Goal: Transaction & Acquisition: Book appointment/travel/reservation

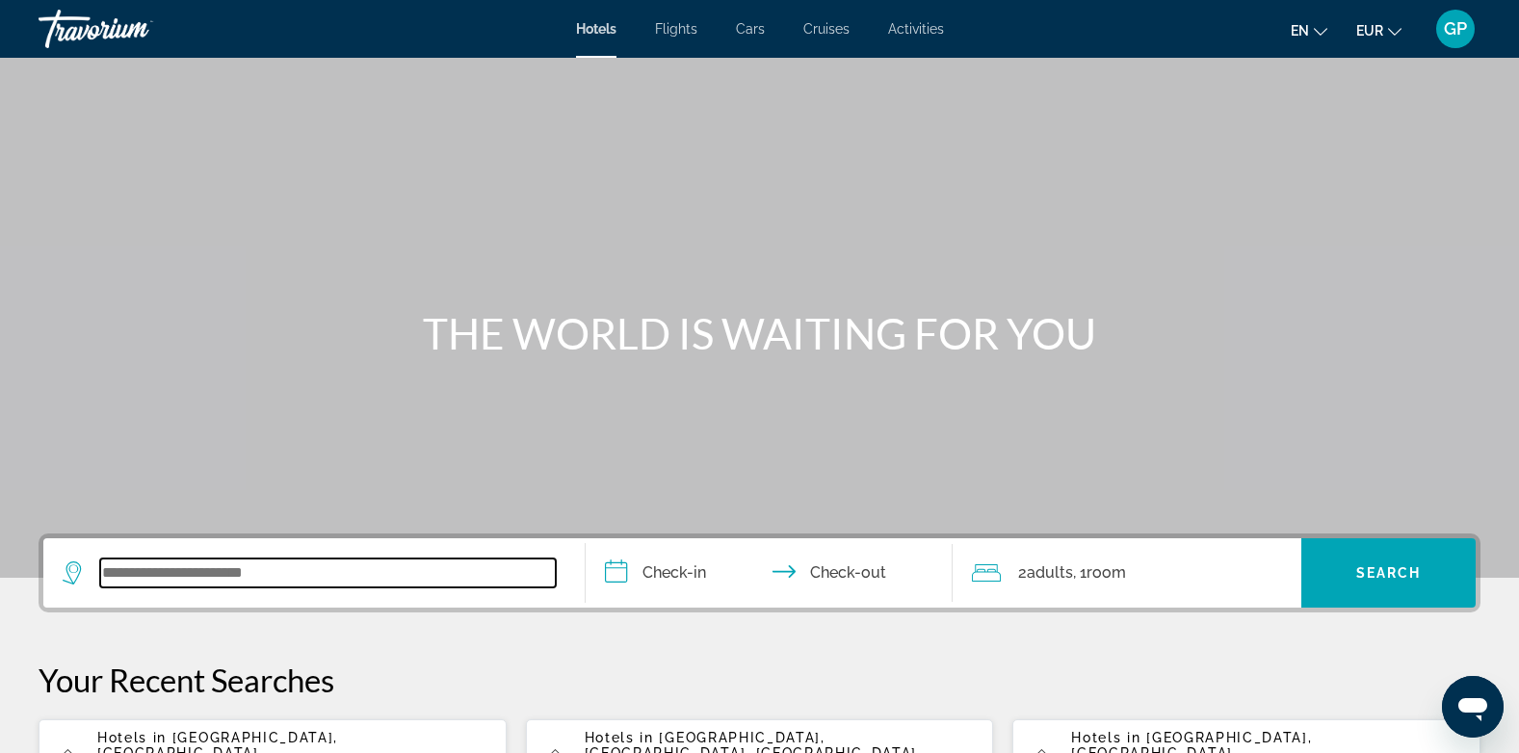
click at [216, 574] on input "Search widget" at bounding box center [328, 573] width 456 height 29
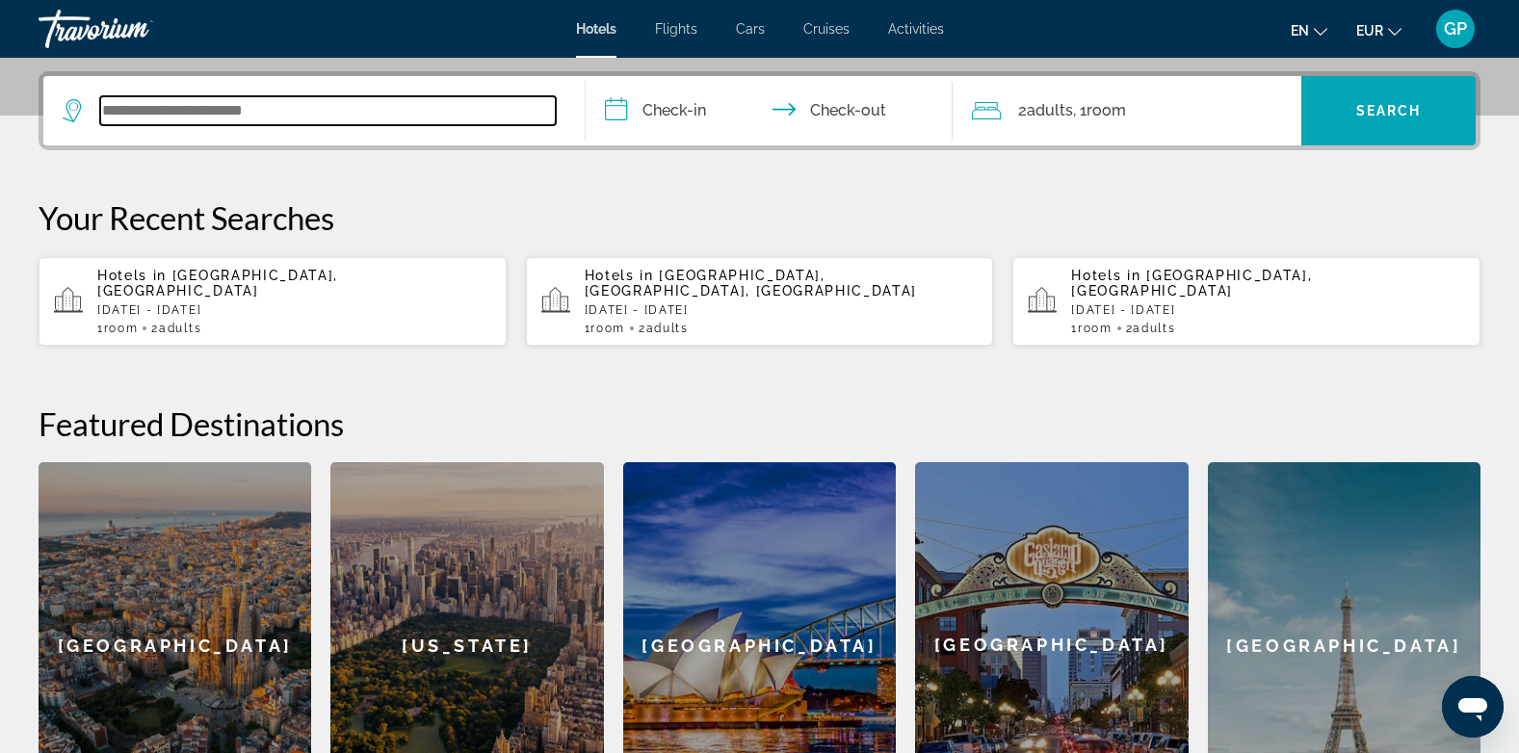
scroll to position [471, 0]
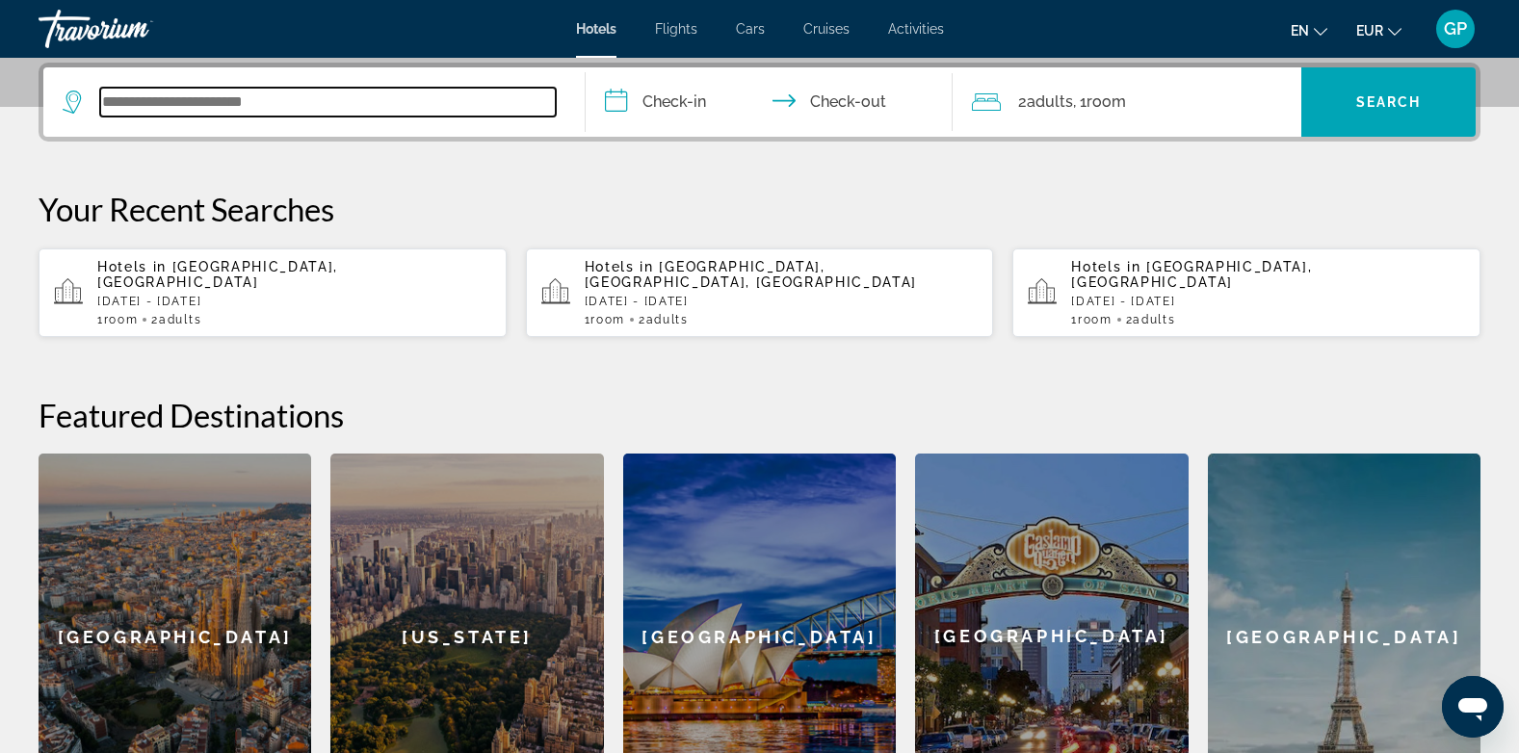
click at [282, 97] on input "Search widget" at bounding box center [328, 102] width 456 height 29
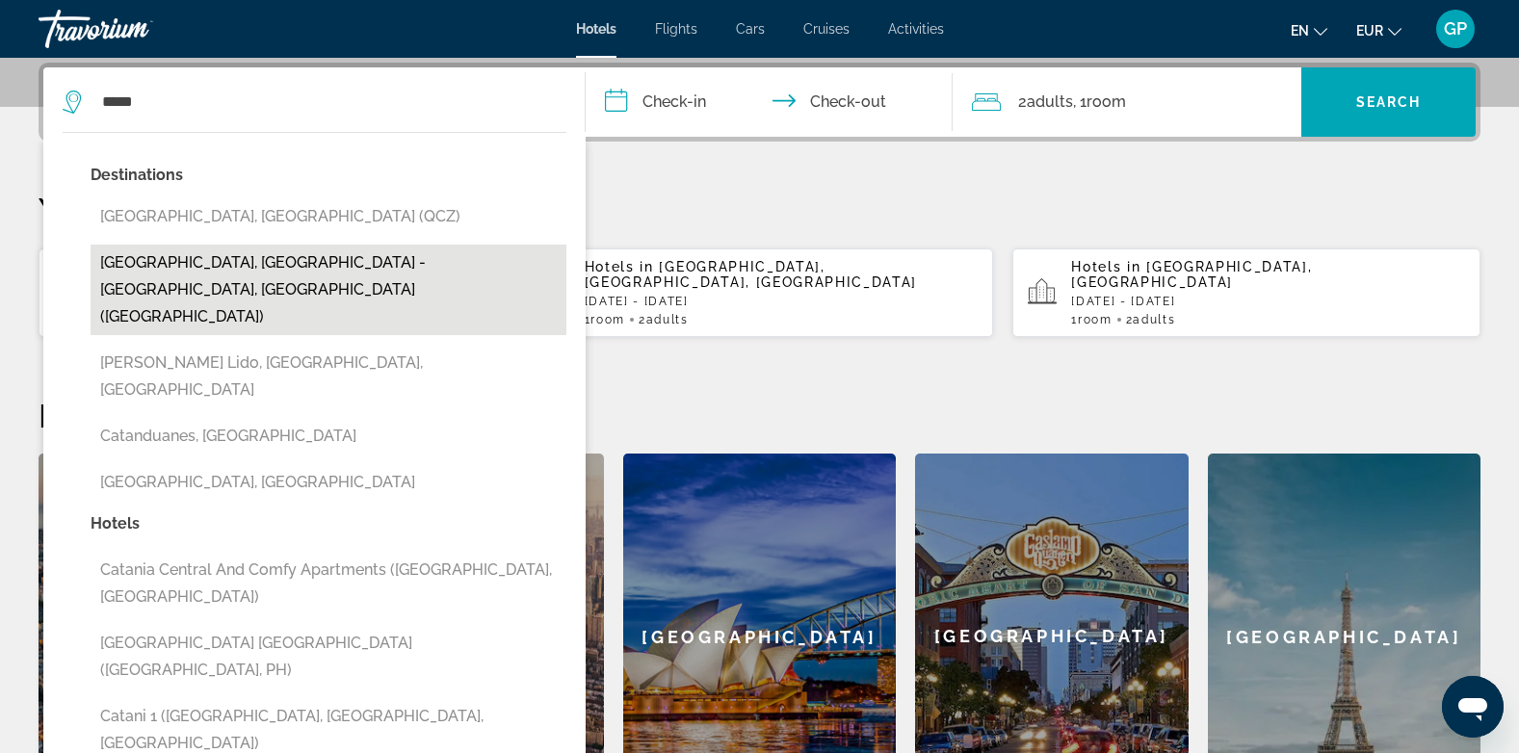
click at [192, 257] on button "[GEOGRAPHIC_DATA], [GEOGRAPHIC_DATA] - [GEOGRAPHIC_DATA], [GEOGRAPHIC_DATA] ([G…" at bounding box center [329, 290] width 476 height 91
type input "**********"
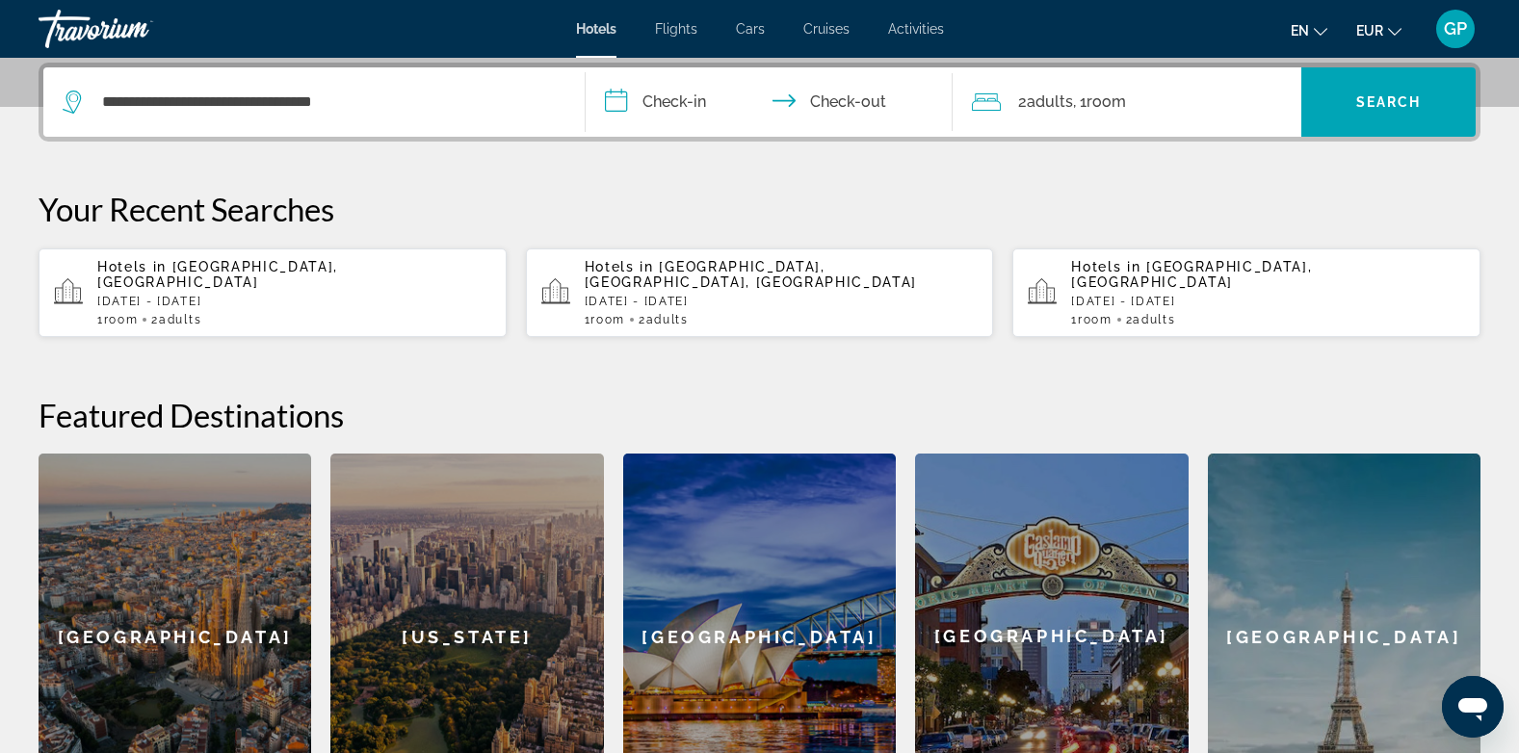
click at [688, 93] on input "**********" at bounding box center [774, 104] width 376 height 75
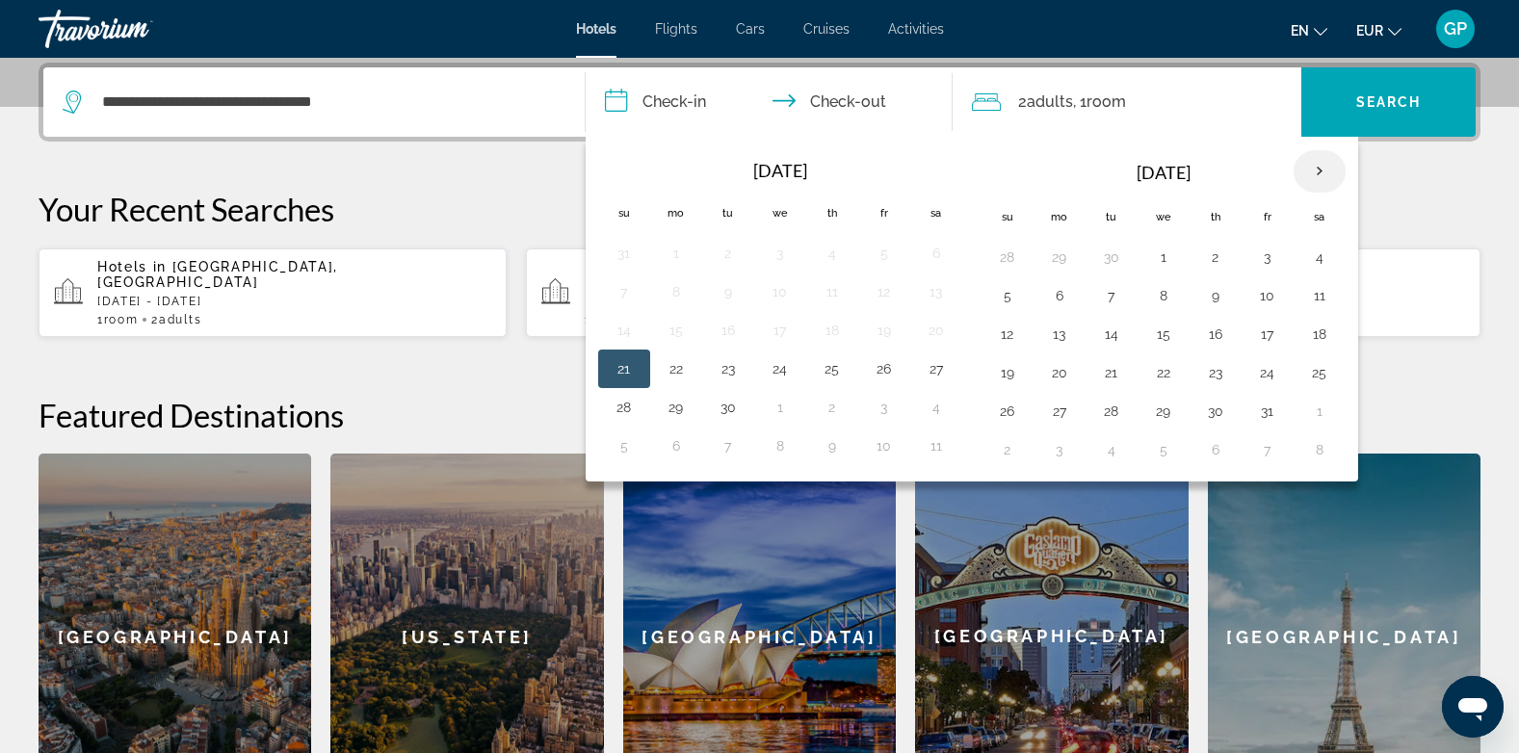
click at [1318, 170] on th "Next month" at bounding box center [1320, 171] width 52 height 42
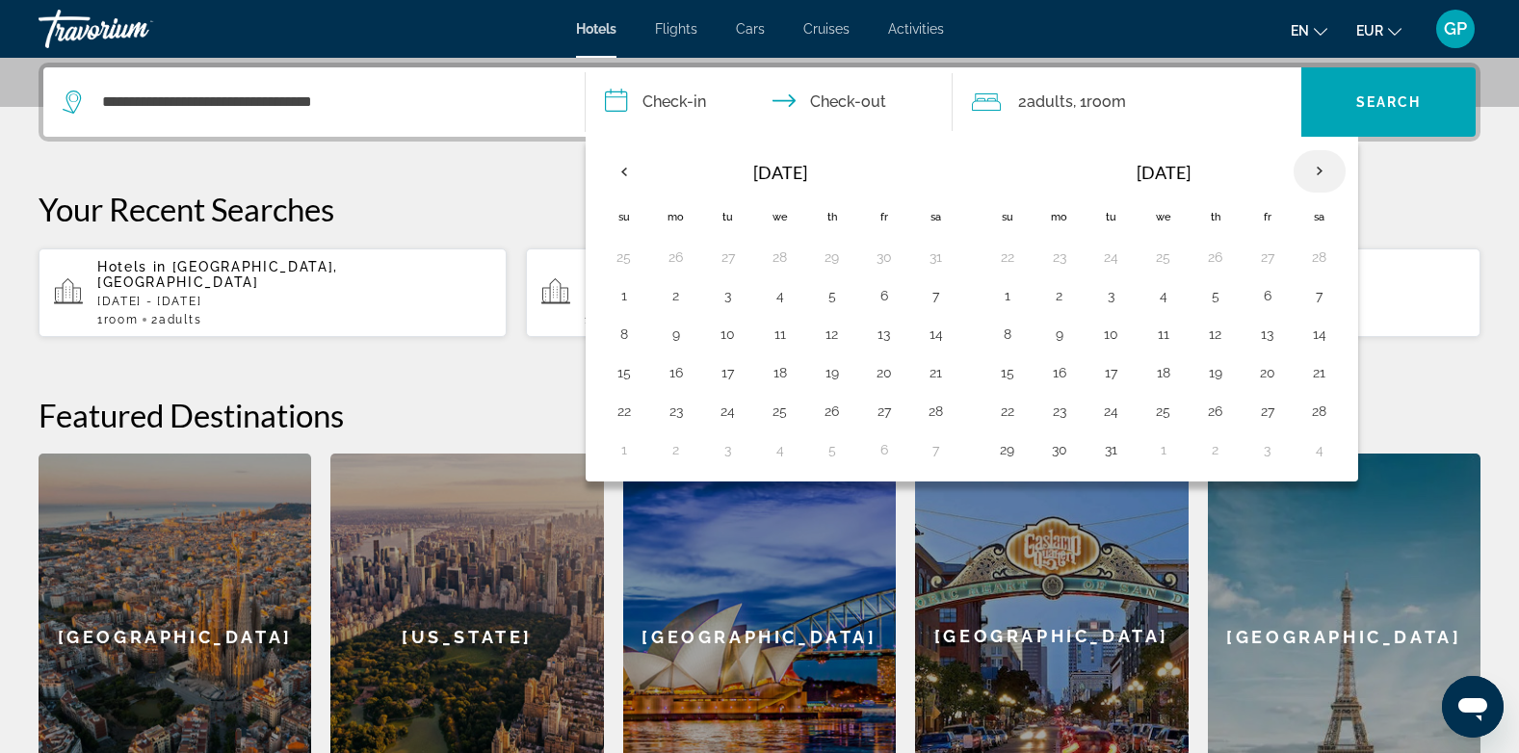
click at [1318, 170] on th "Next month" at bounding box center [1320, 171] width 52 height 42
click at [1319, 332] on button "18" at bounding box center [1319, 334] width 31 height 27
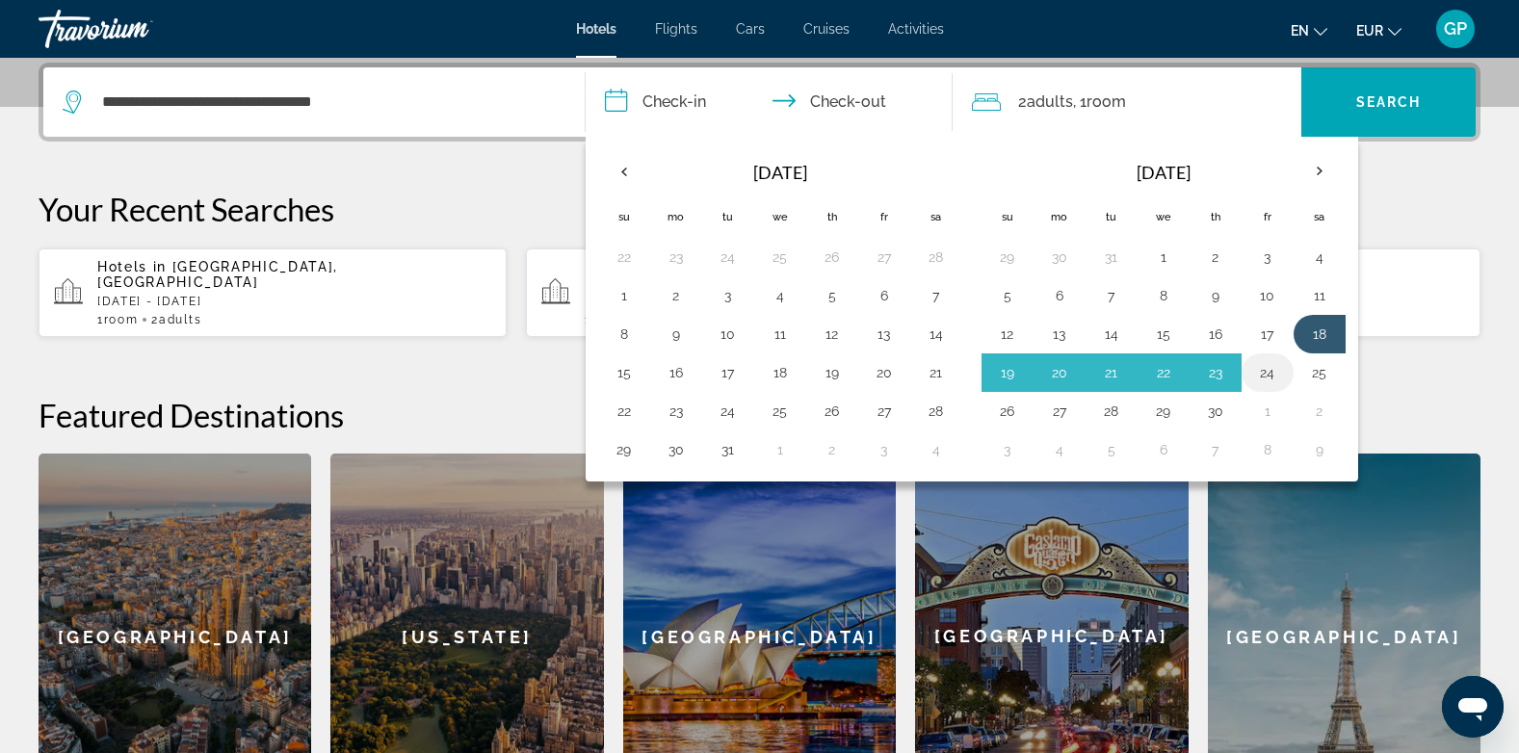
click at [1263, 373] on button "24" at bounding box center [1267, 372] width 31 height 27
type input "**********"
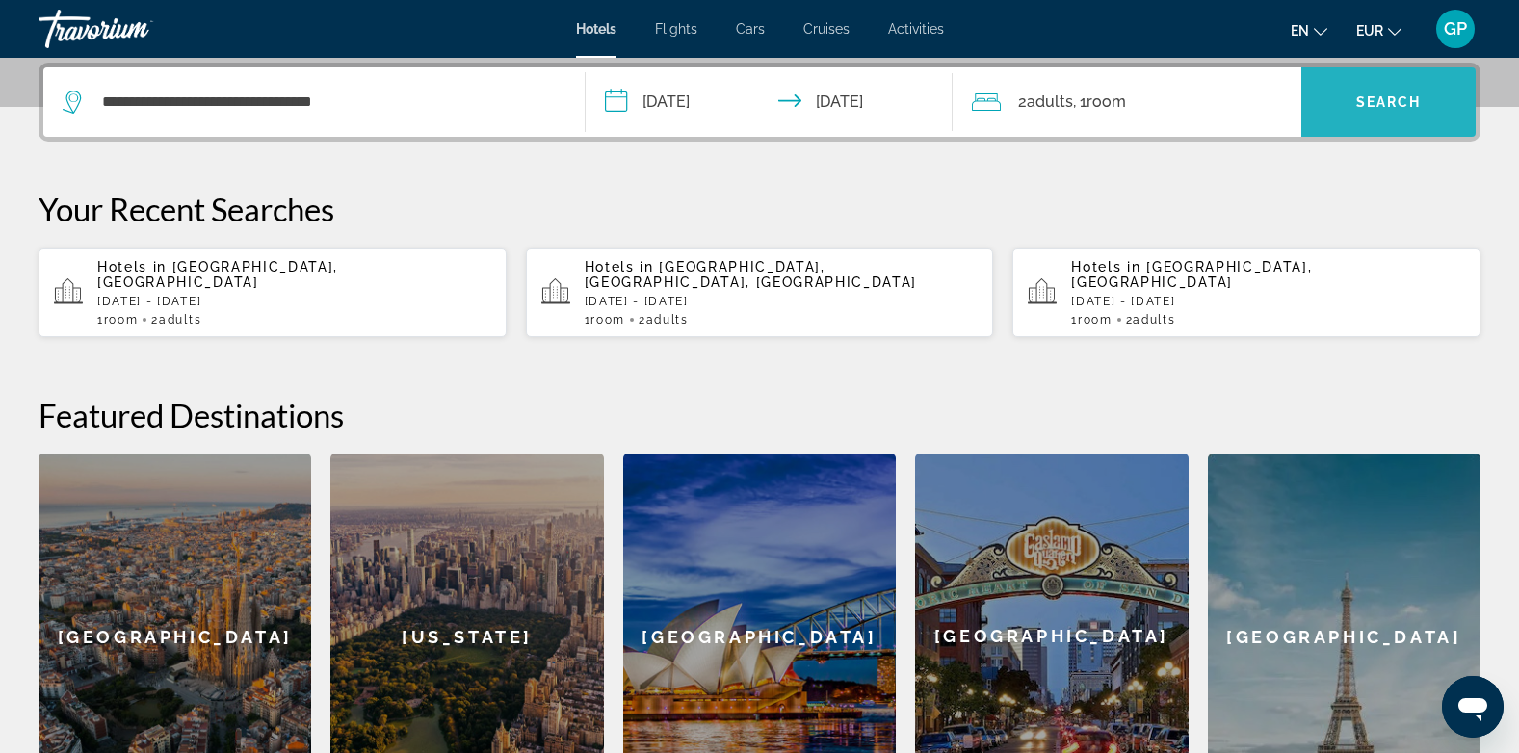
click at [1385, 107] on span "Search" at bounding box center [1388, 101] width 65 height 15
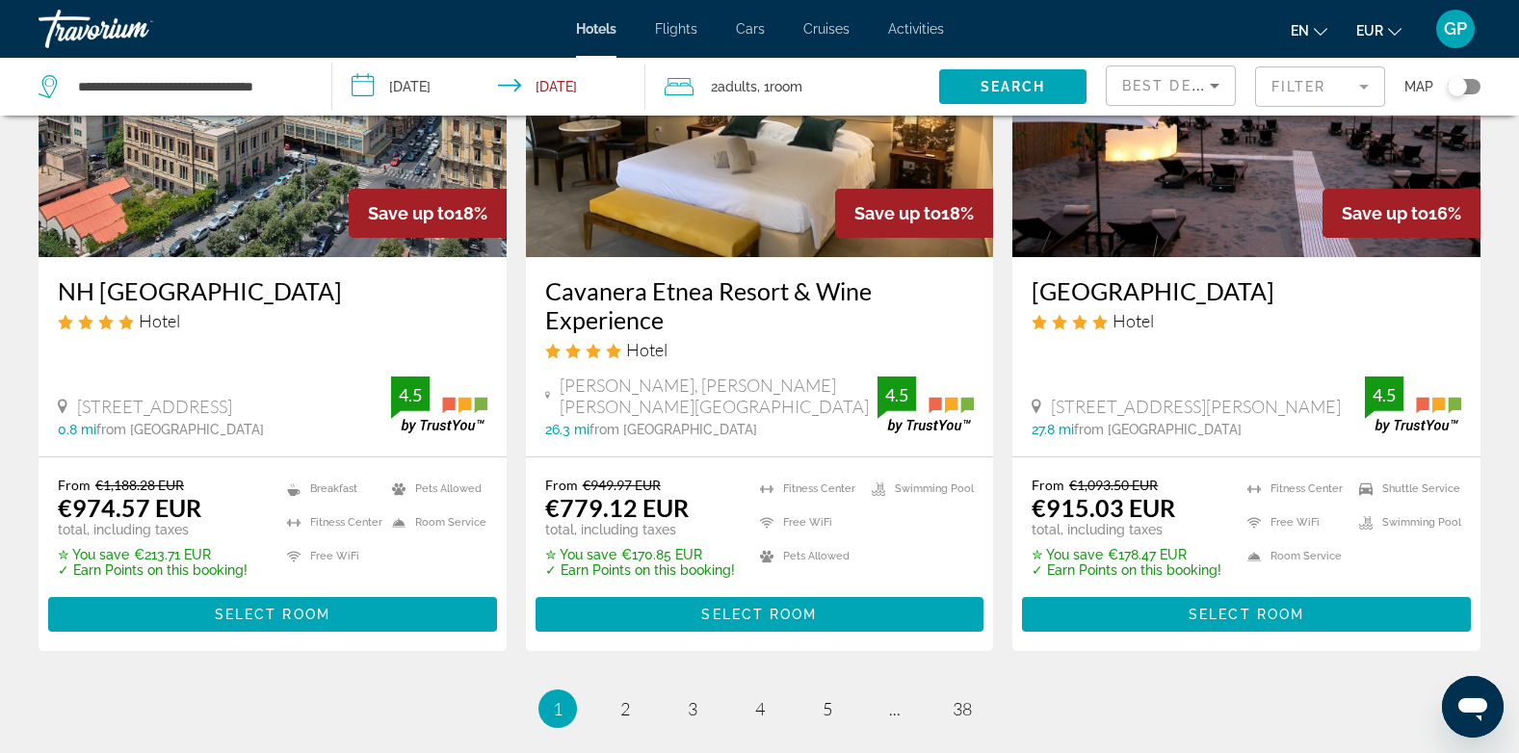
scroll to position [2458, 0]
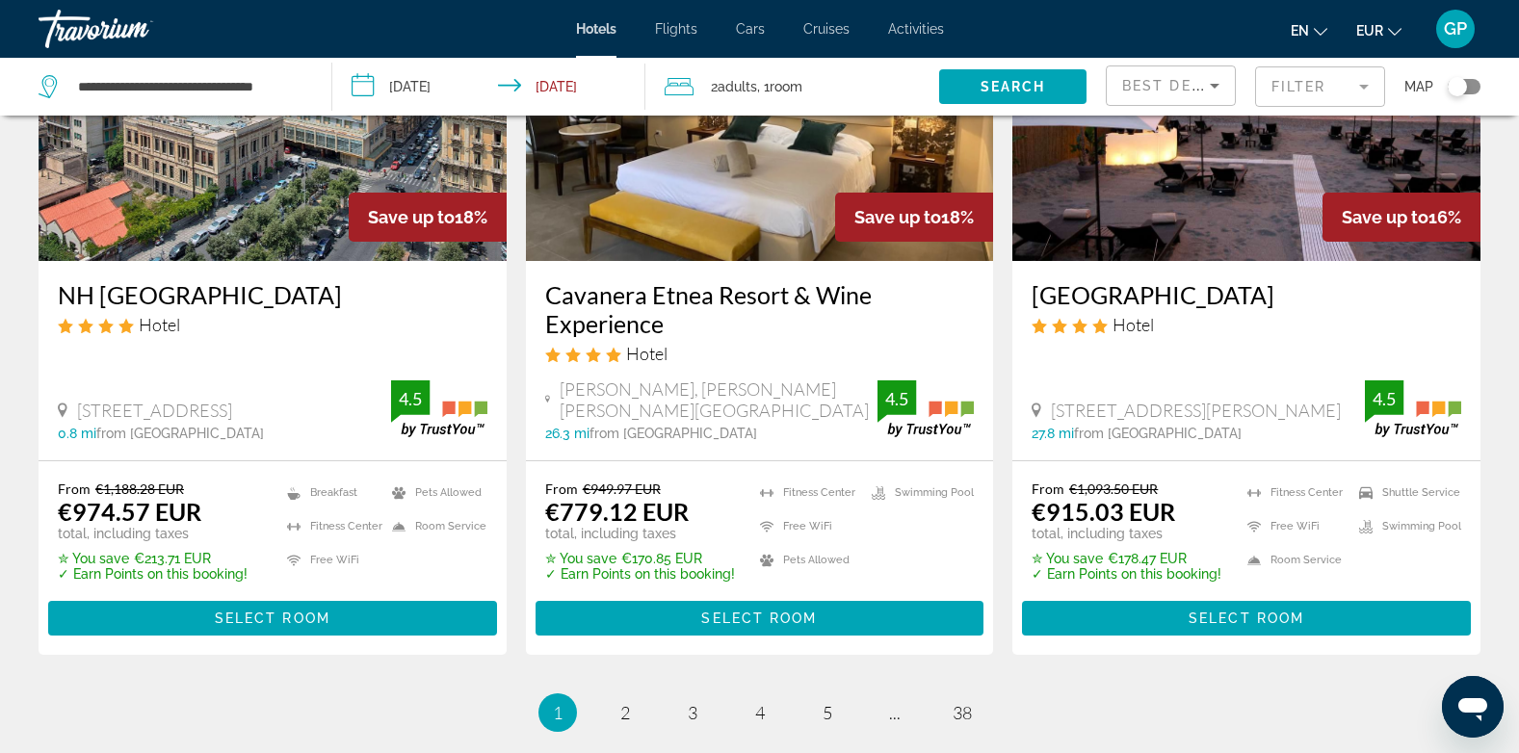
click at [299, 86] on div "**********" at bounding box center [176, 87] width 274 height 58
drag, startPoint x: 299, startPoint y: 86, endPoint x: 65, endPoint y: 86, distance: 233.1
click at [65, 86] on div "**********" at bounding box center [171, 86] width 264 height 29
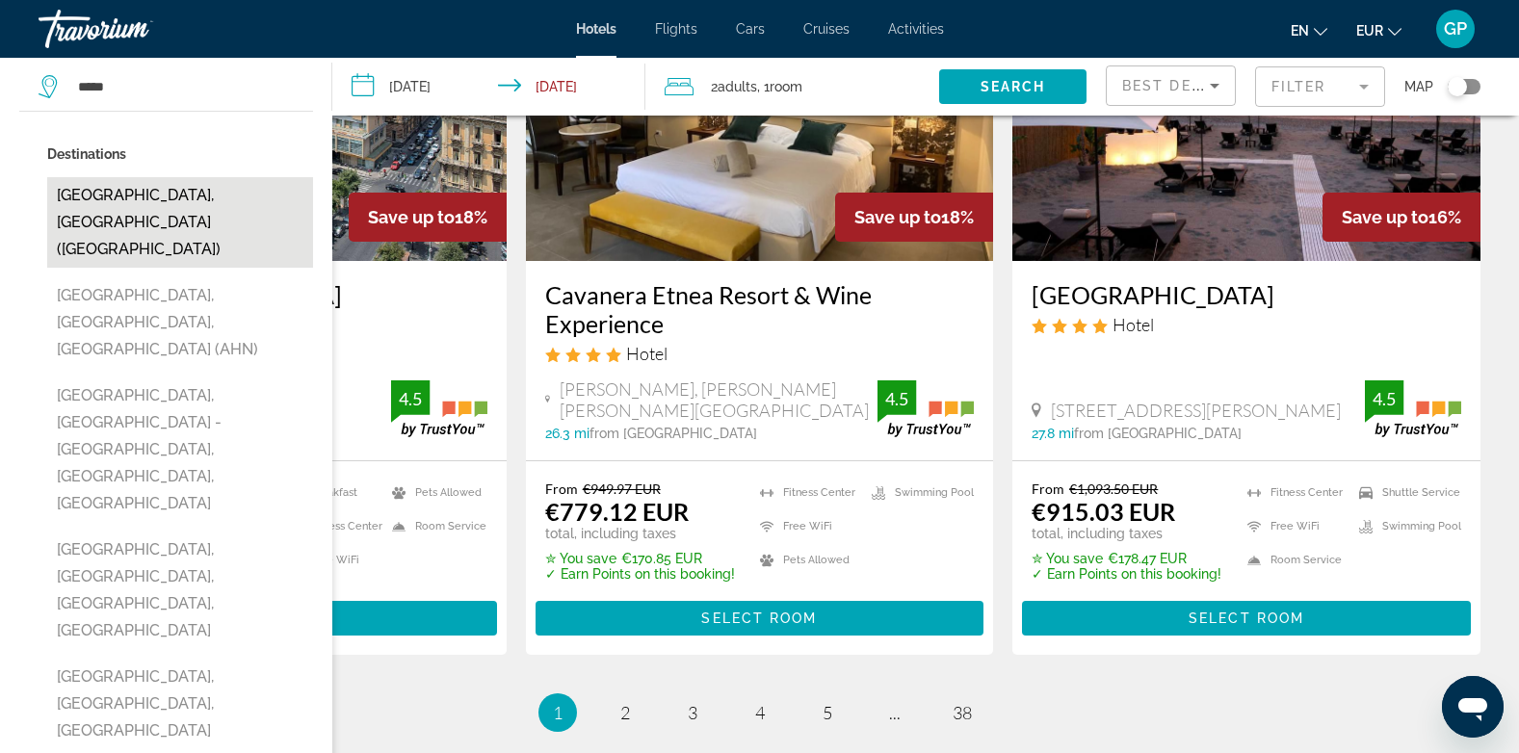
click at [143, 203] on button "[GEOGRAPHIC_DATA], [GEOGRAPHIC_DATA] ([GEOGRAPHIC_DATA])" at bounding box center [180, 222] width 266 height 91
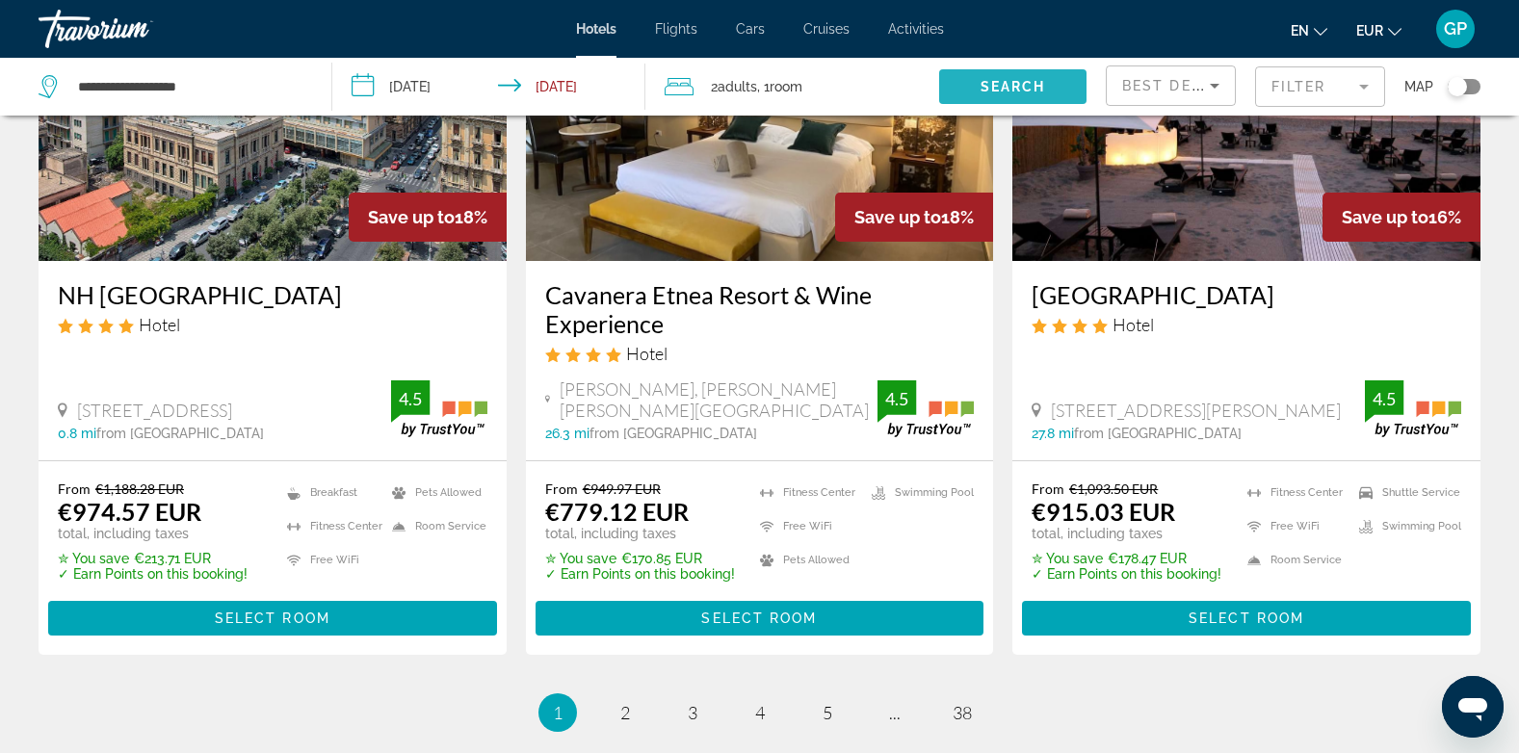
click at [1026, 84] on span "Search" at bounding box center [1013, 86] width 65 height 15
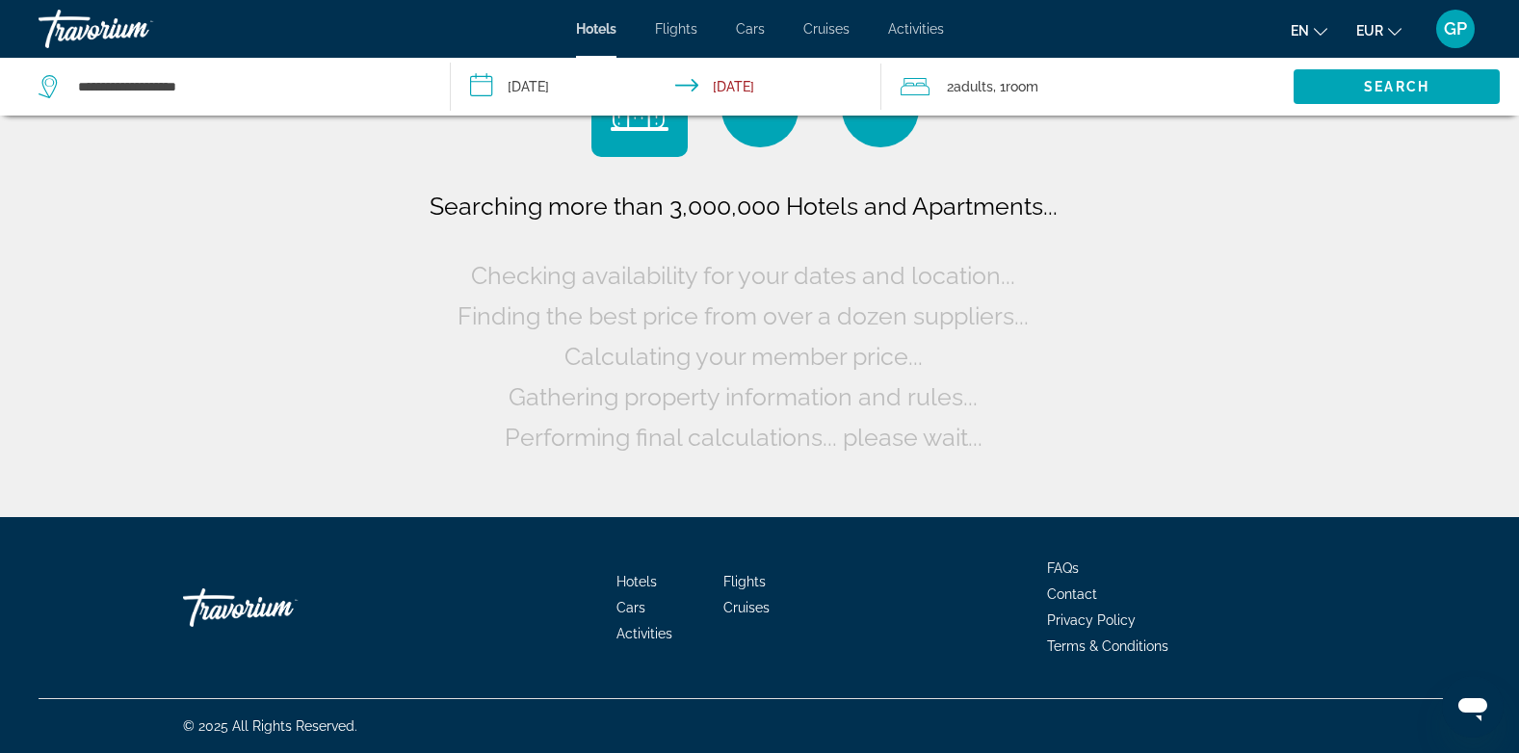
scroll to position [0, 0]
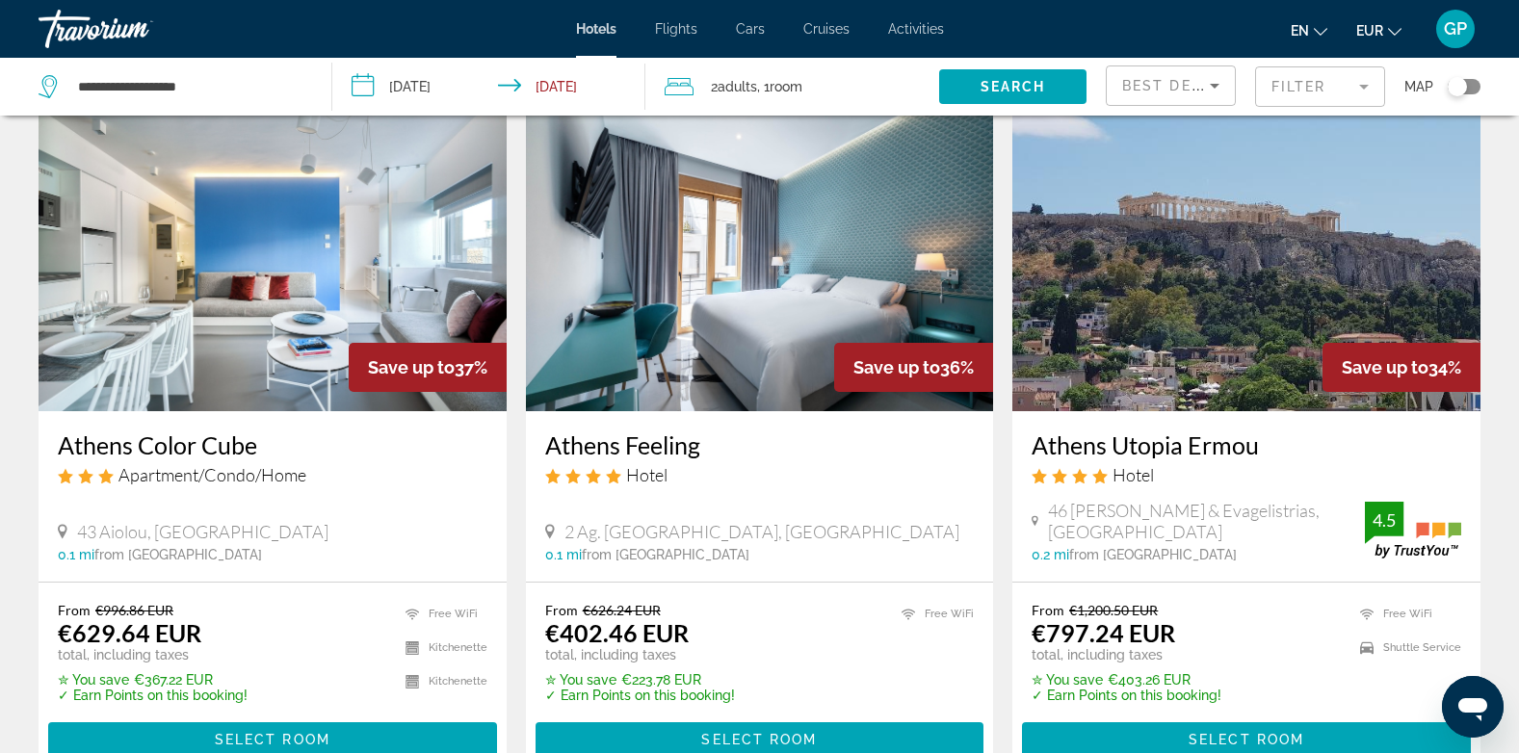
scroll to position [2215, 0]
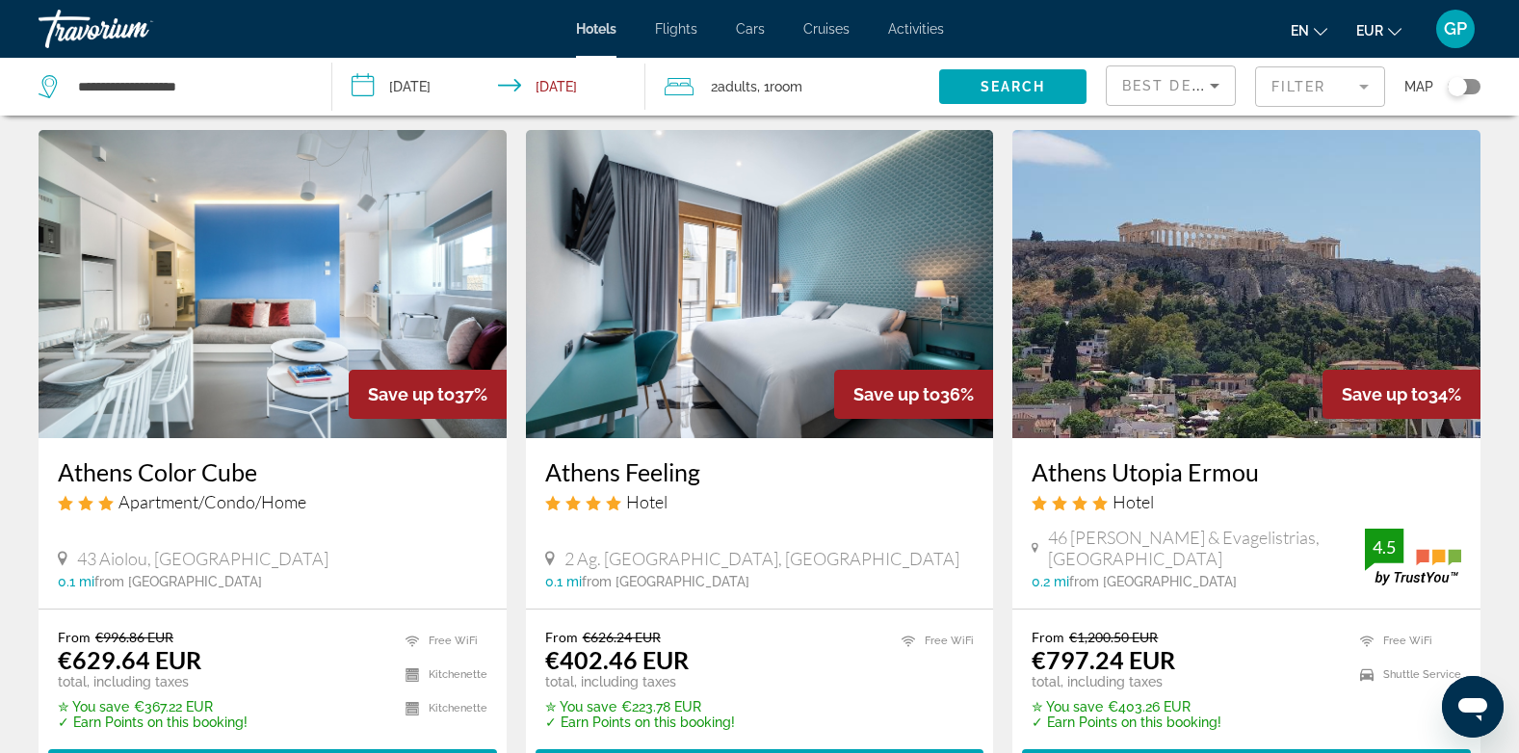
click at [1476, 87] on div "Toggle map" at bounding box center [1464, 86] width 33 height 15
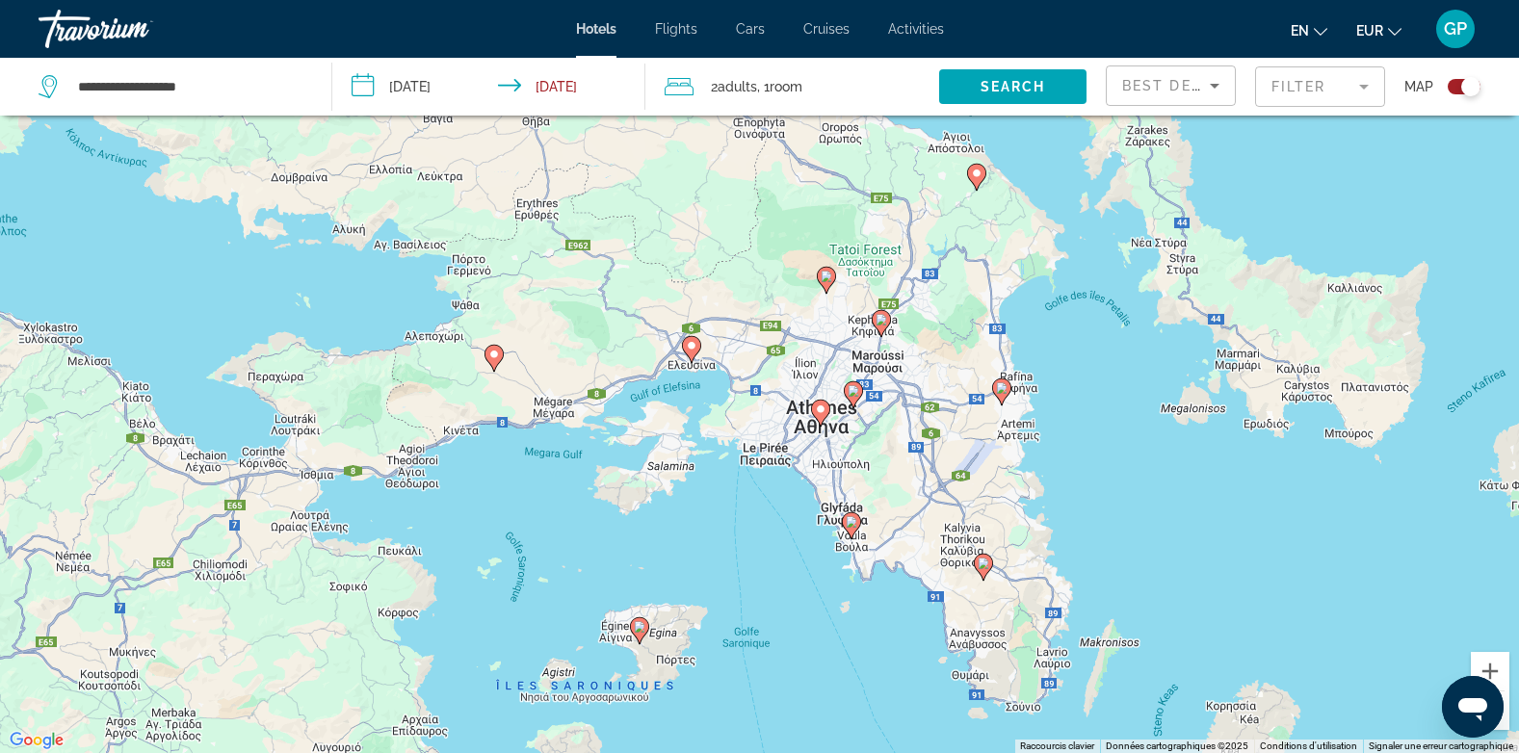
click at [851, 526] on image "Main content" at bounding box center [852, 522] width 12 height 12
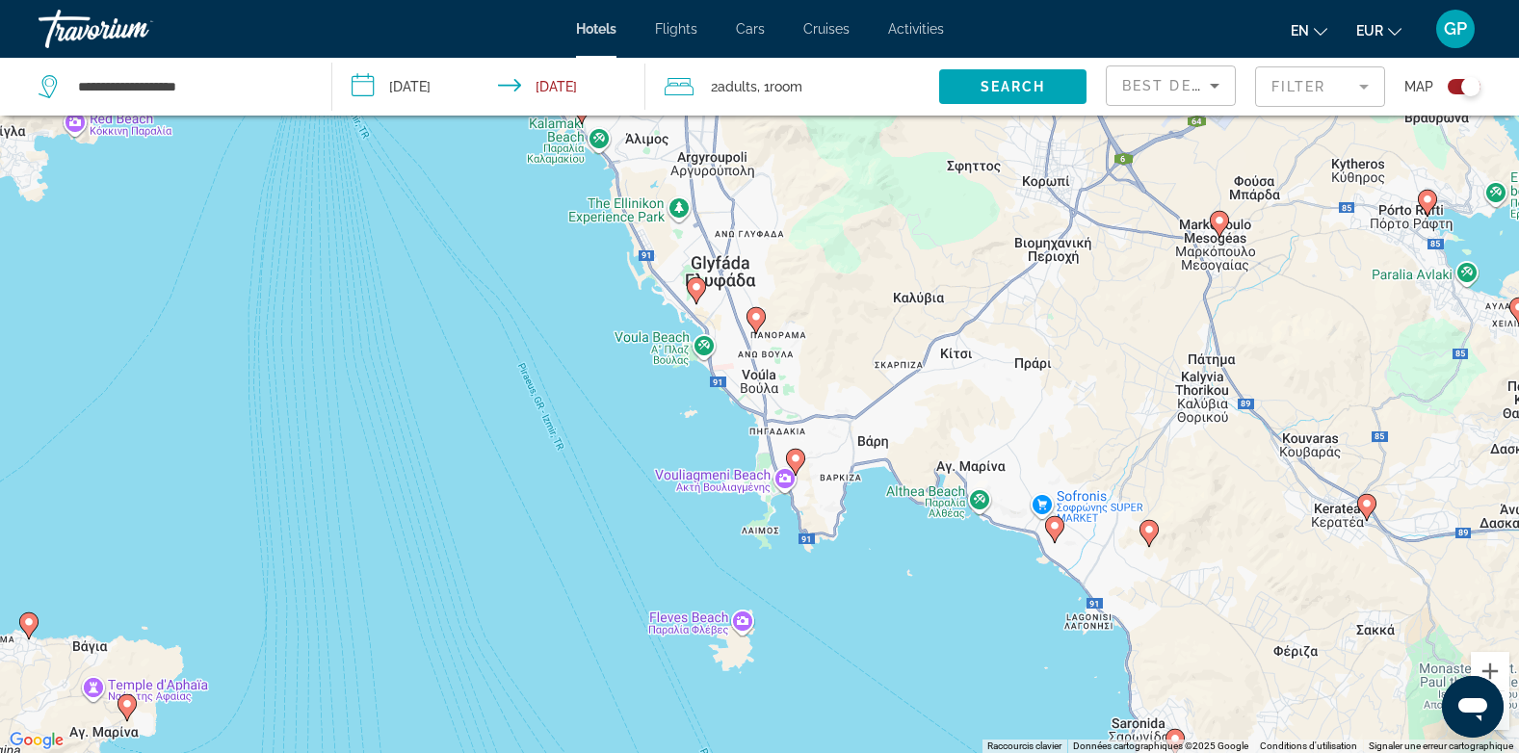
click at [789, 463] on icon "Main content" at bounding box center [794, 462] width 17 height 25
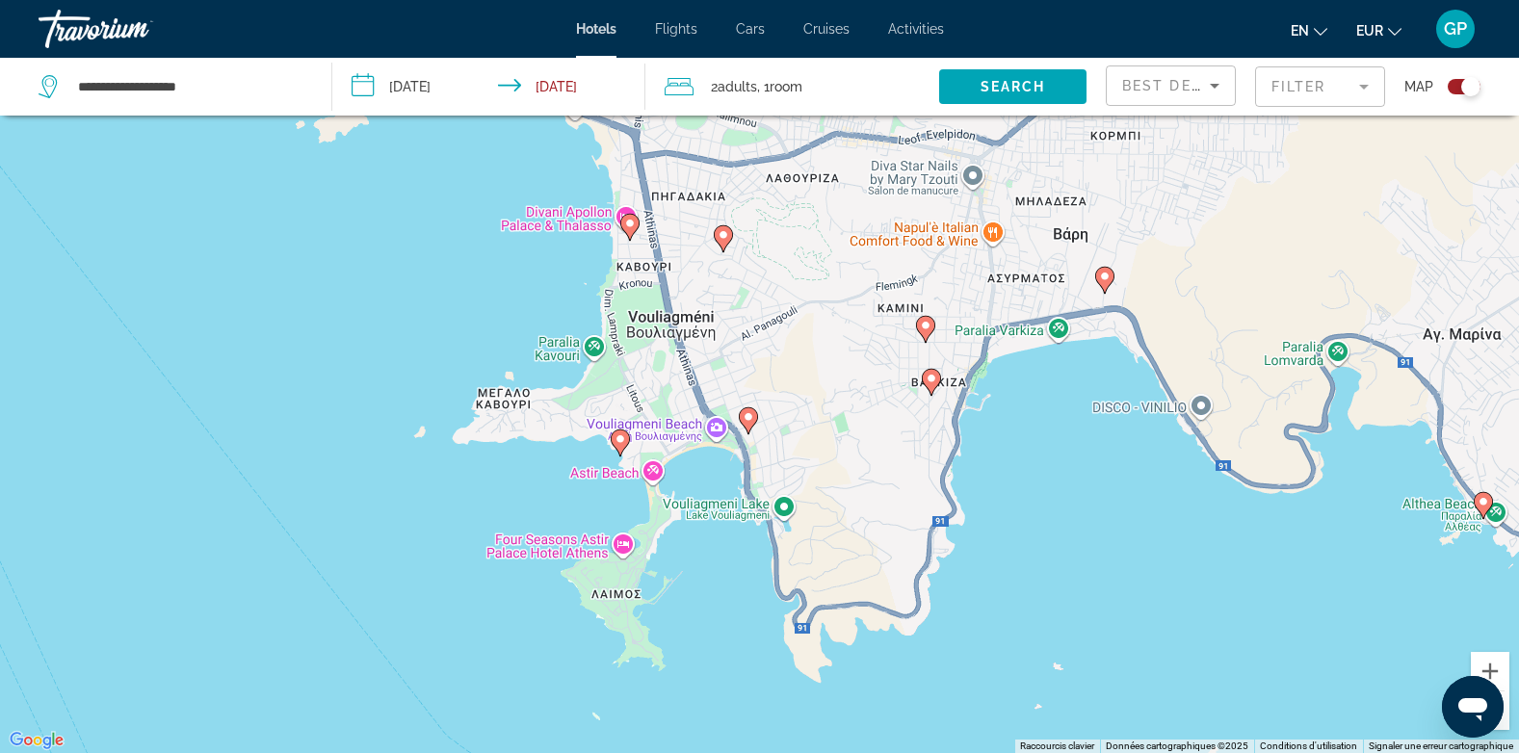
click at [622, 437] on image "Main content" at bounding box center [621, 439] width 12 height 12
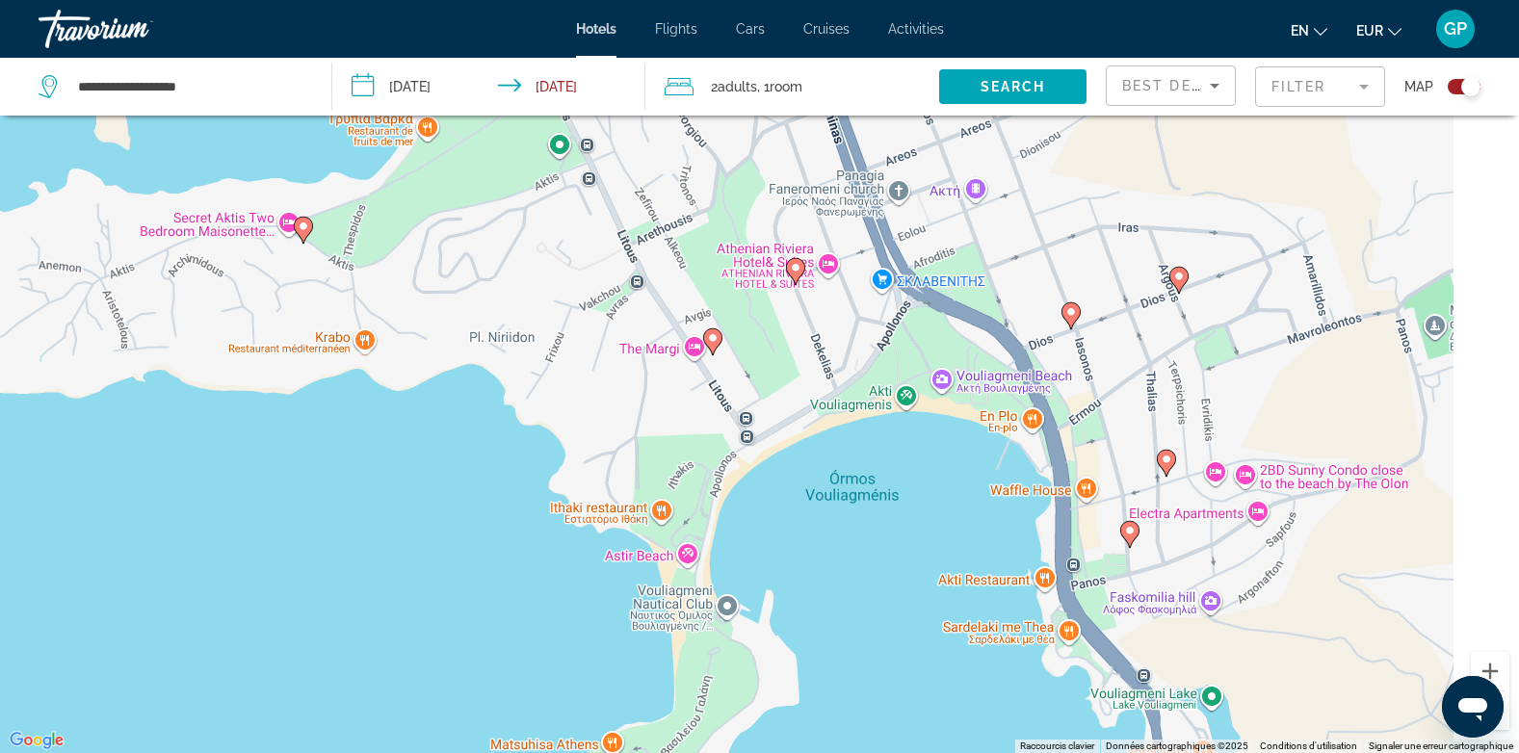
drag, startPoint x: 1094, startPoint y: 368, endPoint x: 879, endPoint y: 450, distance: 229.9
click at [879, 450] on div "Pour naviguer, appuyez sur les touches fléchées. Pour activer le glissement ave…" at bounding box center [759, 376] width 1519 height 753
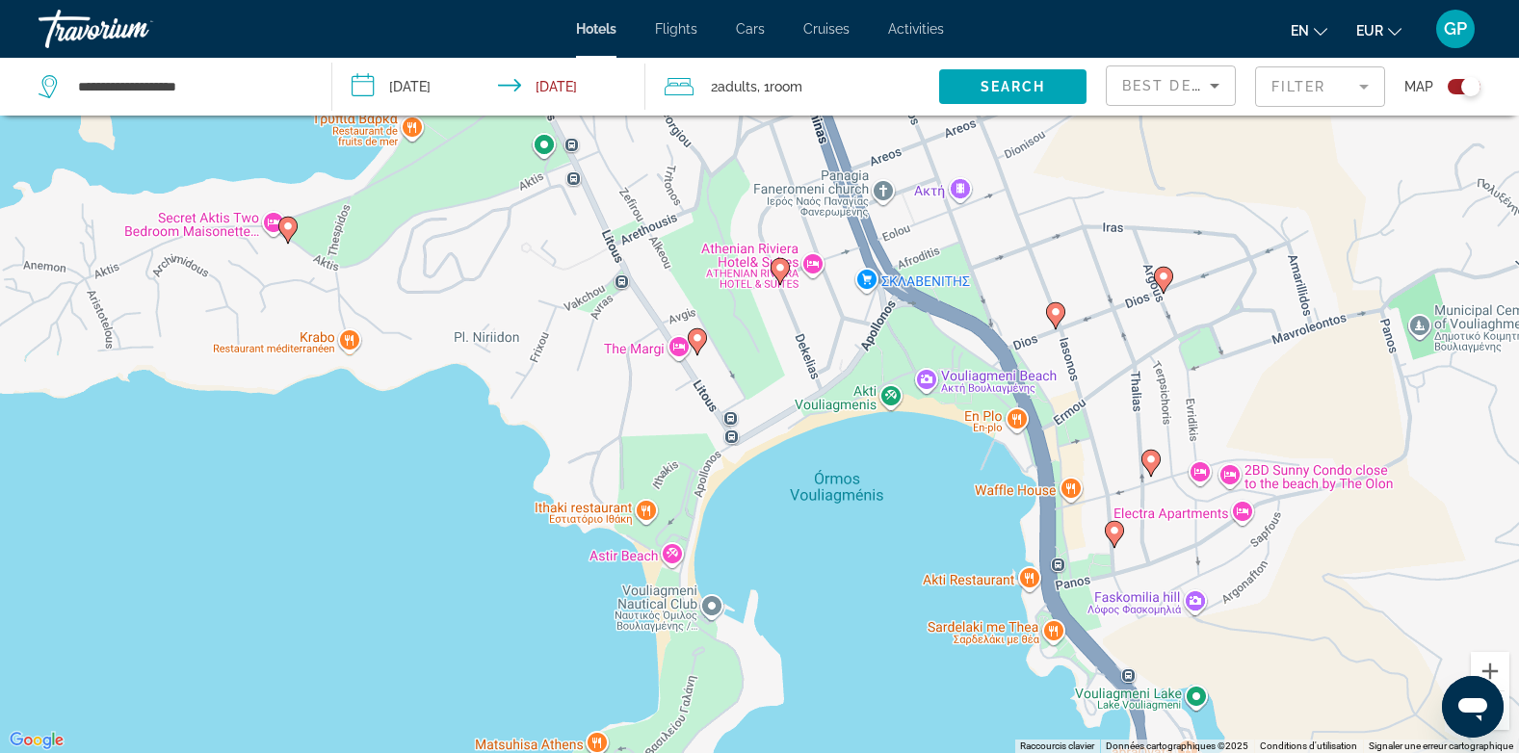
click at [1115, 536] on icon "Main content" at bounding box center [1113, 534] width 17 height 25
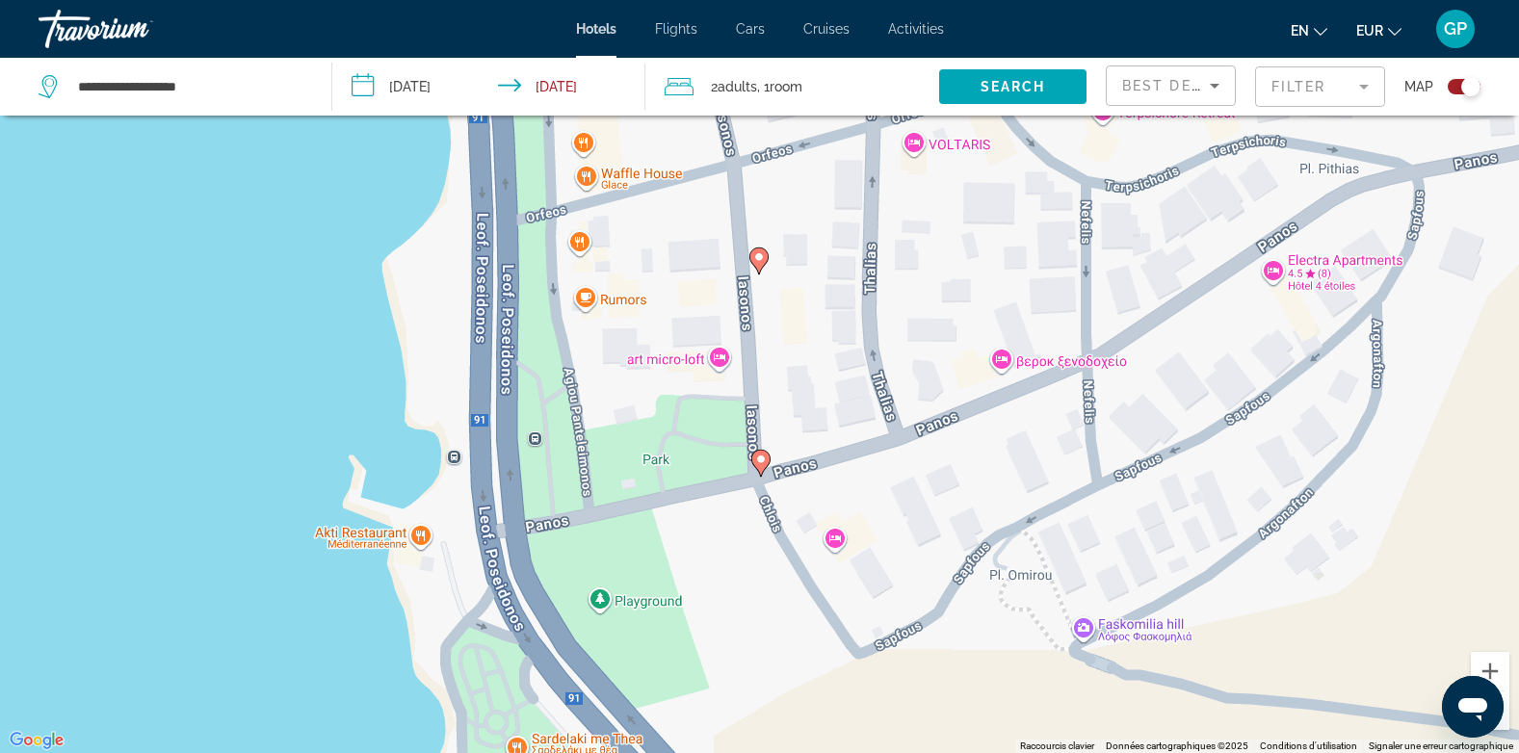
click at [760, 464] on image "Main content" at bounding box center [761, 460] width 12 height 12
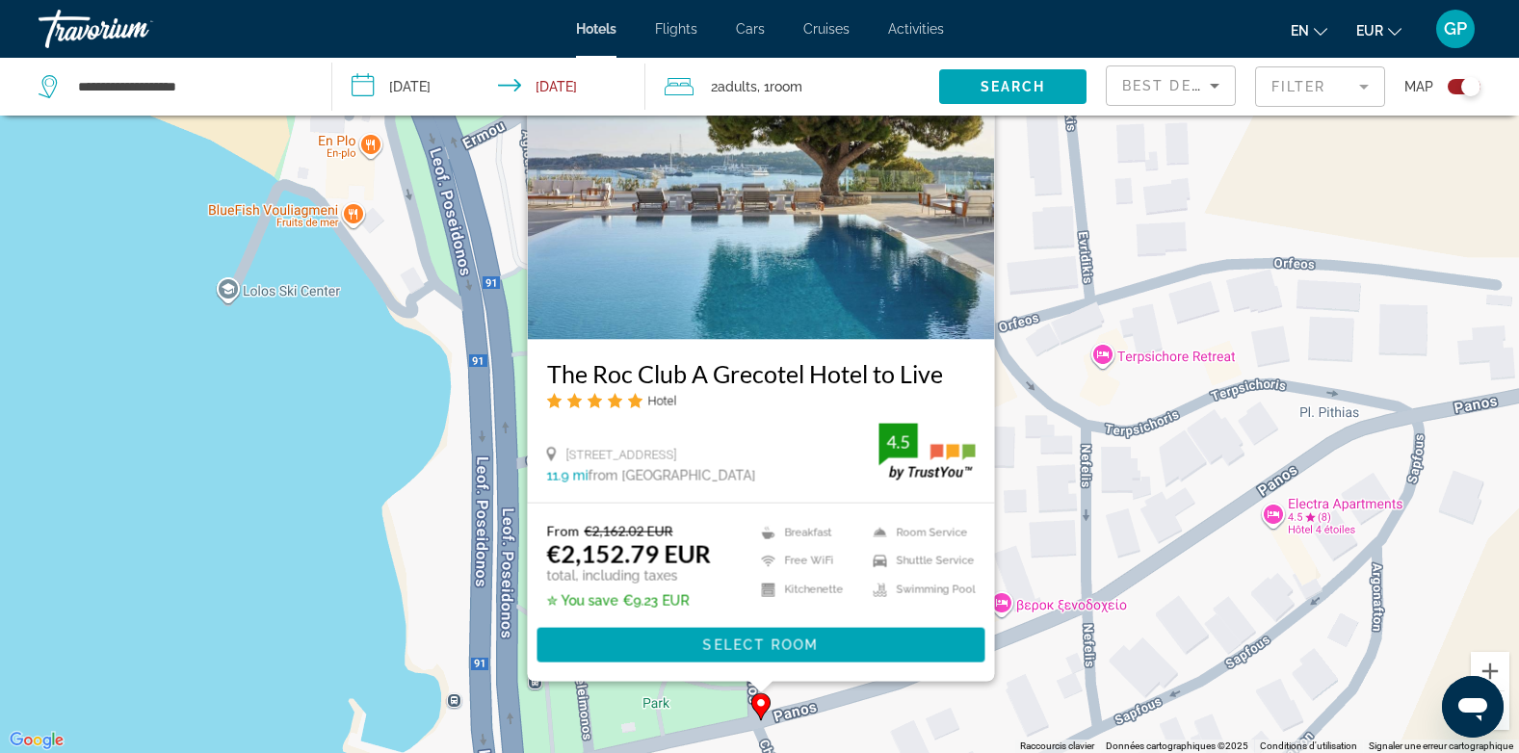
click at [304, 389] on div "Pour activer le glissement avec le clavier, appuyez sur Alt+Entrée. Une fois ce…" at bounding box center [759, 376] width 1519 height 753
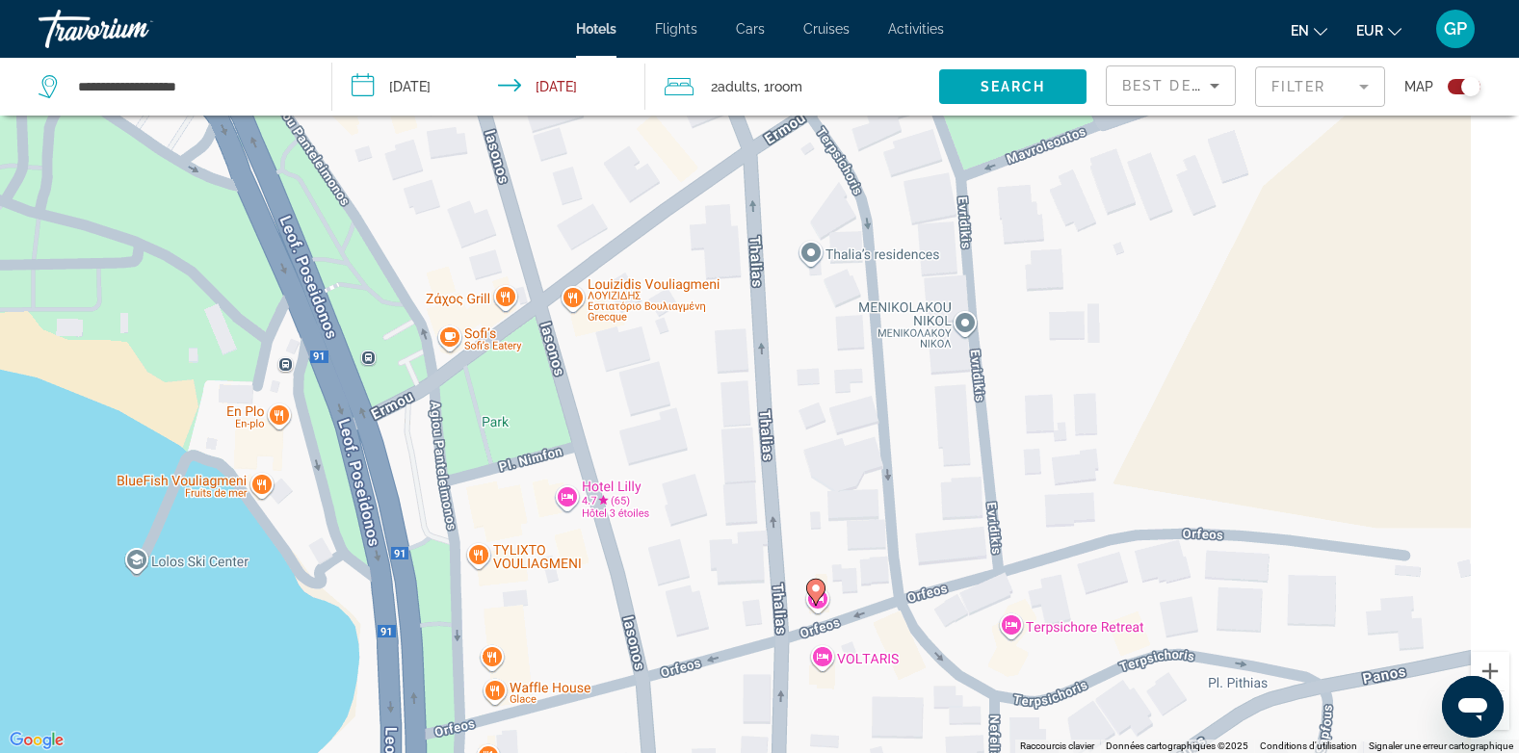
drag, startPoint x: 616, startPoint y: 294, endPoint x: 529, endPoint y: 564, distance: 284.5
click at [529, 564] on div "Pour activer le glissement avec le clavier, appuyez sur Alt+Entrée. Une fois ce…" at bounding box center [759, 376] width 1519 height 753
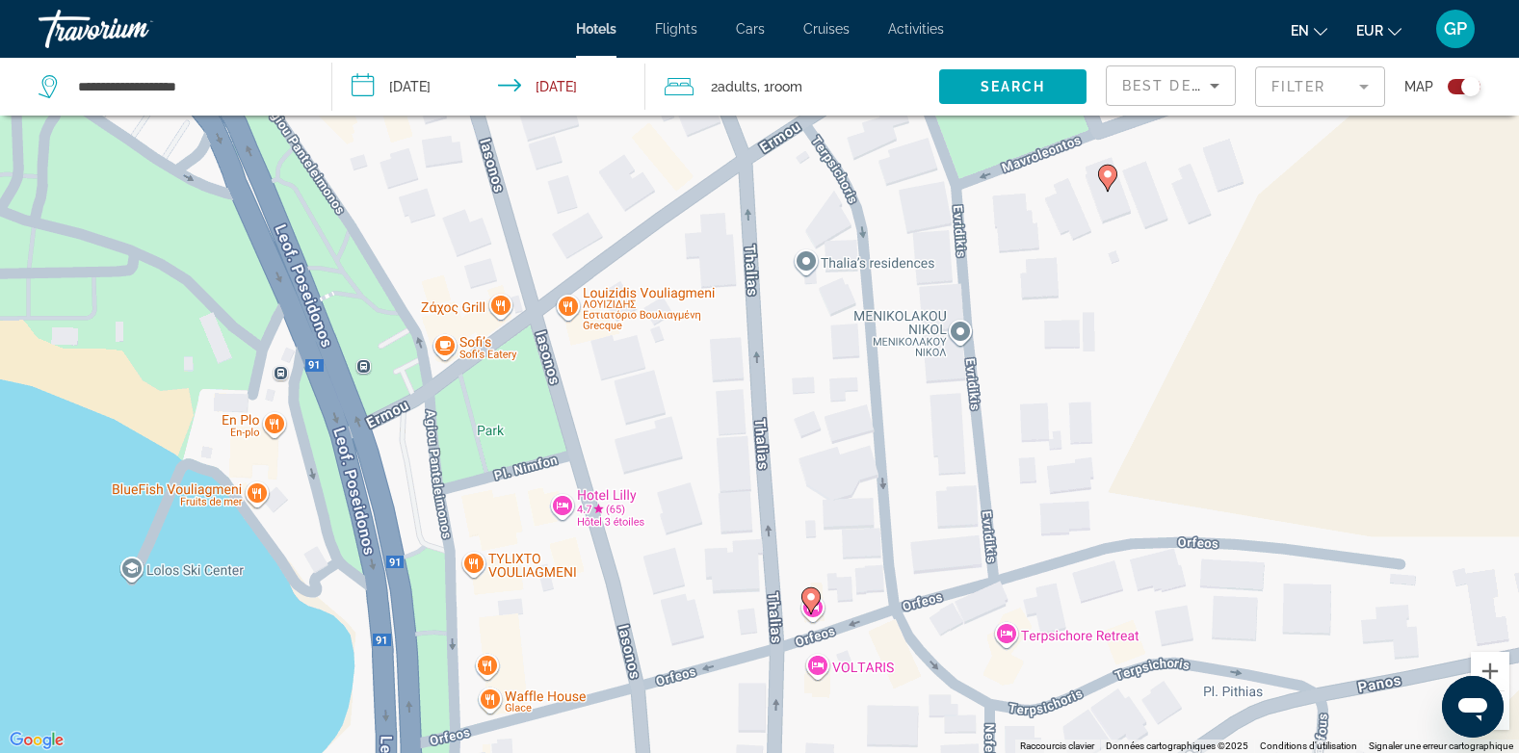
click at [808, 597] on image "Main content" at bounding box center [811, 597] width 12 height 12
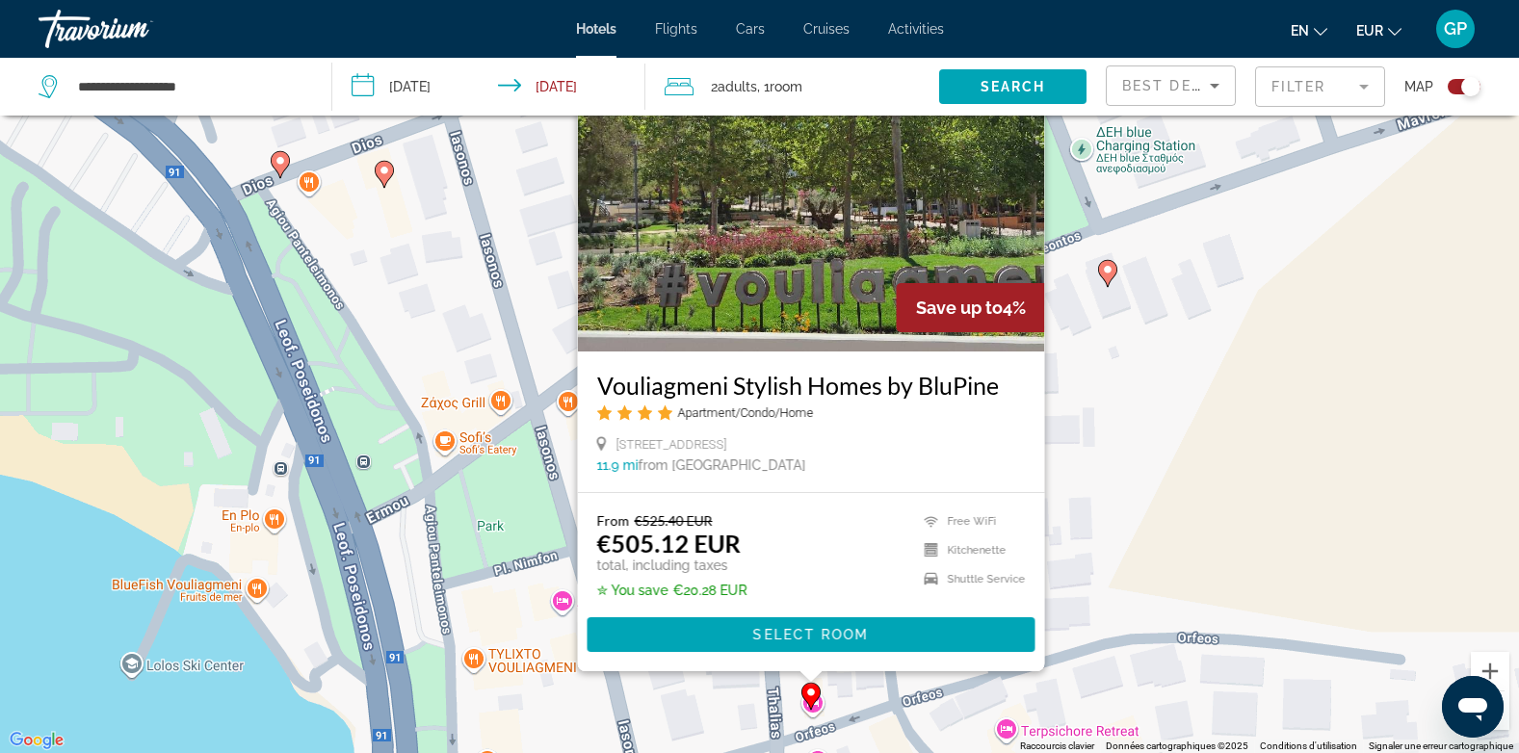
click at [116, 577] on div "Pour activer le glissement avec le clavier, appuyez sur Alt+Entrée. Une fois ce…" at bounding box center [759, 376] width 1519 height 753
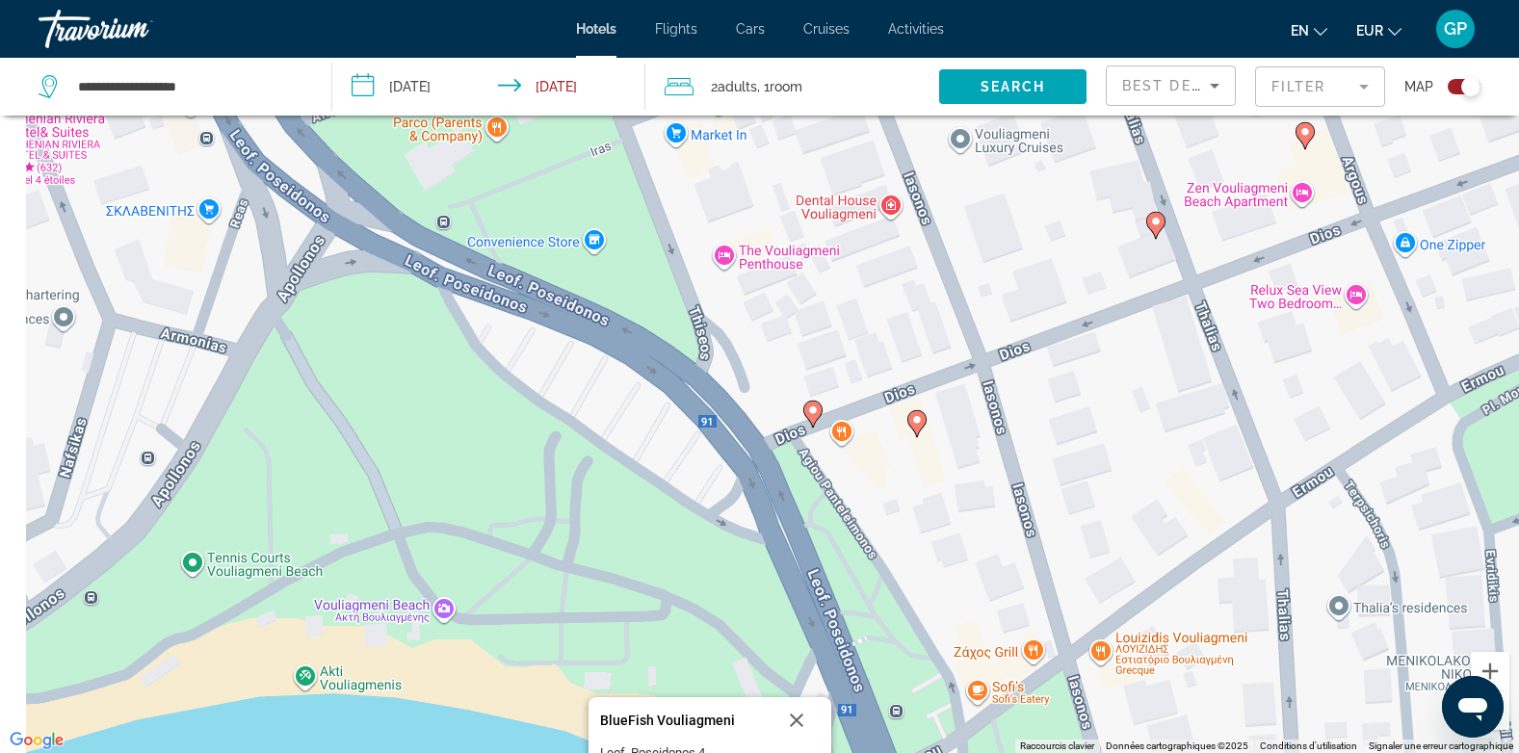
drag, startPoint x: 238, startPoint y: 406, endPoint x: 772, endPoint y: 625, distance: 576.7
click at [772, 657] on div "Pour activer le glissement avec le clavier, appuyez sur Alt+Entrée. Une fois ce…" at bounding box center [759, 376] width 1519 height 753
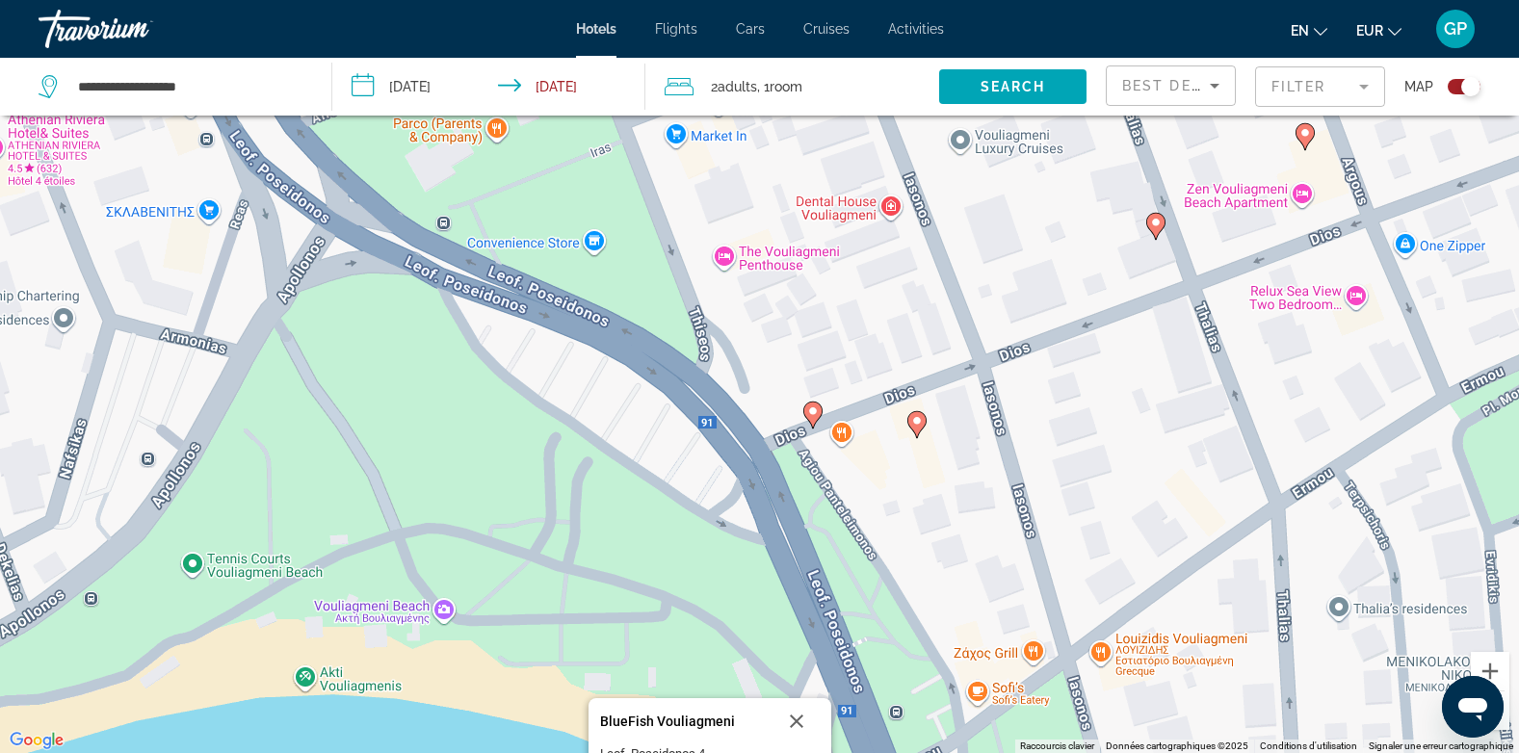
click at [812, 415] on image "Main content" at bounding box center [813, 411] width 12 height 12
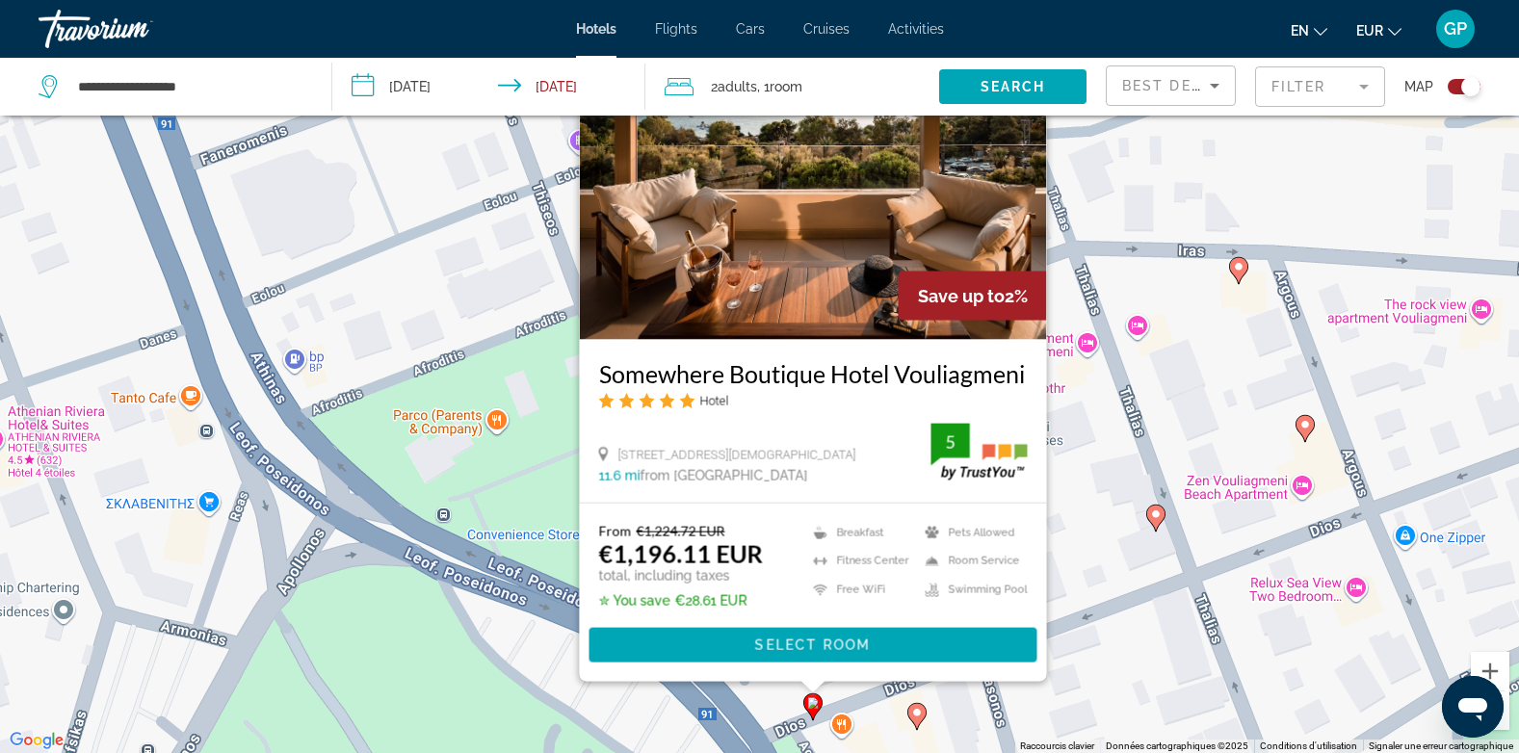
click at [432, 681] on div "Pour activer le glissement avec le clavier, appuyez sur Alt+Entrée. Une fois ce…" at bounding box center [759, 376] width 1519 height 753
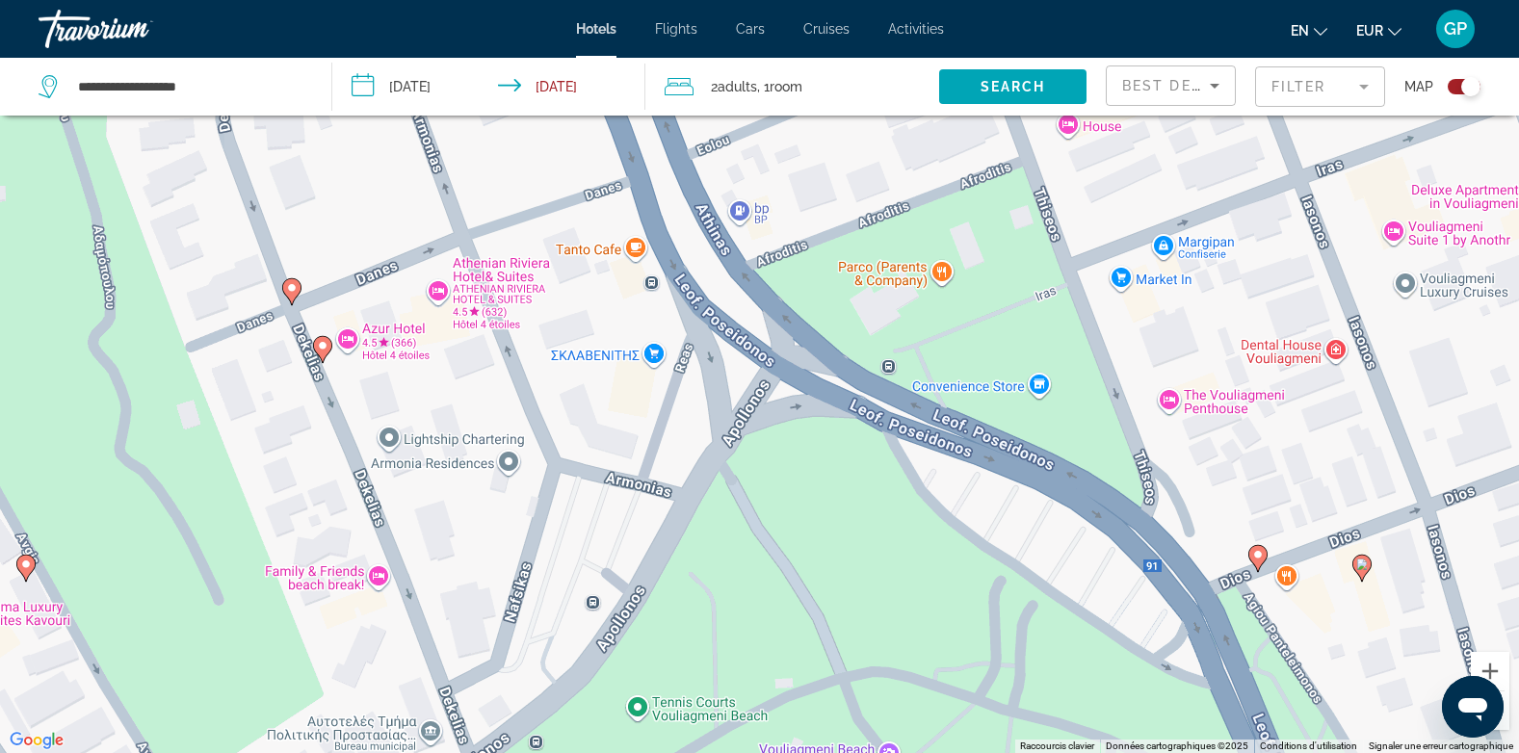
drag, startPoint x: 378, startPoint y: 628, endPoint x: 822, endPoint y: 478, distance: 468.8
click at [822, 478] on div "Pour activer le glissement avec le clavier, appuyez sur Alt+Entrée. Une fois ce…" at bounding box center [759, 376] width 1519 height 753
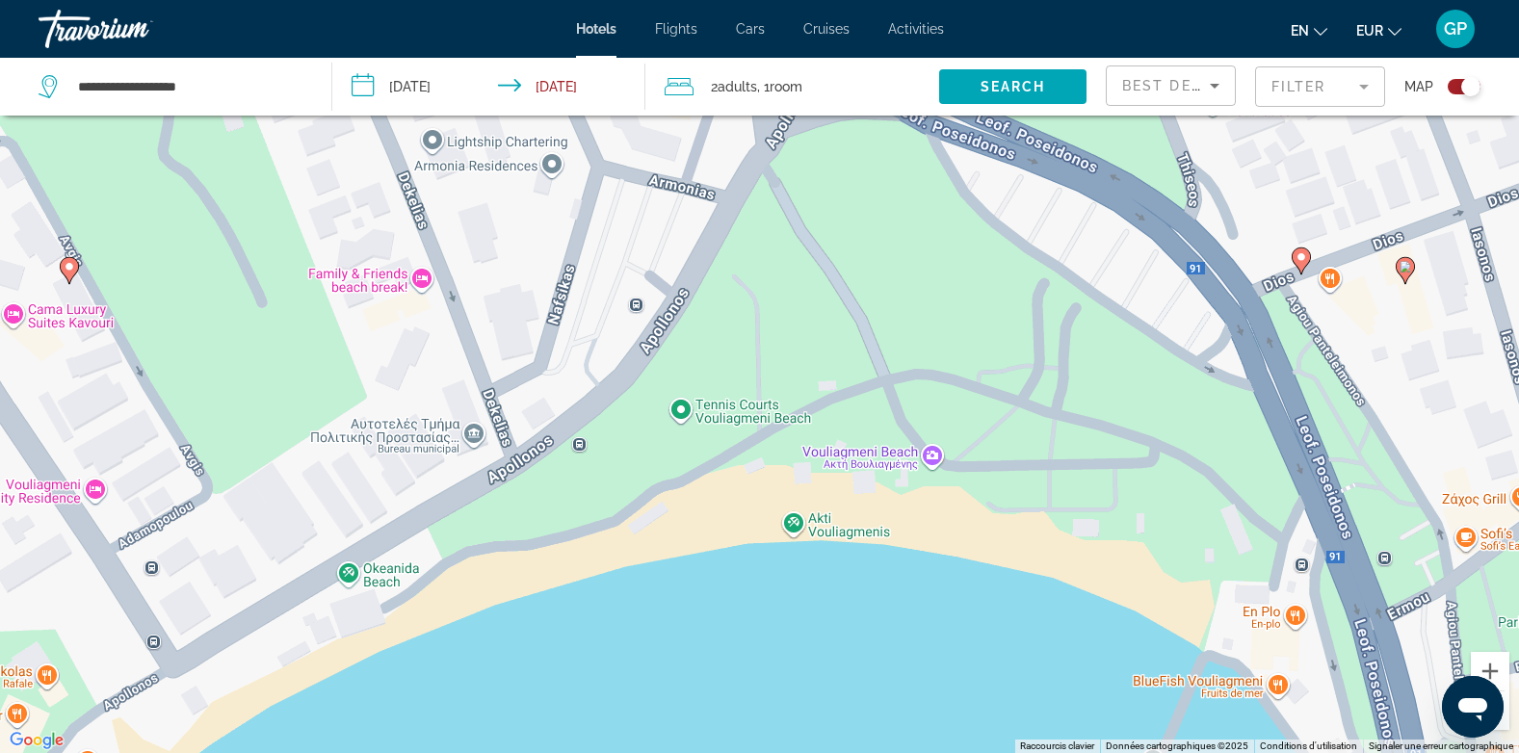
drag, startPoint x: 616, startPoint y: 583, endPoint x: 646, endPoint y: 320, distance: 264.6
click at [646, 320] on div "Pour activer le glissement avec le clavier, appuyez sur Alt+Entrée. Une fois ce…" at bounding box center [759, 376] width 1519 height 753
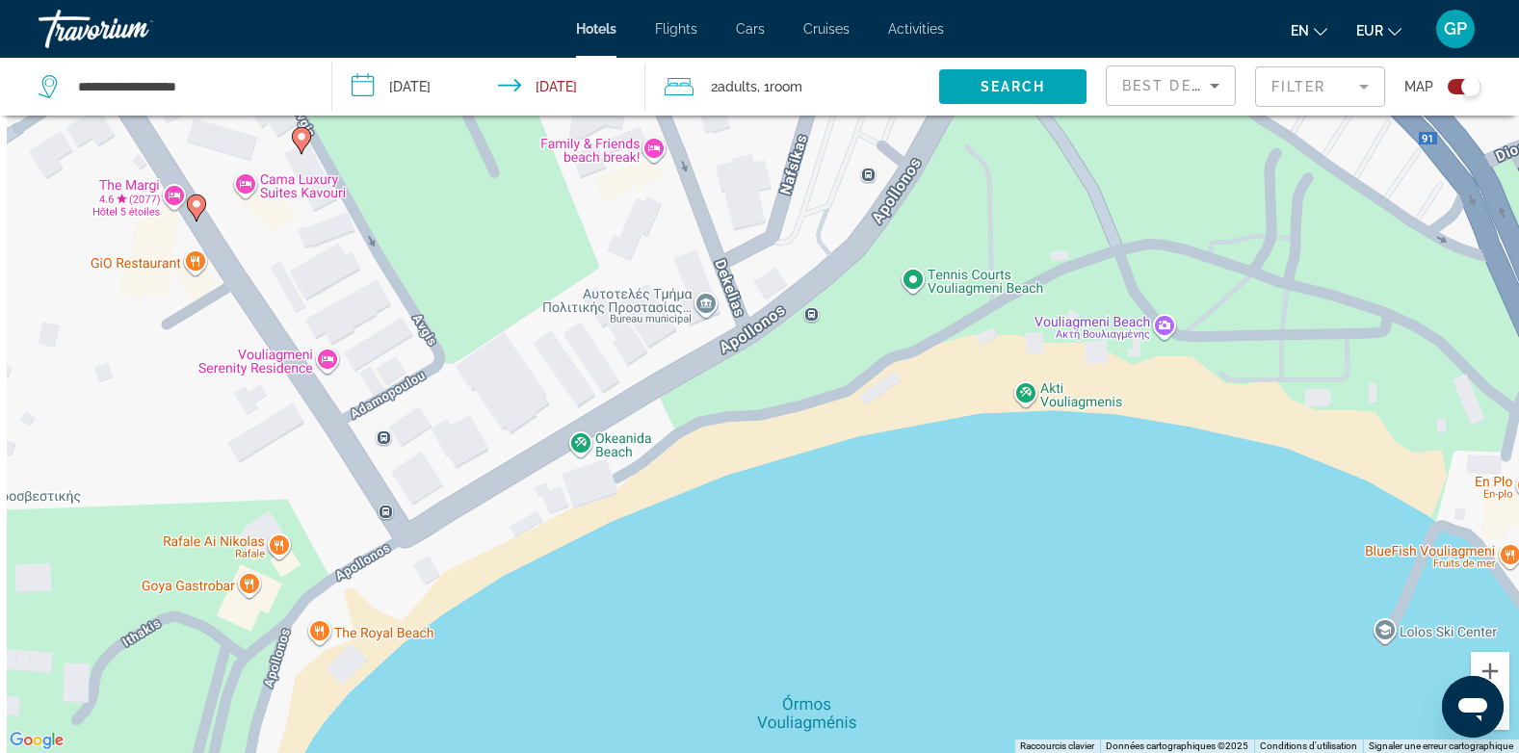
drag, startPoint x: 411, startPoint y: 530, endPoint x: 647, endPoint y: 405, distance: 266.7
click at [647, 405] on div "Pour activer le glissement avec le clavier, appuyez sur Alt+Entrée. Une fois ce…" at bounding box center [759, 376] width 1519 height 753
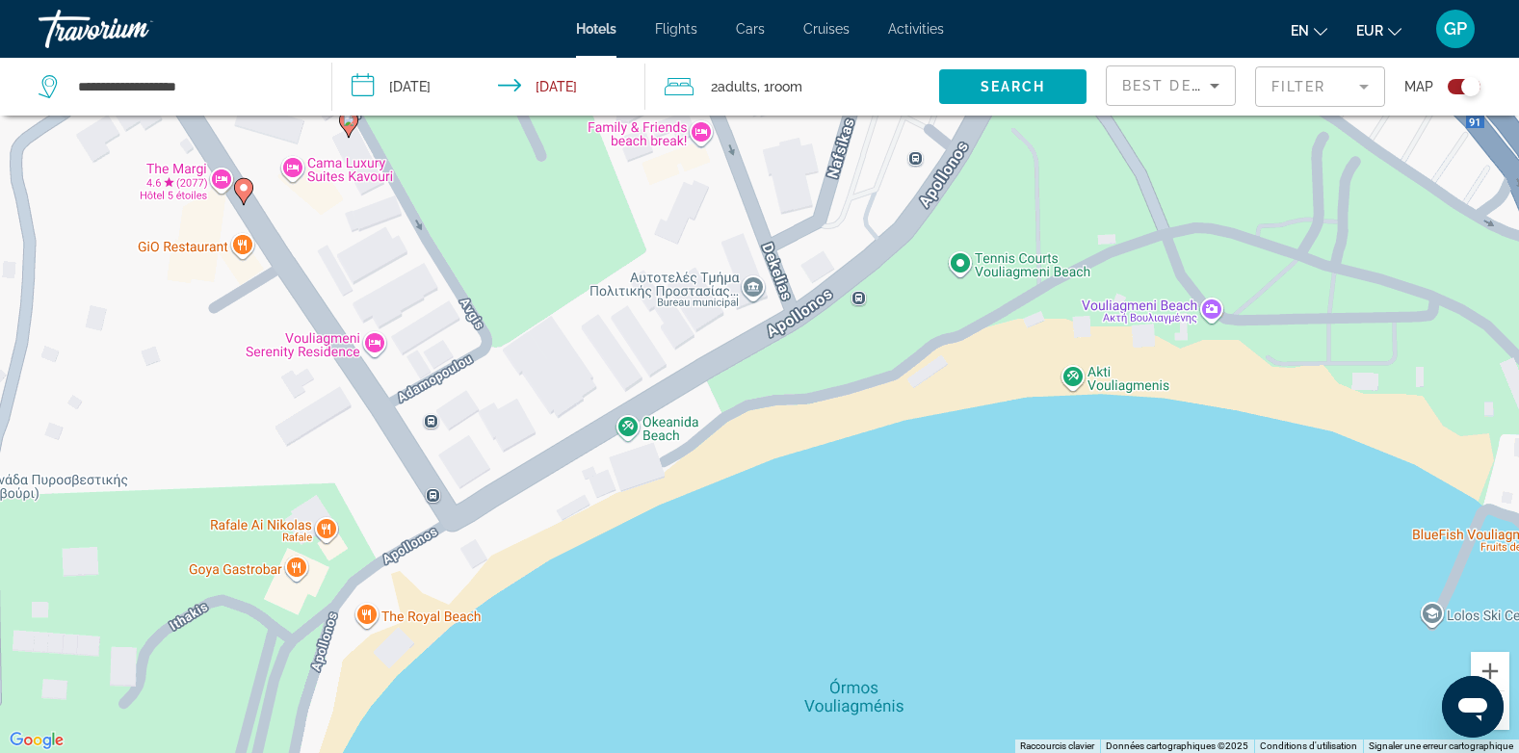
click at [348, 125] on image "Main content" at bounding box center [349, 121] width 12 height 12
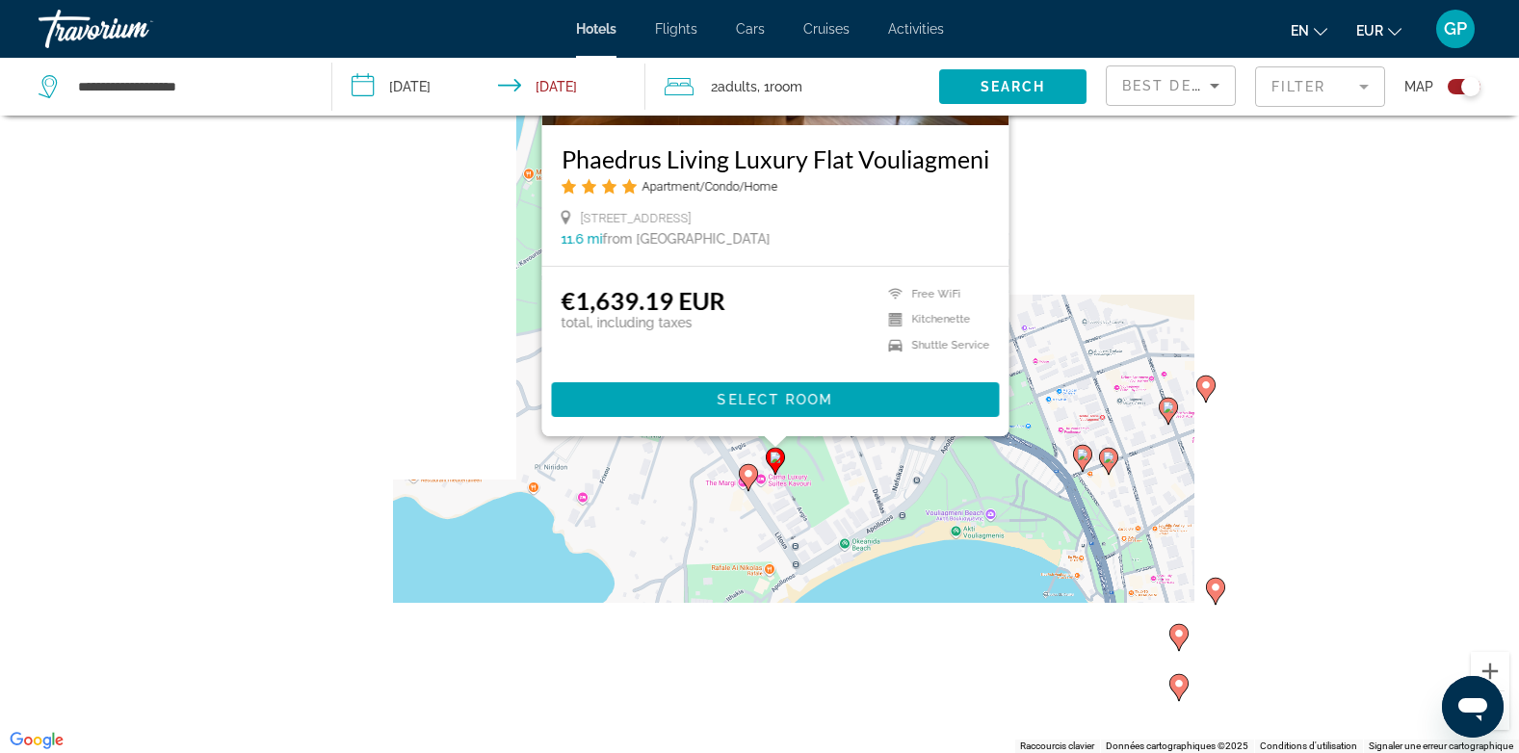
scroll to position [231, 0]
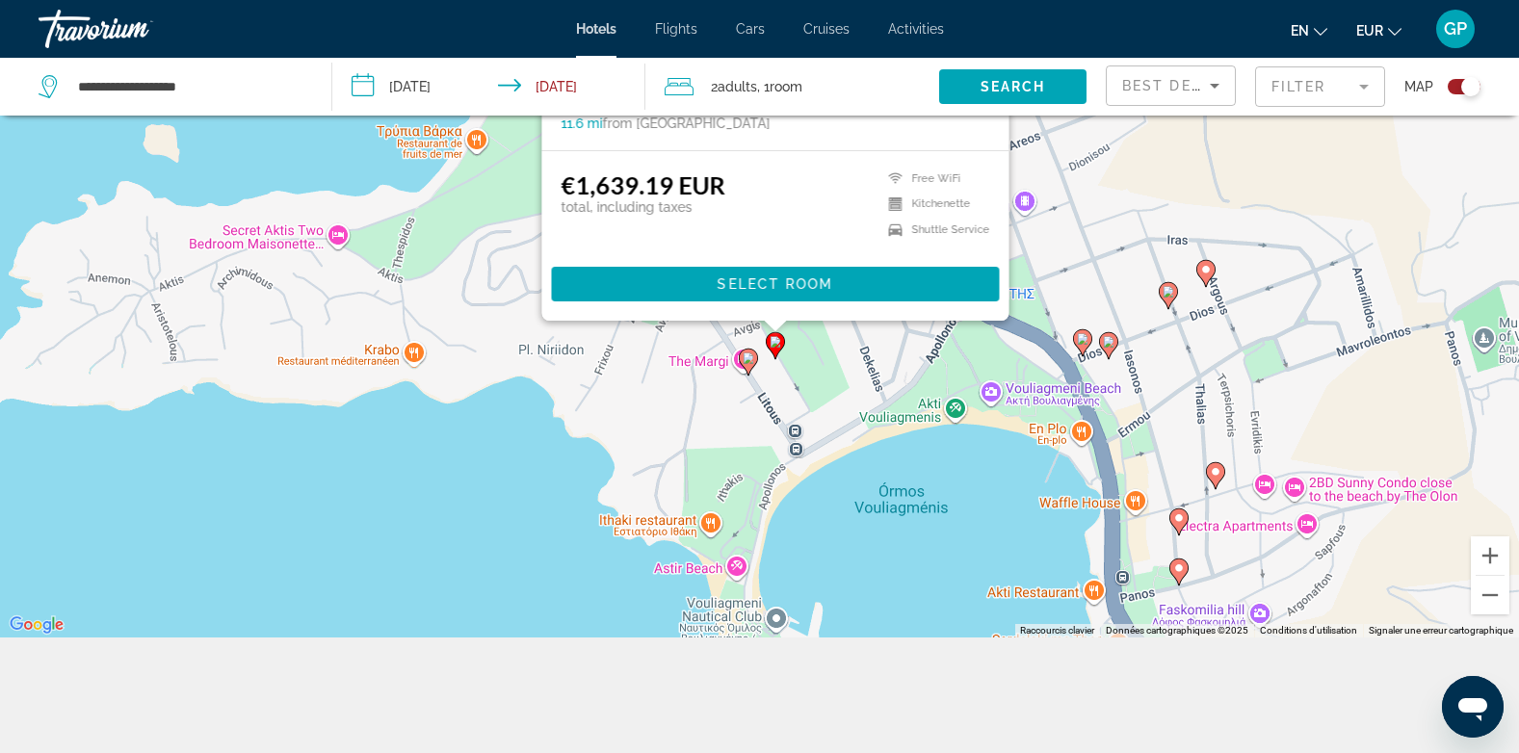
click at [895, 471] on div "Pour activer le glissement avec le clavier, appuyez sur Alt+Entrée. Une fois ce…" at bounding box center [759, 260] width 1519 height 753
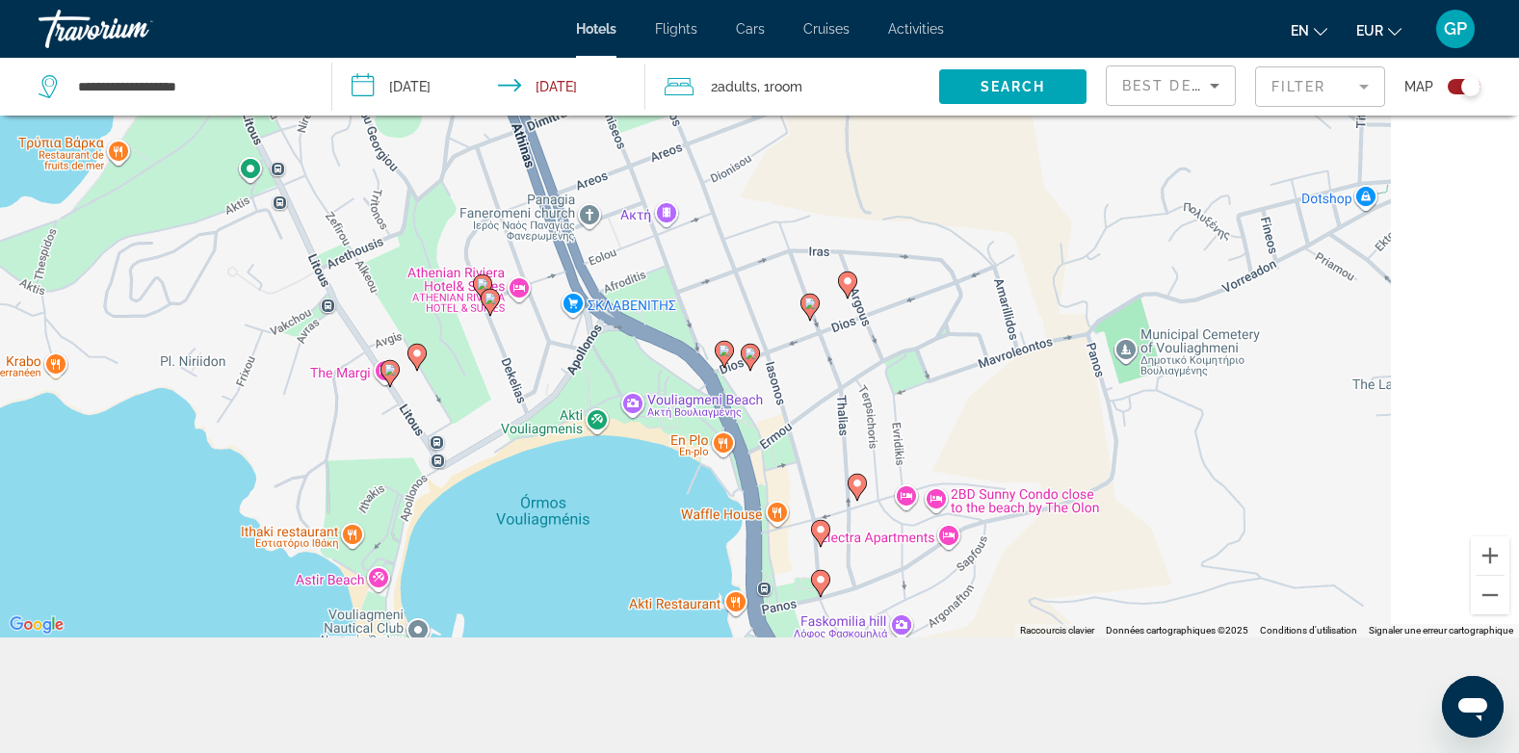
drag, startPoint x: 1212, startPoint y: 328, endPoint x: 814, endPoint y: 343, distance: 398.1
click at [814, 343] on div "Pour activer le glissement avec le clavier, appuyez sur Alt+Entrée. Une fois ce…" at bounding box center [759, 260] width 1519 height 753
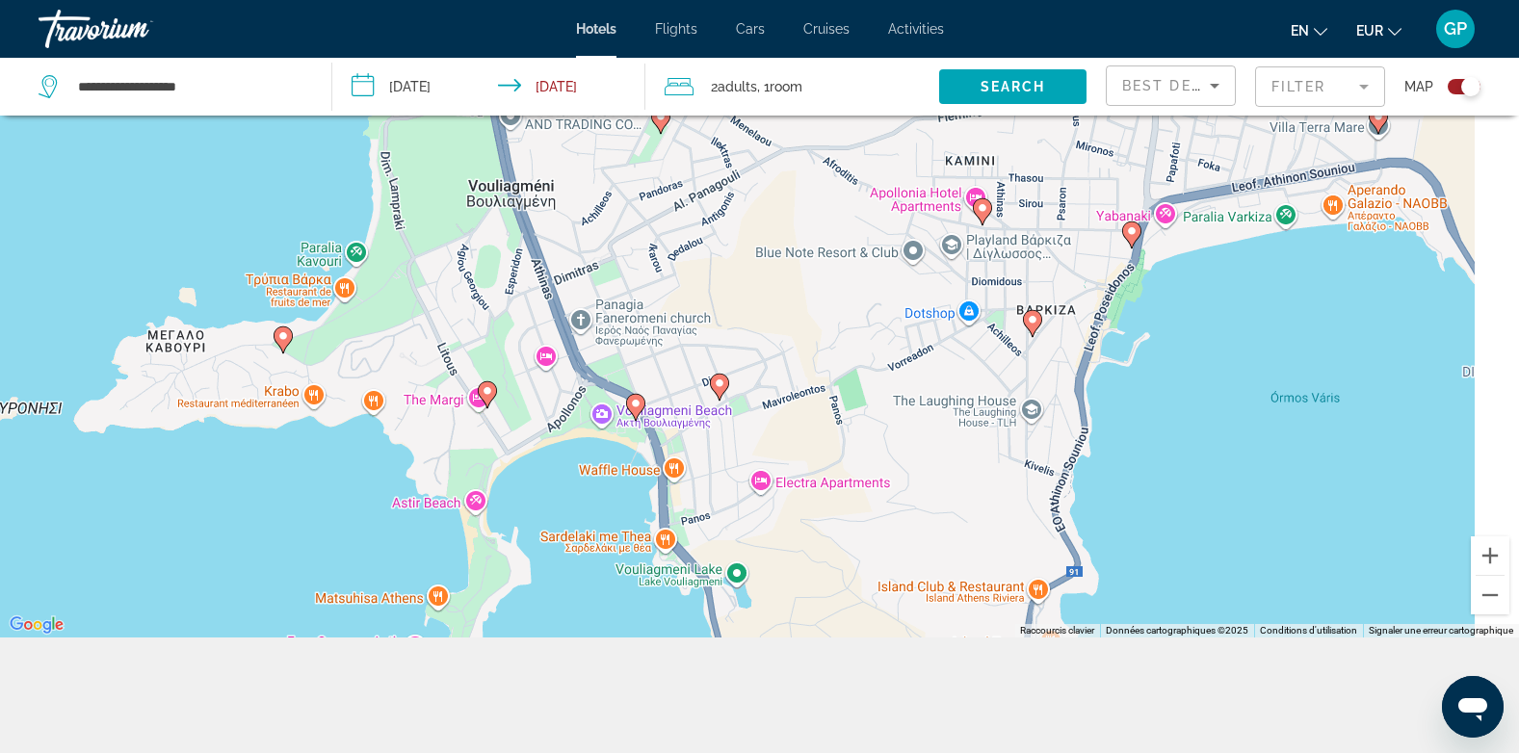
drag, startPoint x: 1270, startPoint y: 317, endPoint x: 996, endPoint y: 399, distance: 286.5
click at [996, 399] on div "Pour activer le glissement avec le clavier, appuyez sur Alt+Entrée. Une fois ce…" at bounding box center [759, 260] width 1519 height 753
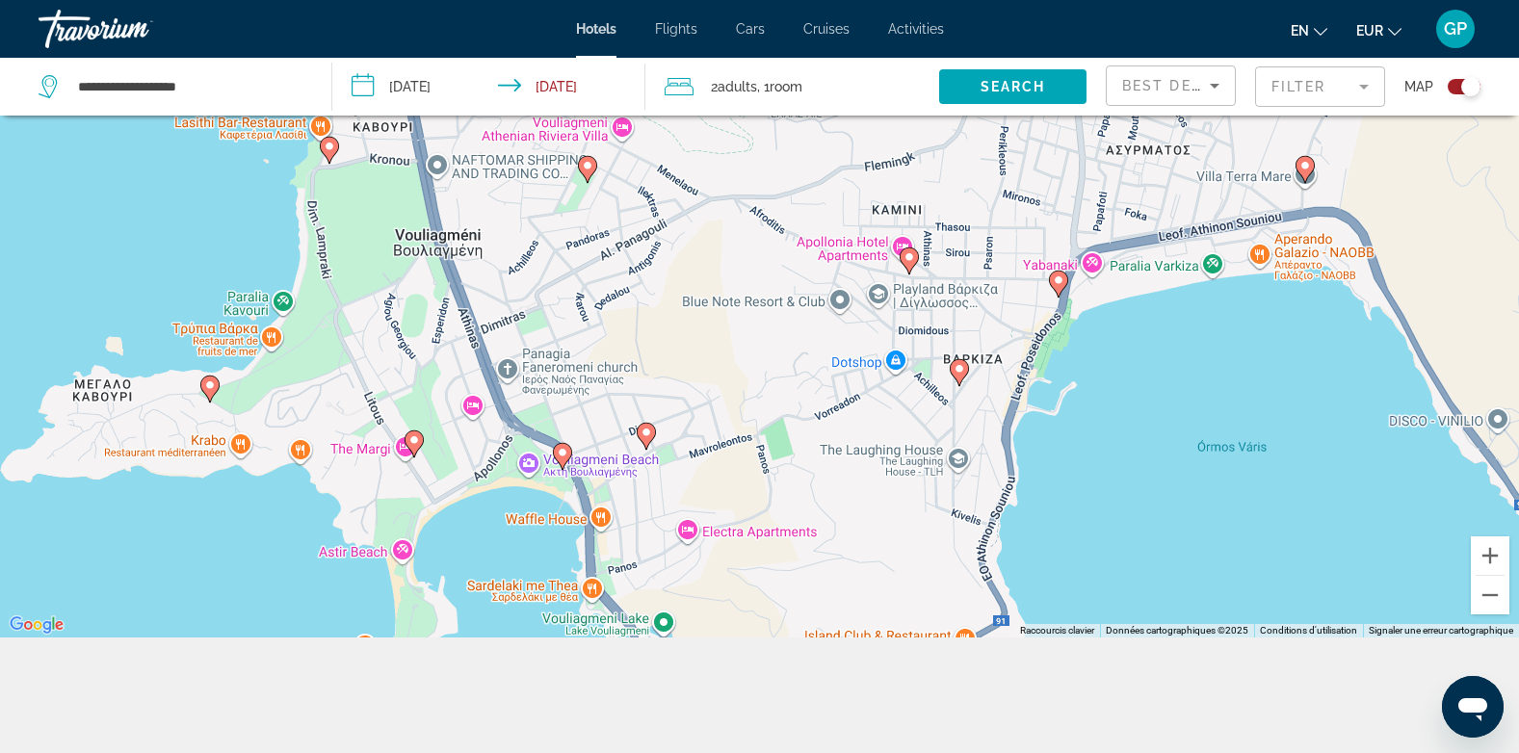
click at [1059, 283] on image "Main content" at bounding box center [1059, 281] width 12 height 12
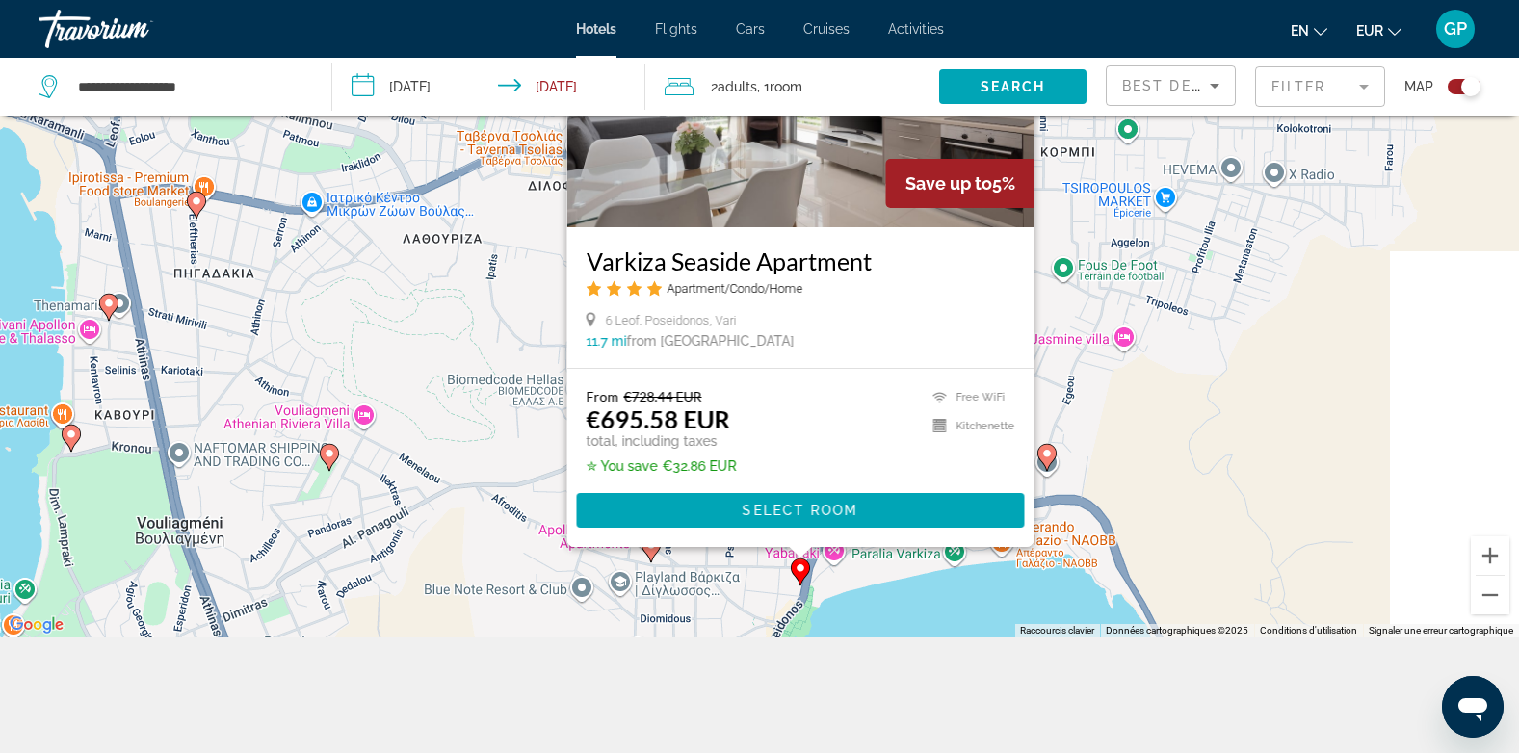
drag, startPoint x: 1265, startPoint y: 606, endPoint x: 1005, endPoint y: 597, distance: 260.2
click at [1005, 597] on div "Pour activer le glissement avec le clavier, appuyez sur Alt+Entrée. Une fois ce…" at bounding box center [759, 260] width 1519 height 753
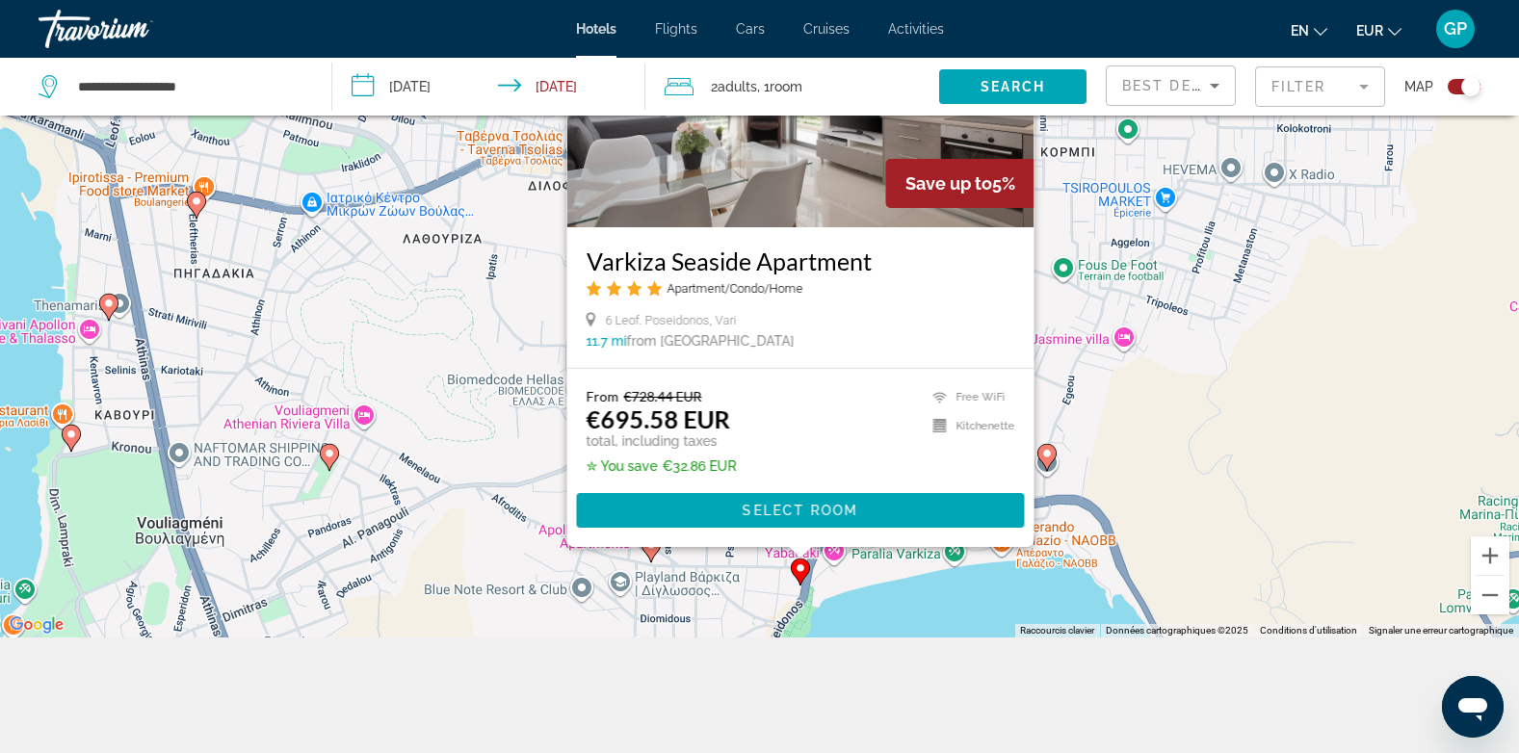
click at [1049, 458] on image "Main content" at bounding box center [1047, 454] width 12 height 12
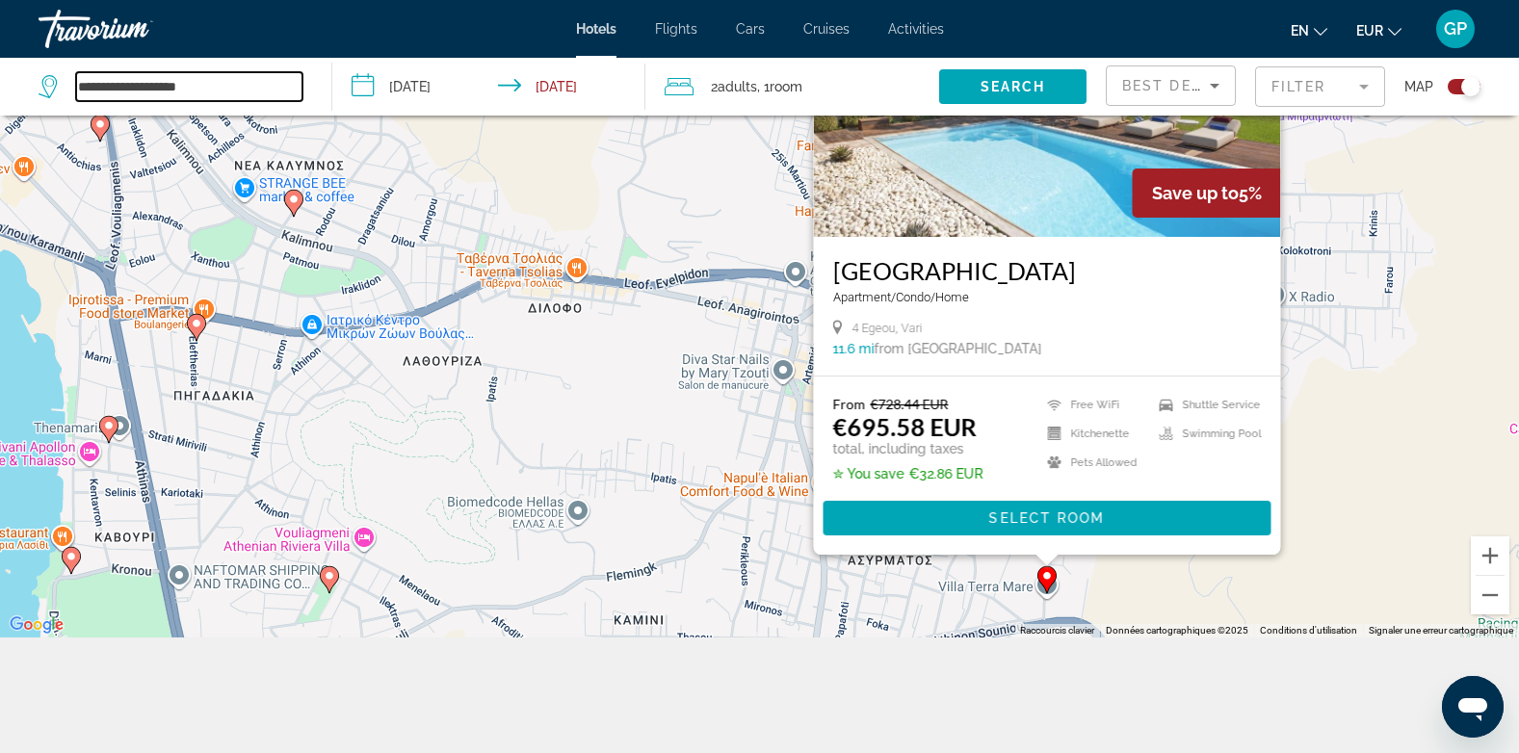
drag, startPoint x: 214, startPoint y: 83, endPoint x: 68, endPoint y: 85, distance: 145.5
click at [68, 85] on div "**********" at bounding box center [171, 86] width 264 height 29
click at [220, 82] on input "**********" at bounding box center [189, 86] width 226 height 29
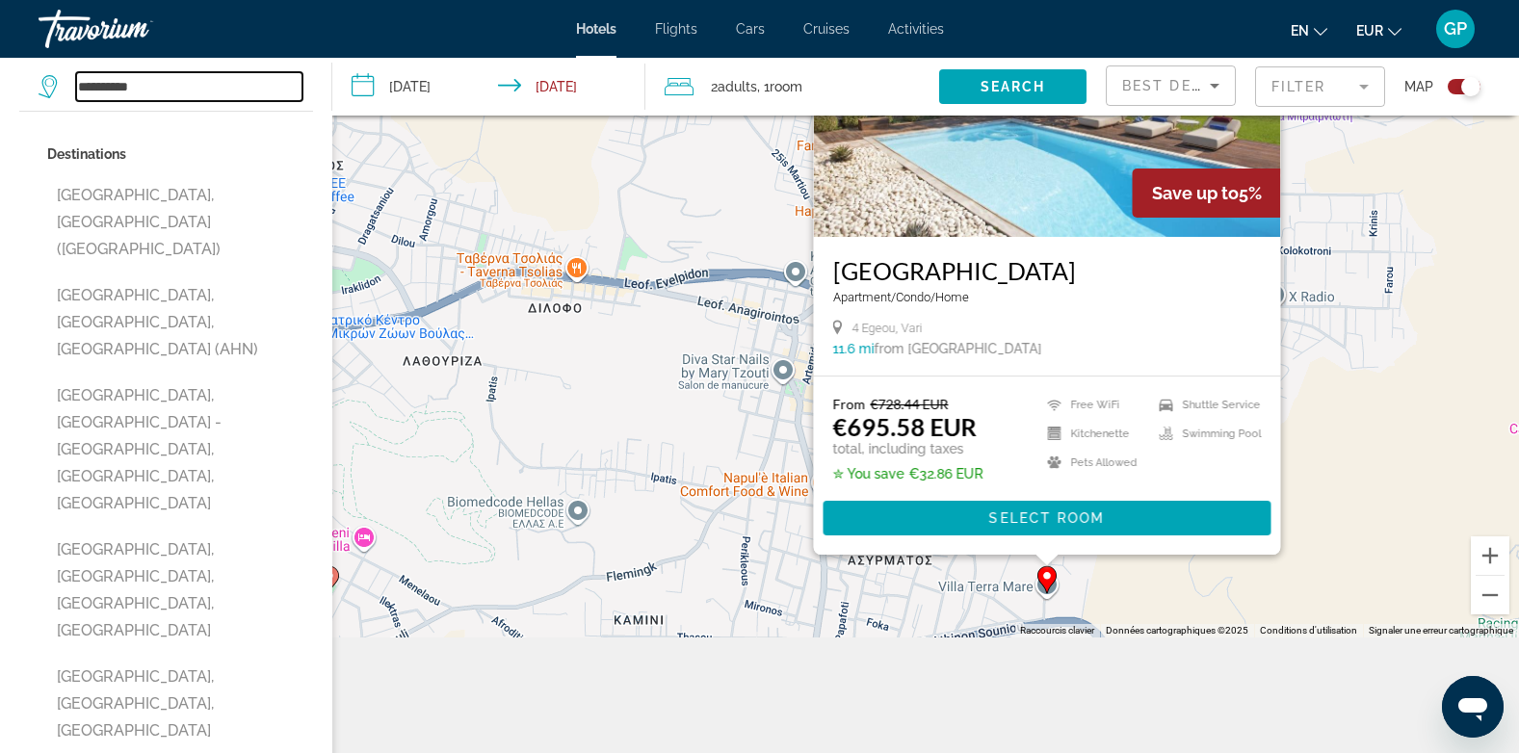
click at [201, 94] on input "**********" at bounding box center [189, 86] width 226 height 29
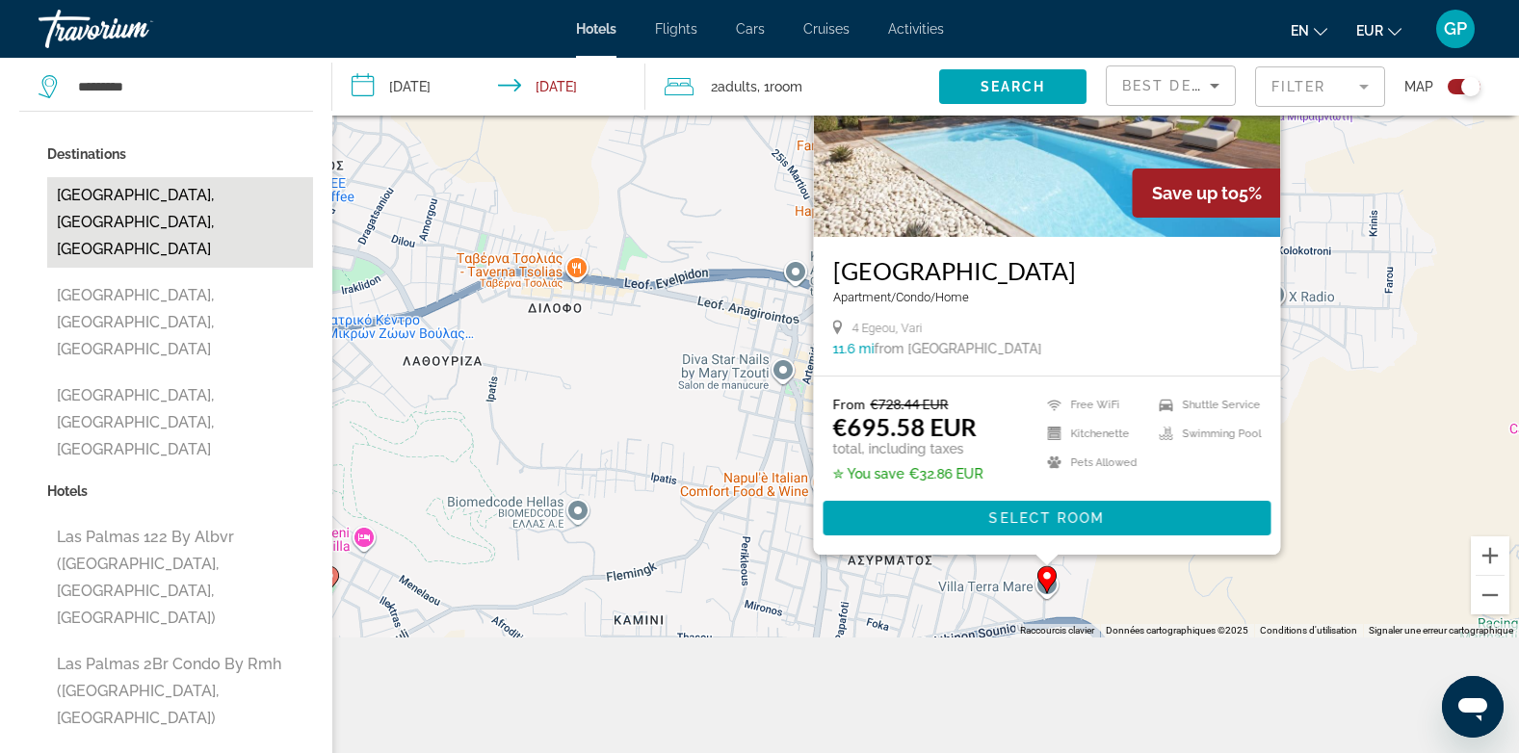
click at [178, 201] on button "[GEOGRAPHIC_DATA], [GEOGRAPHIC_DATA], [GEOGRAPHIC_DATA]" at bounding box center [180, 222] width 266 height 91
type input "**********"
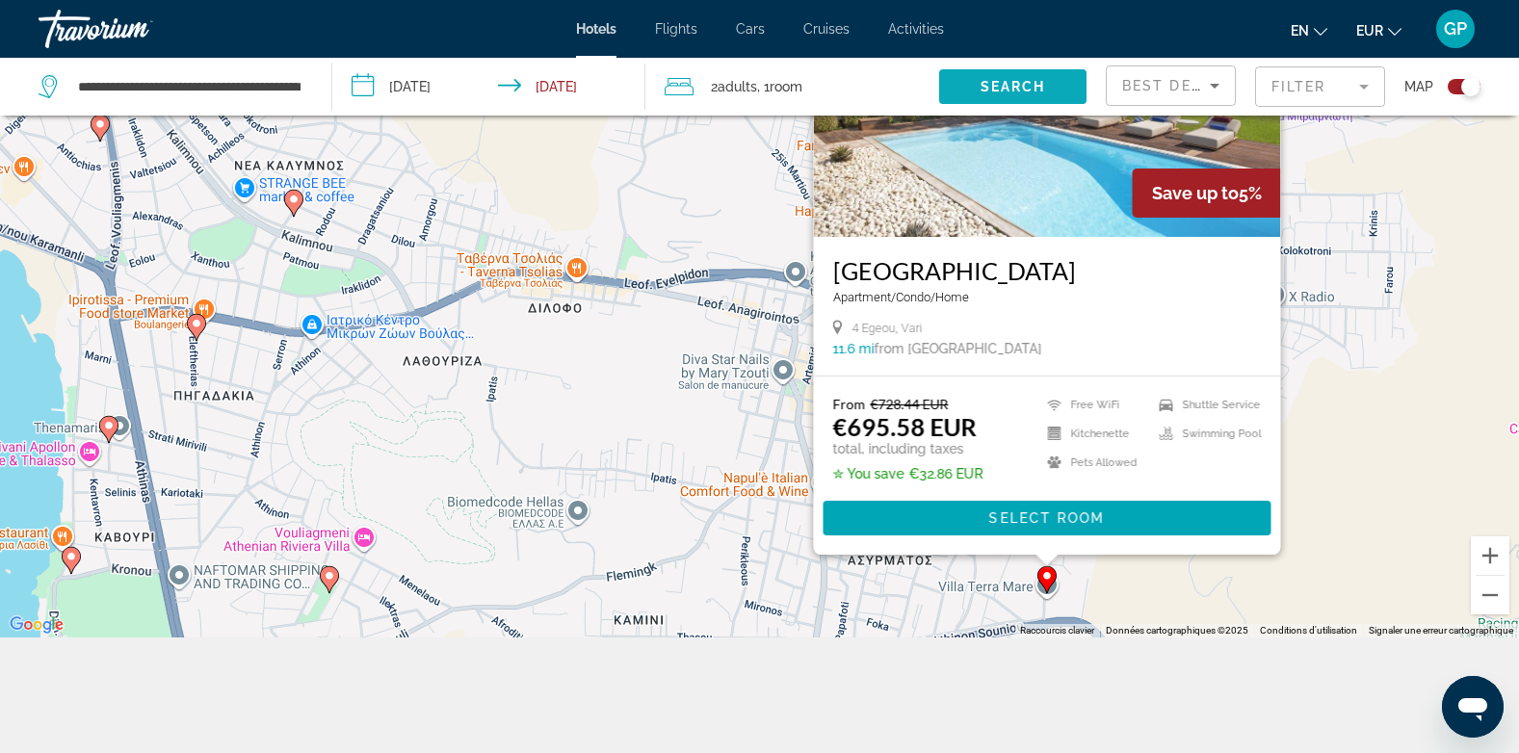
click at [1022, 85] on span "Search" at bounding box center [1013, 86] width 65 height 15
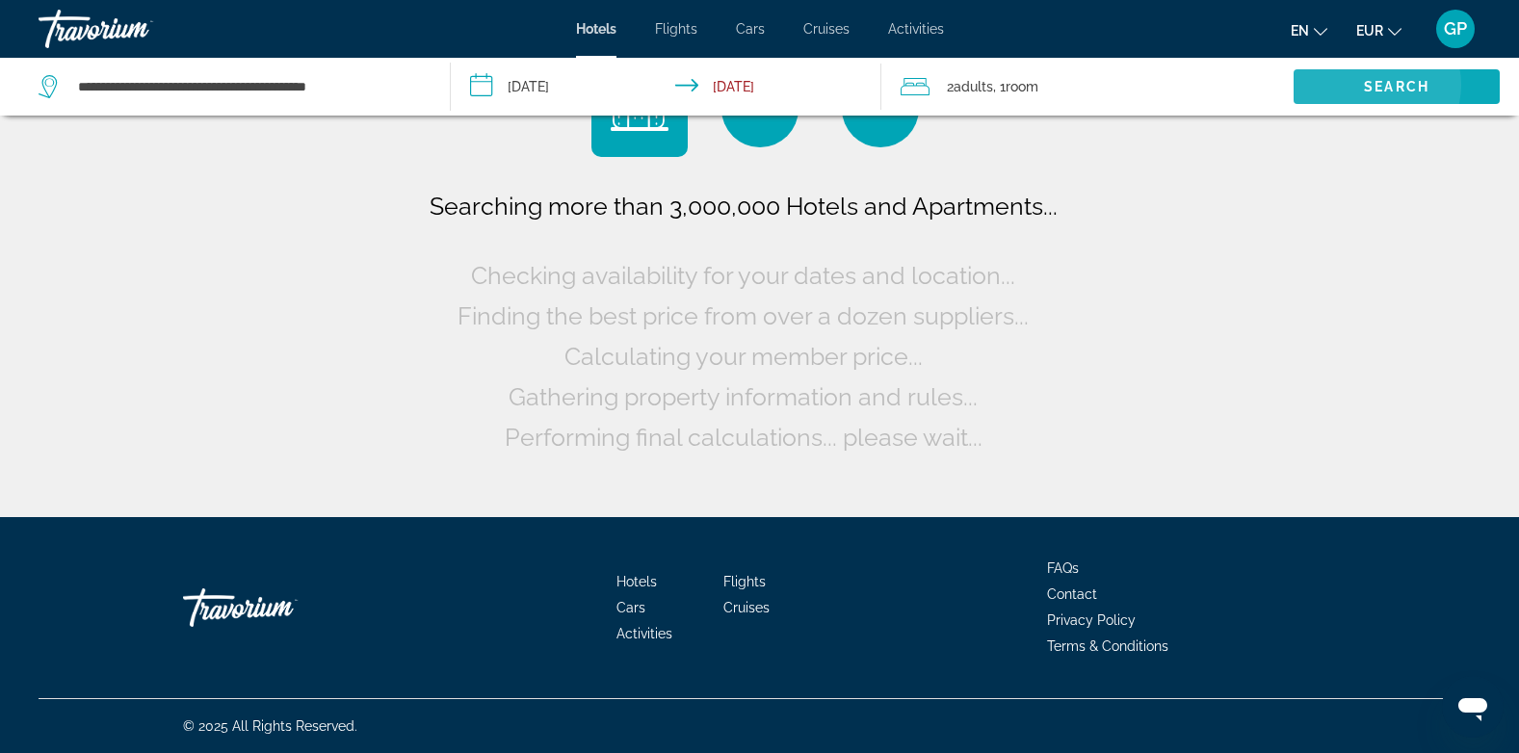
scroll to position [0, 0]
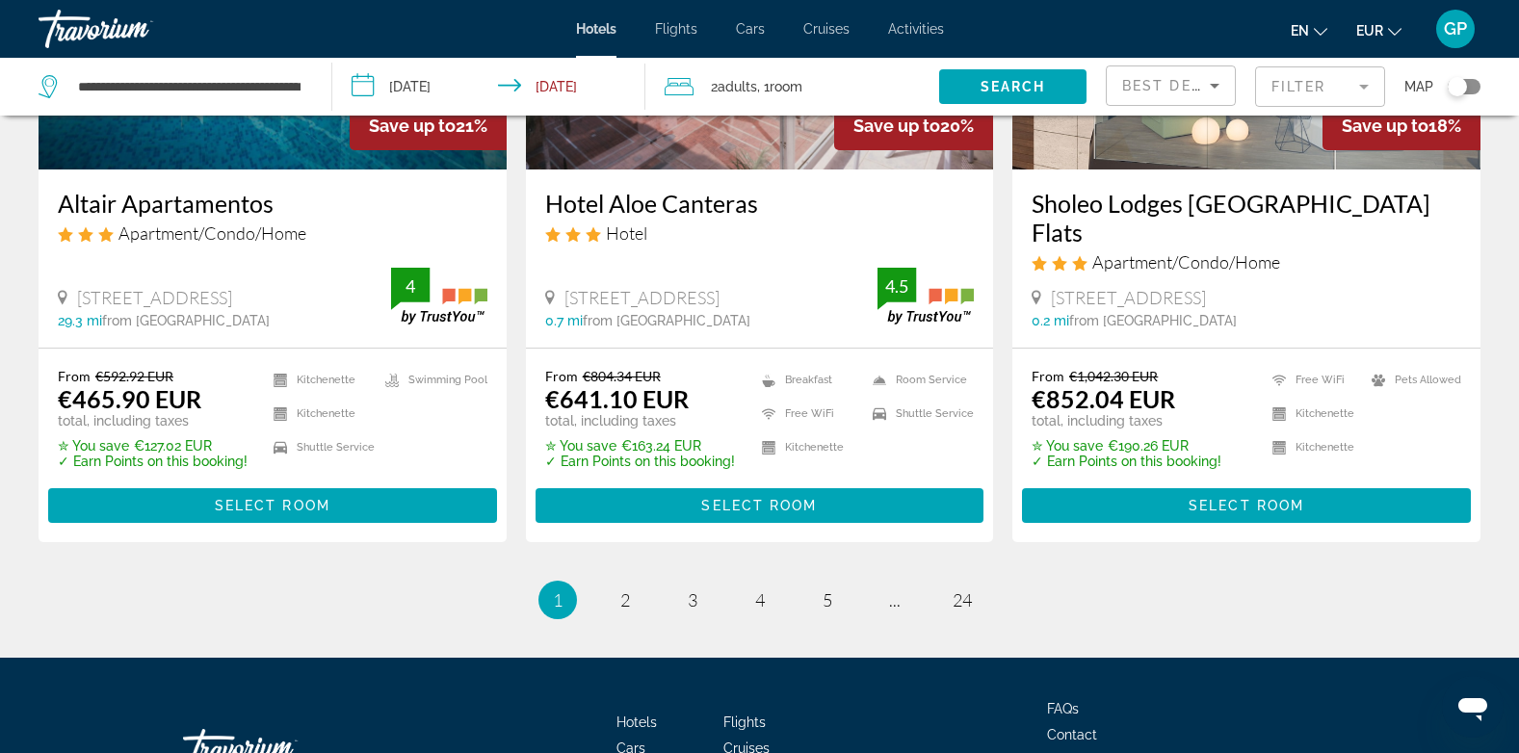
scroll to position [2619, 0]
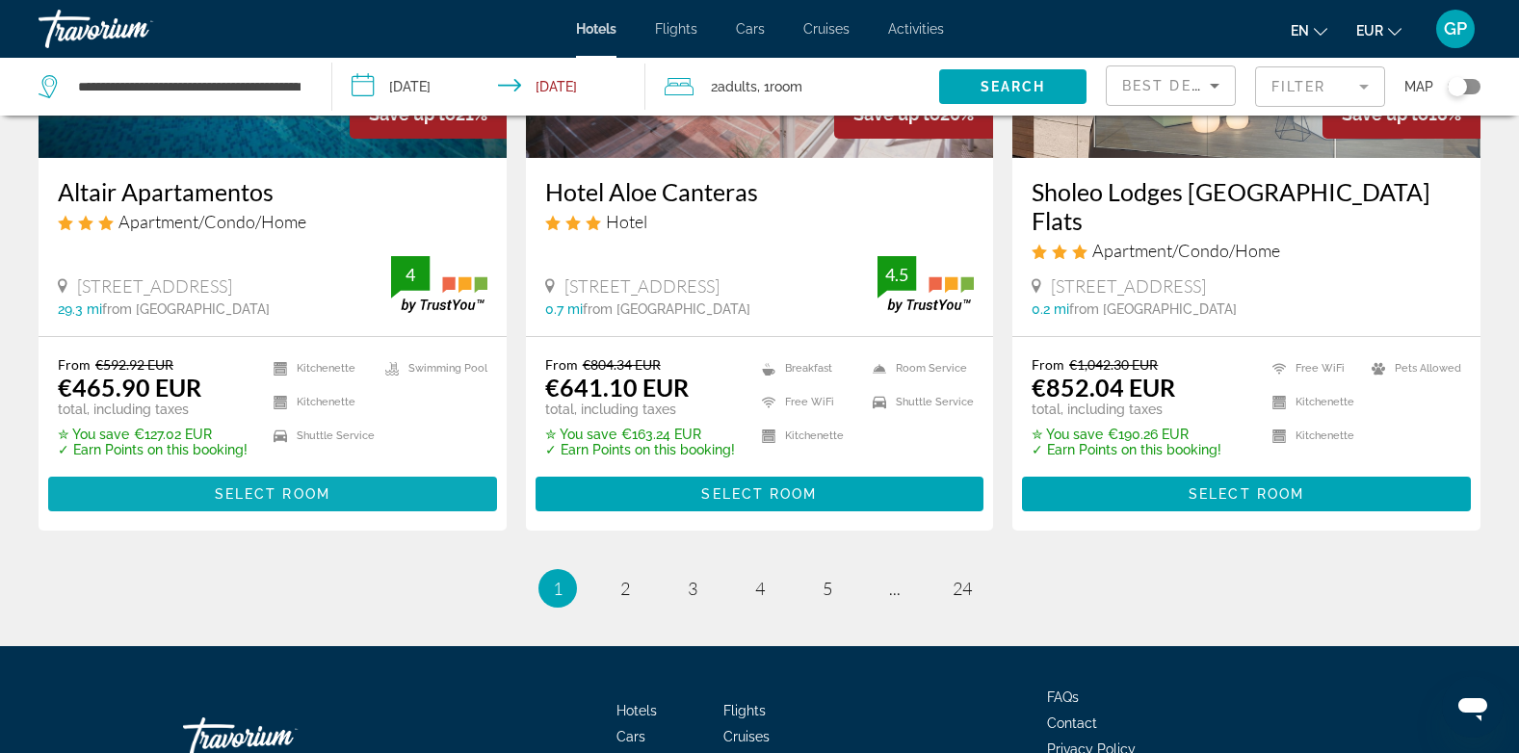
click at [215, 486] on span "Select Room" at bounding box center [273, 493] width 116 height 15
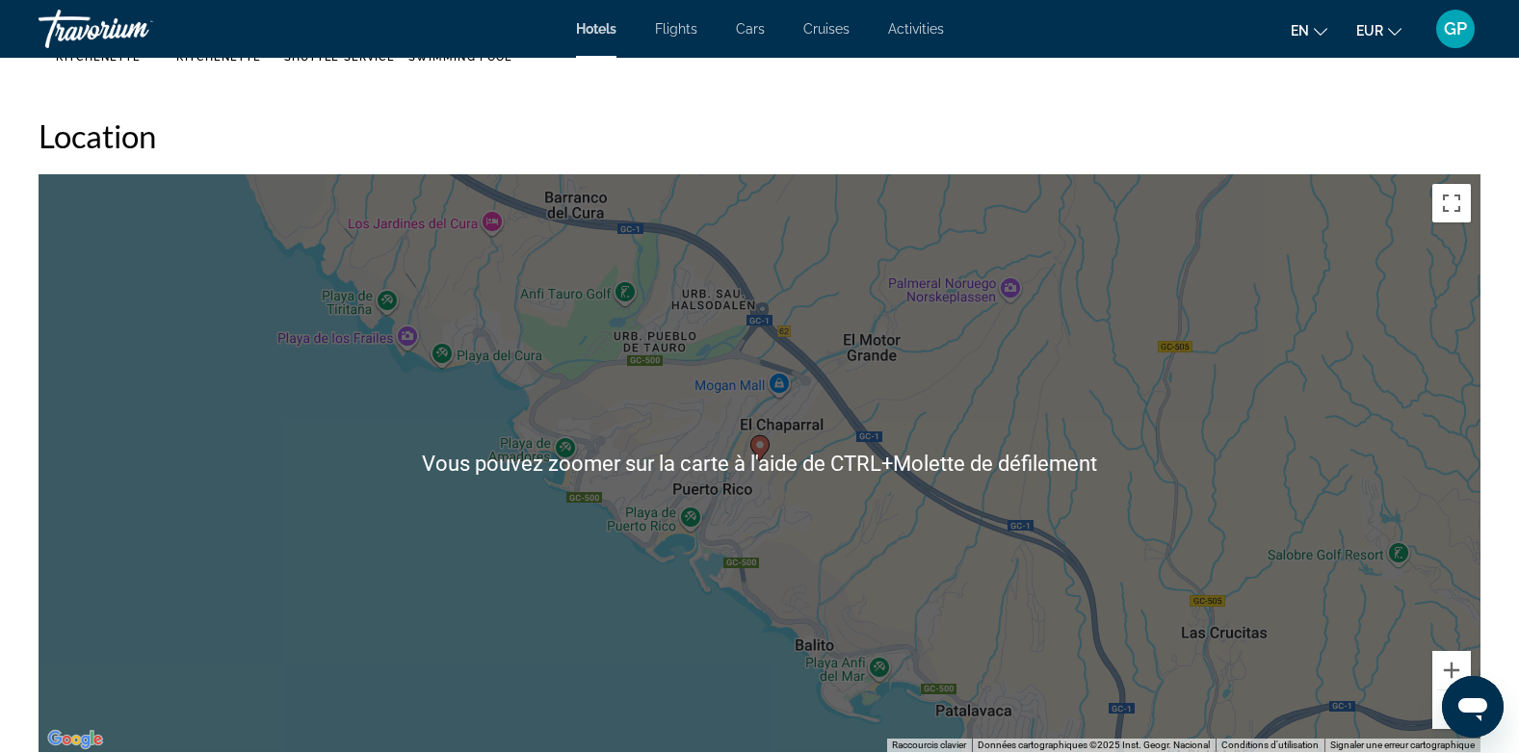
scroll to position [1926, 0]
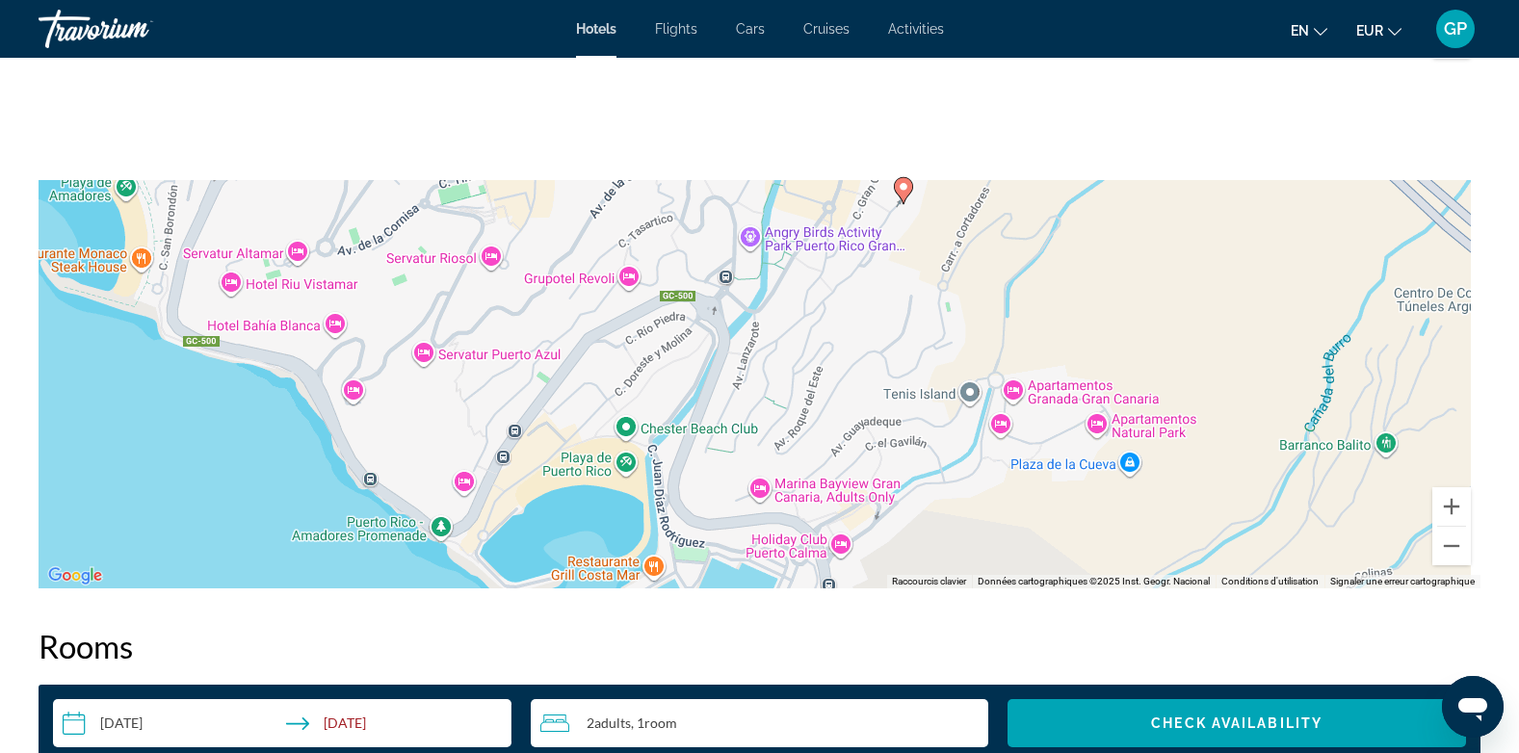
drag, startPoint x: 952, startPoint y: 222, endPoint x: 751, endPoint y: 476, distance: 323.0
click at [751, 476] on div "Pour activer le glissement avec le clavier, appuyez sur Alt+Entrée. Une fois ce…" at bounding box center [760, 300] width 1442 height 578
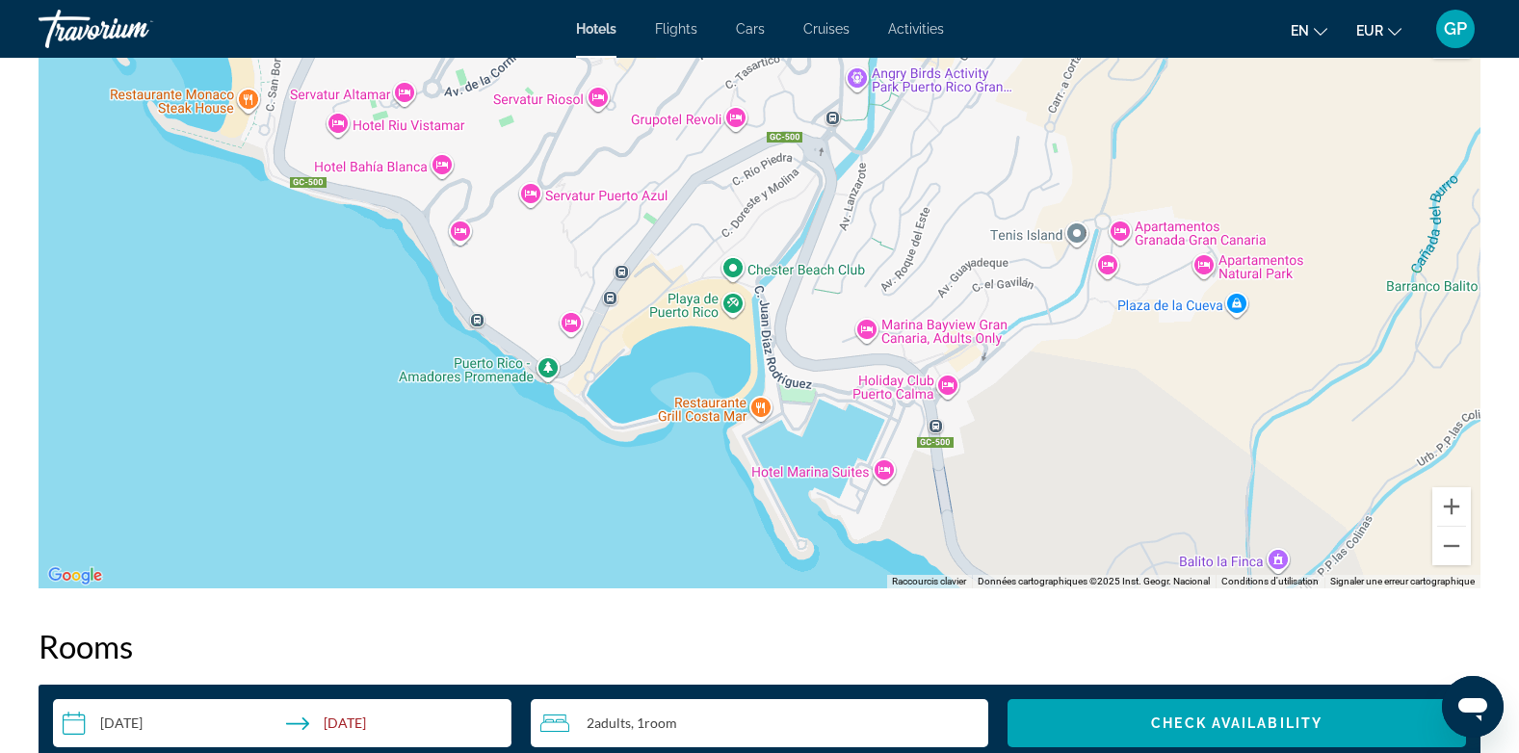
drag, startPoint x: 733, startPoint y: 449, endPoint x: 866, endPoint y: 263, distance: 228.5
click at [866, 264] on div "Pour activer le glissement avec le clavier, appuyez sur Alt+Entrée. Une fois ce…" at bounding box center [760, 300] width 1442 height 578
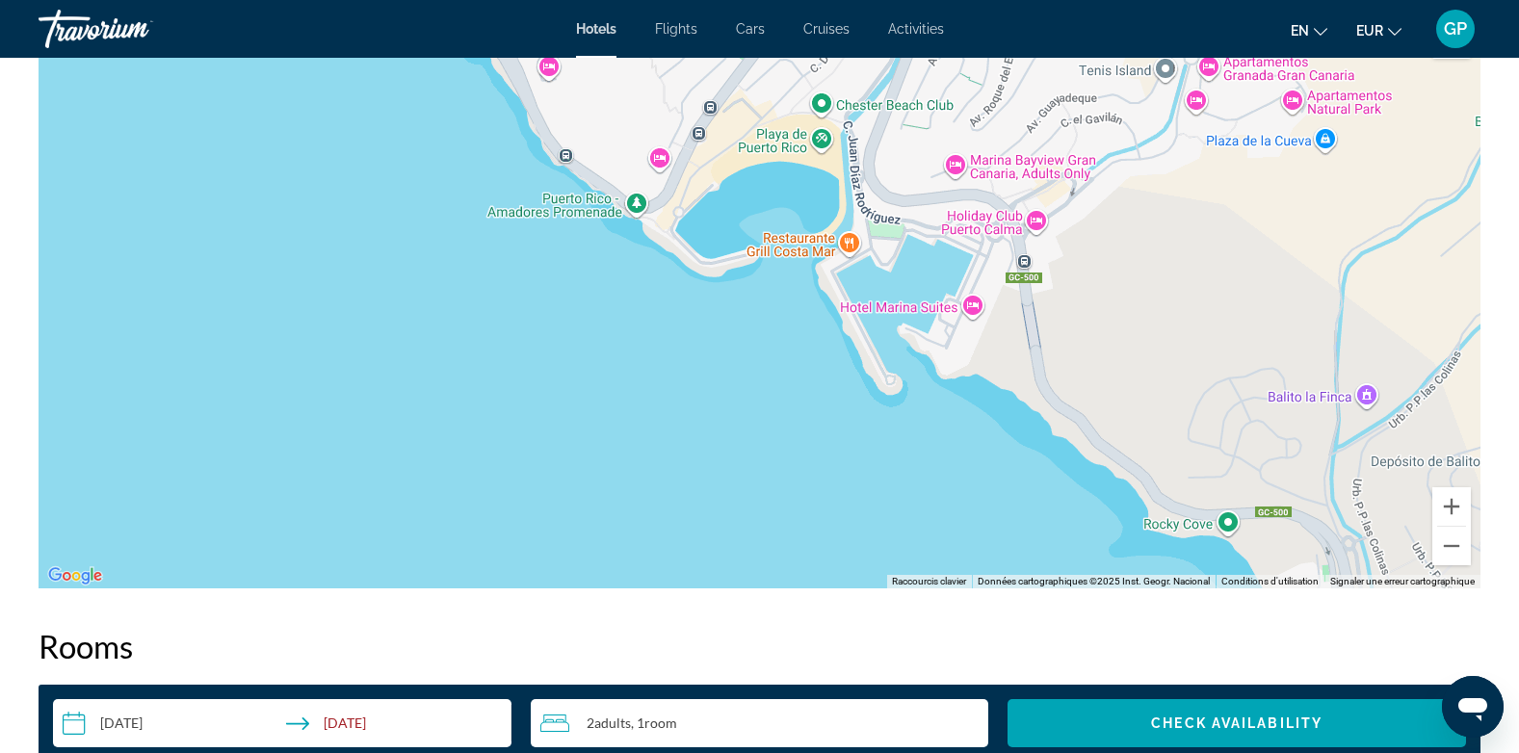
drag, startPoint x: 654, startPoint y: 399, endPoint x: 704, endPoint y: 284, distance: 125.1
click at [700, 291] on div "Pour activer le glissement avec le clavier, appuyez sur Alt+Entrée. Une fois ce…" at bounding box center [760, 300] width 1442 height 578
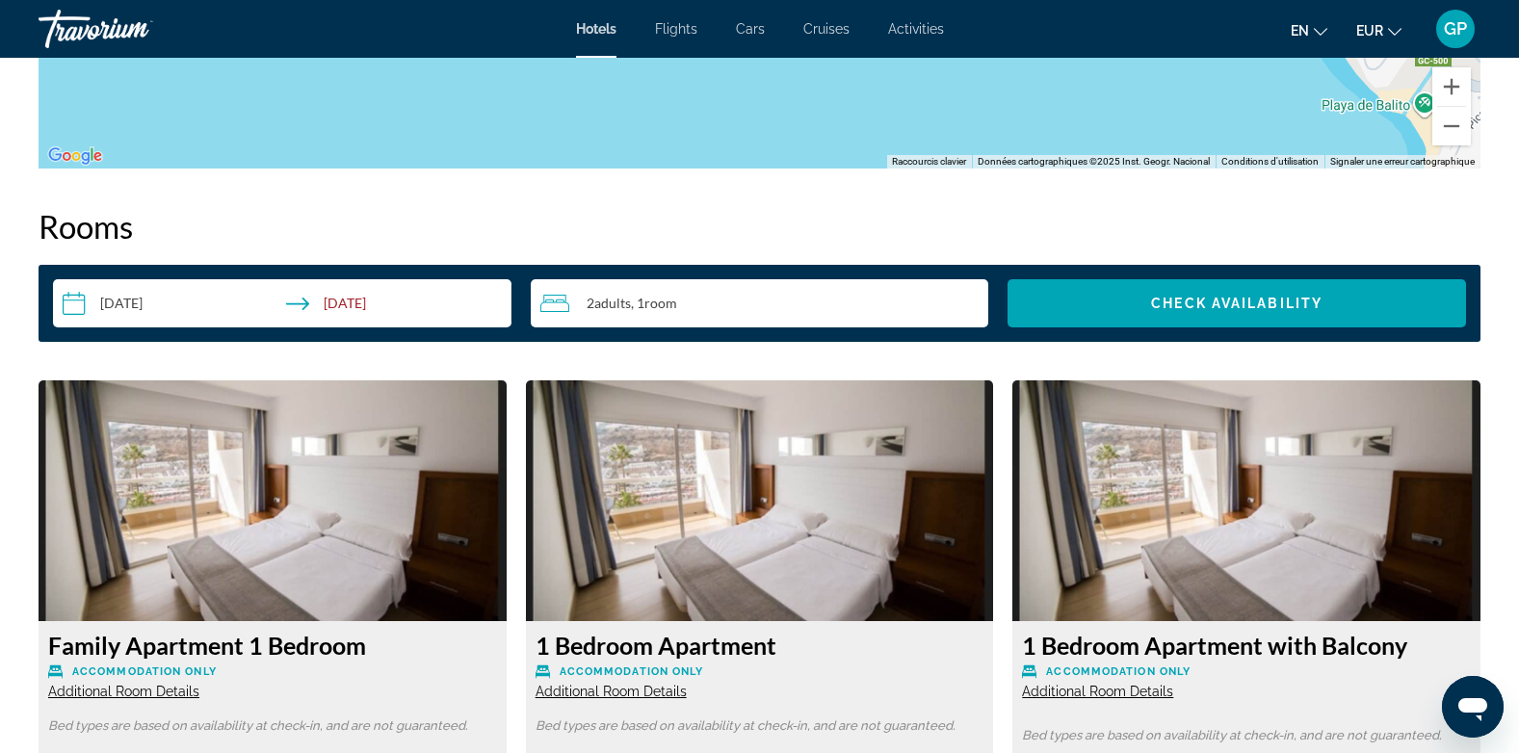
scroll to position [2312, 0]
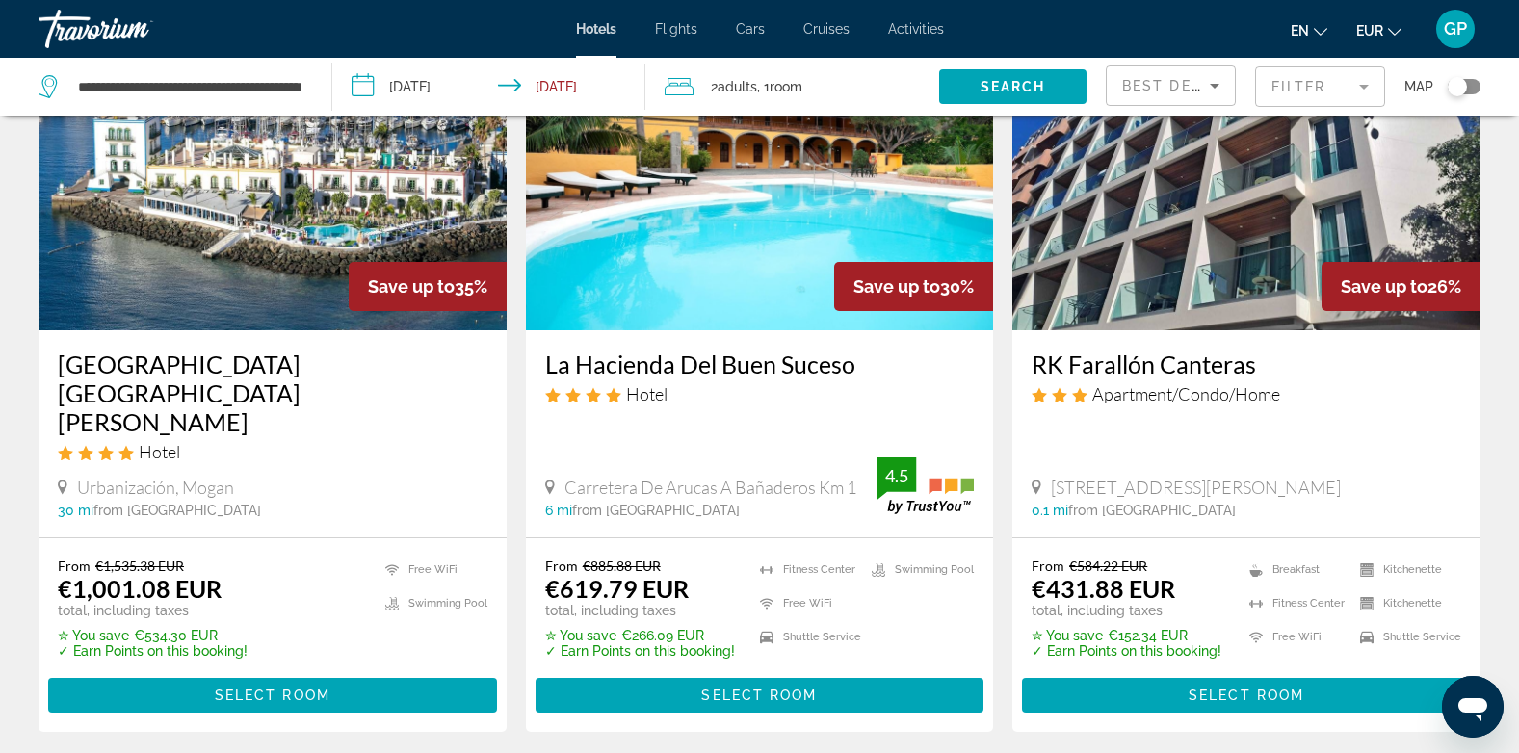
scroll to position [385, 0]
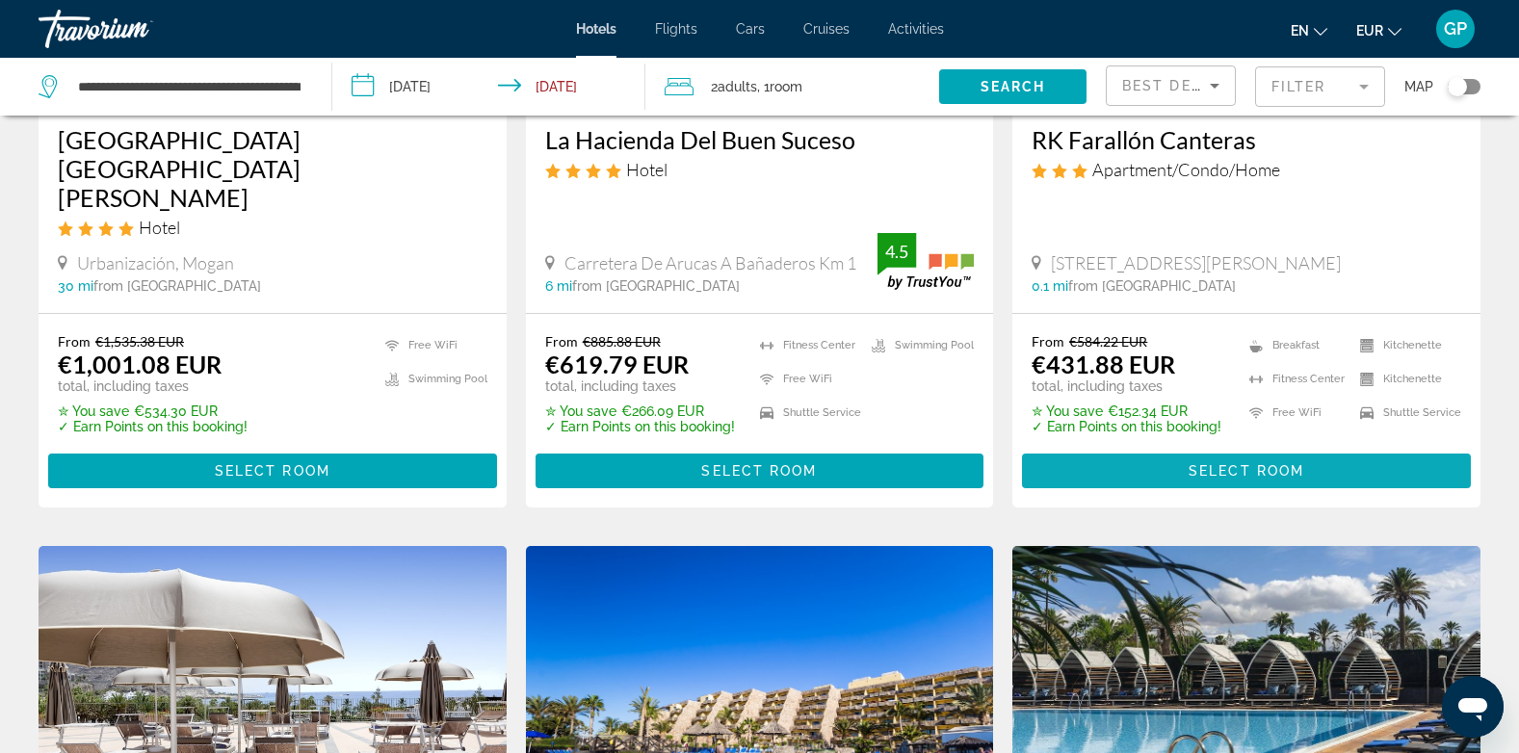
click at [1254, 463] on span "Select Room" at bounding box center [1247, 470] width 116 height 15
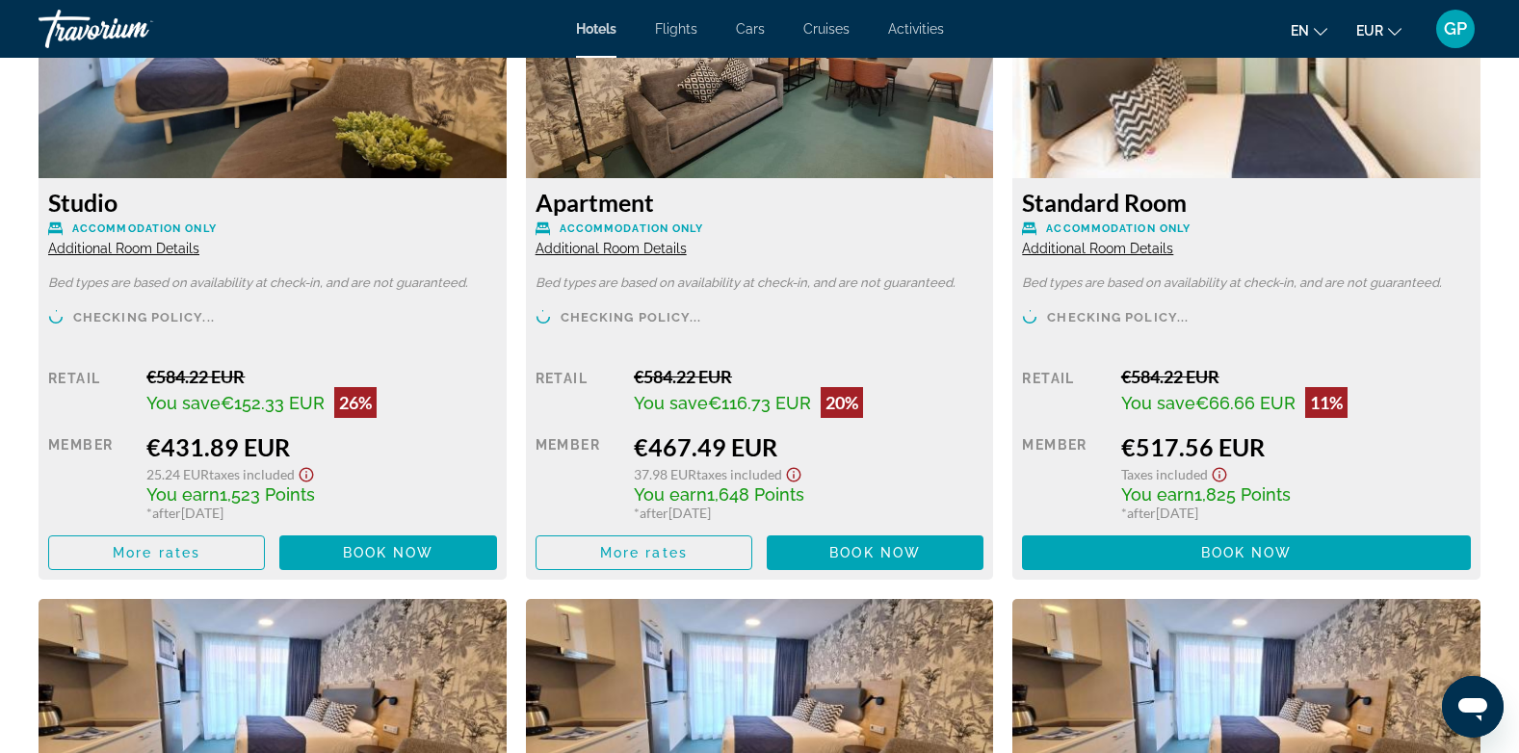
scroll to position [2793, 0]
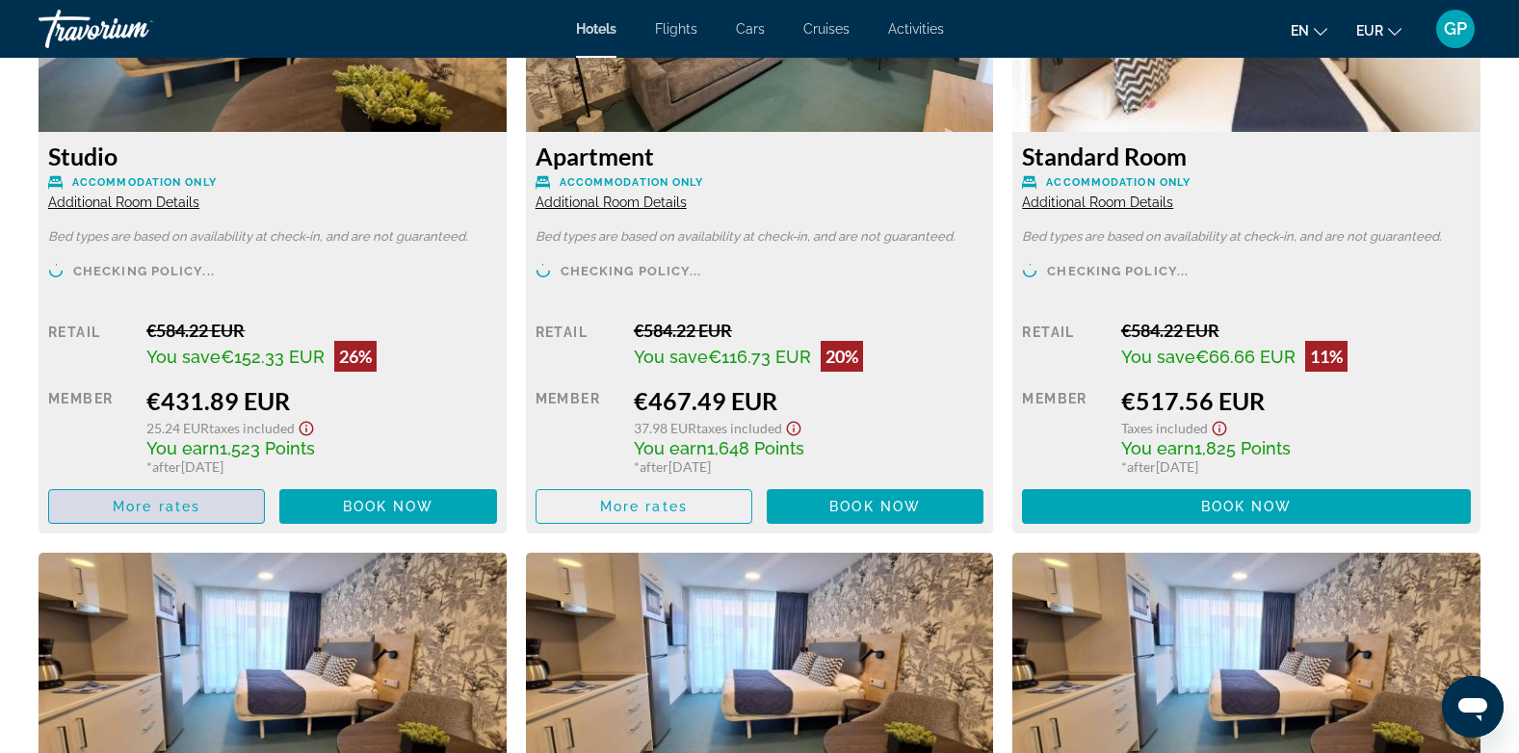
click at [163, 502] on span "More rates" at bounding box center [157, 506] width 88 height 15
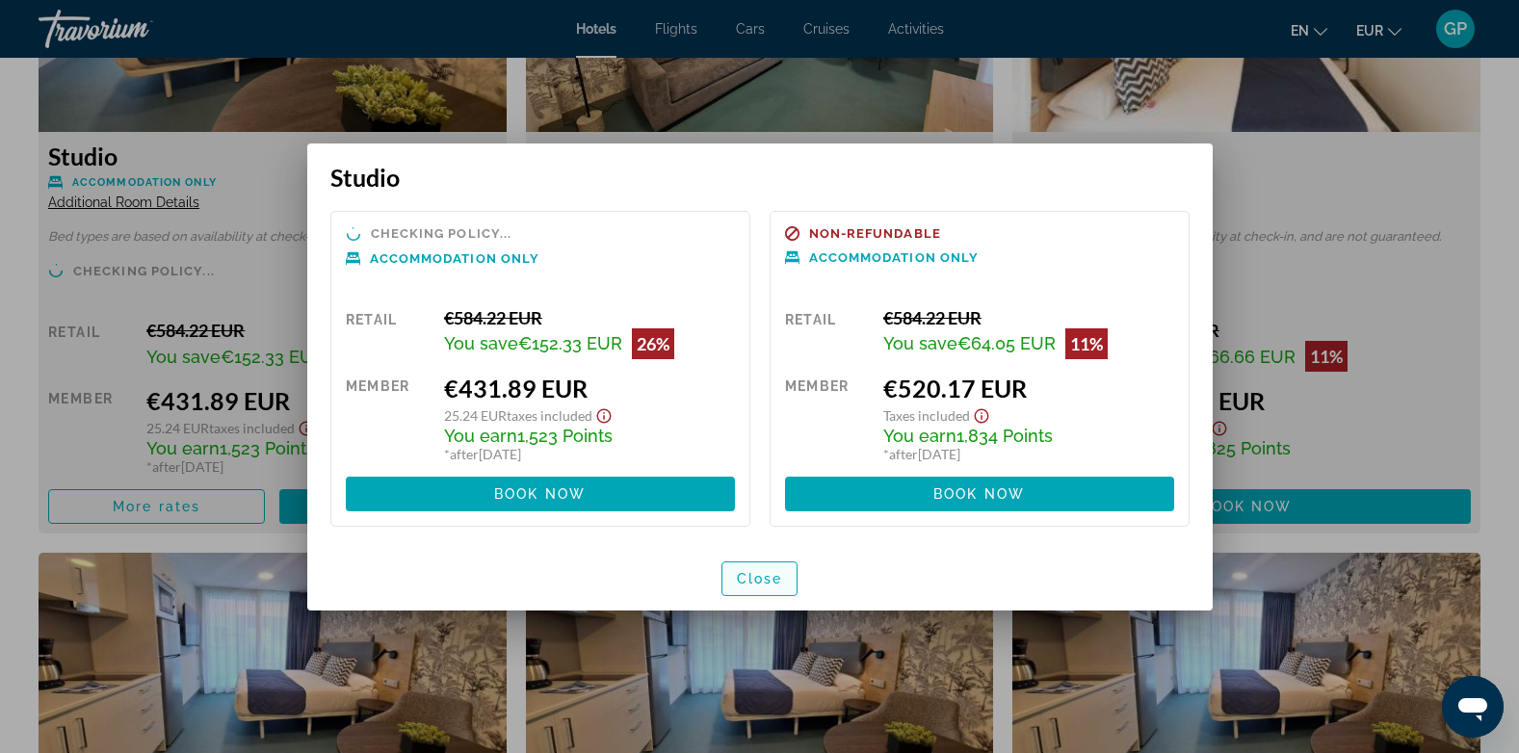
click at [737, 581] on span "Close" at bounding box center [760, 578] width 46 height 15
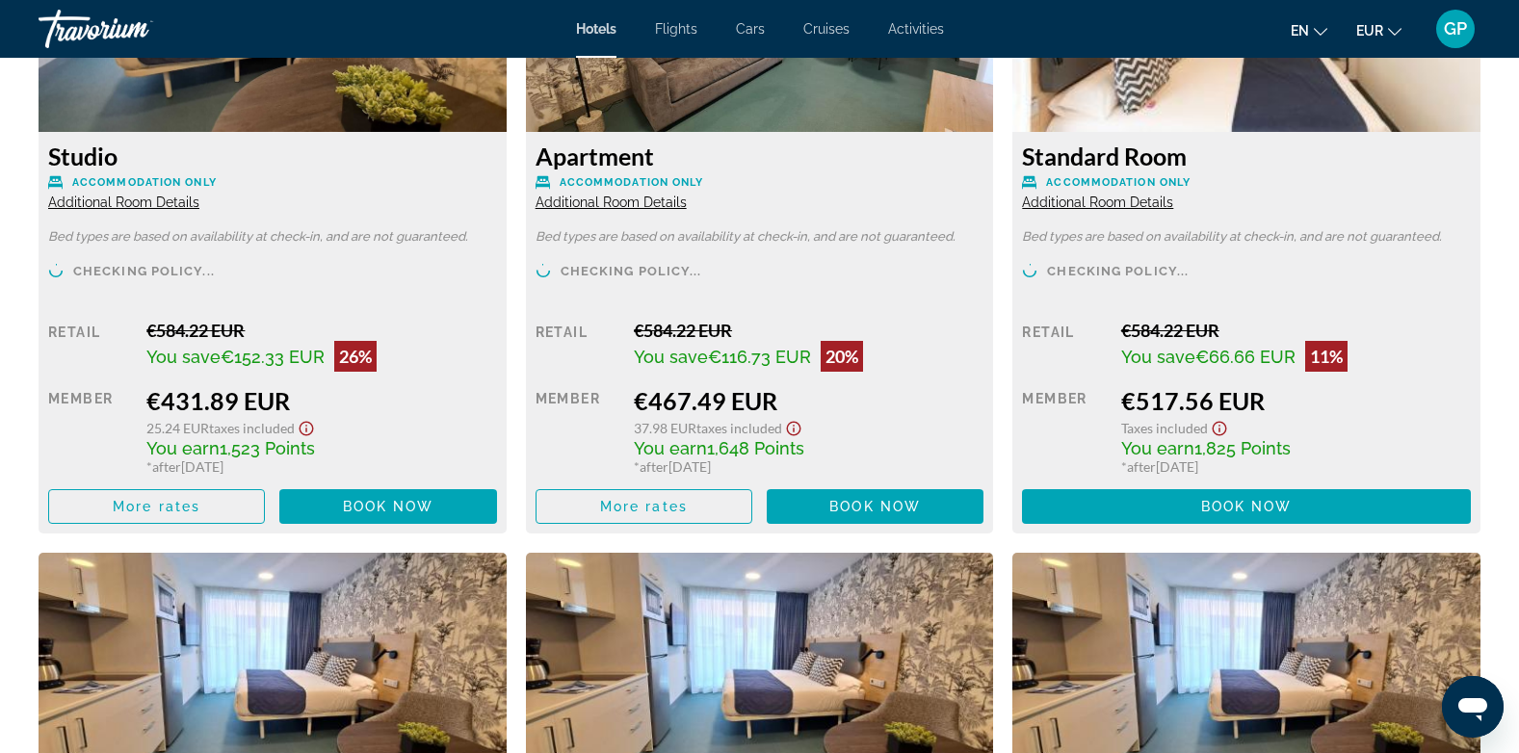
scroll to position [2793, 0]
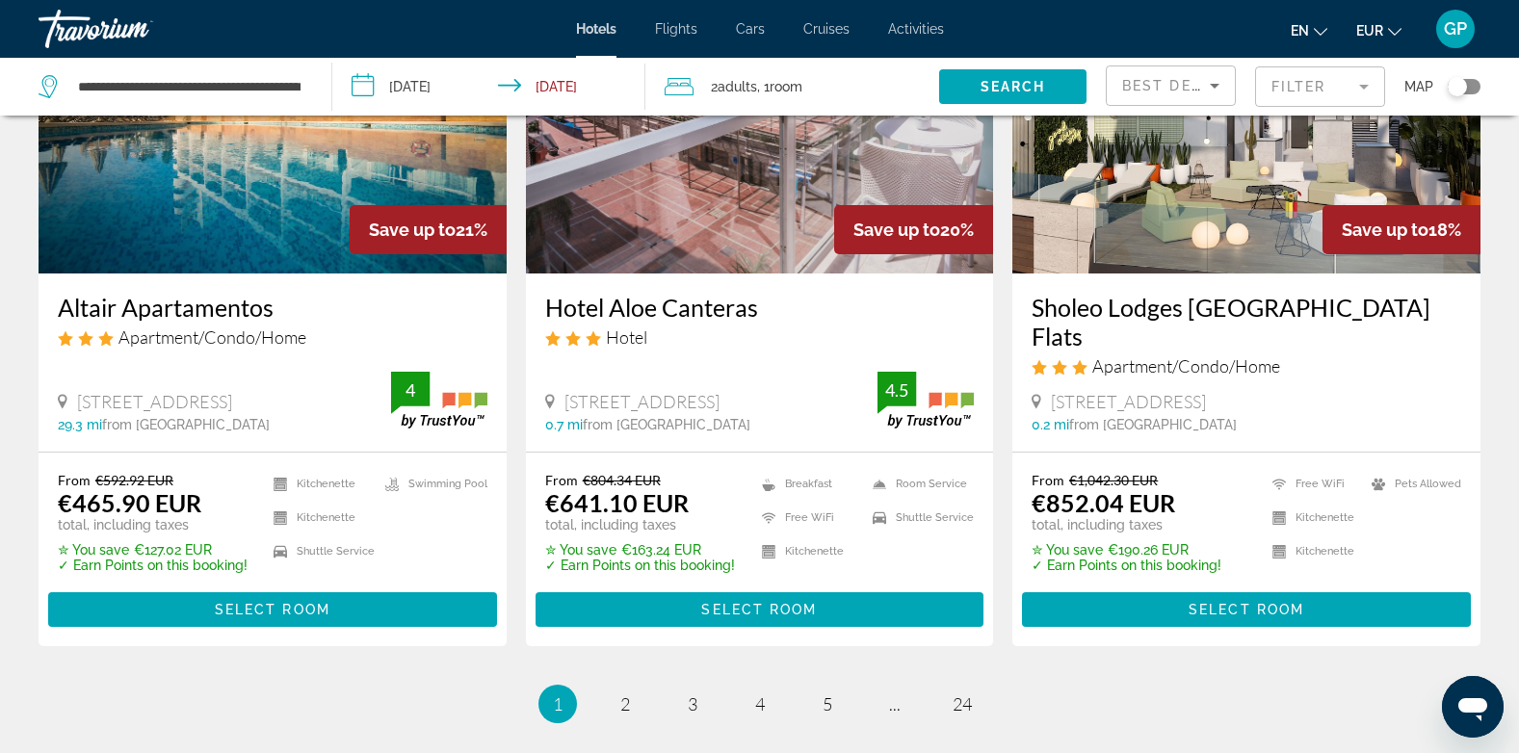
scroll to position [2504, 0]
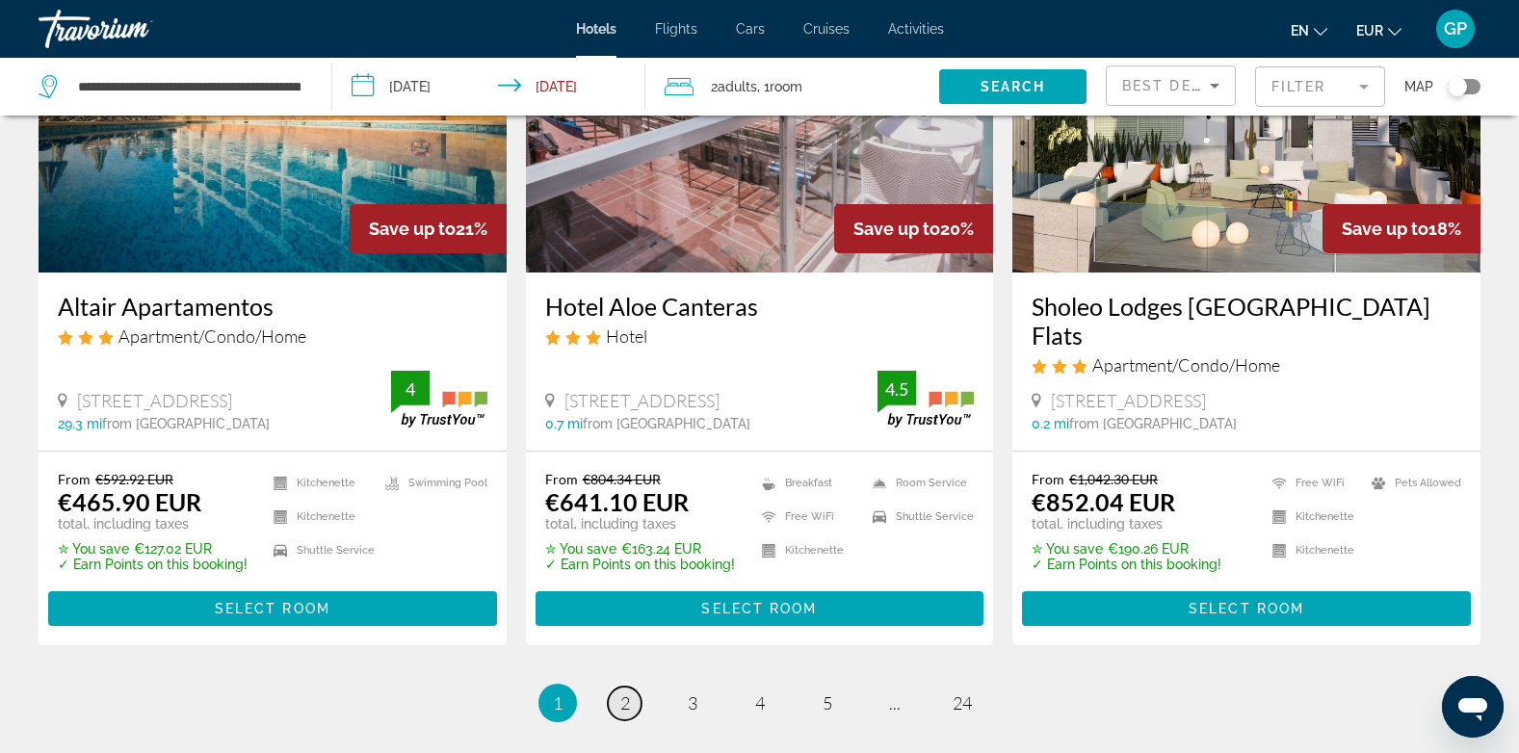
click at [625, 693] on span "2" at bounding box center [625, 703] width 10 height 21
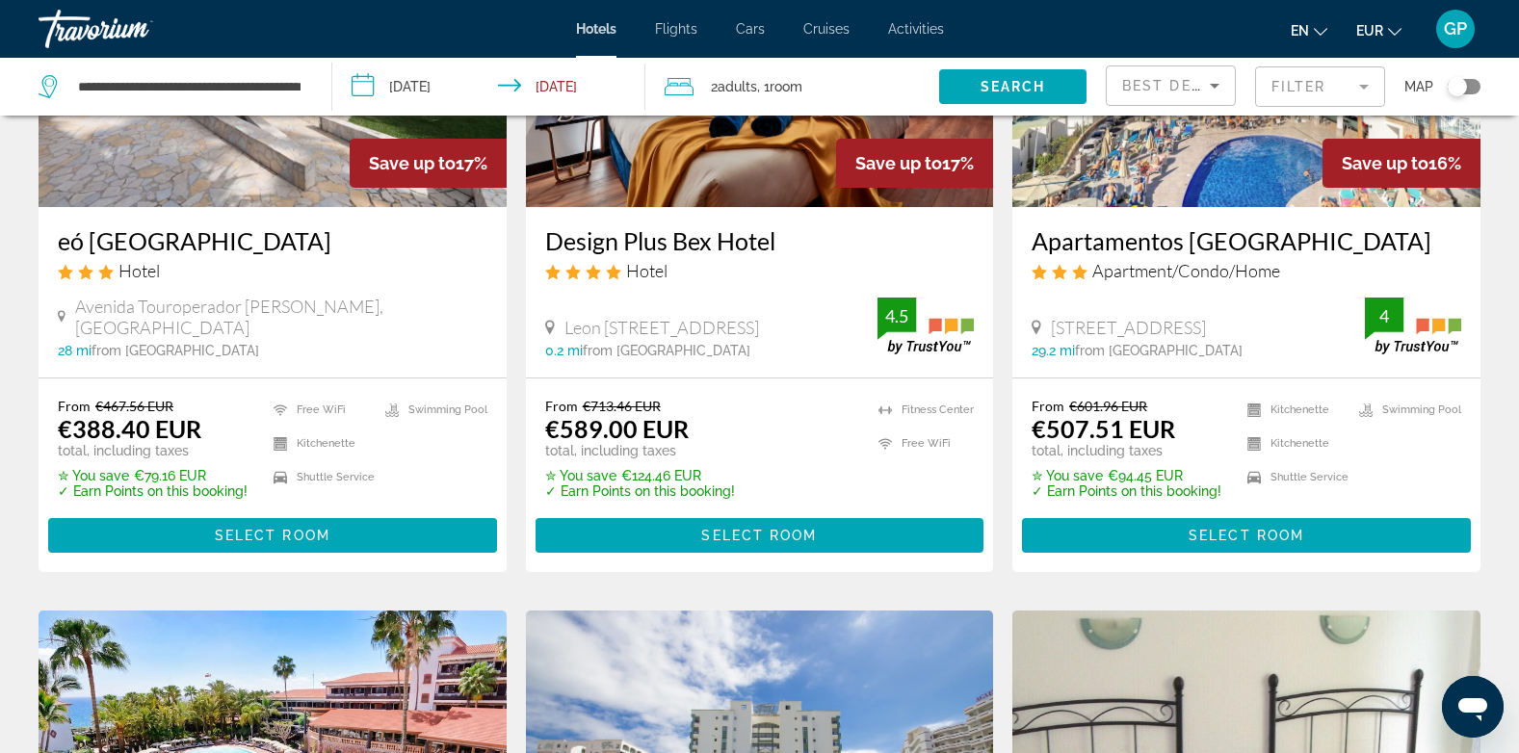
scroll to position [289, 0]
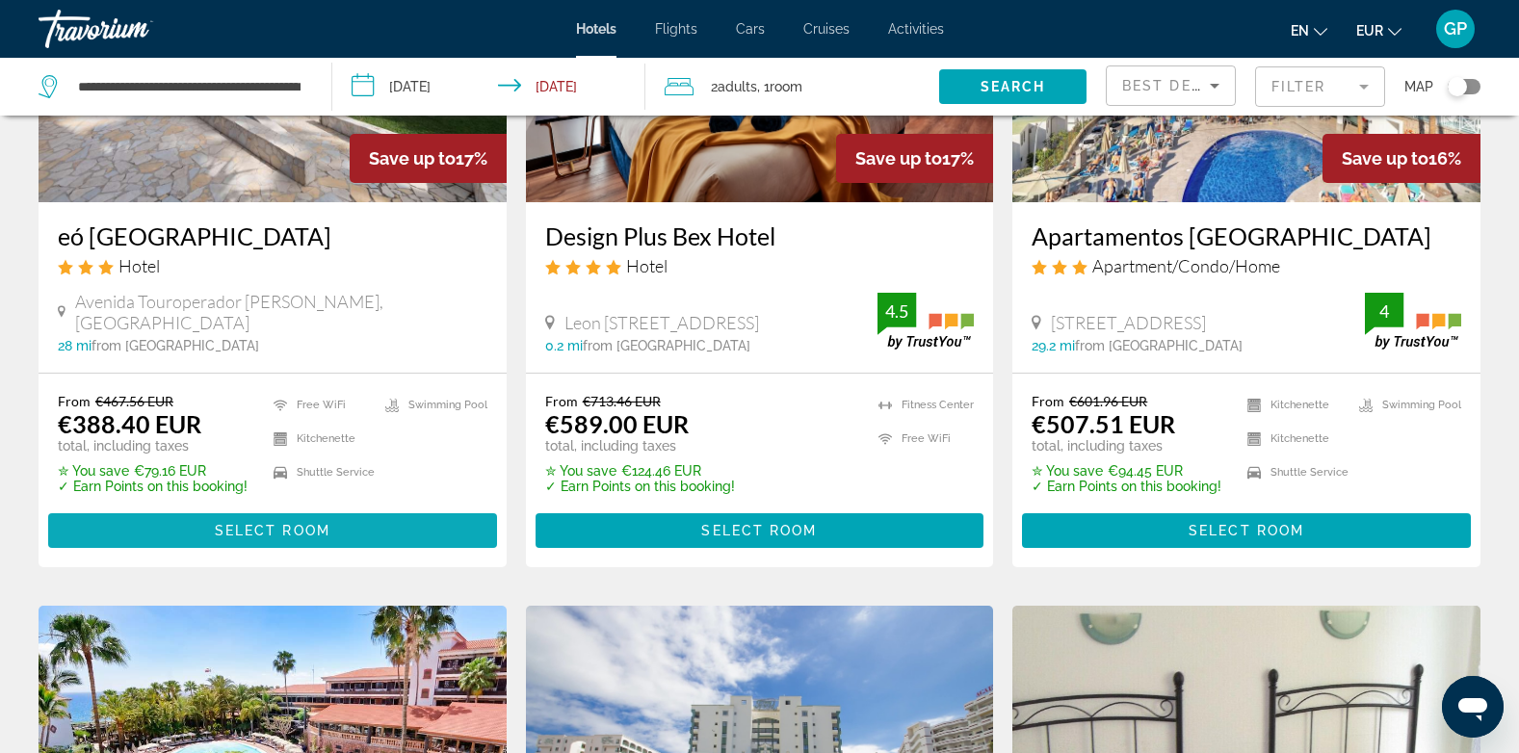
click at [273, 536] on span "Select Room" at bounding box center [273, 530] width 116 height 15
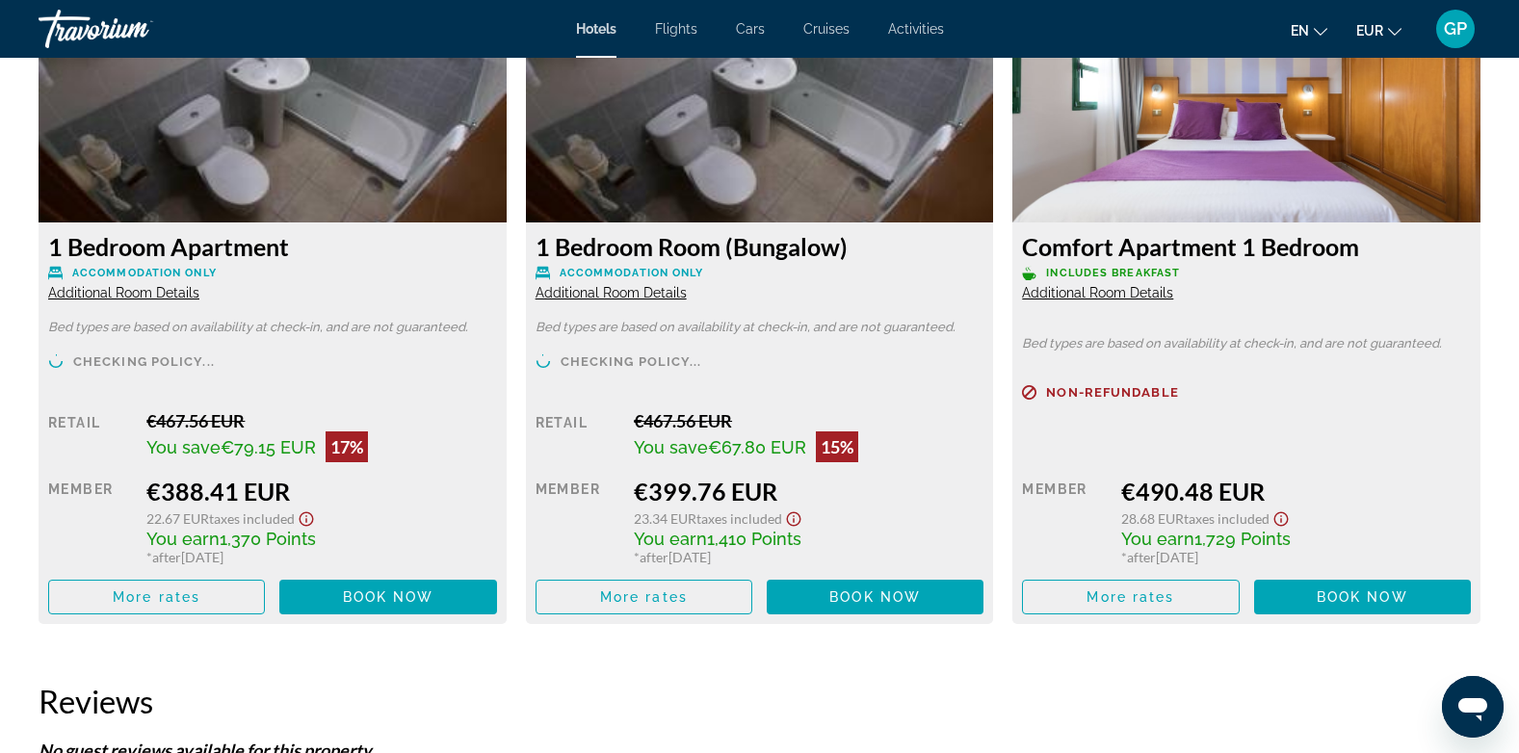
scroll to position [2793, 0]
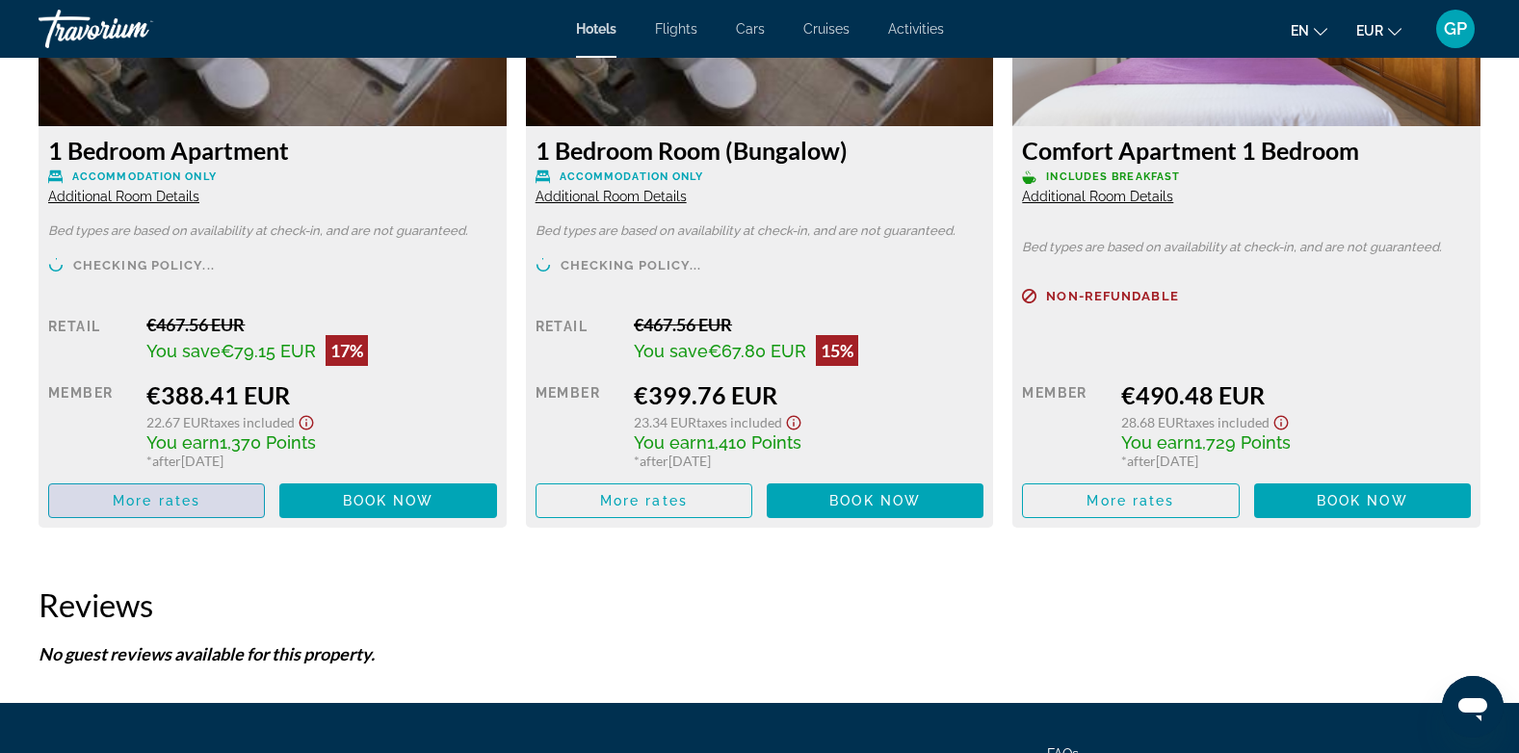
click at [171, 493] on span "More rates" at bounding box center [157, 500] width 88 height 15
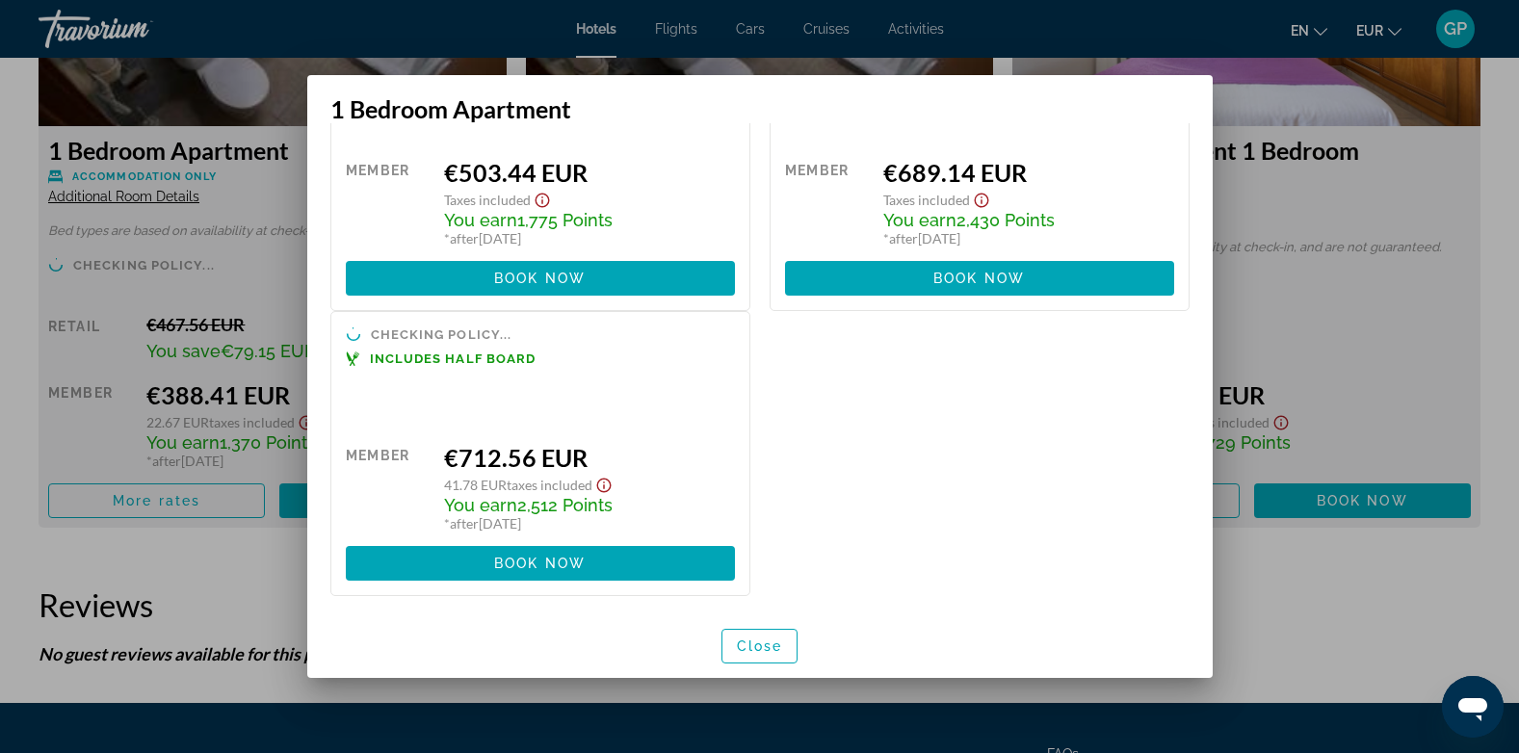
scroll to position [472, 0]
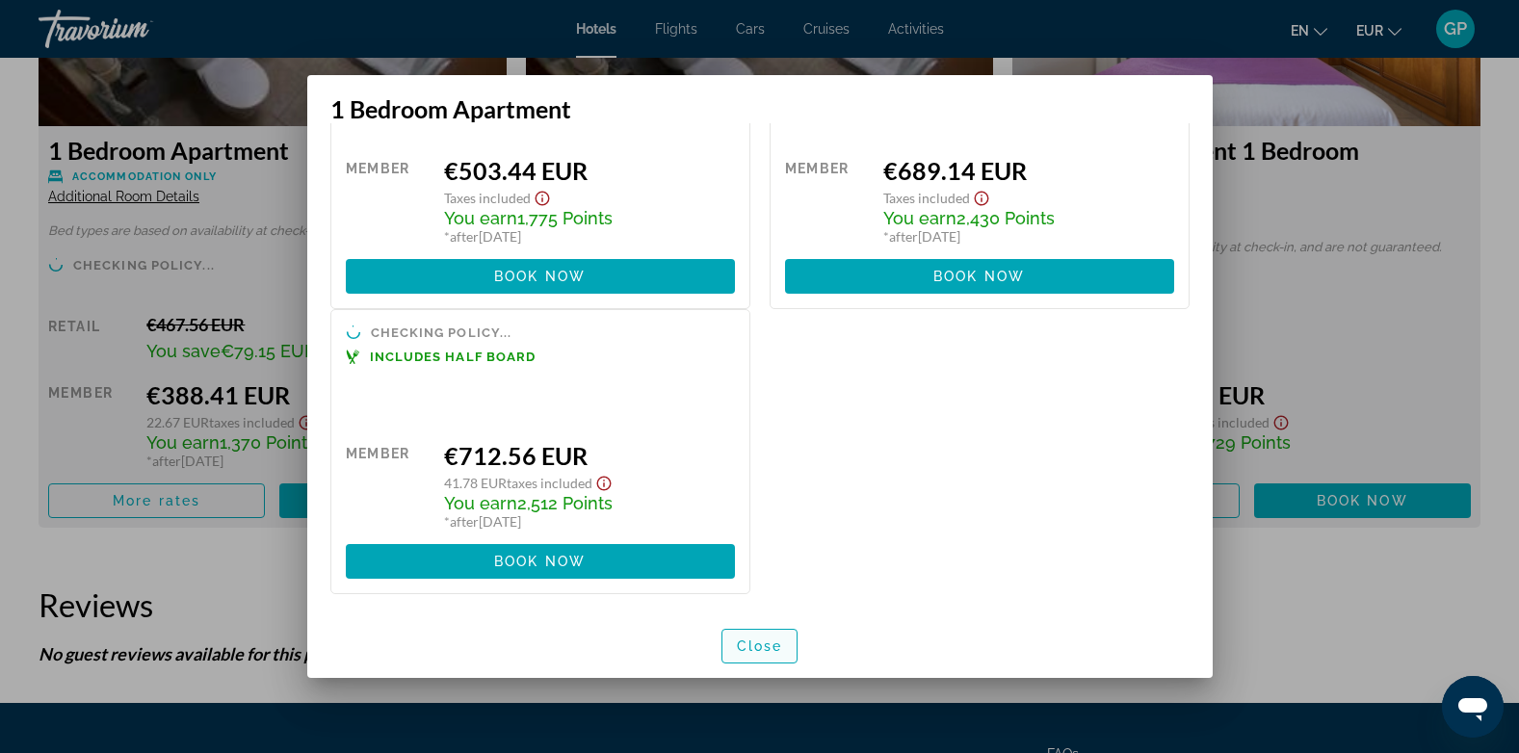
click at [768, 644] on span "Close" at bounding box center [760, 646] width 46 height 15
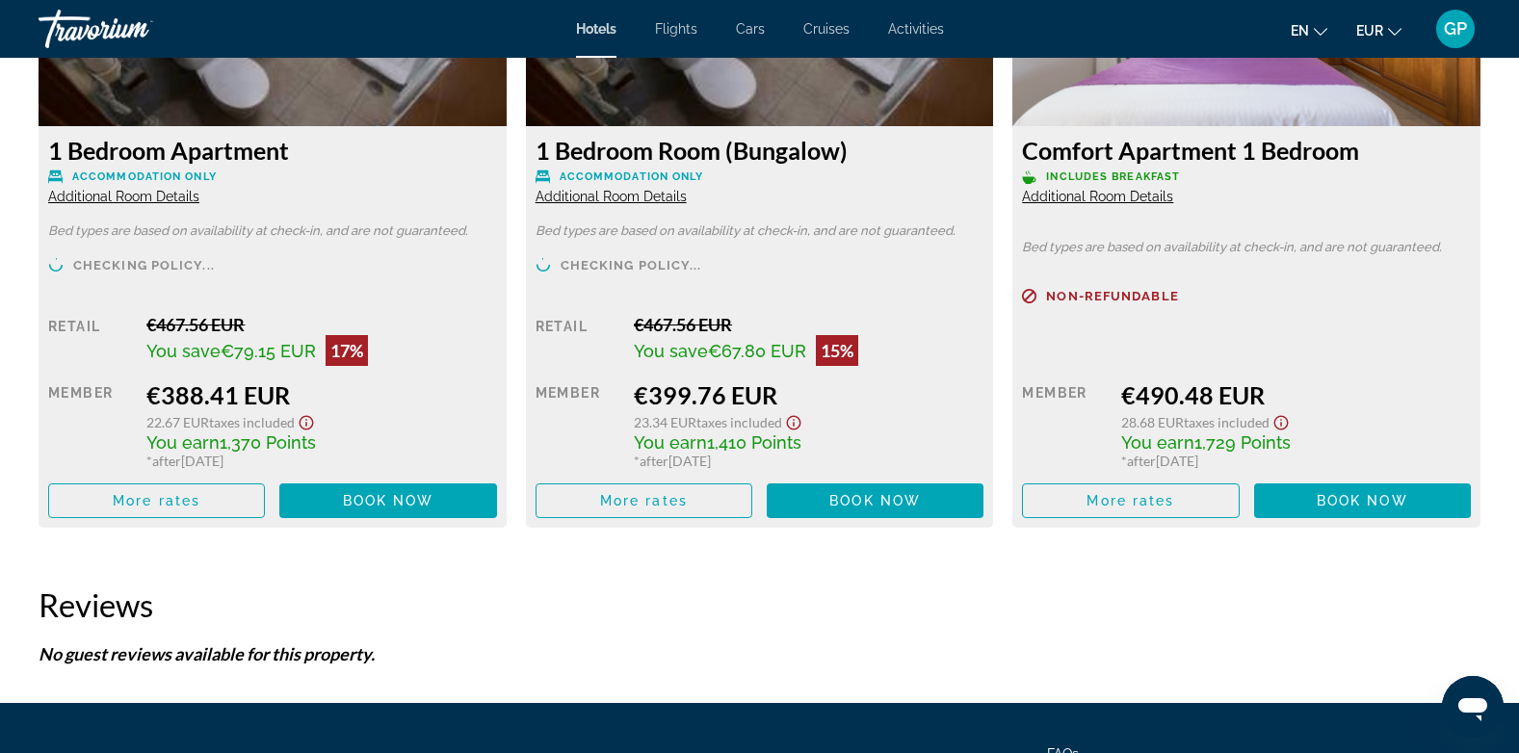
scroll to position [2793, 0]
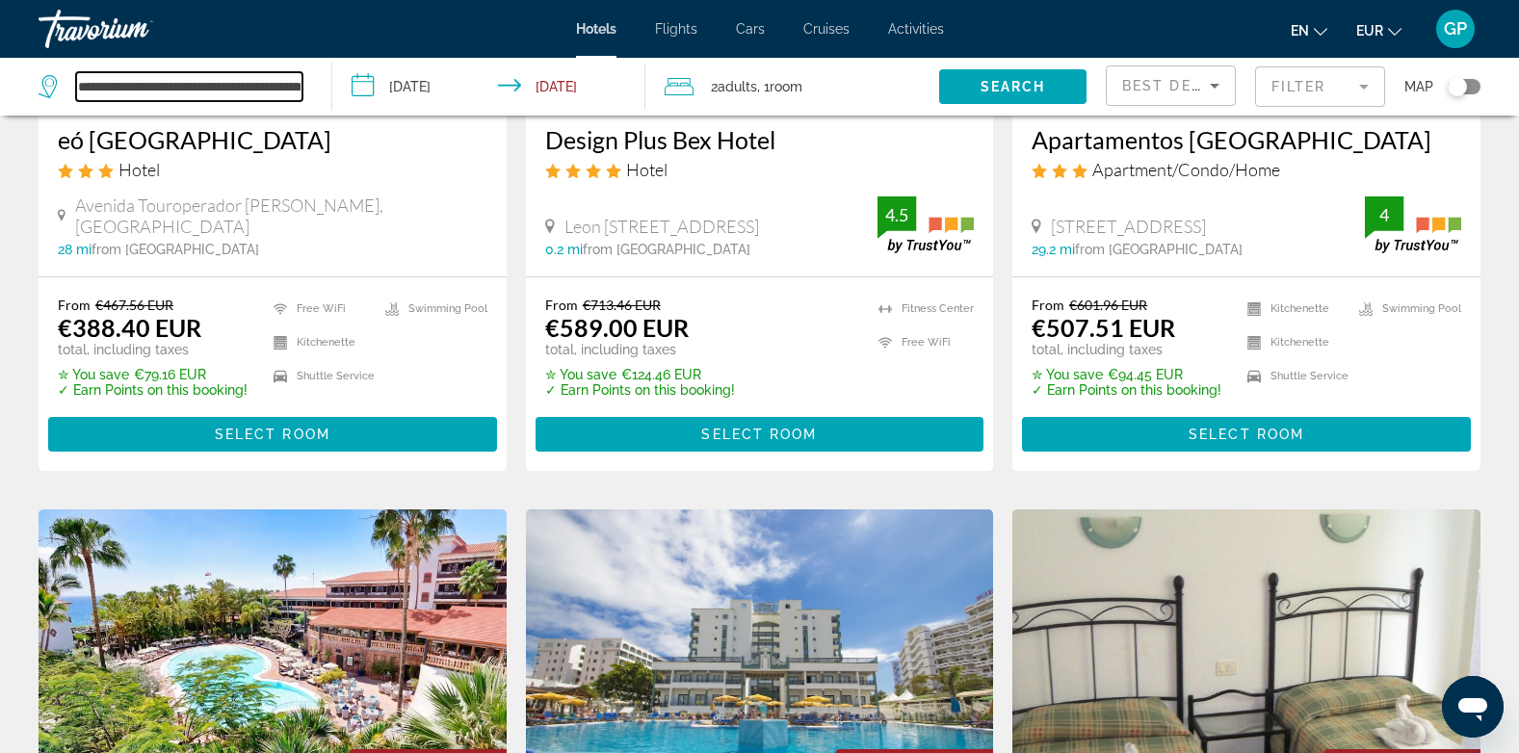
scroll to position [0, 83]
drag, startPoint x: 78, startPoint y: 81, endPoint x: 323, endPoint y: 81, distance: 244.6
click at [323, 81] on app-destination-search "**********" at bounding box center [166, 87] width 332 height 58
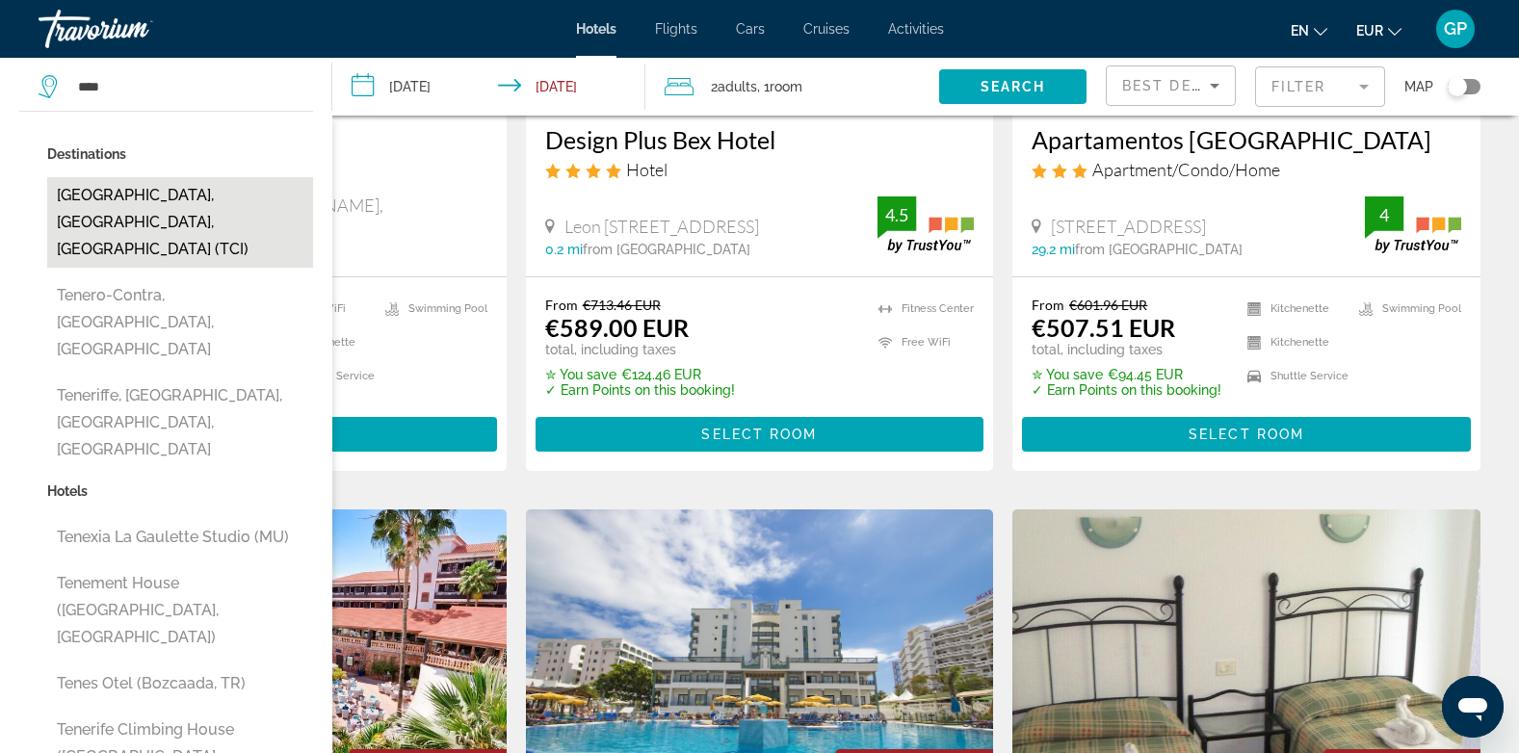
click at [128, 195] on button "[GEOGRAPHIC_DATA], [GEOGRAPHIC_DATA], [GEOGRAPHIC_DATA] (TCI)" at bounding box center [180, 222] width 266 height 91
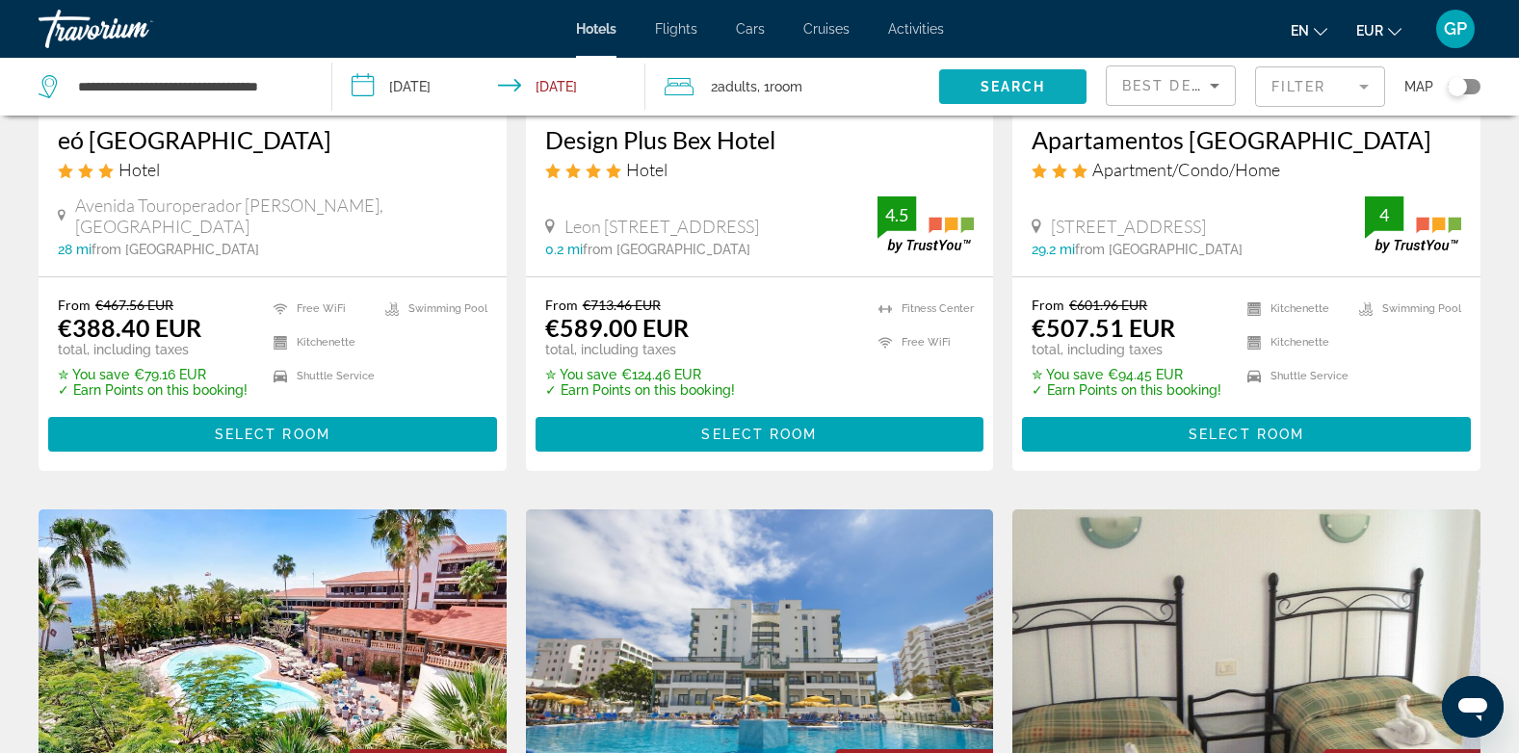
click at [1011, 79] on span "Search" at bounding box center [1013, 86] width 65 height 15
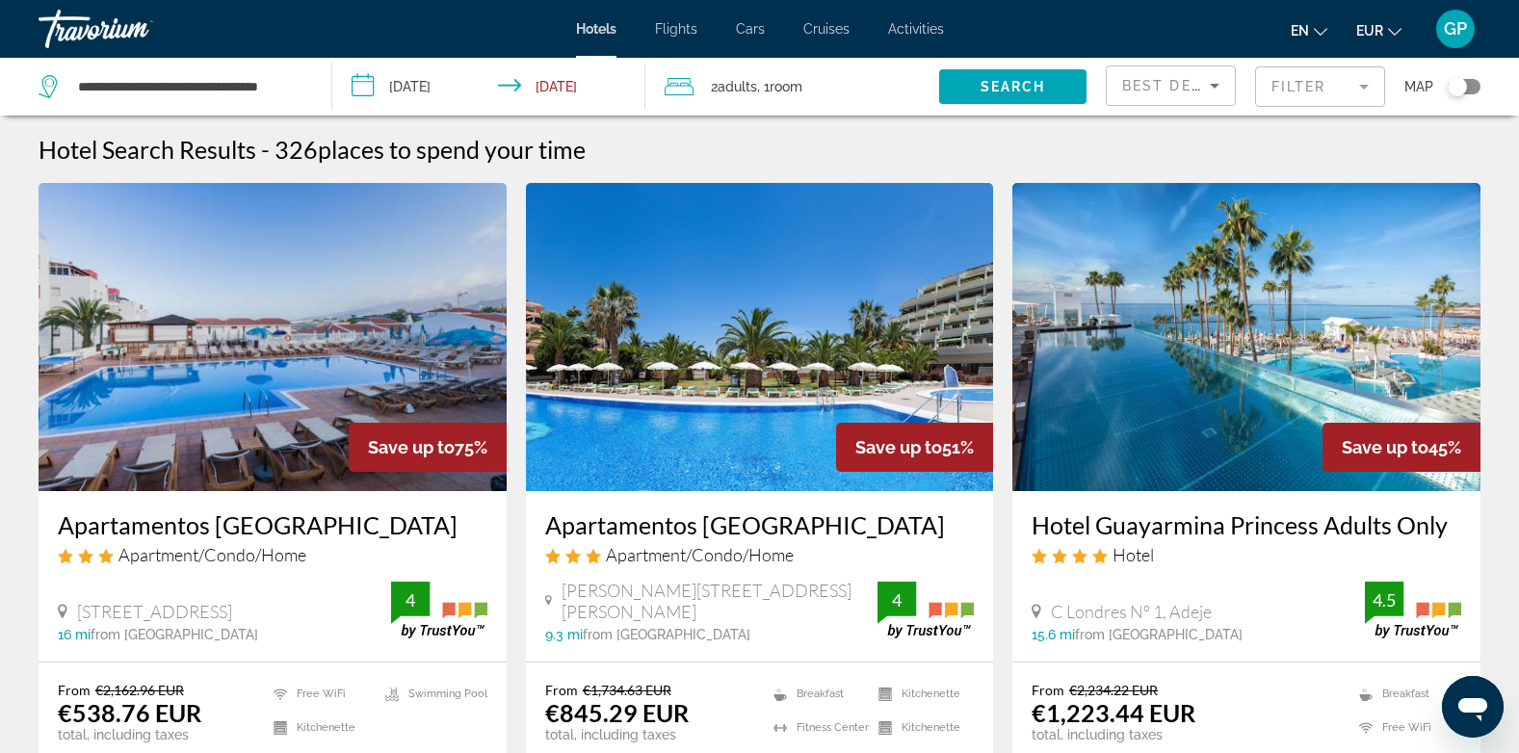
click at [307, 86] on div "**********" at bounding box center [176, 87] width 274 height 58
drag, startPoint x: 300, startPoint y: 88, endPoint x: 55, endPoint y: 115, distance: 246.1
click at [55, 115] on div "**********" at bounding box center [176, 87] width 274 height 58
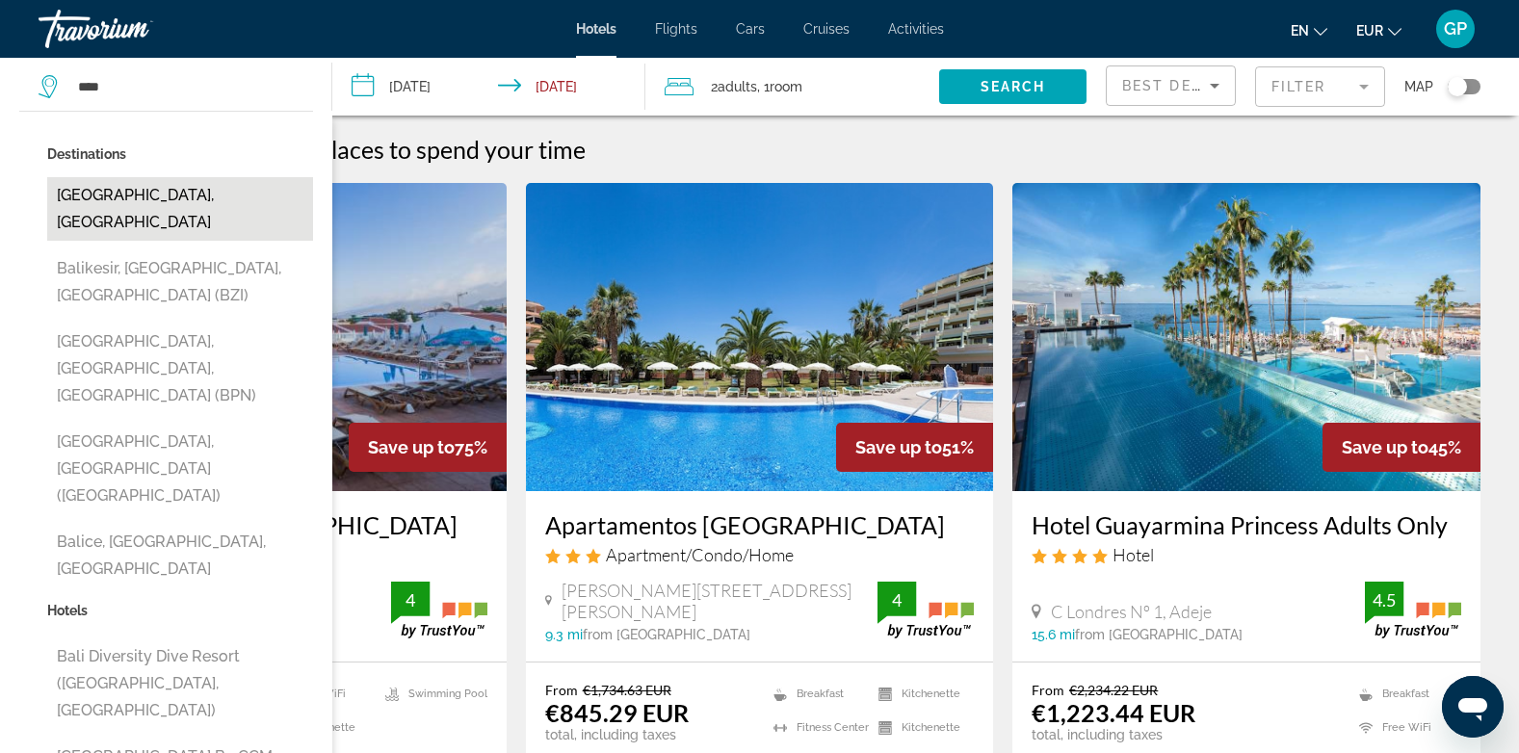
click at [170, 193] on button "[GEOGRAPHIC_DATA], [GEOGRAPHIC_DATA]" at bounding box center [180, 209] width 266 height 64
type input "**********"
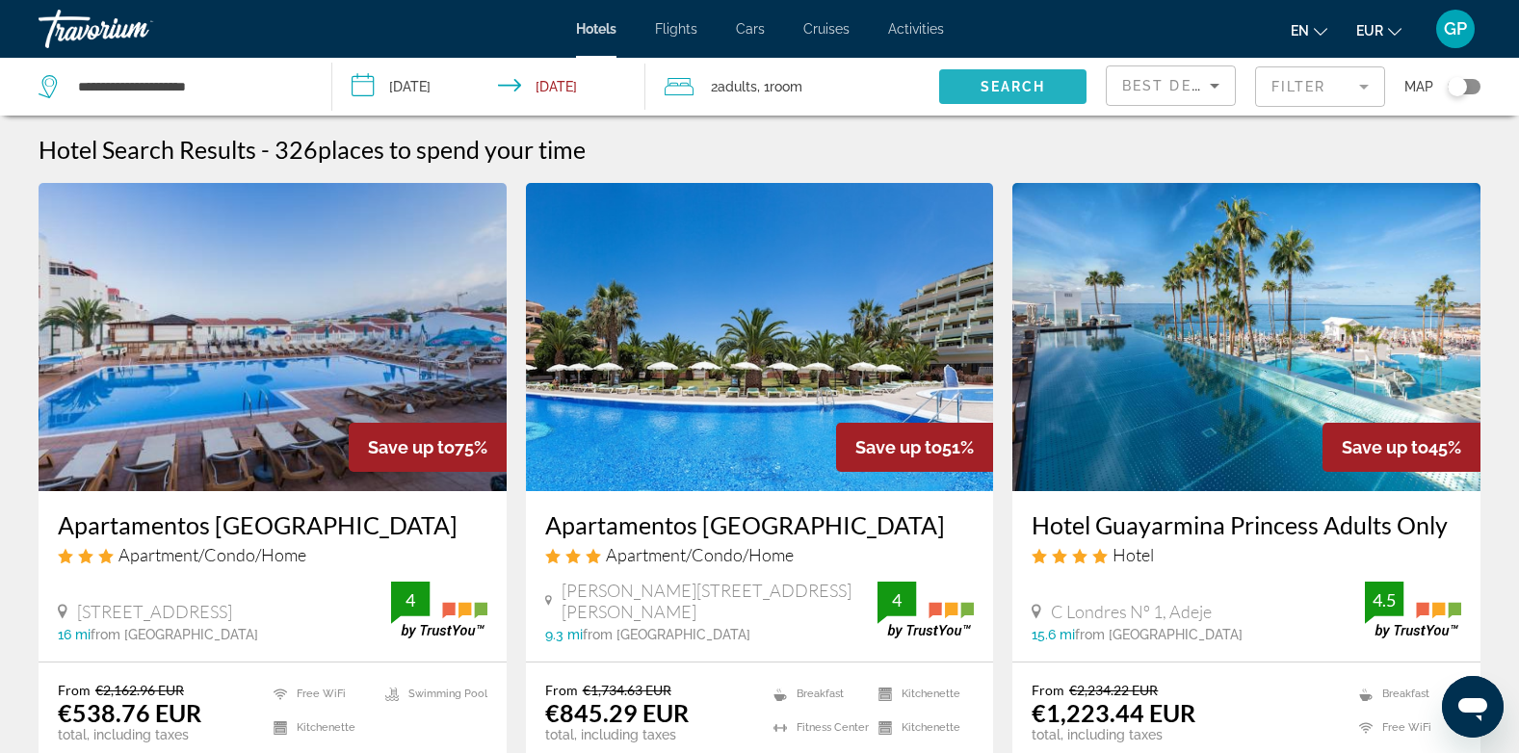
click at [1036, 100] on span "Search widget" at bounding box center [1012, 87] width 147 height 46
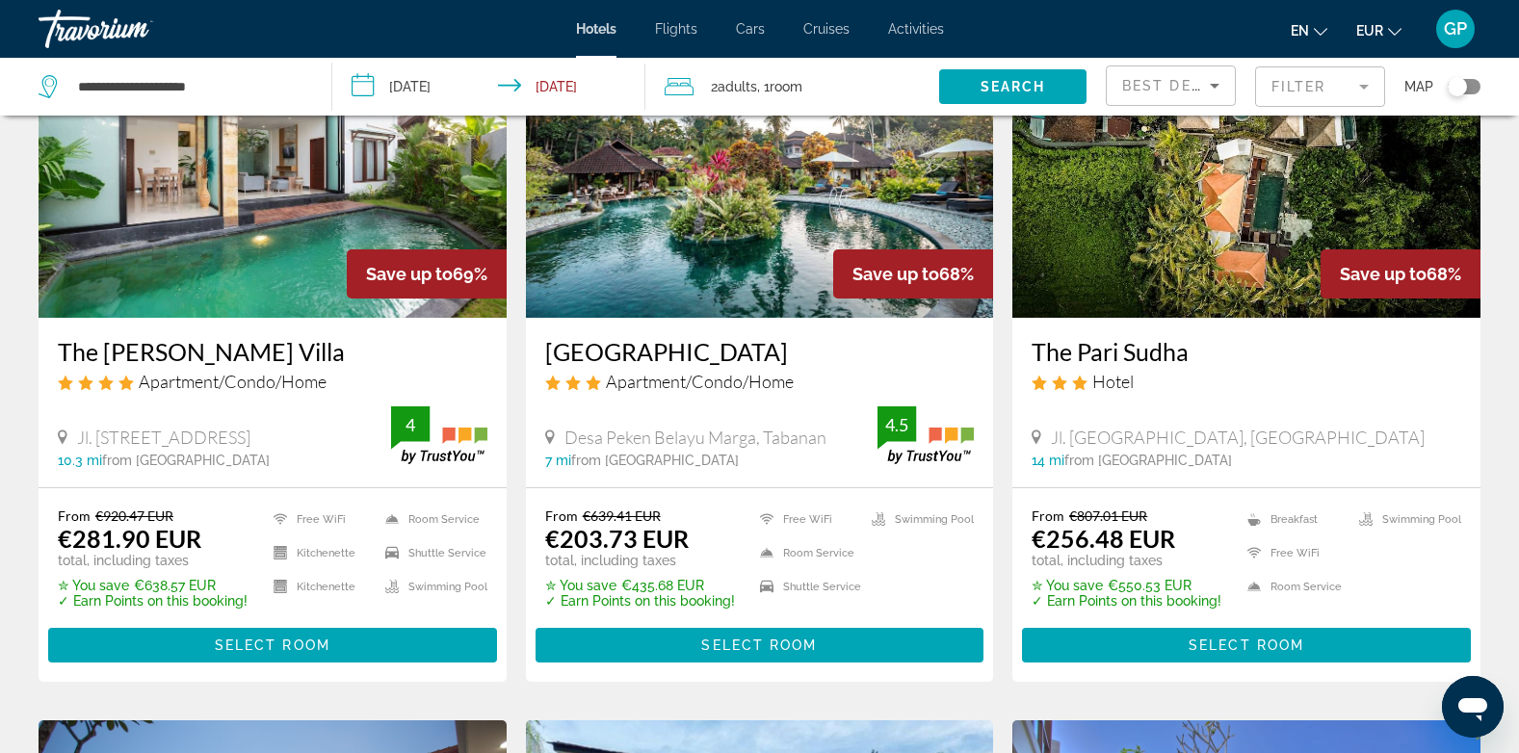
scroll to position [882, 0]
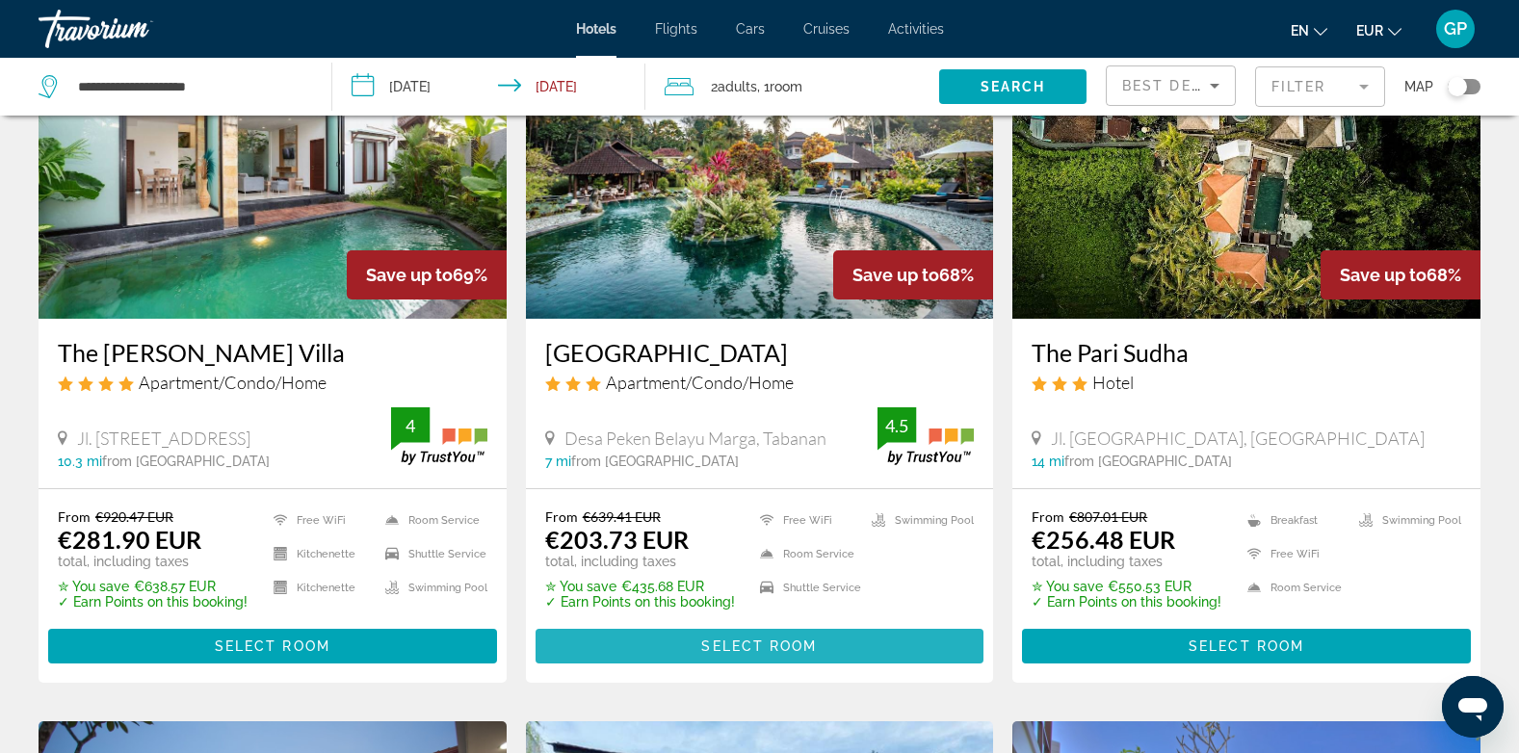
click at [720, 648] on span "Select Room" at bounding box center [759, 646] width 116 height 15
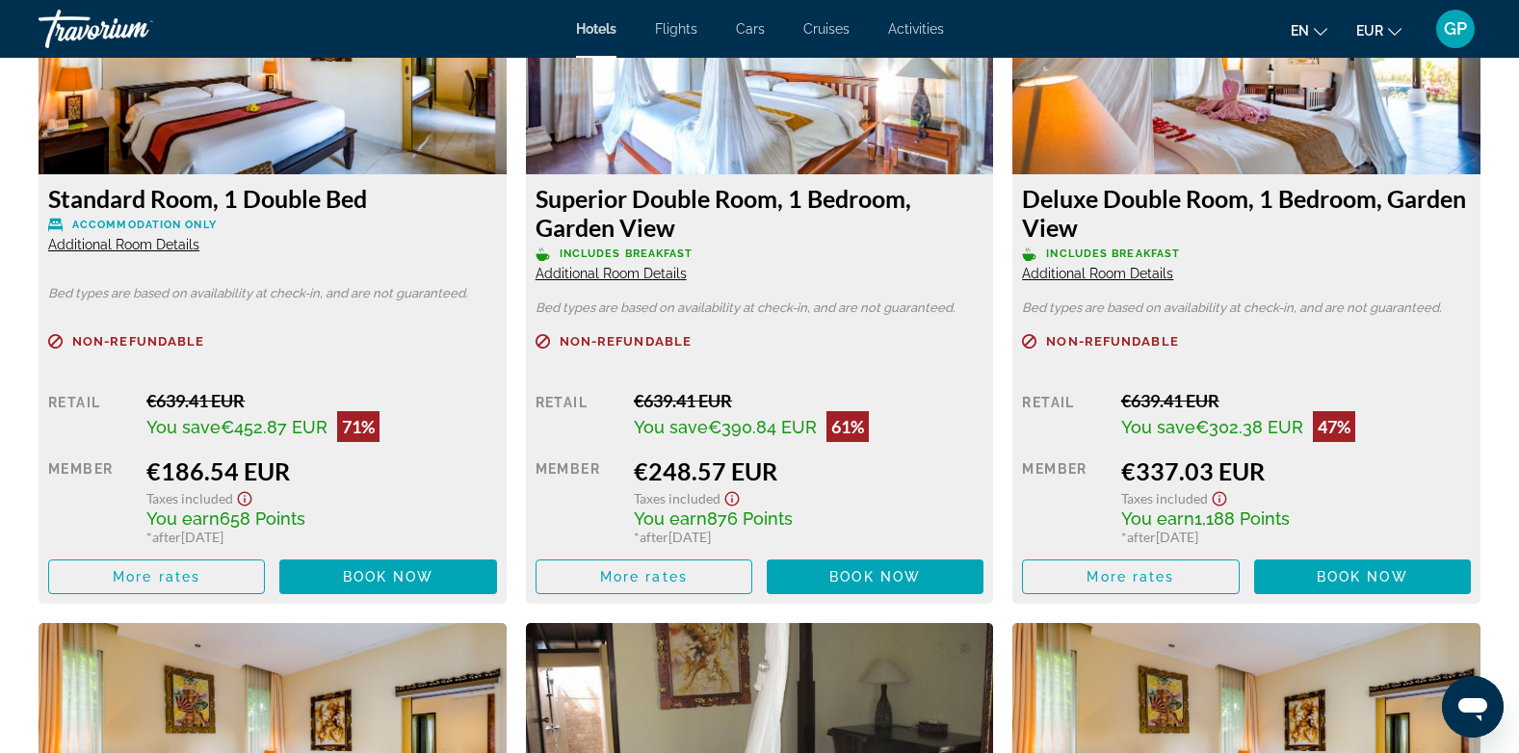
scroll to position [2890, 0]
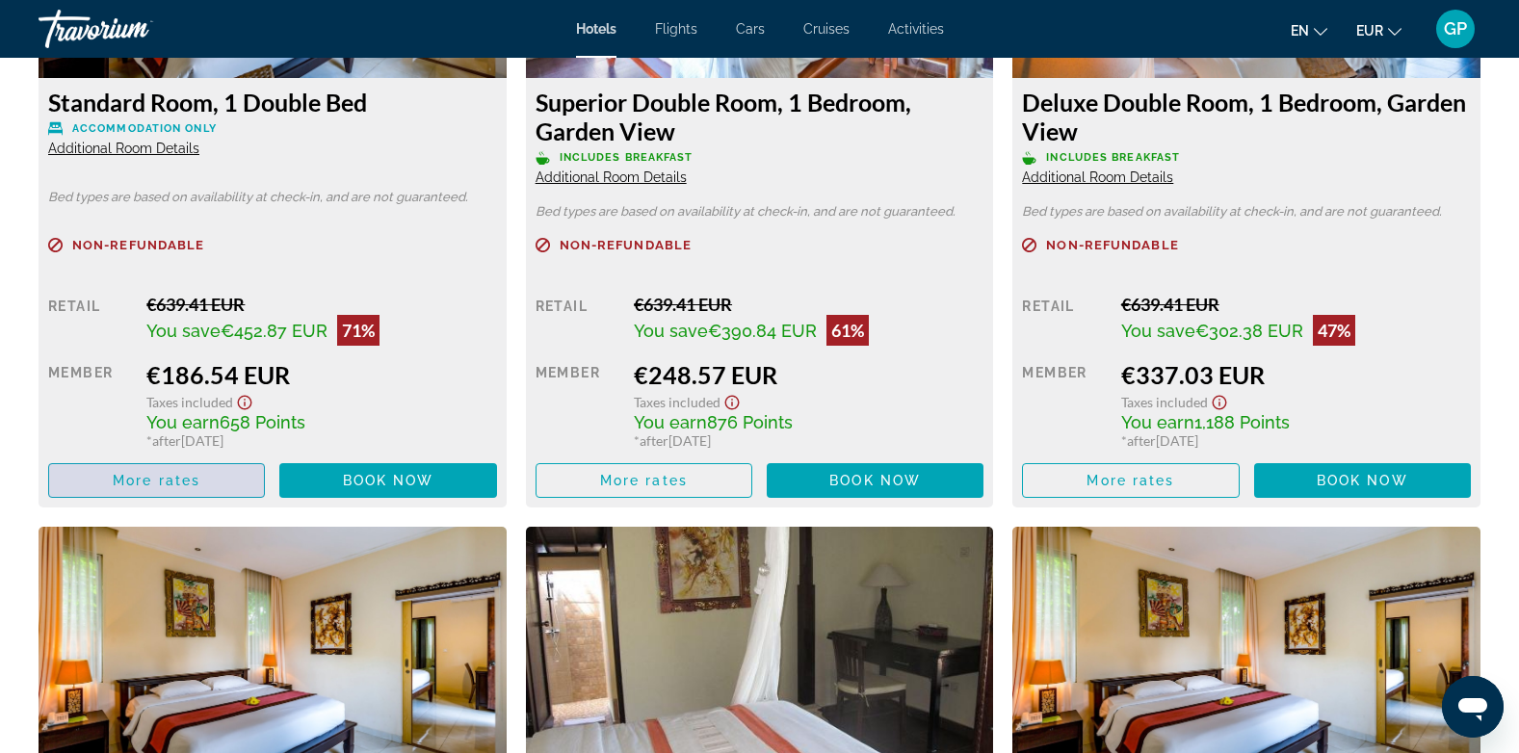
click at [205, 476] on span "Main content" at bounding box center [156, 481] width 215 height 46
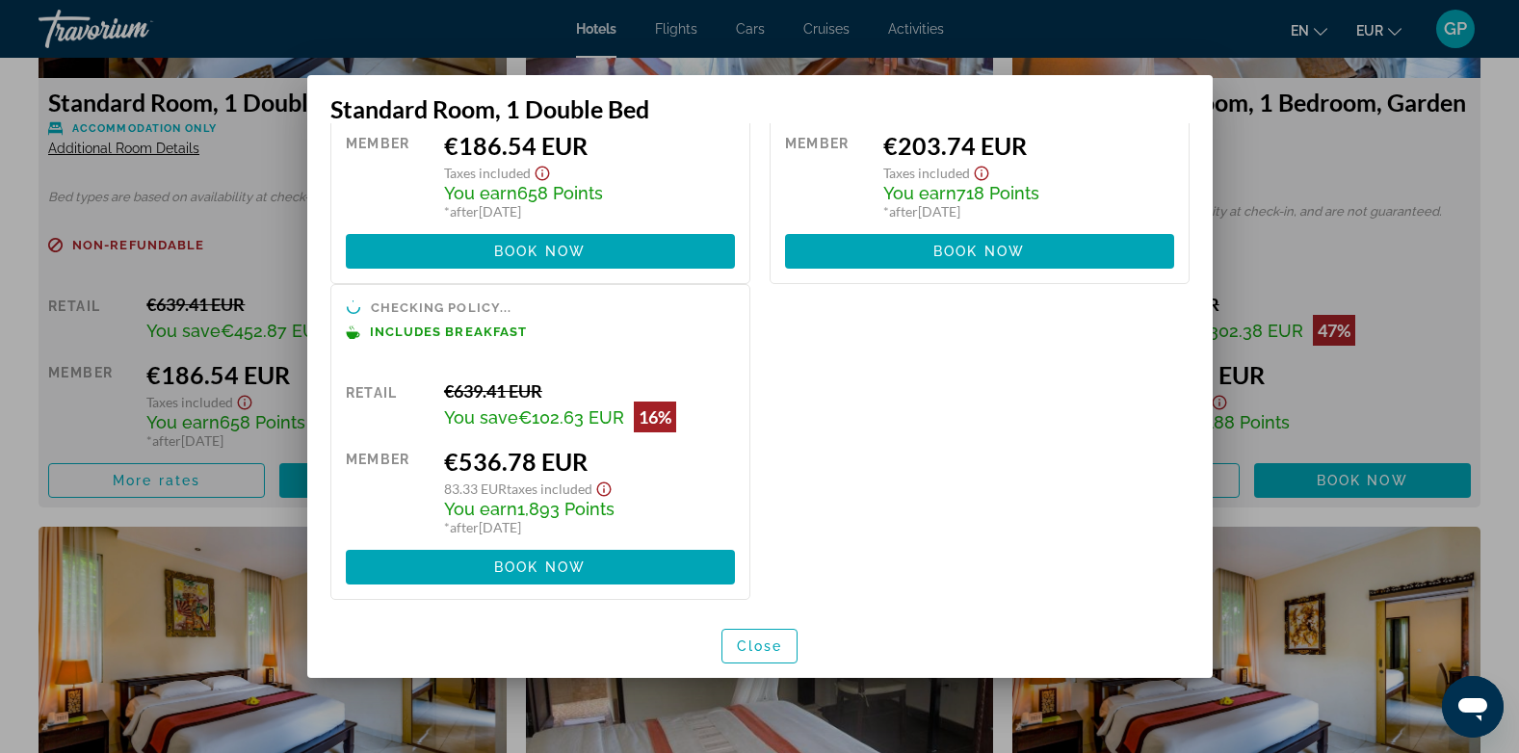
scroll to position [198, 0]
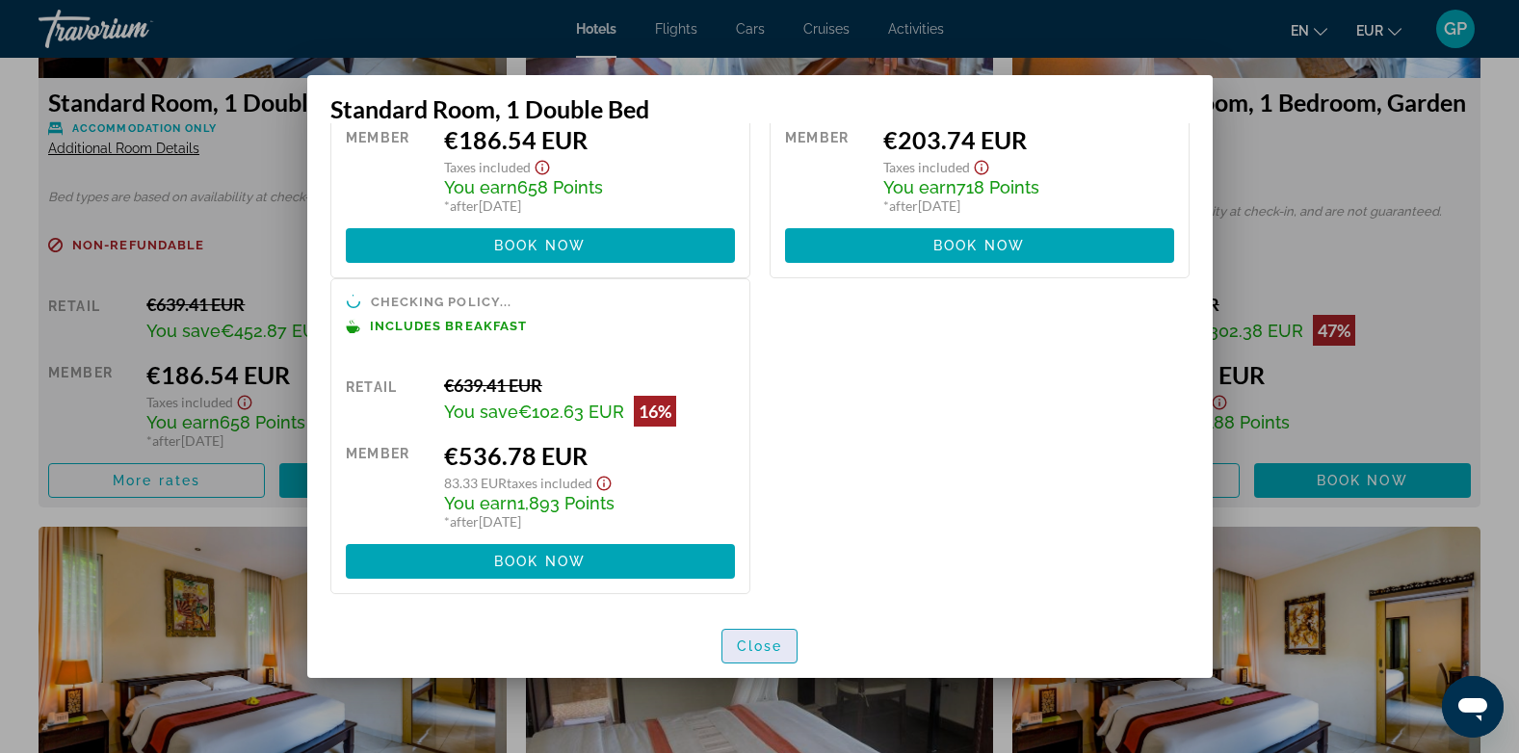
click at [746, 642] on span "Close" at bounding box center [760, 646] width 46 height 15
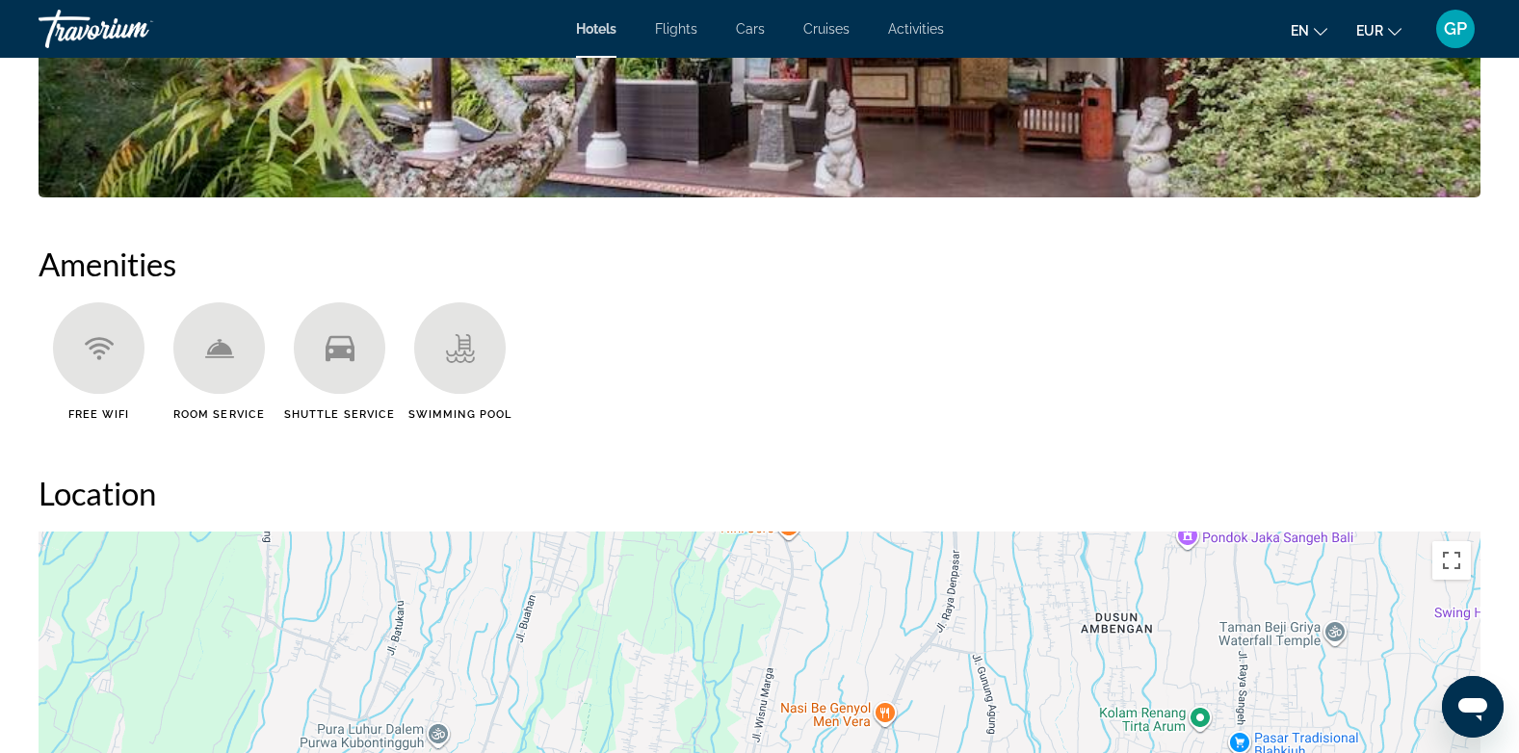
scroll to position [1059, 0]
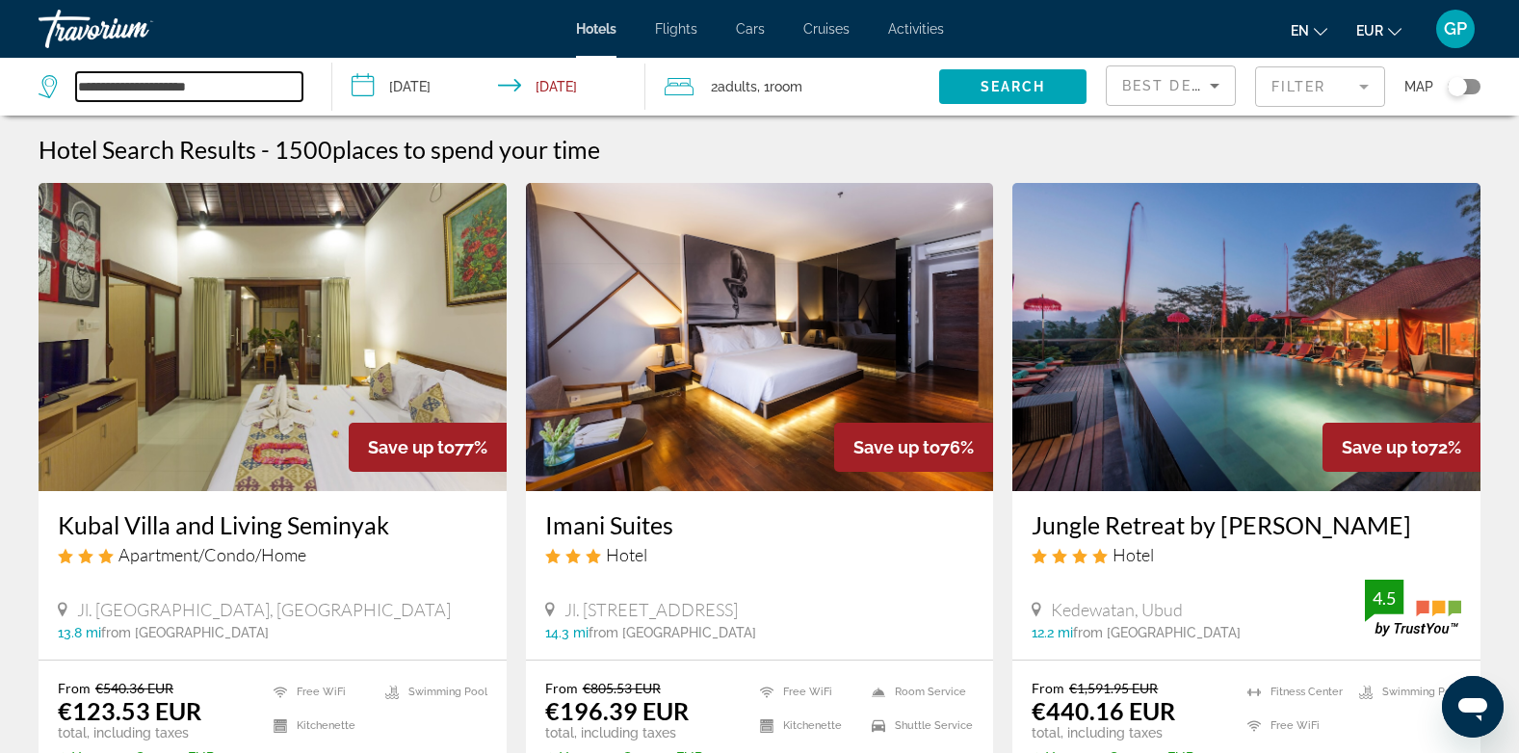
drag, startPoint x: 231, startPoint y: 82, endPoint x: 70, endPoint y: 85, distance: 160.9
click at [70, 85] on div "**********" at bounding box center [171, 86] width 264 height 29
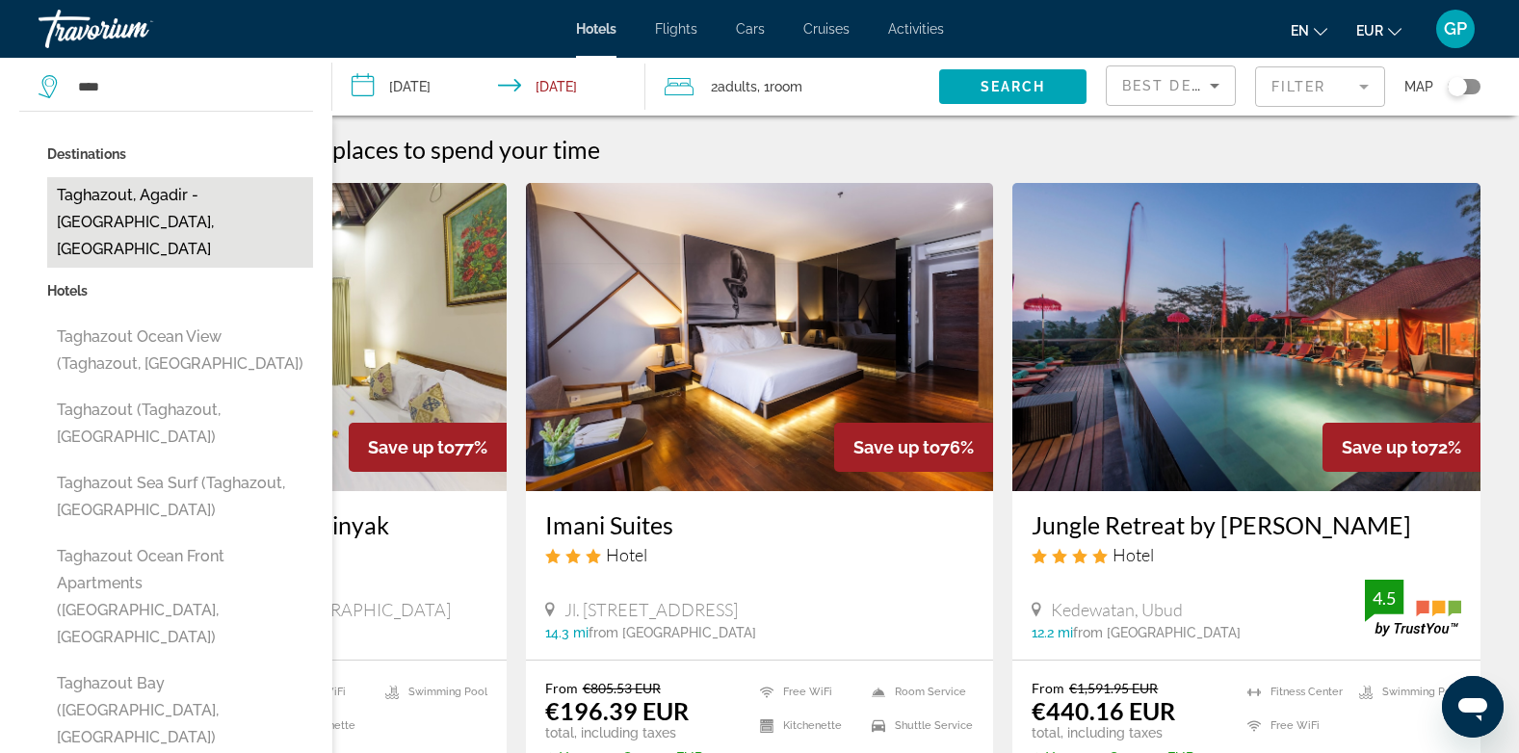
click at [109, 214] on button "Taghazout, Agadir - [GEOGRAPHIC_DATA], [GEOGRAPHIC_DATA]" at bounding box center [180, 222] width 266 height 91
type input "**********"
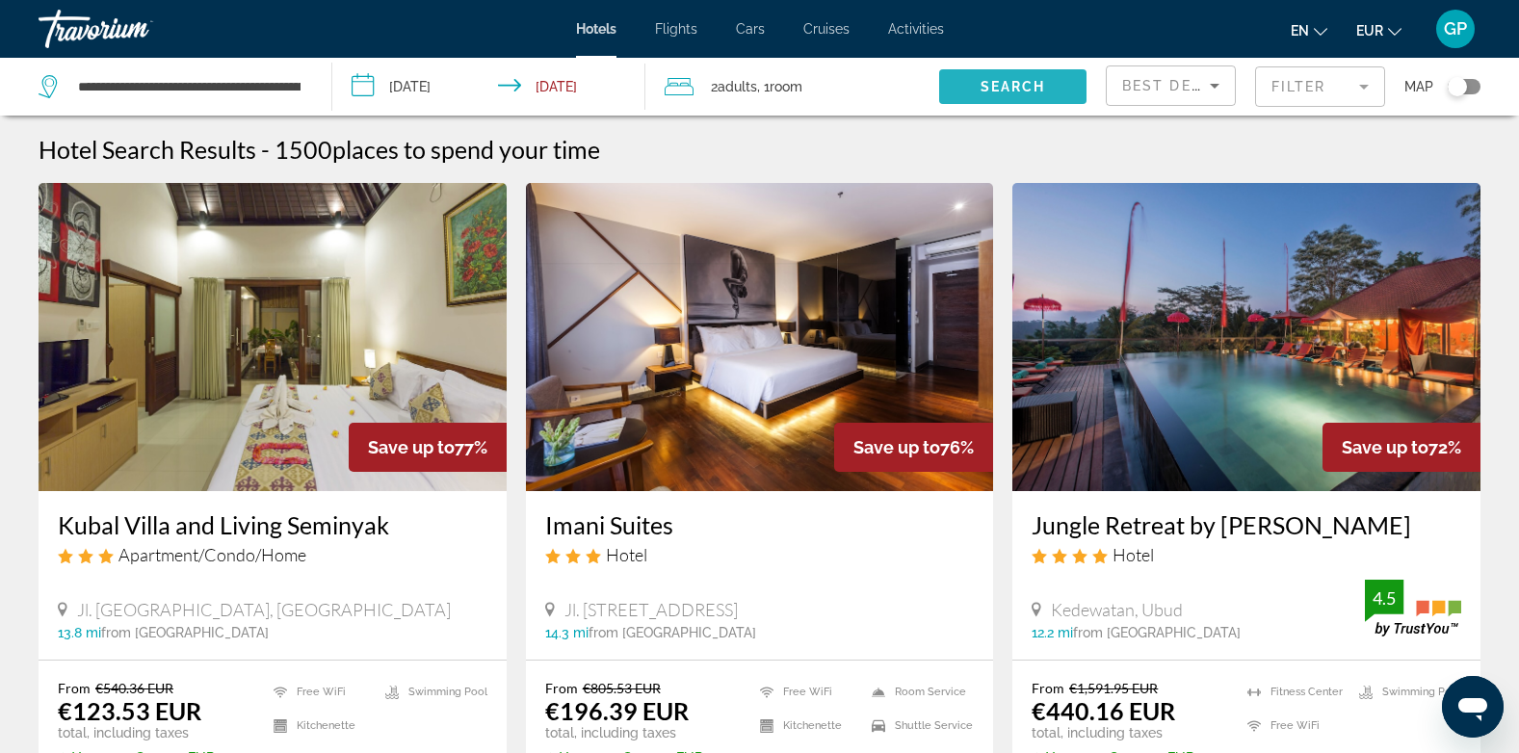
click at [1014, 88] on span "Search" at bounding box center [1013, 86] width 65 height 15
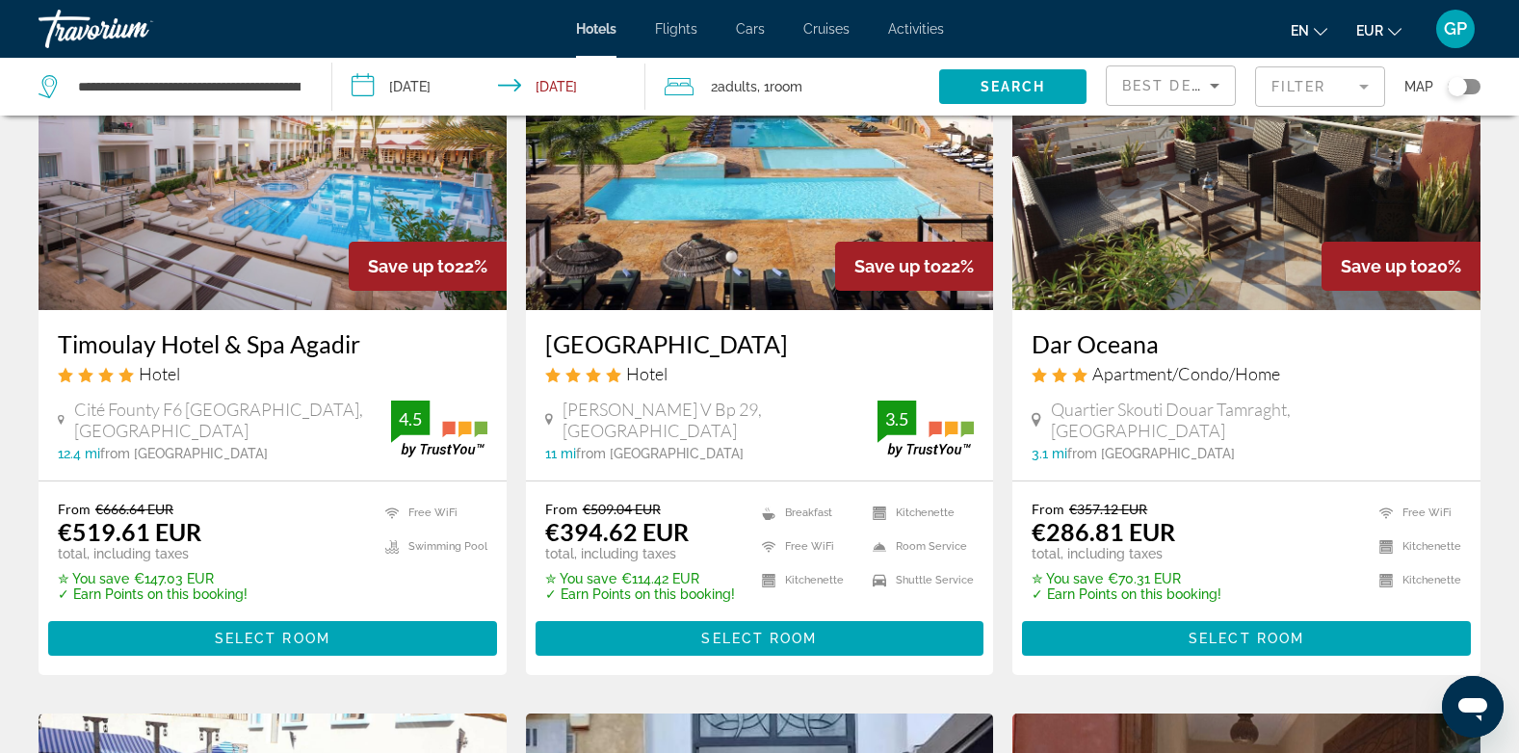
scroll to position [1637, 0]
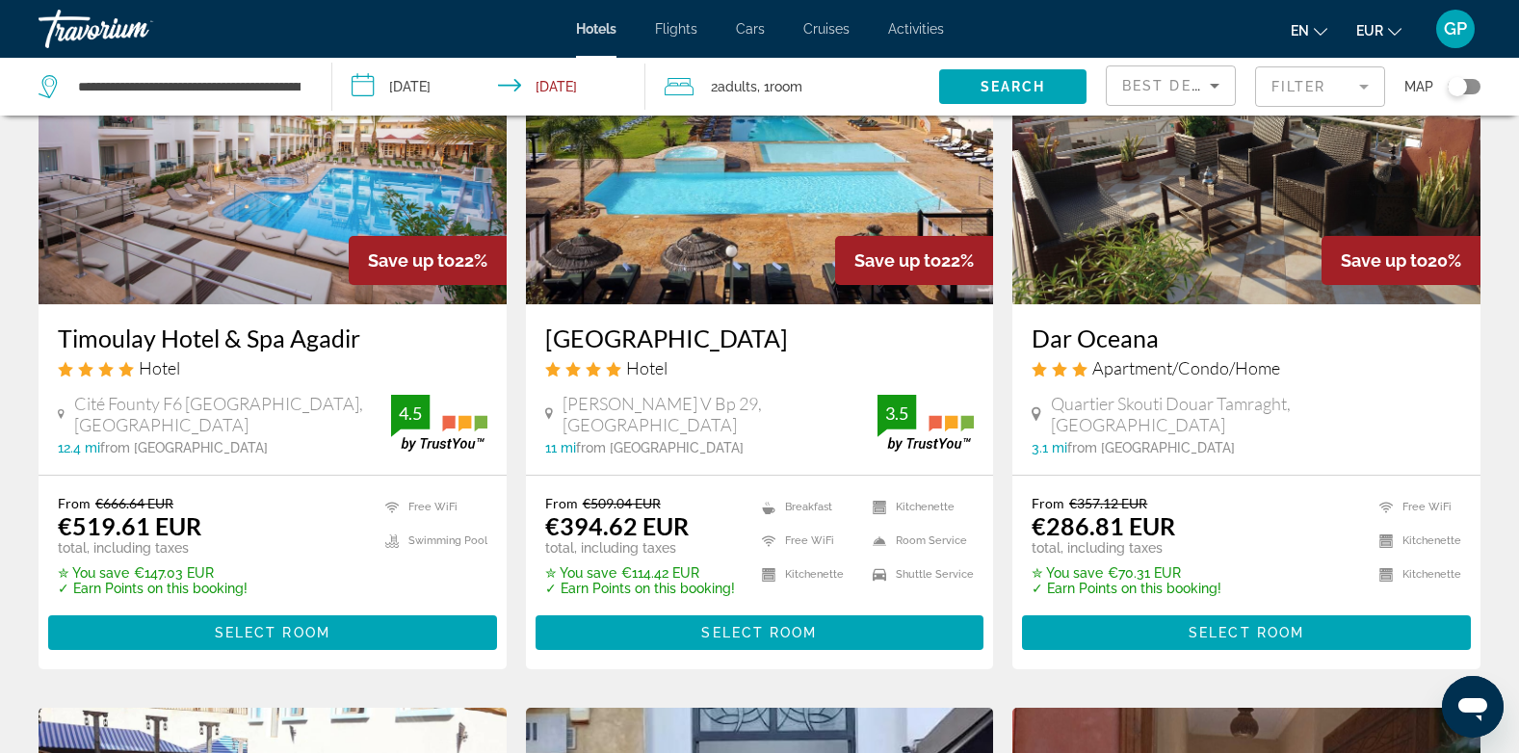
click at [424, 92] on input "**********" at bounding box center [492, 90] width 321 height 64
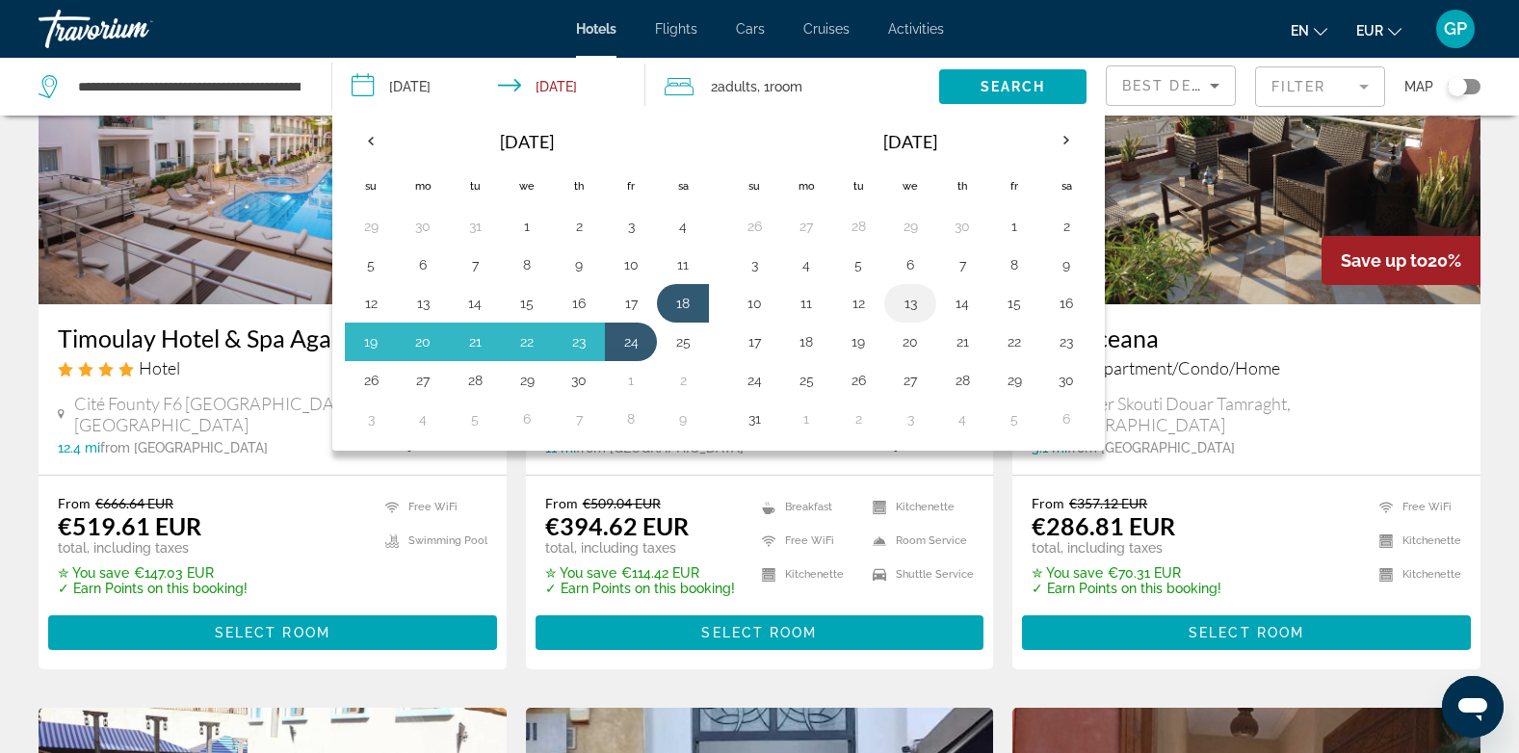
click at [910, 302] on button "13" at bounding box center [910, 303] width 31 height 27
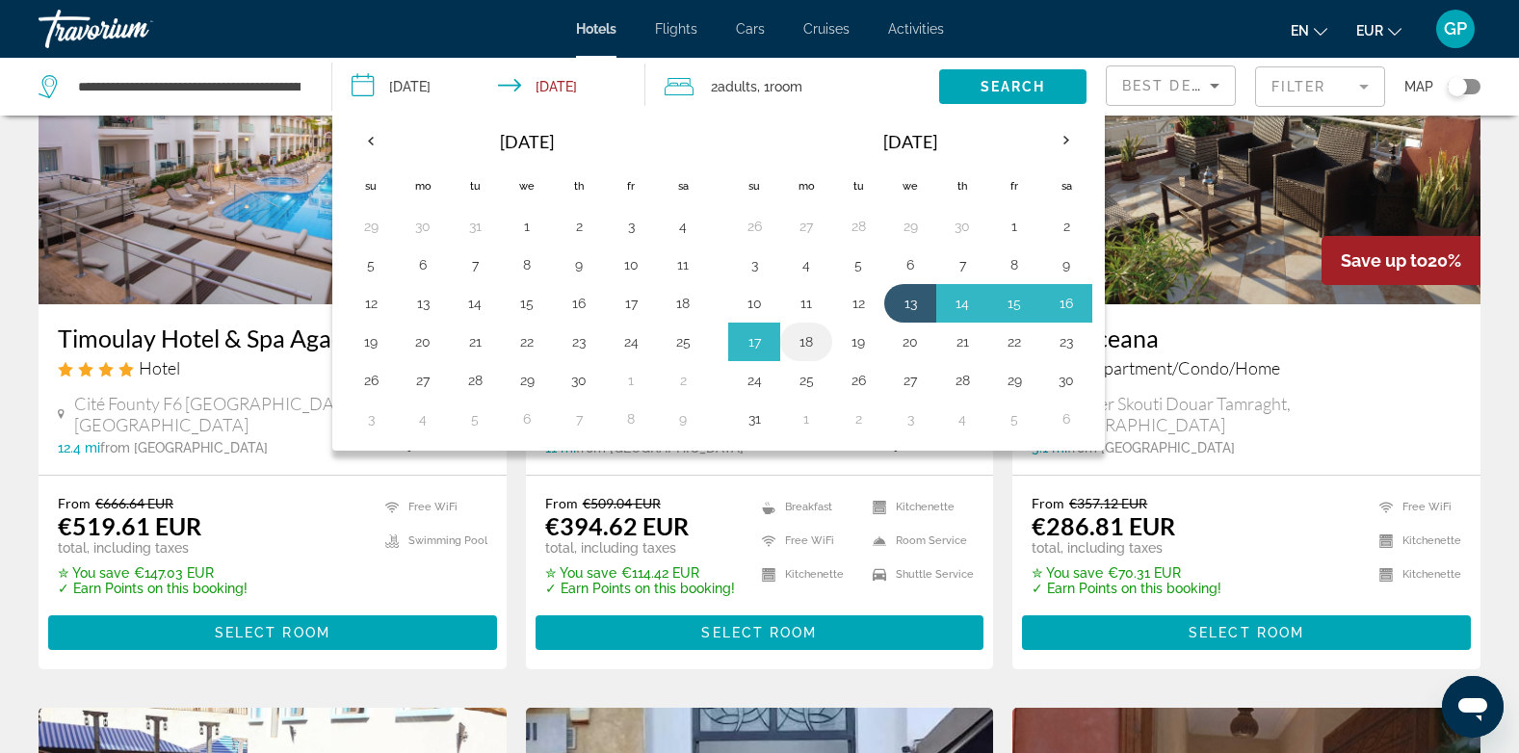
click at [804, 340] on button "18" at bounding box center [806, 341] width 31 height 27
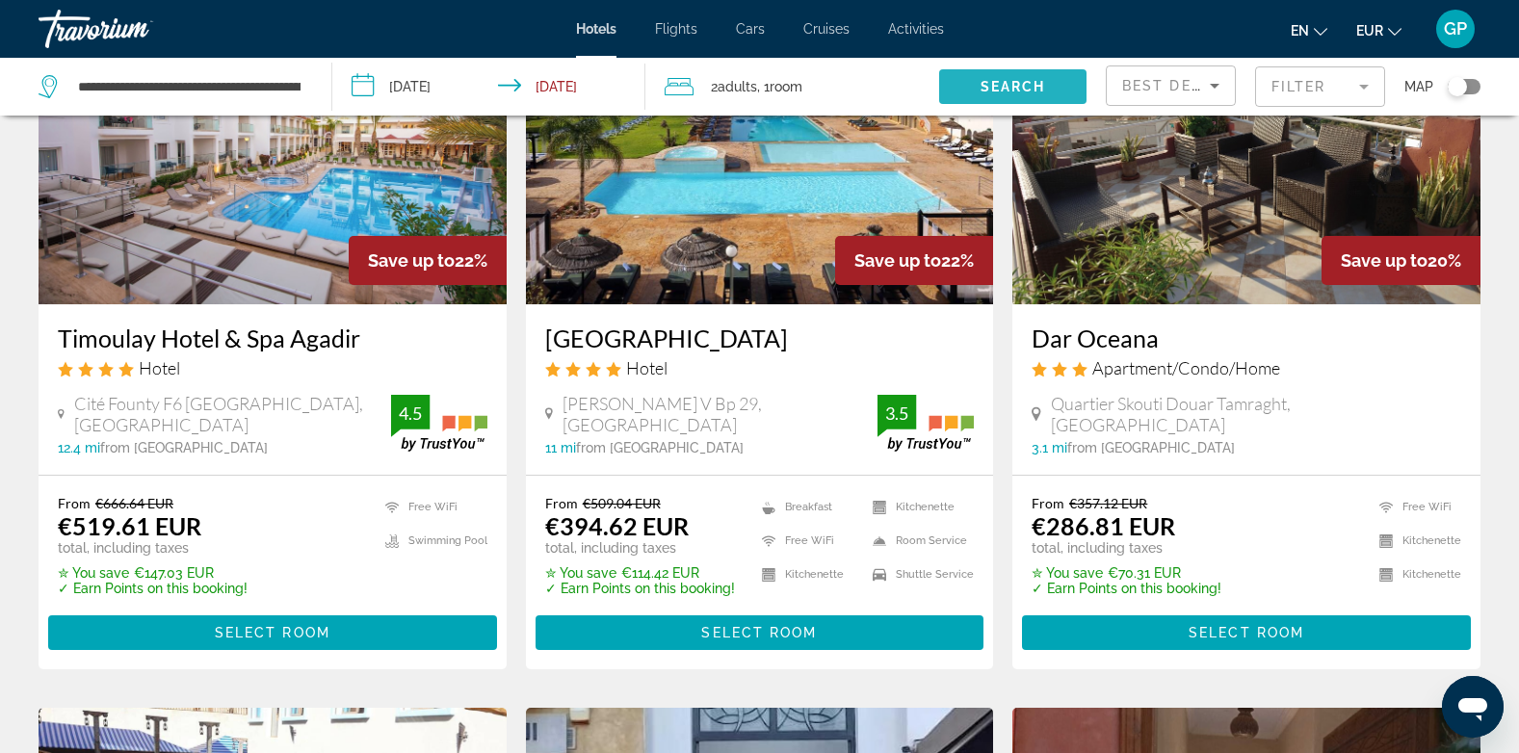
click at [1007, 80] on span "Search" at bounding box center [1013, 86] width 65 height 15
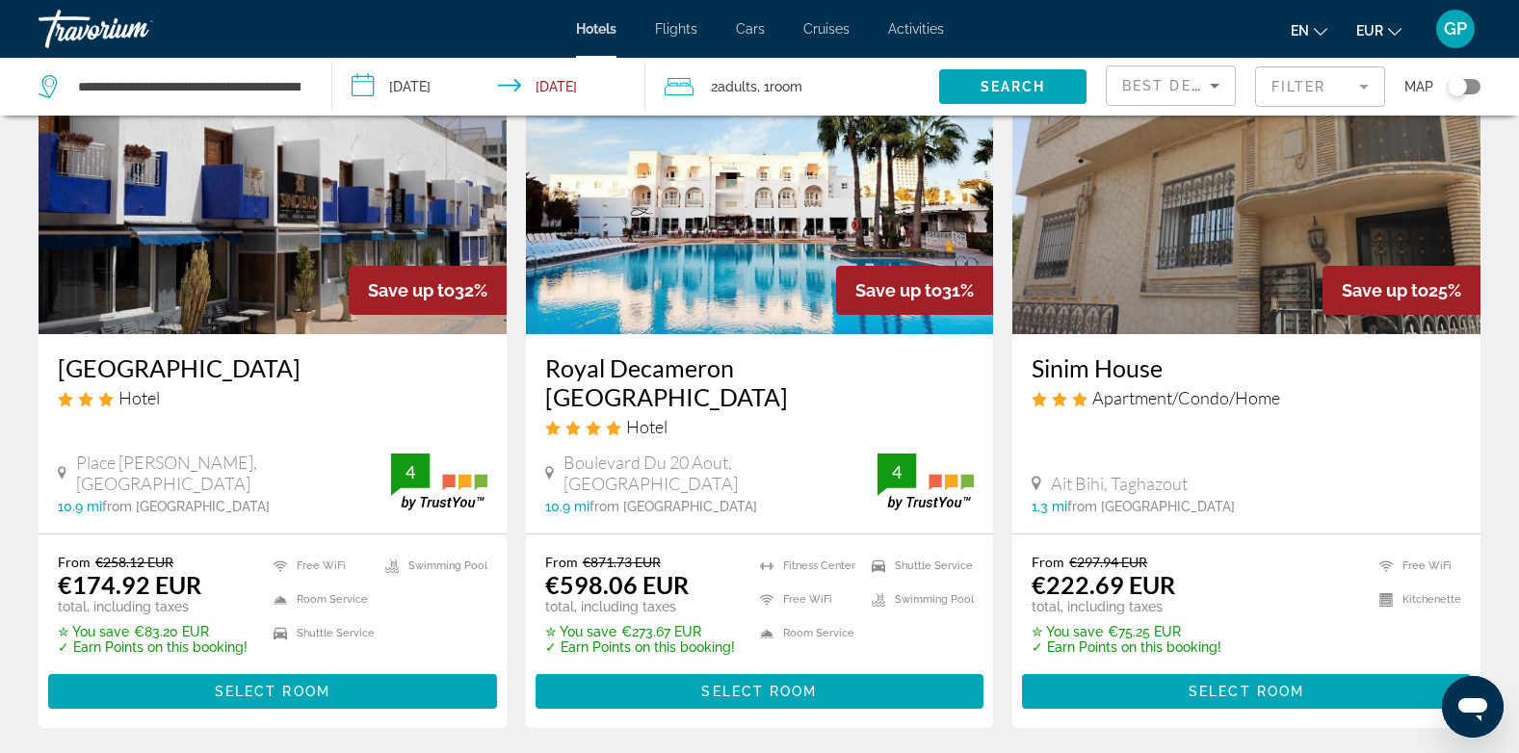
scroll to position [482, 0]
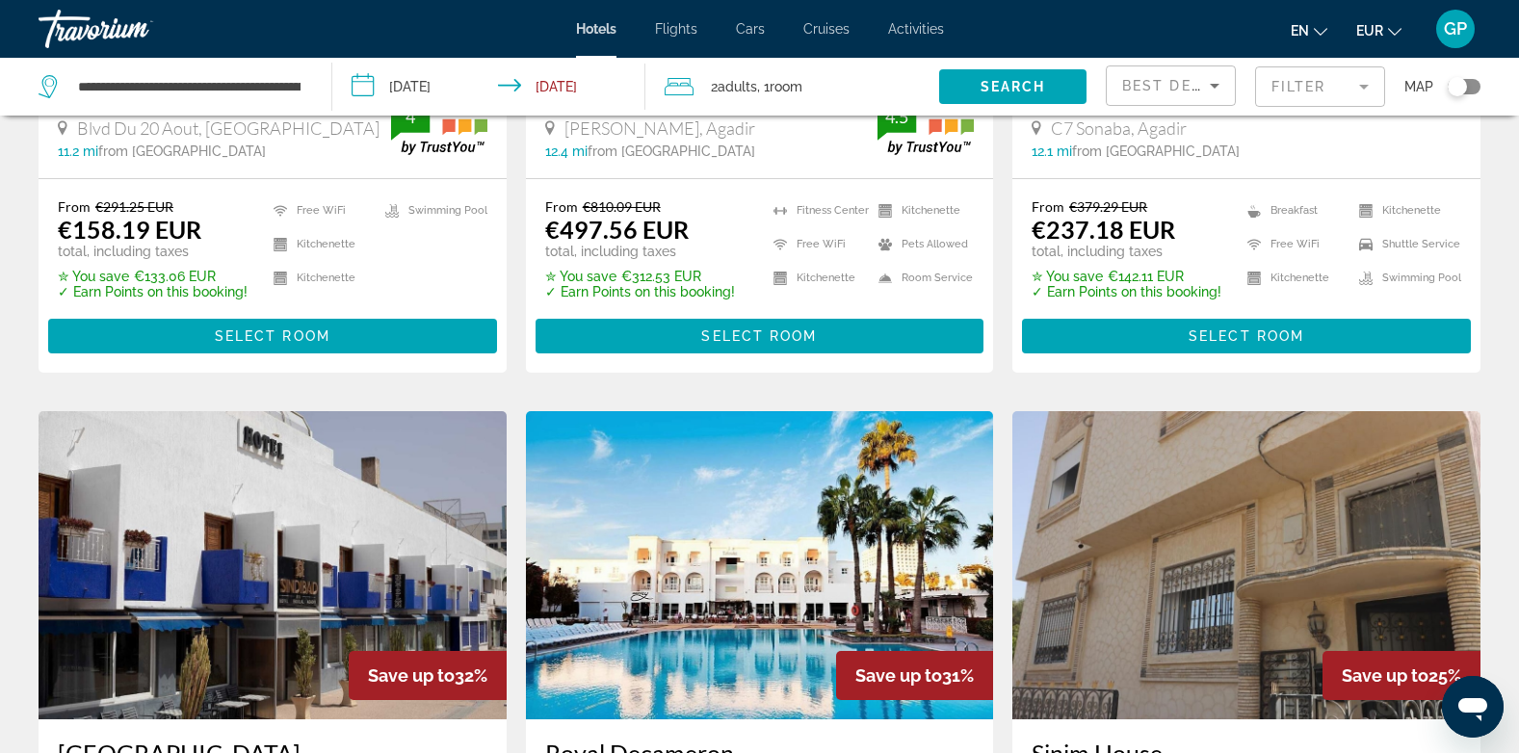
click at [429, 84] on input "**********" at bounding box center [492, 90] width 321 height 64
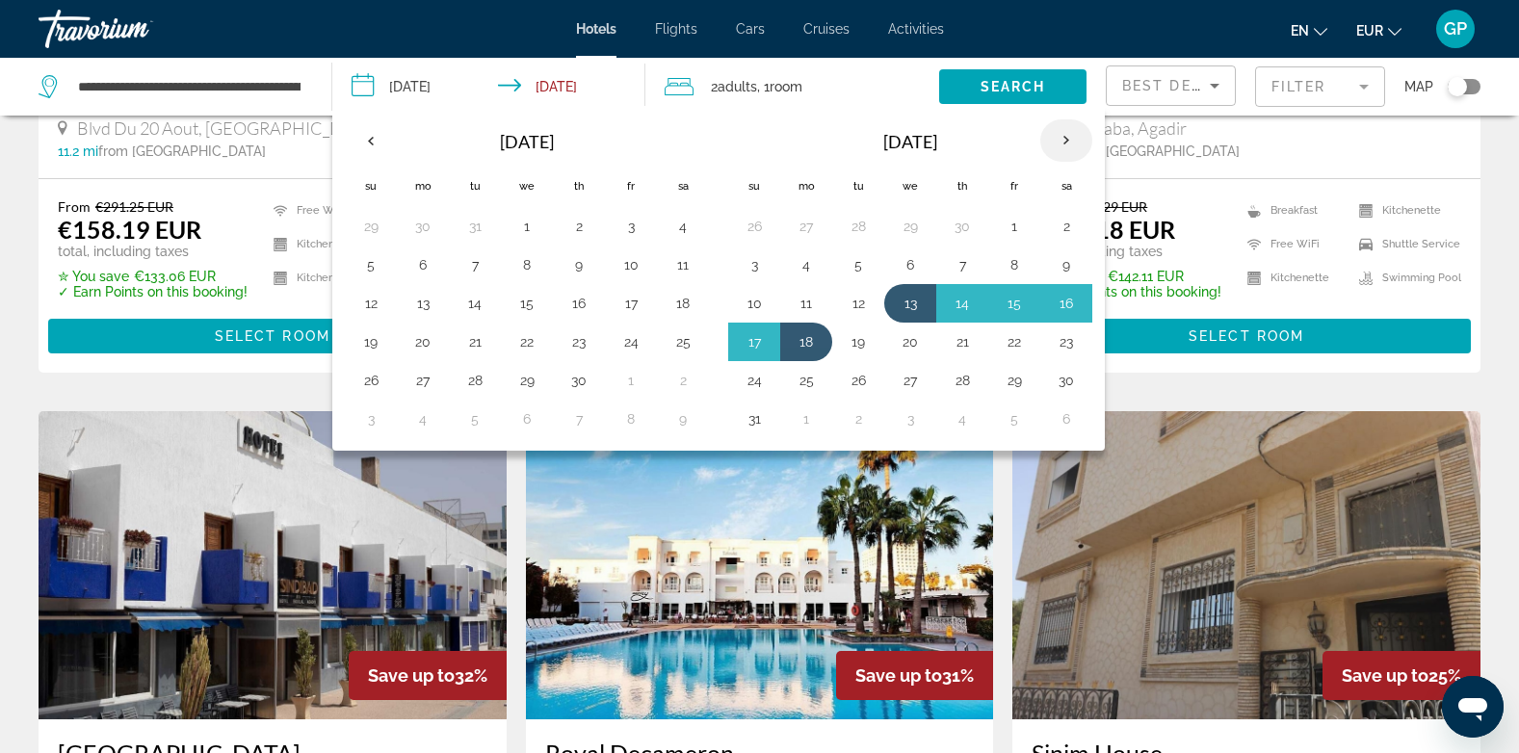
click at [1063, 141] on th "Next month" at bounding box center [1066, 140] width 52 height 42
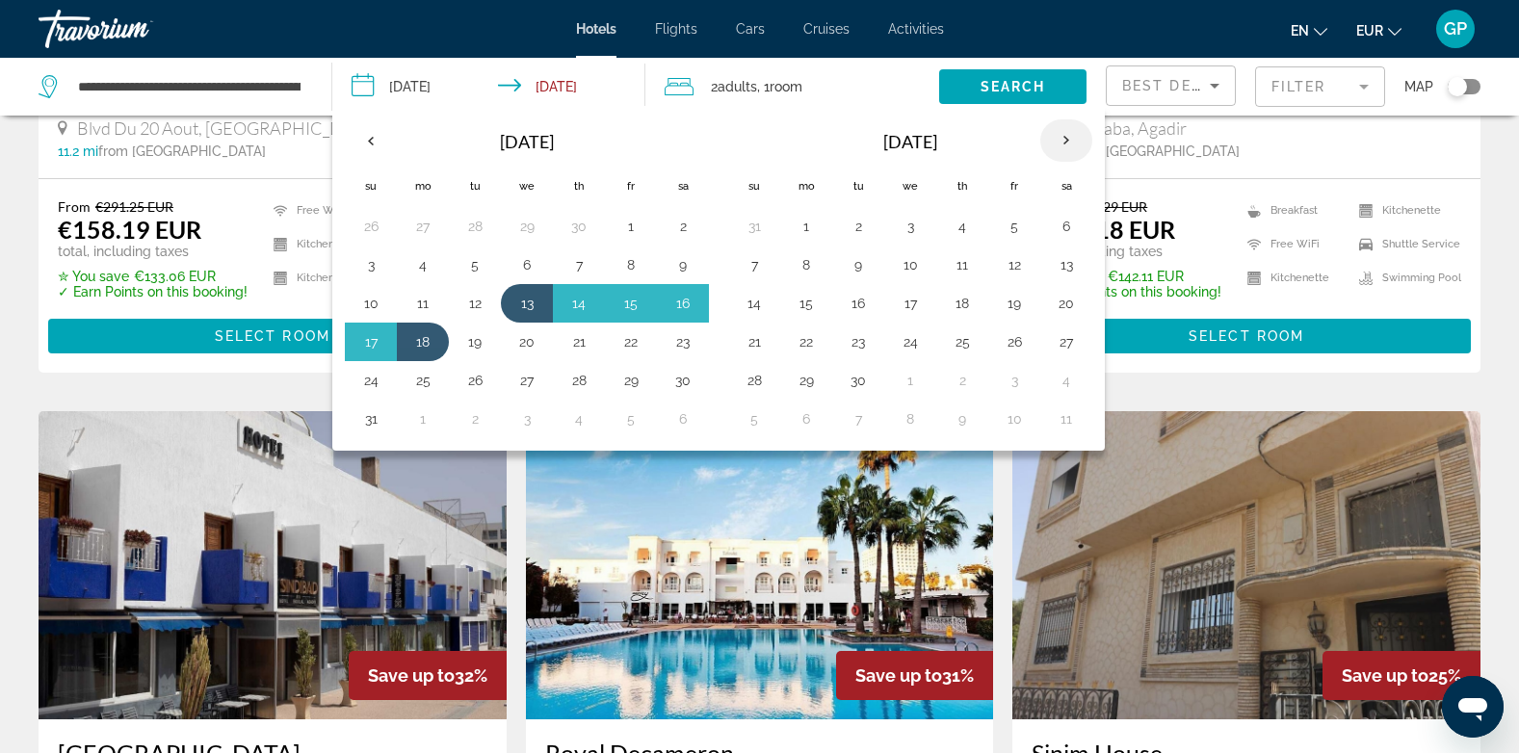
click at [1063, 141] on th "Next month" at bounding box center [1066, 140] width 52 height 42
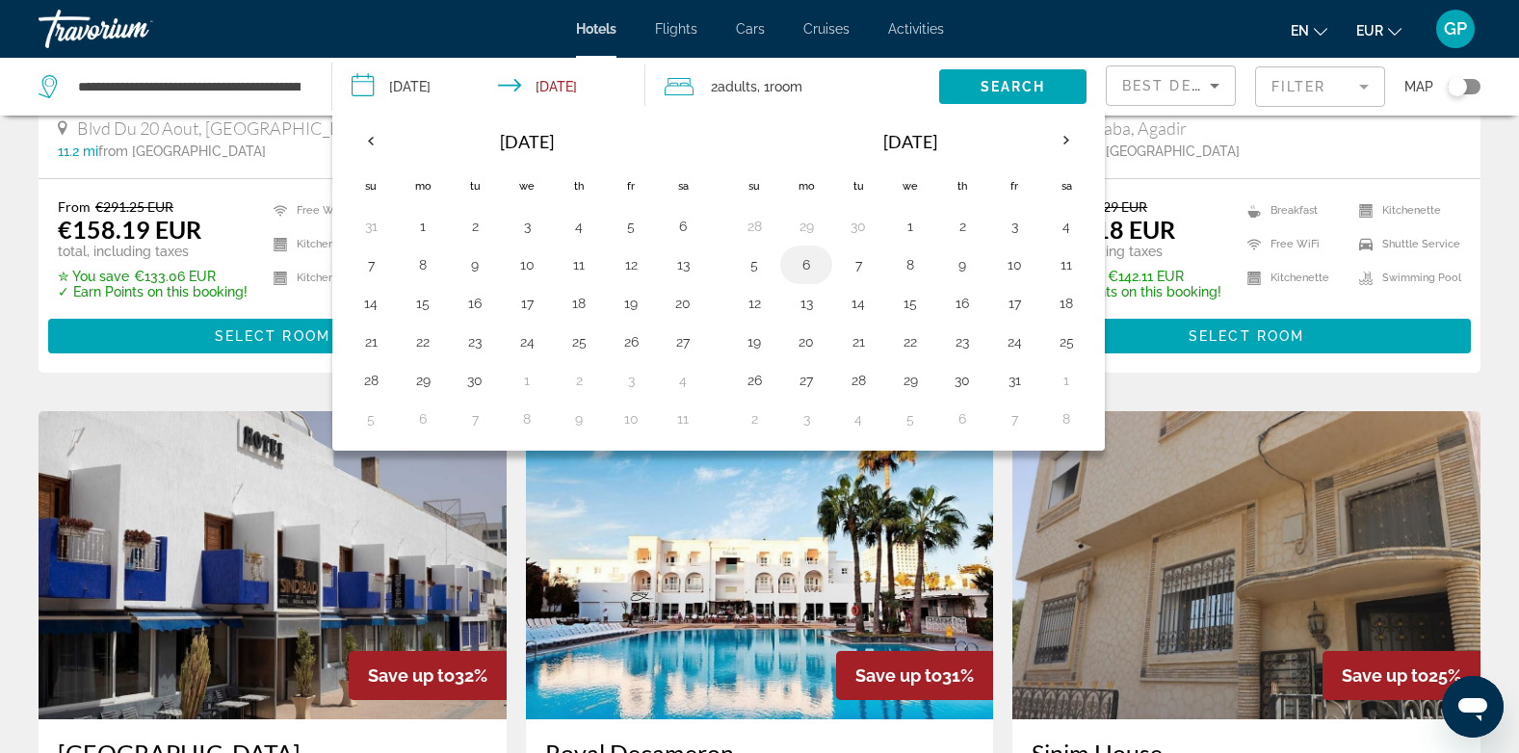
click at [808, 262] on button "6" at bounding box center [806, 264] width 31 height 27
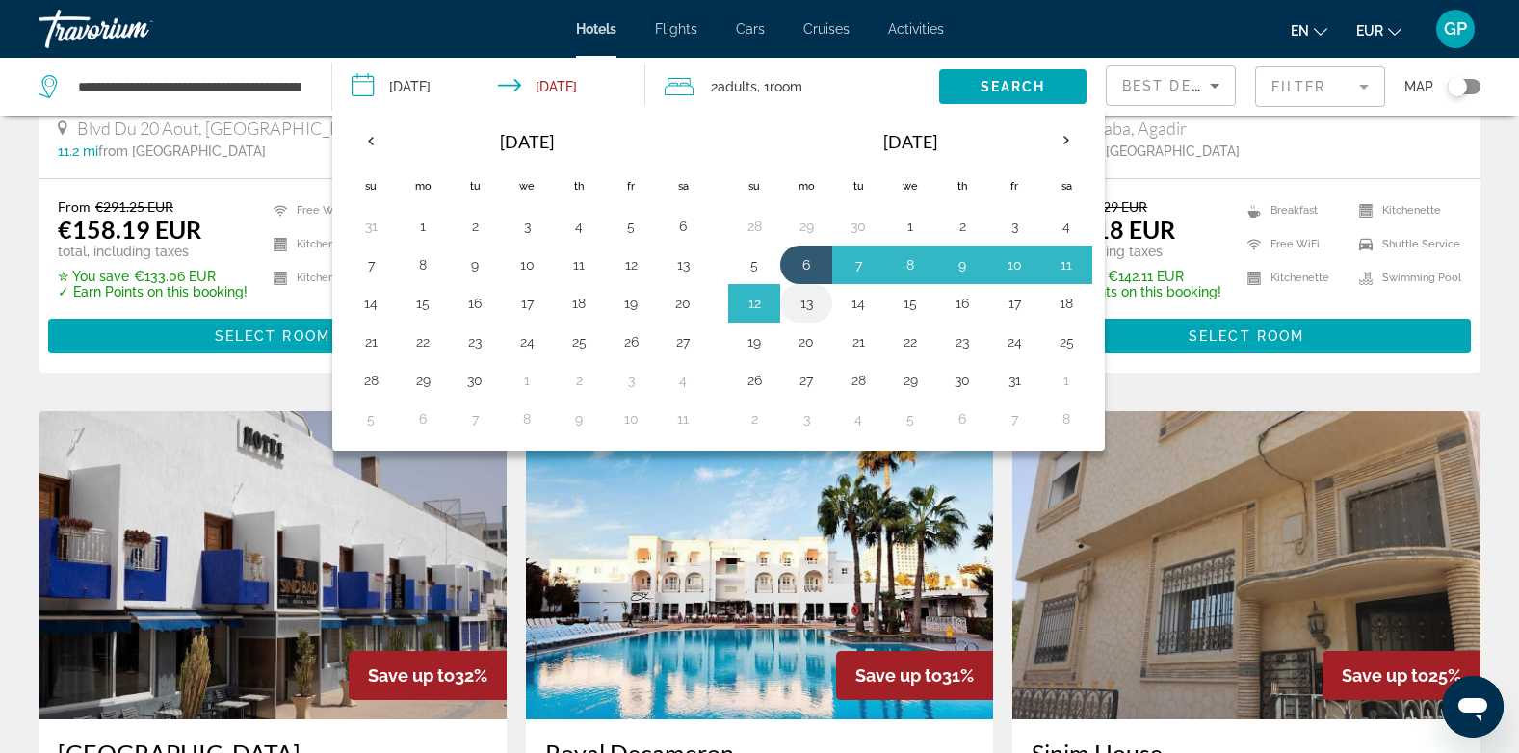
click at [807, 301] on button "13" at bounding box center [806, 303] width 31 height 27
type input "**********"
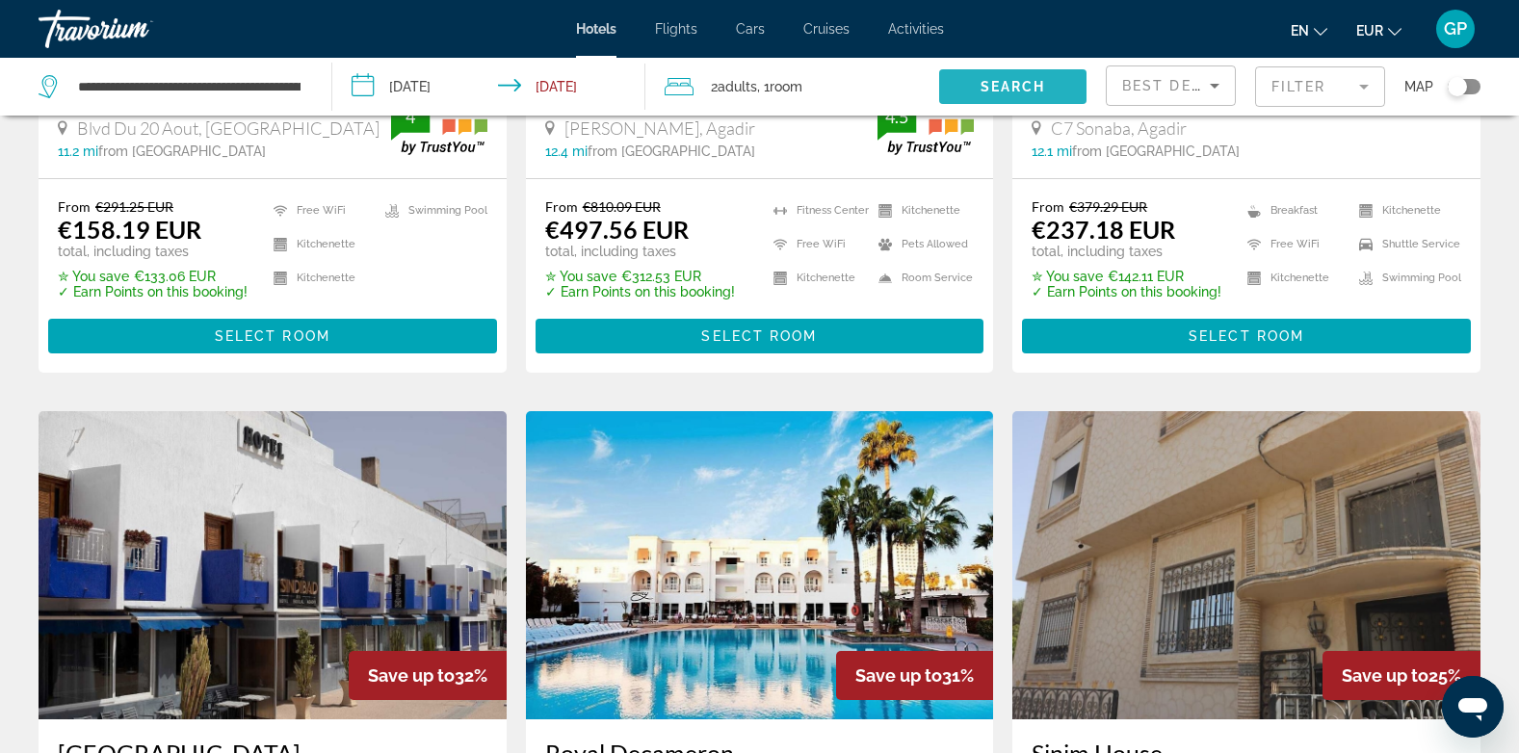
click at [987, 85] on span "Search" at bounding box center [1013, 86] width 65 height 15
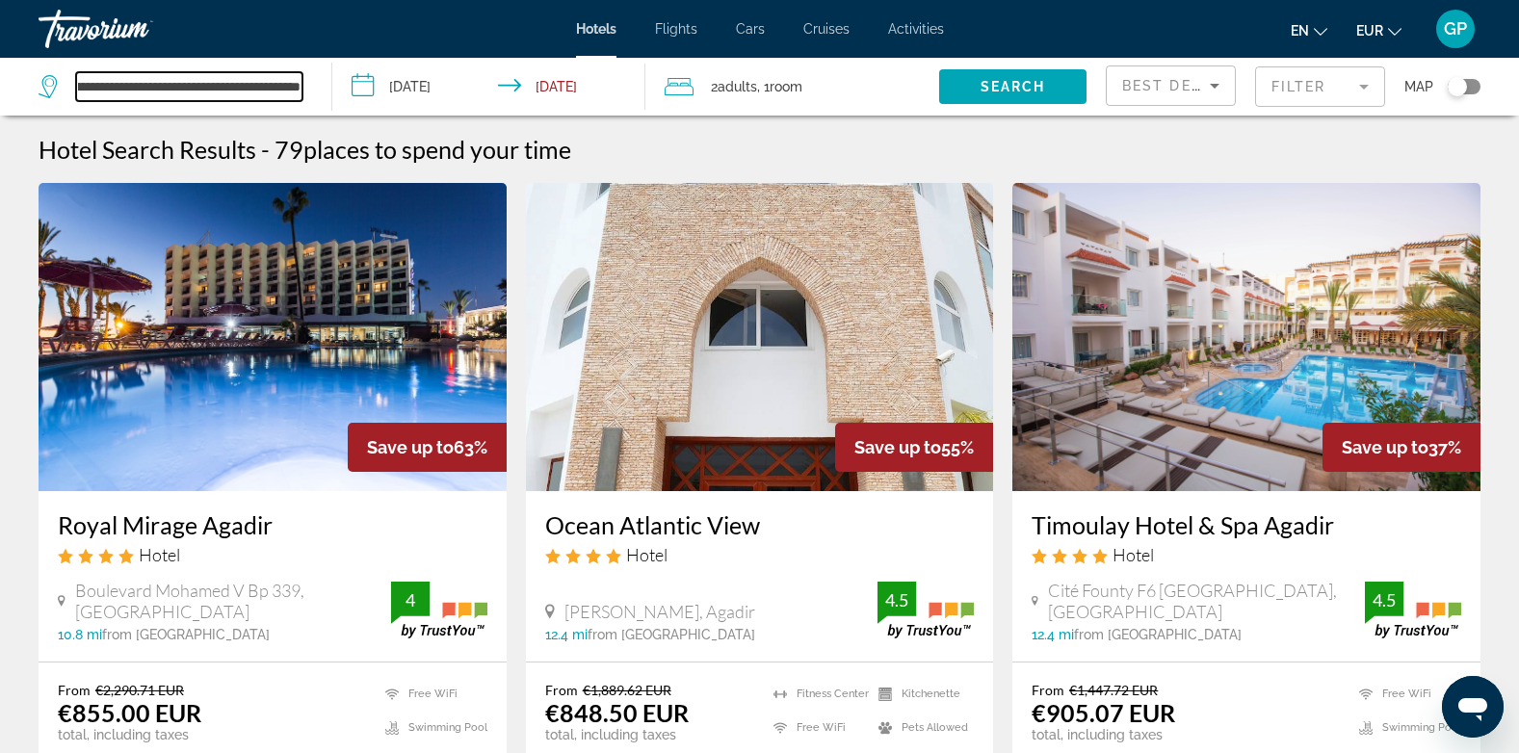
scroll to position [0, 113]
drag, startPoint x: 77, startPoint y: 83, endPoint x: 309, endPoint y: 82, distance: 232.1
click at [309, 82] on div "**********" at bounding box center [176, 87] width 274 height 58
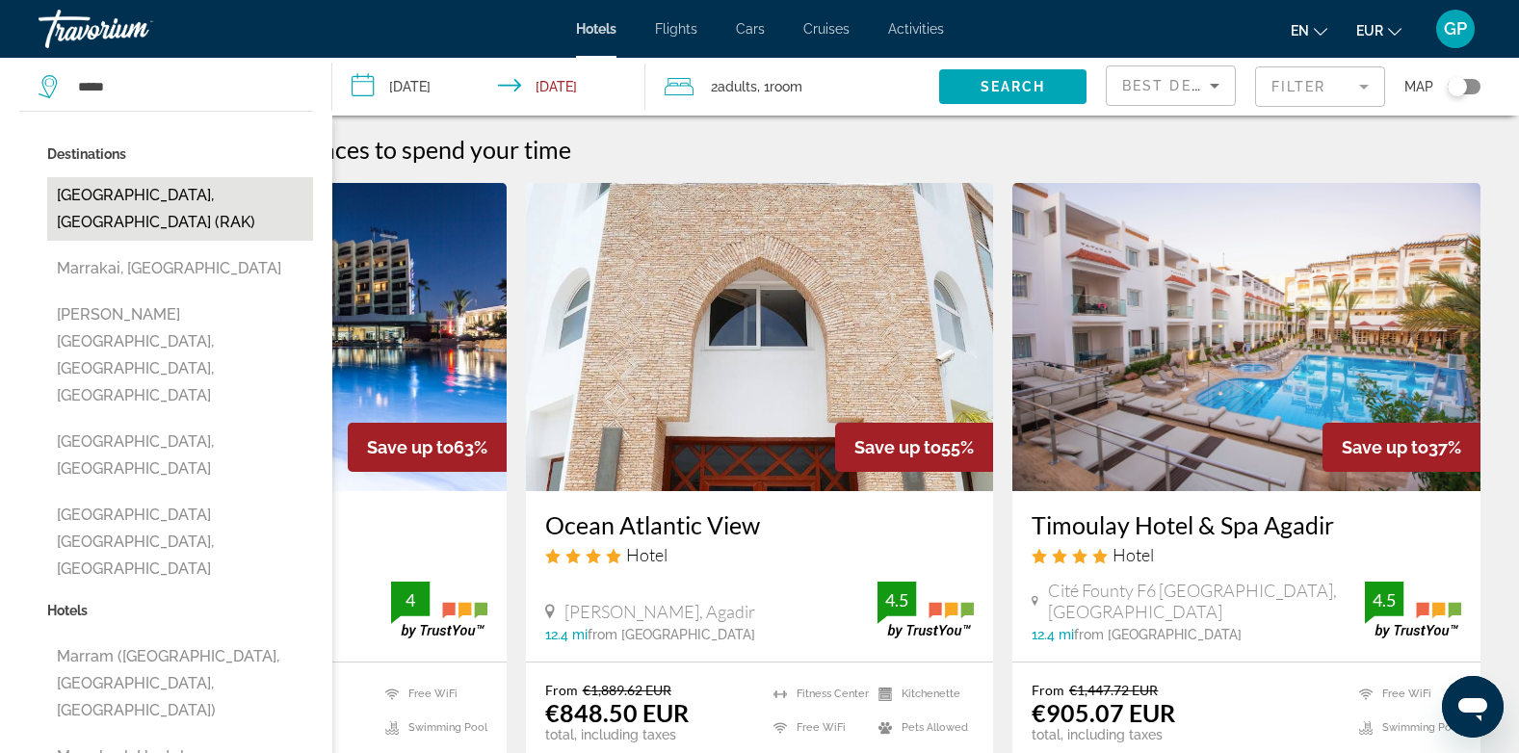
click at [197, 195] on button "[GEOGRAPHIC_DATA], [GEOGRAPHIC_DATA] (RAK)" at bounding box center [180, 209] width 266 height 64
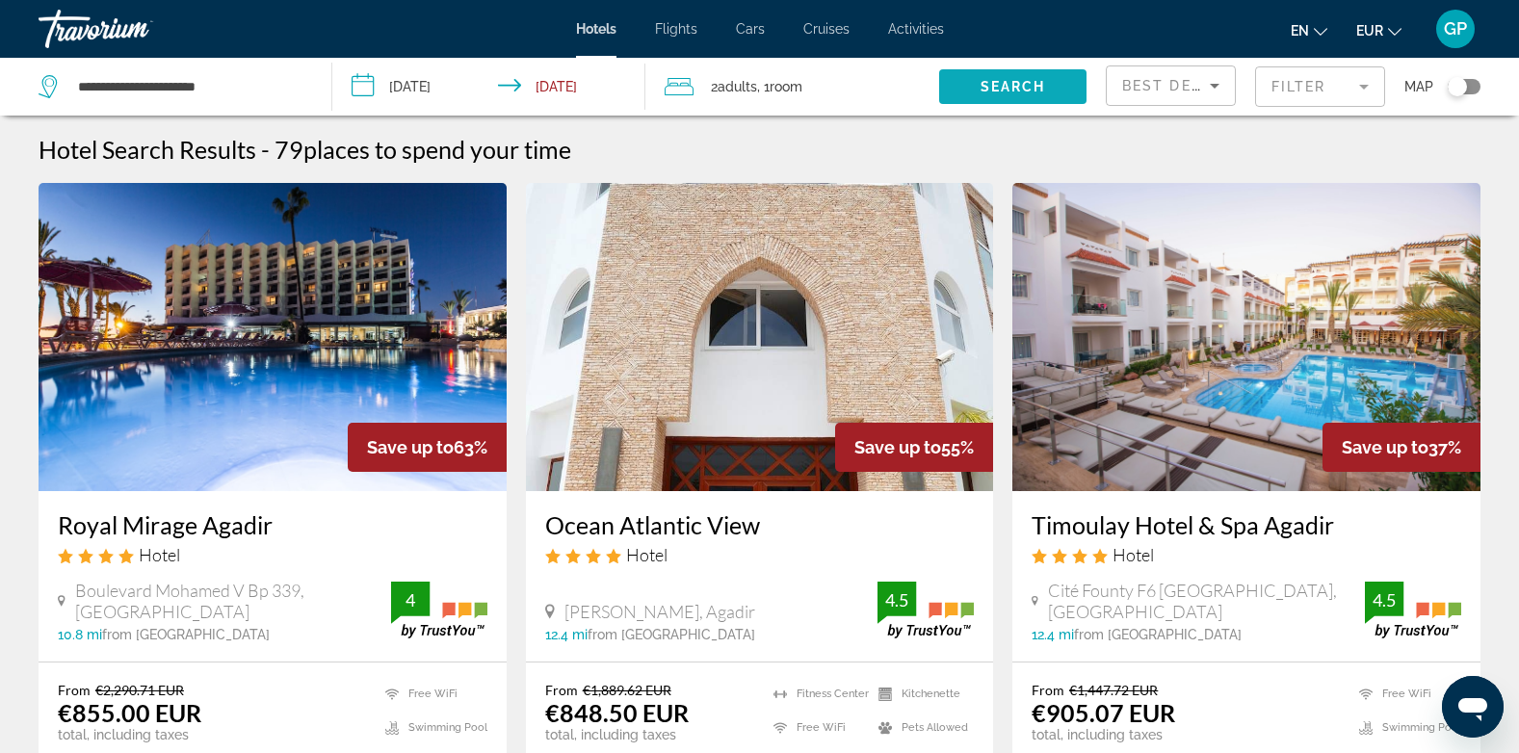
click at [1031, 81] on span "Search" at bounding box center [1013, 86] width 65 height 15
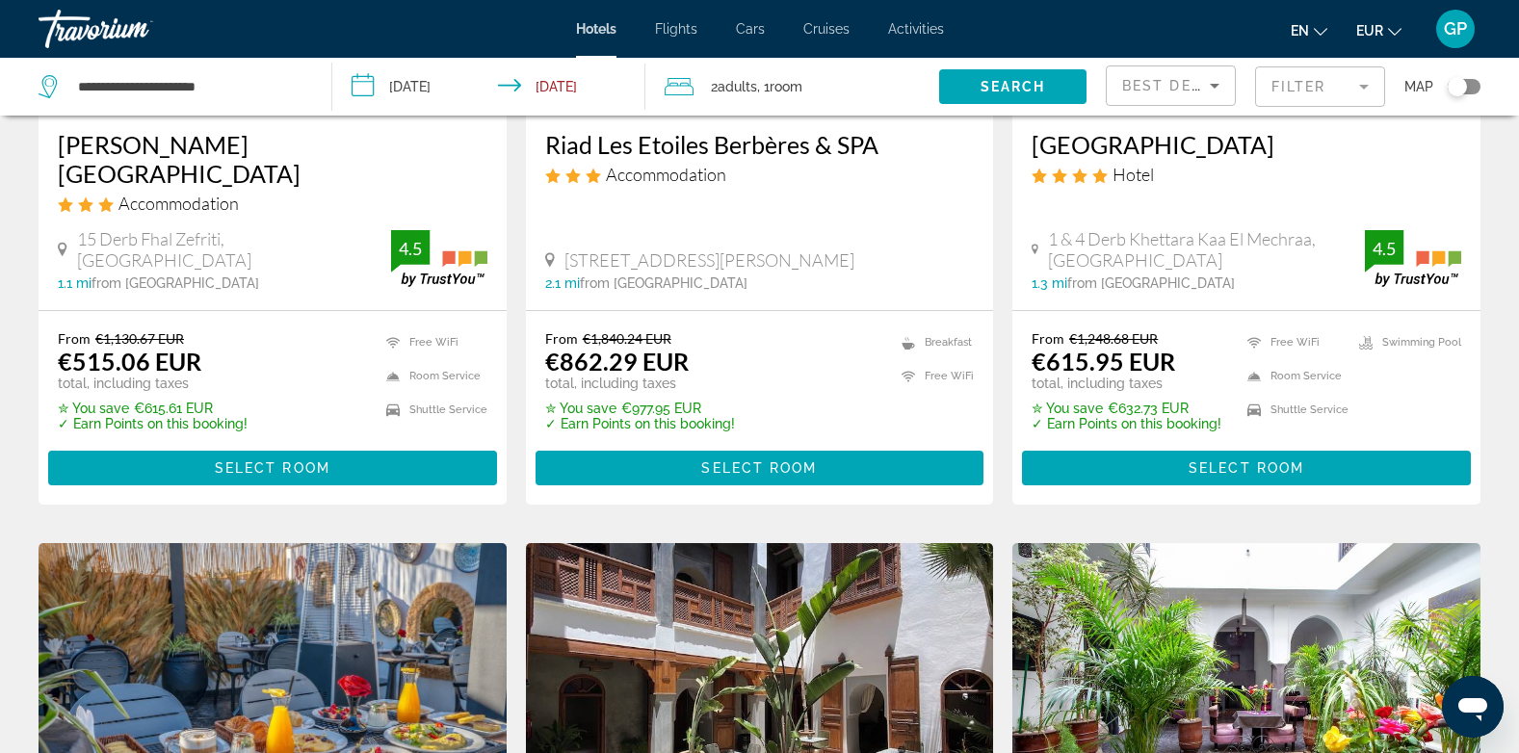
scroll to position [963, 0]
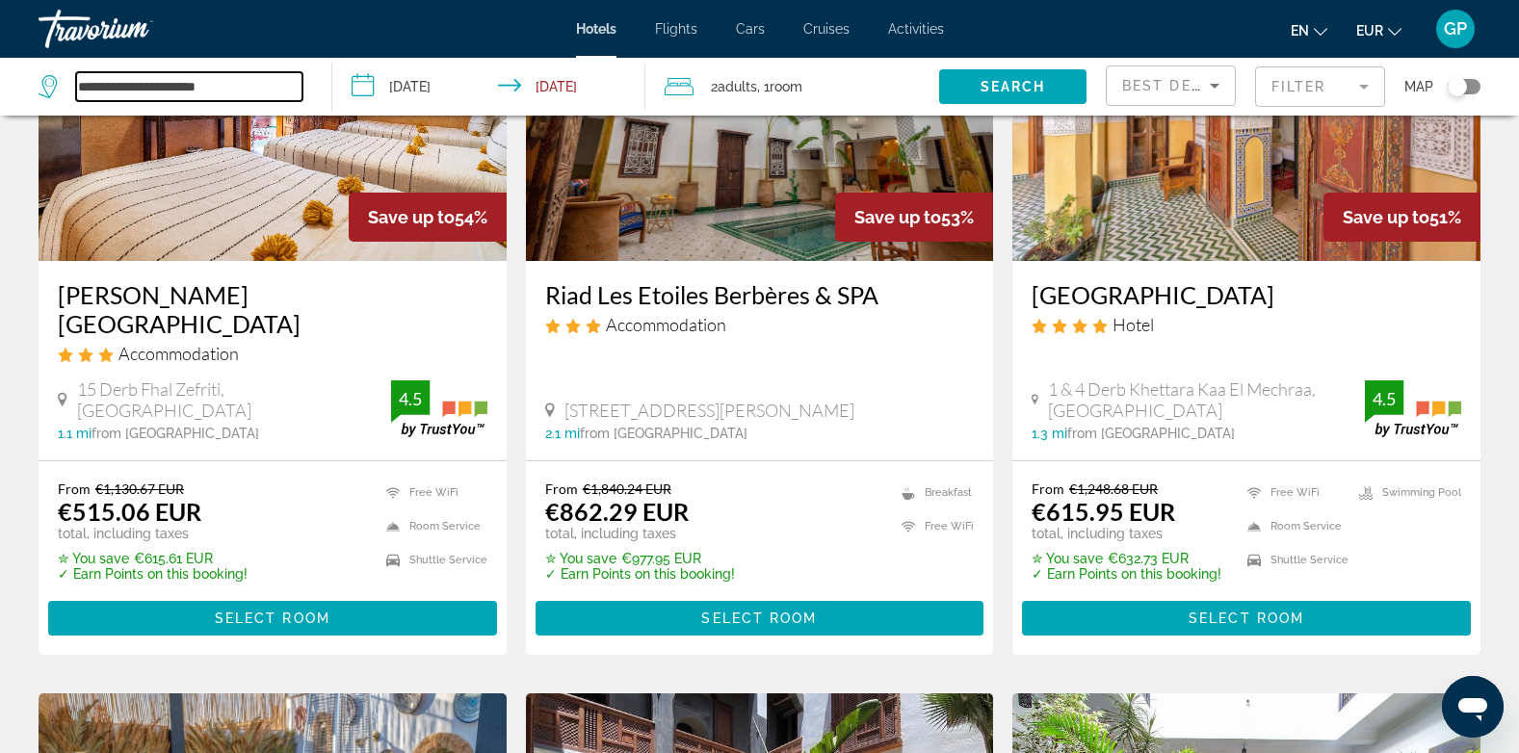
drag, startPoint x: 265, startPoint y: 78, endPoint x: 75, endPoint y: 87, distance: 189.9
click at [75, 87] on div "**********" at bounding box center [171, 86] width 264 height 29
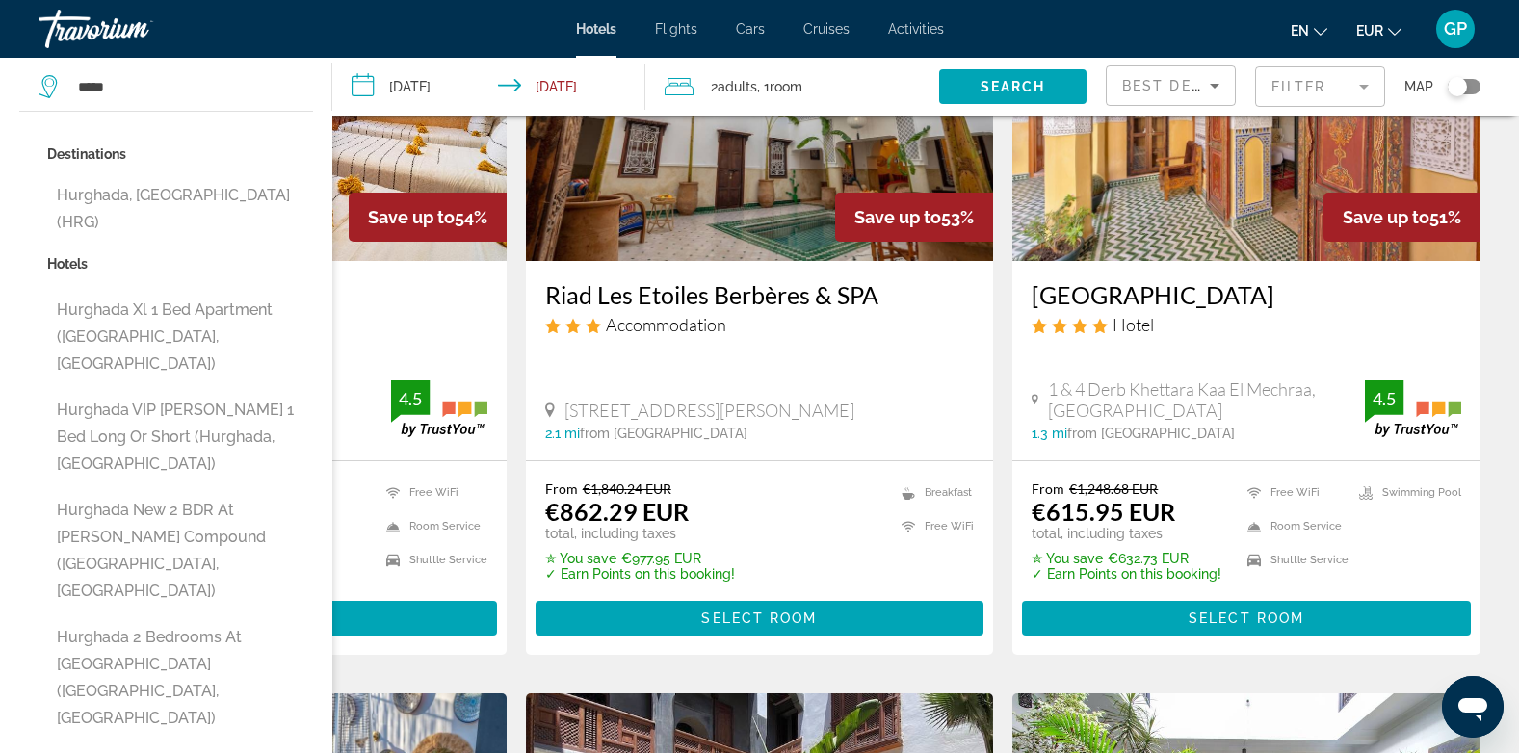
click at [137, 189] on button "Hurghada, [GEOGRAPHIC_DATA] (HRG)" at bounding box center [180, 209] width 266 height 64
type input "**********"
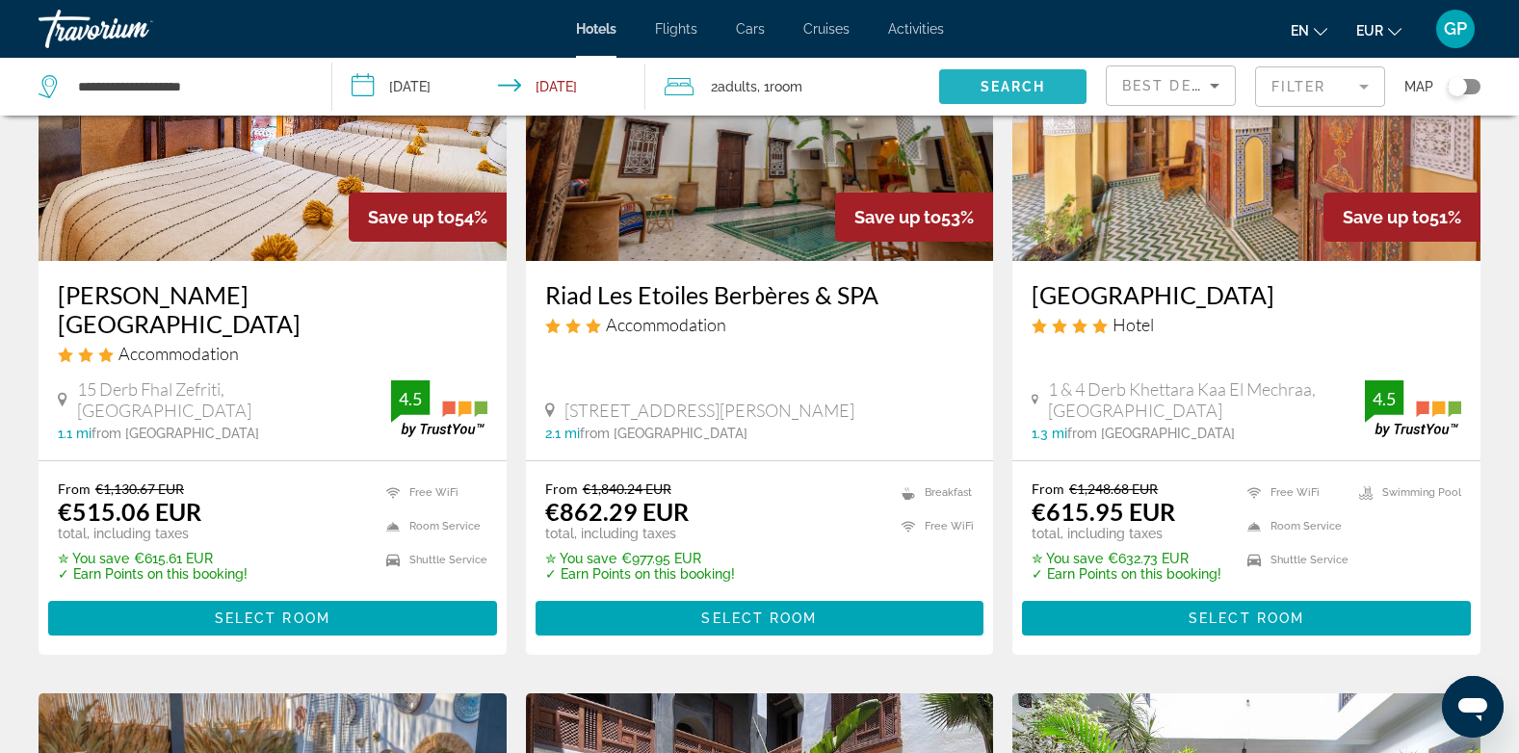
click at [1035, 81] on span "Search" at bounding box center [1013, 86] width 65 height 15
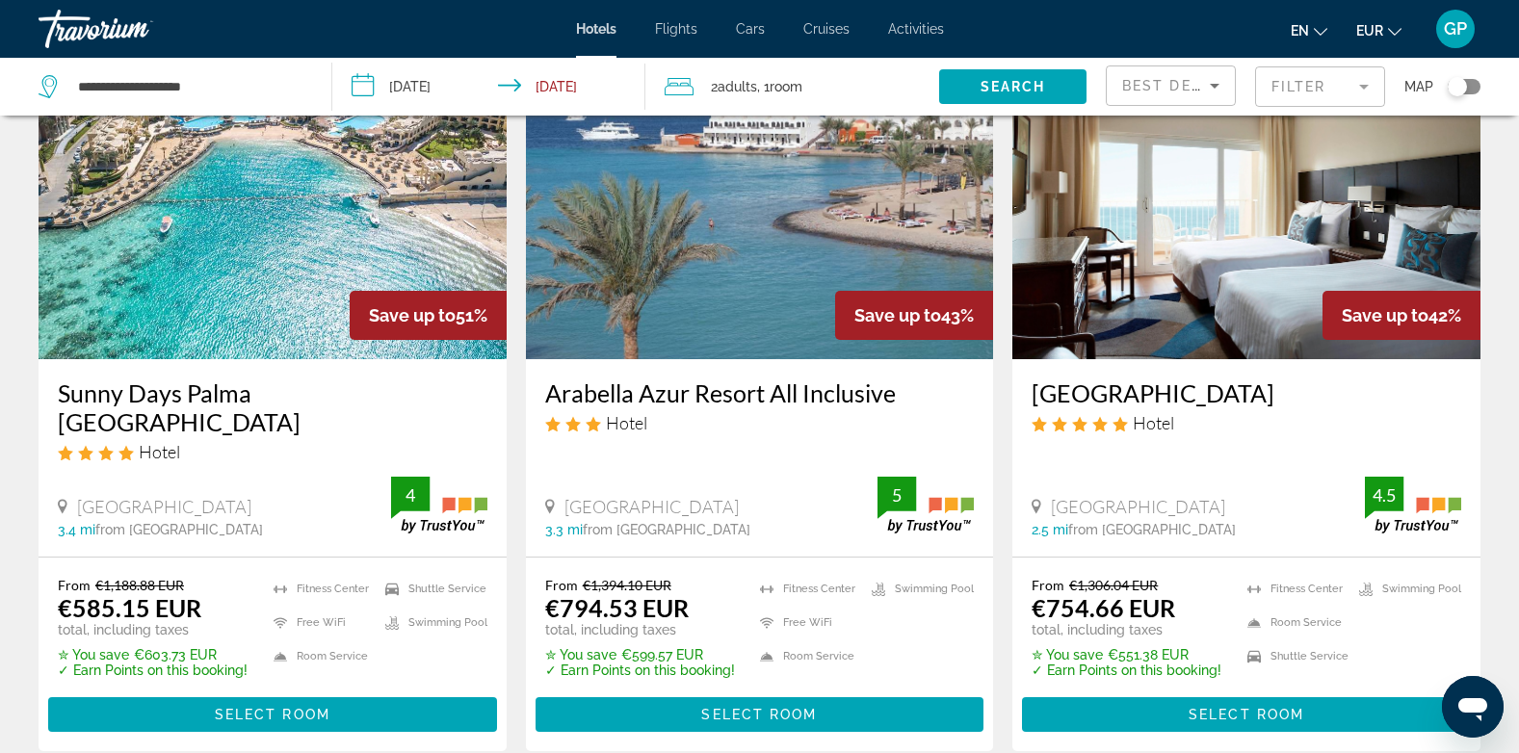
scroll to position [867, 0]
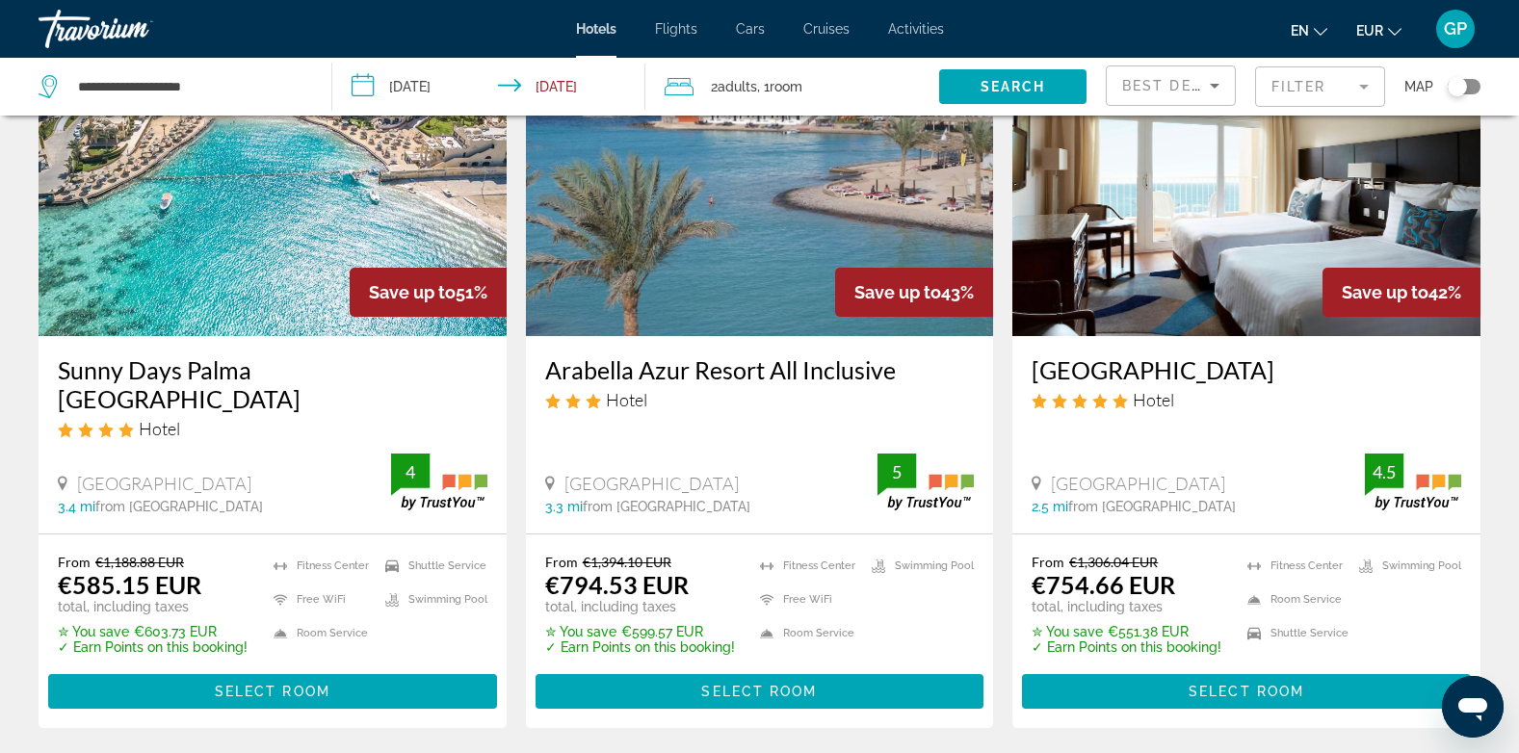
click at [416, 88] on input "**********" at bounding box center [492, 90] width 321 height 64
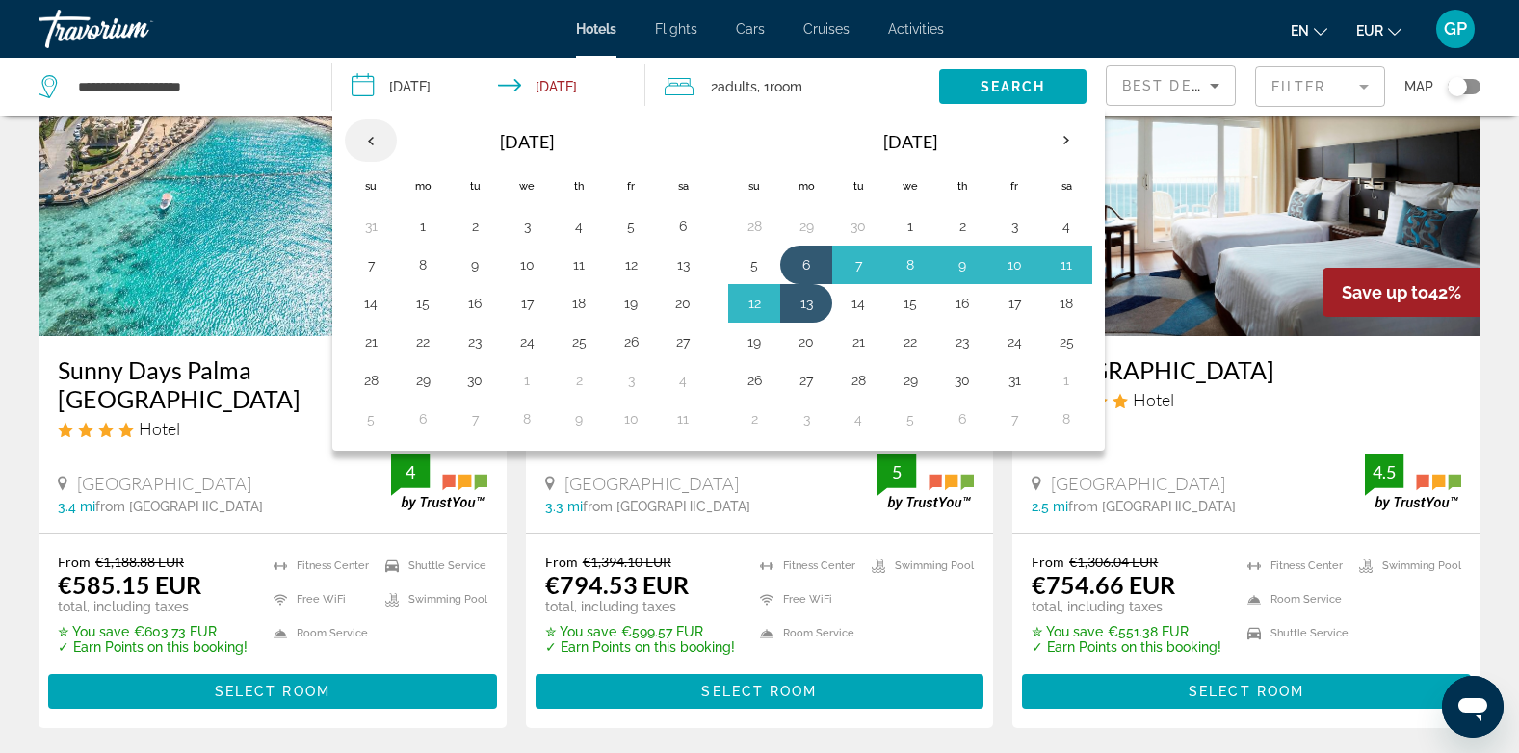
click at [374, 143] on th "Previous month" at bounding box center [371, 140] width 52 height 42
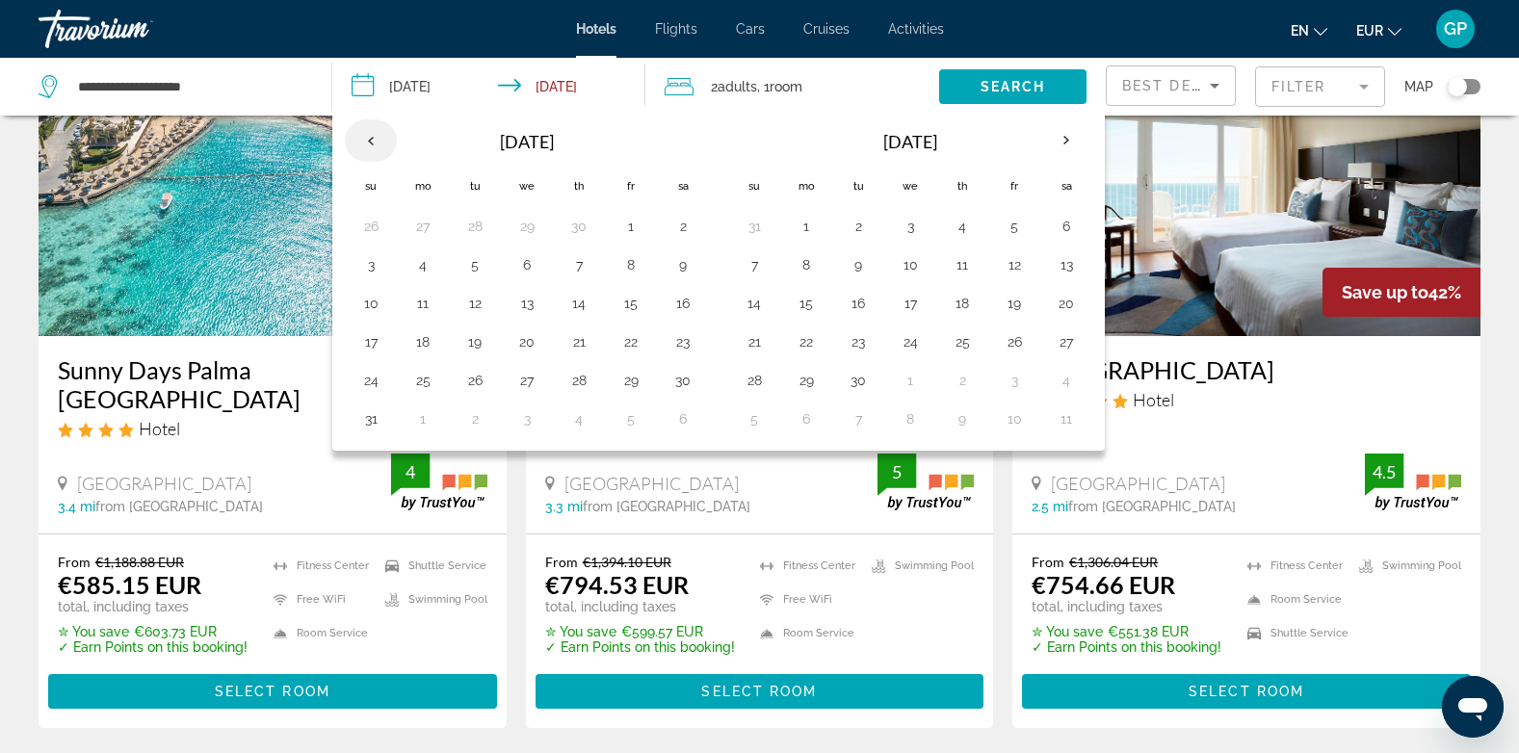
click at [374, 143] on th "Previous month" at bounding box center [371, 140] width 52 height 42
click at [858, 335] on button "21" at bounding box center [858, 341] width 31 height 27
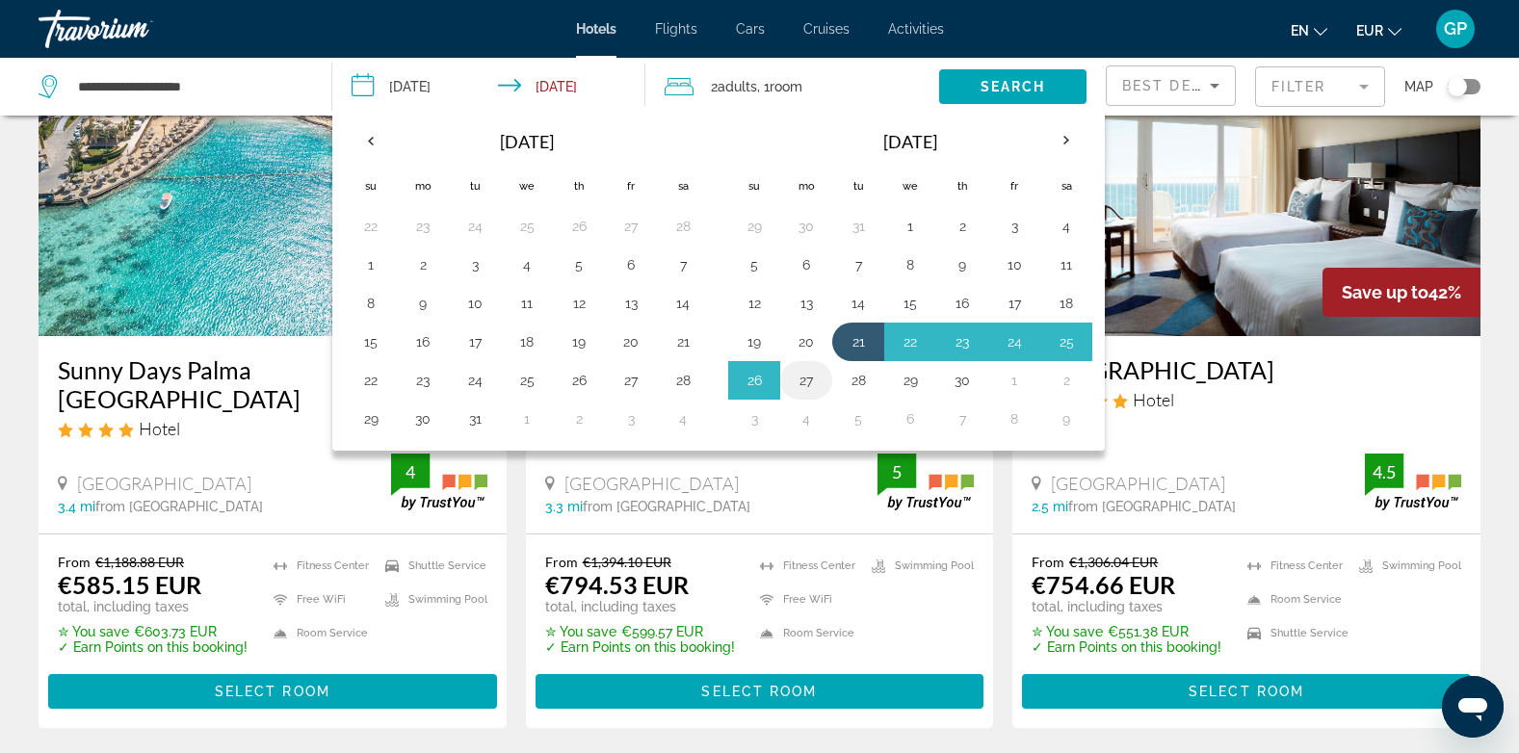
click at [805, 376] on button "27" at bounding box center [806, 380] width 31 height 27
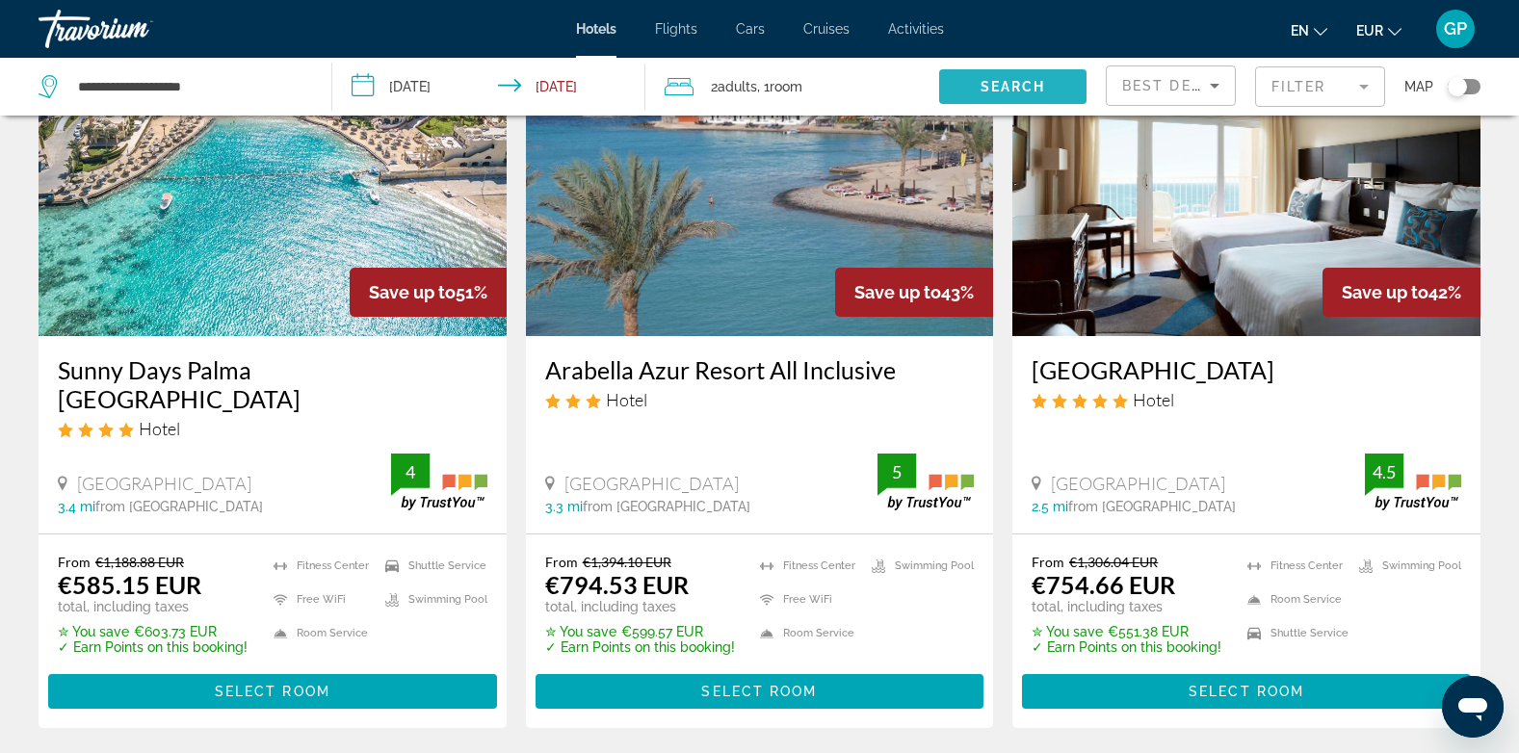
click at [992, 80] on span "Search" at bounding box center [1013, 86] width 65 height 15
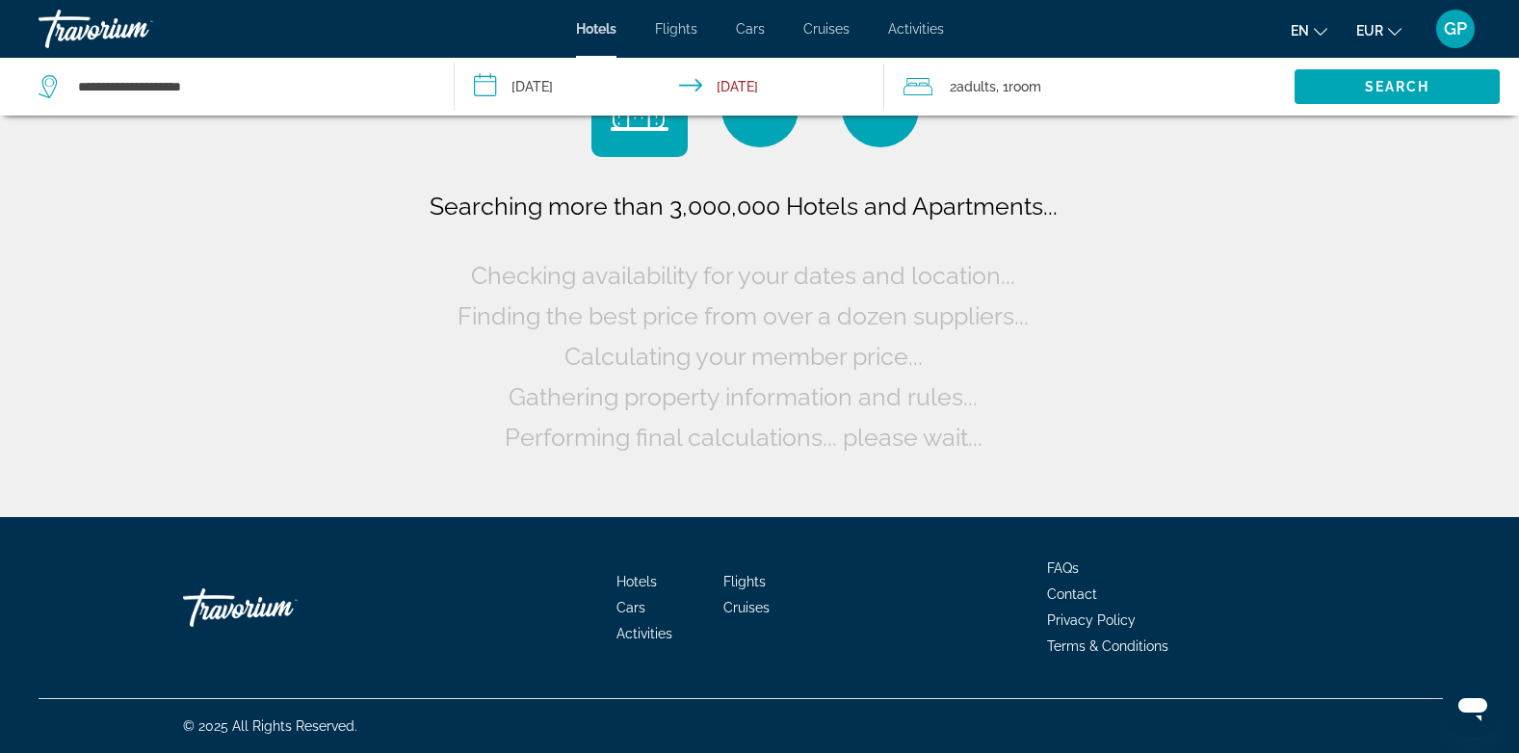
scroll to position [0, 0]
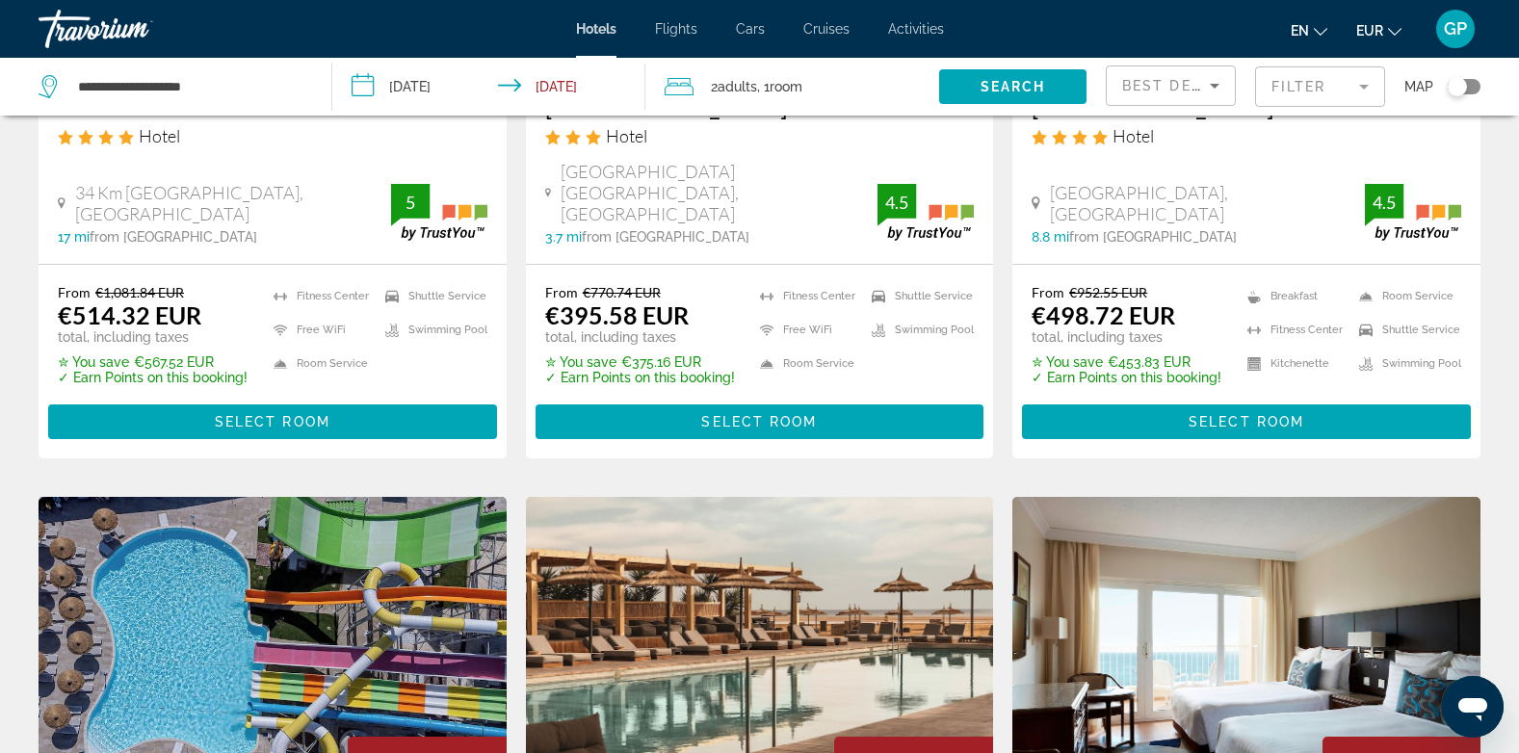
scroll to position [1156, 0]
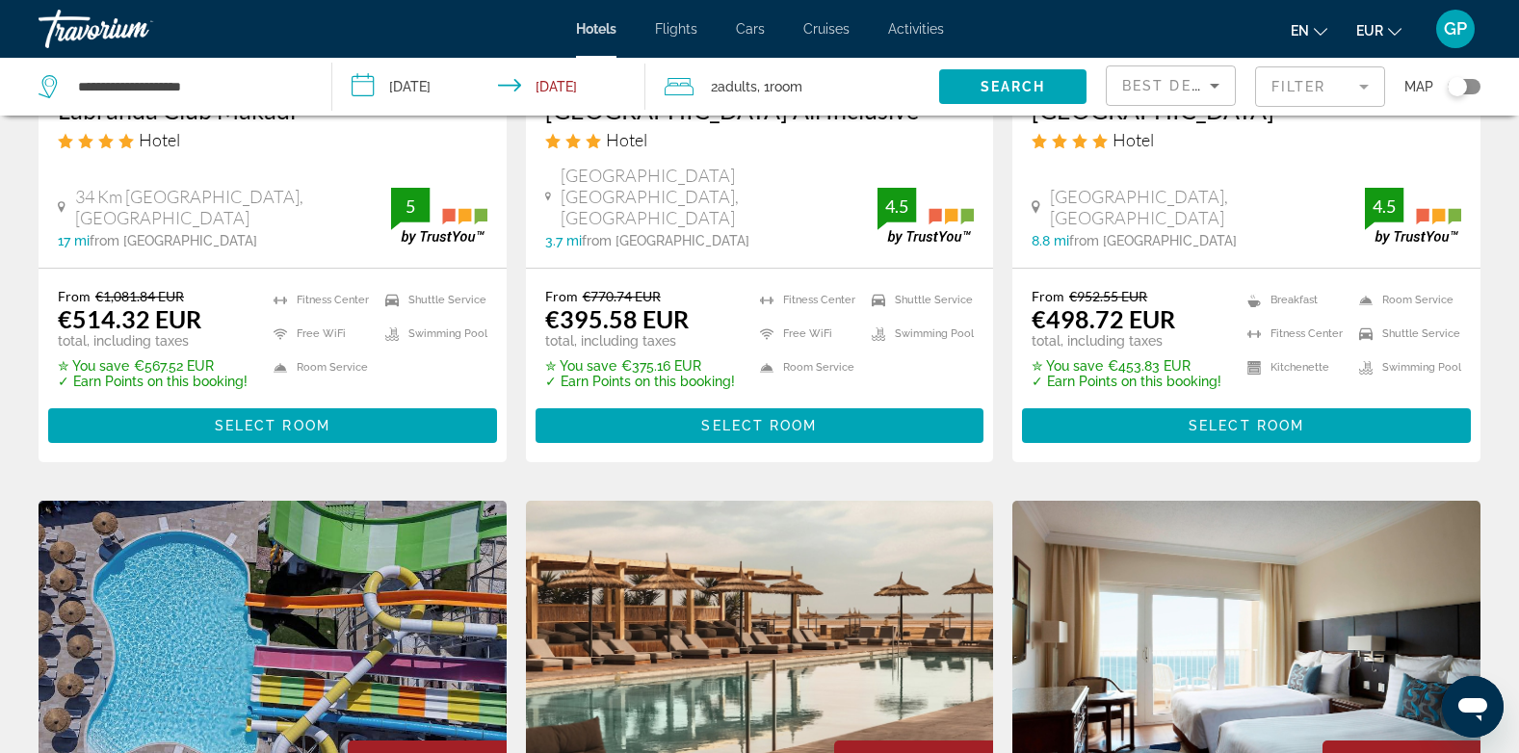
click at [432, 89] on input "**********" at bounding box center [492, 90] width 321 height 64
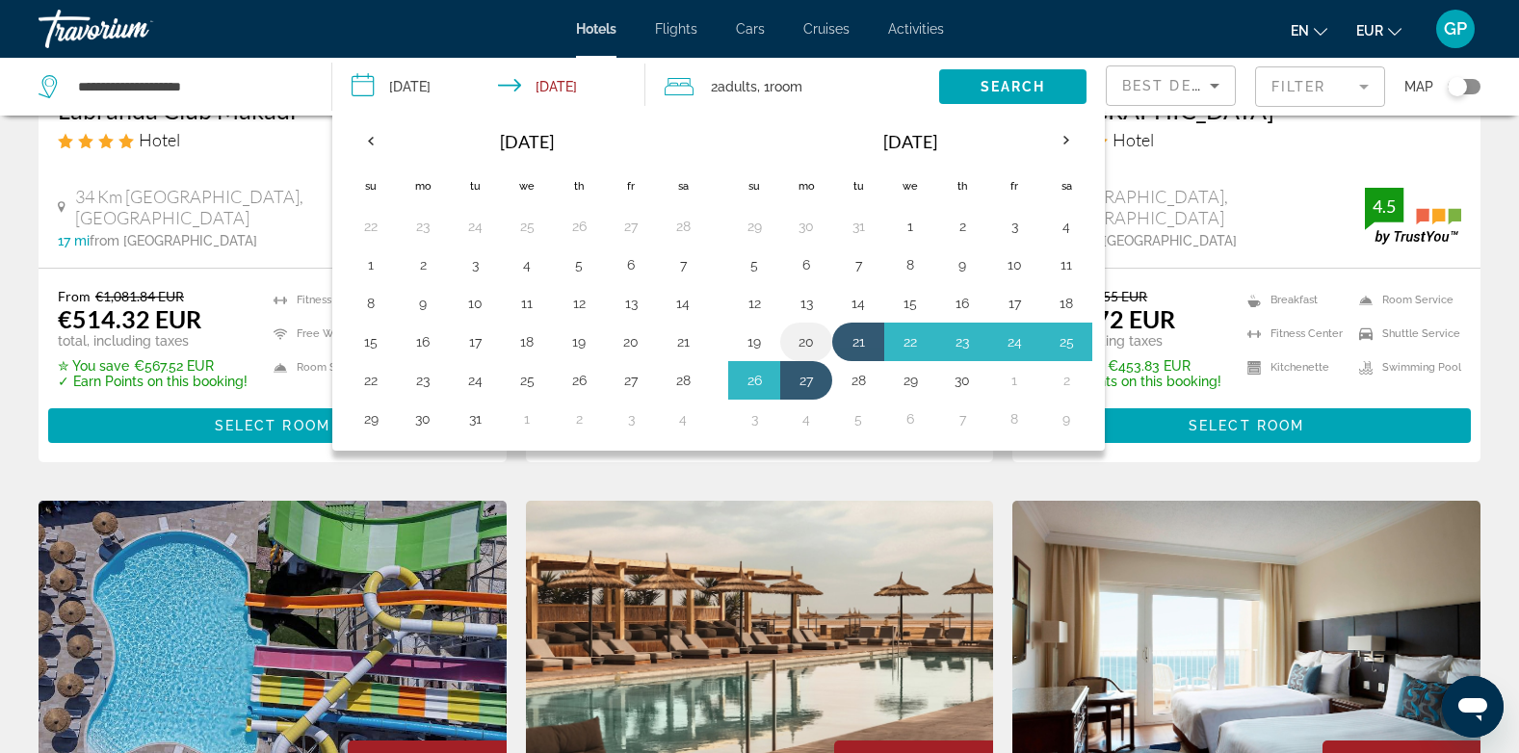
click at [803, 342] on button "20" at bounding box center [806, 341] width 31 height 27
click at [757, 374] on button "26" at bounding box center [754, 380] width 31 height 27
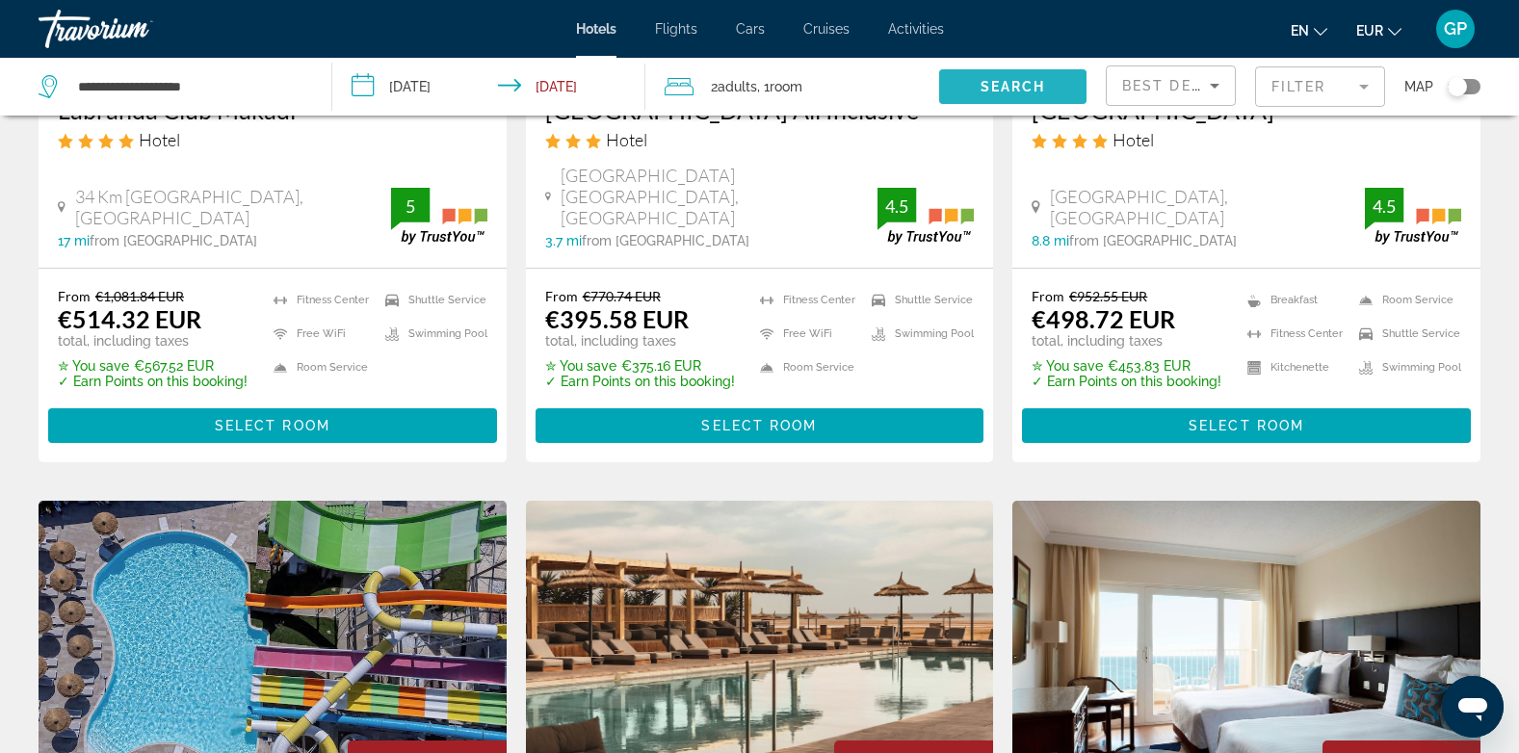
click at [1007, 84] on span "Search" at bounding box center [1013, 86] width 65 height 15
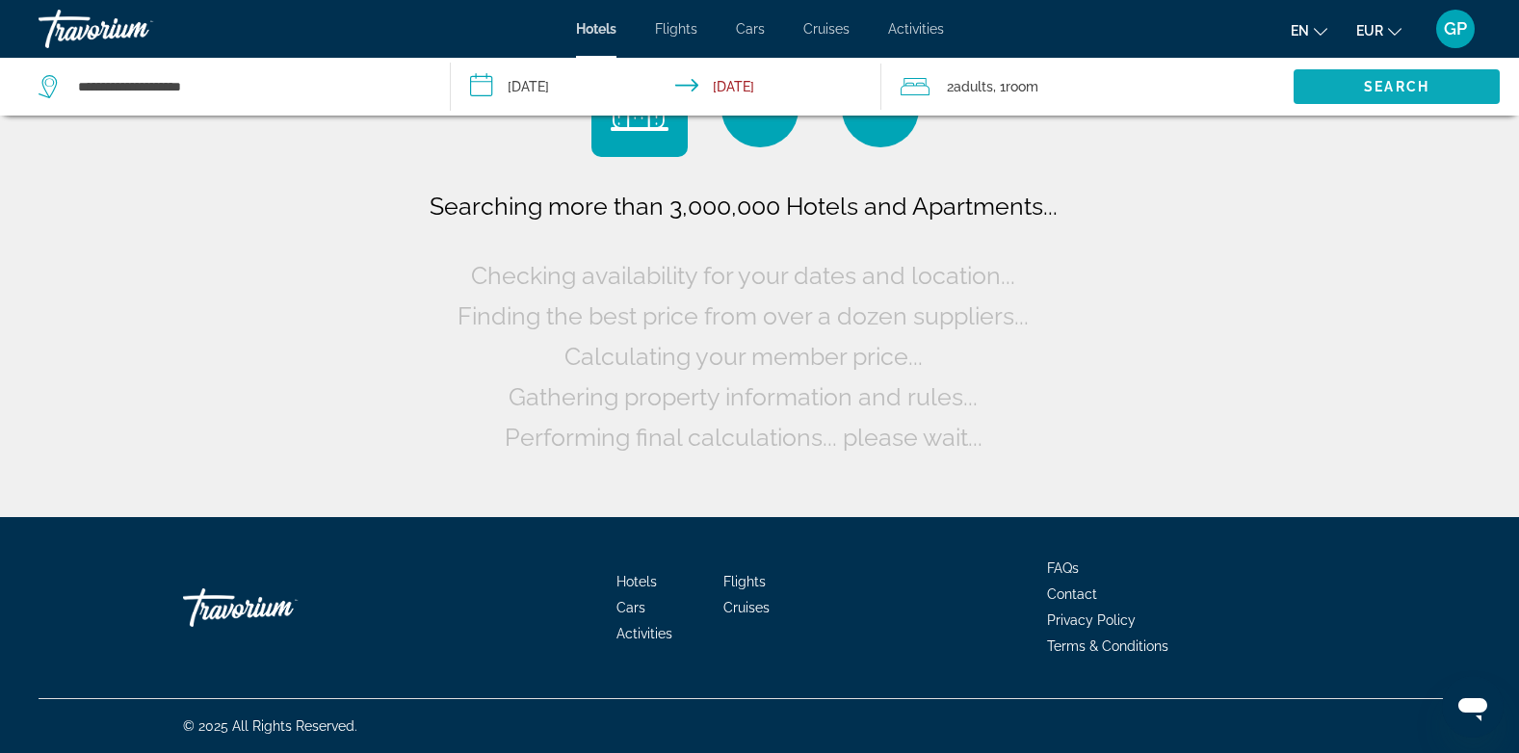
scroll to position [0, 0]
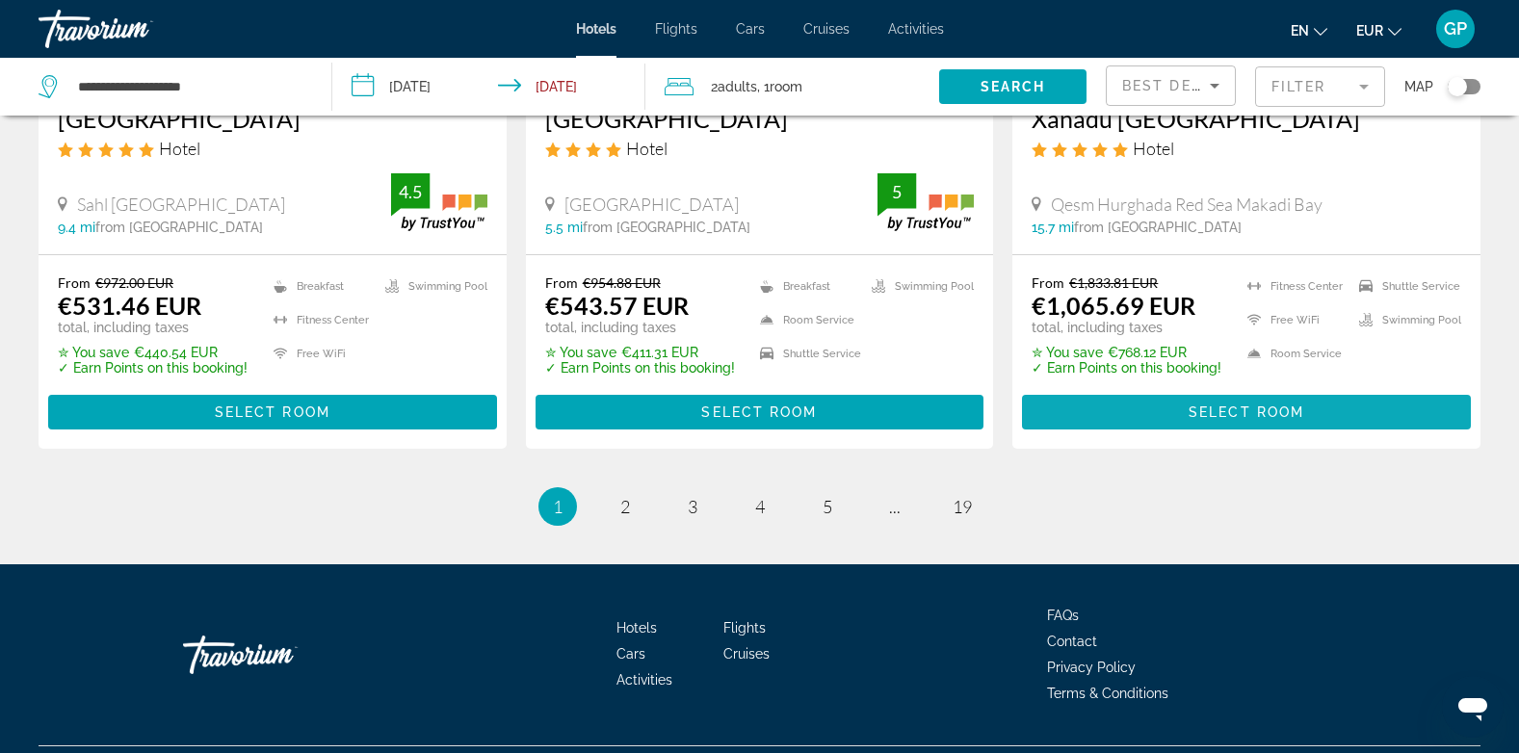
scroll to position [2613, 0]
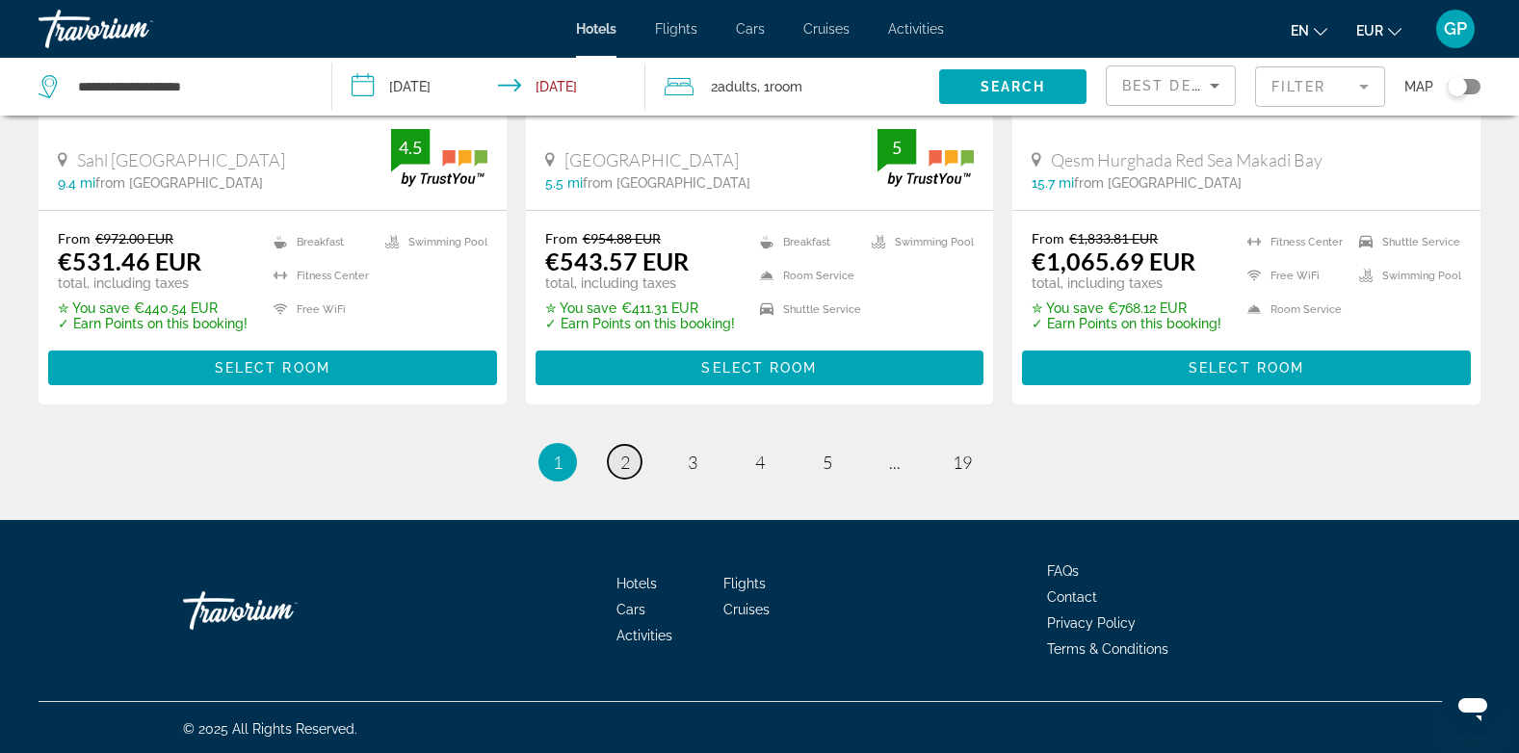
click at [626, 460] on span "2" at bounding box center [625, 462] width 10 height 21
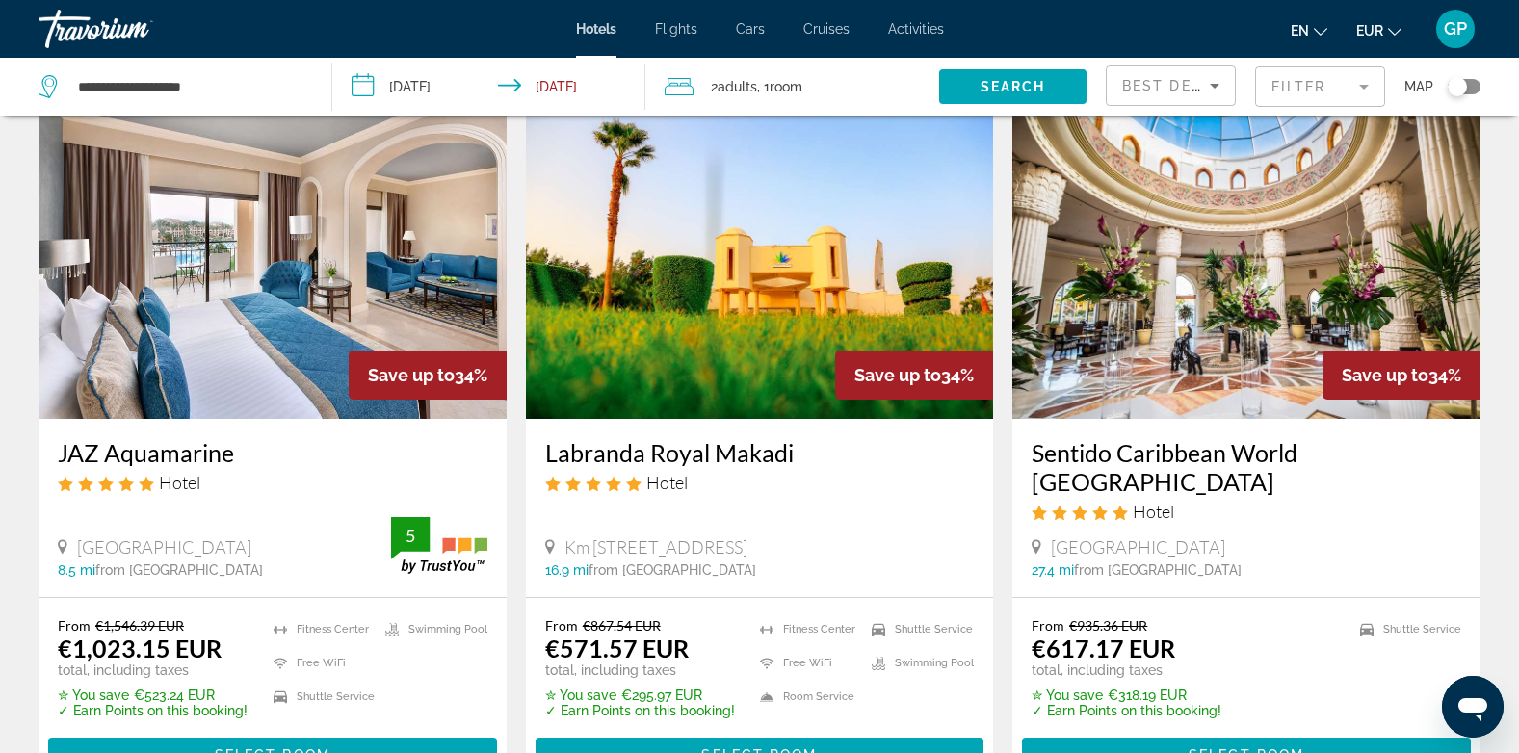
scroll to position [2601, 0]
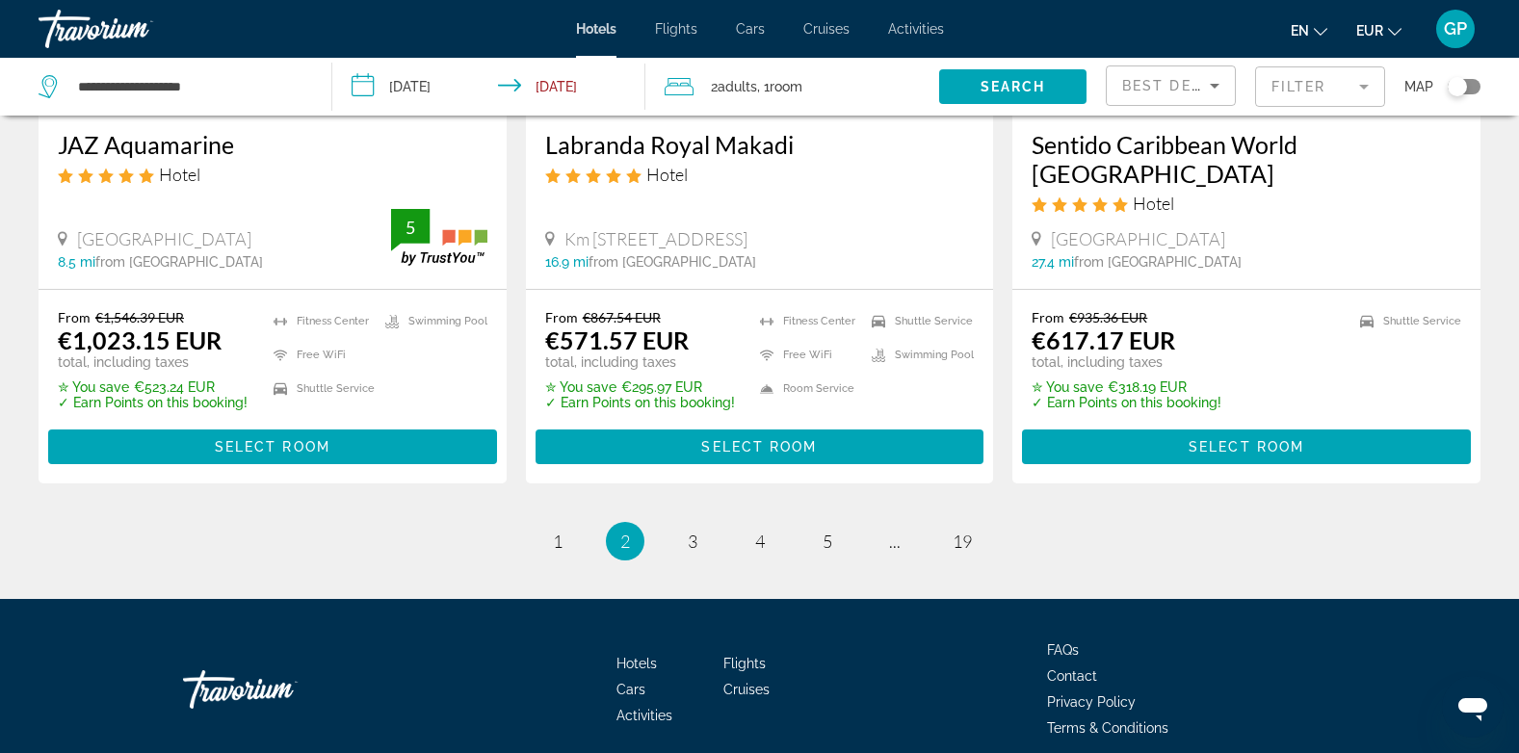
click at [430, 80] on input "**********" at bounding box center [492, 90] width 321 height 64
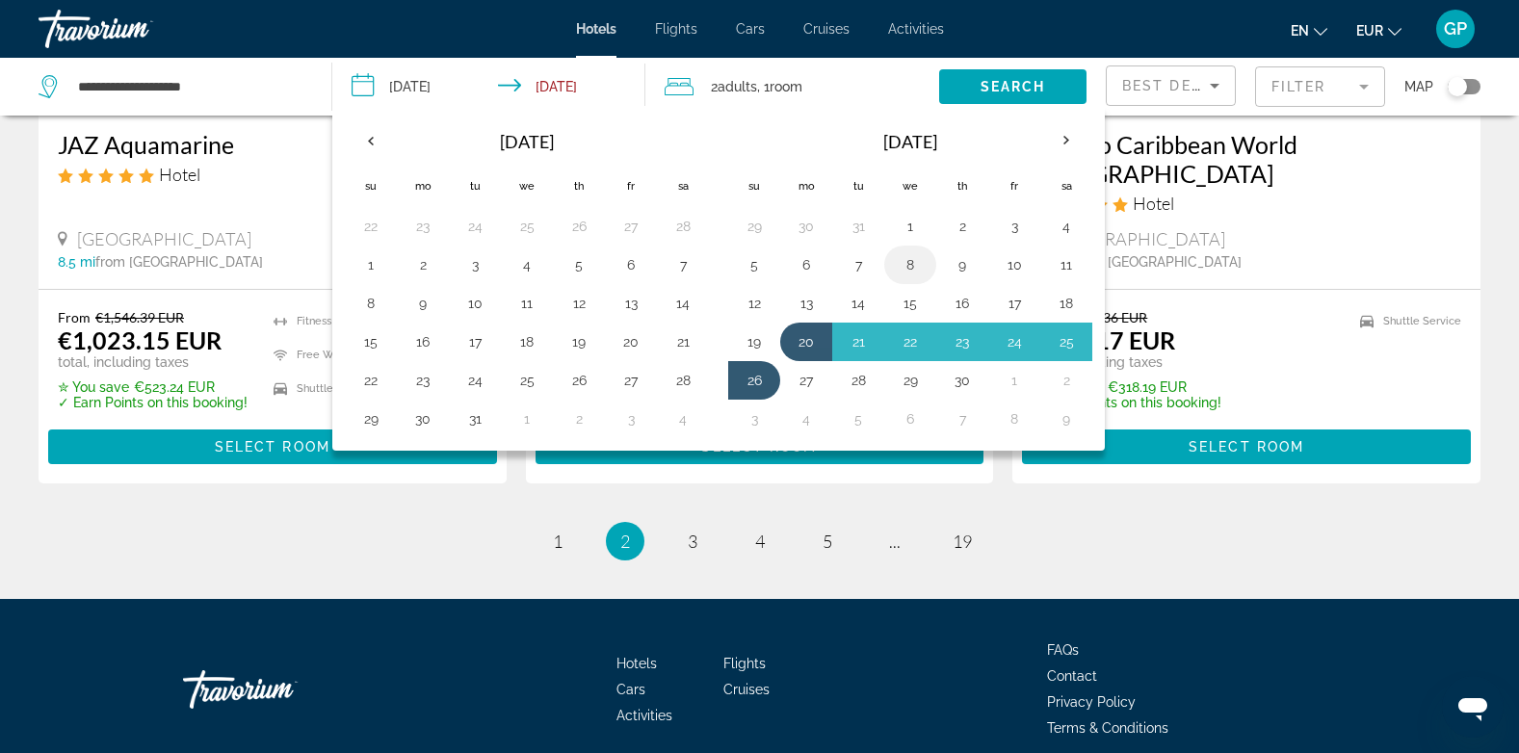
click at [909, 261] on button "8" at bounding box center [910, 264] width 31 height 27
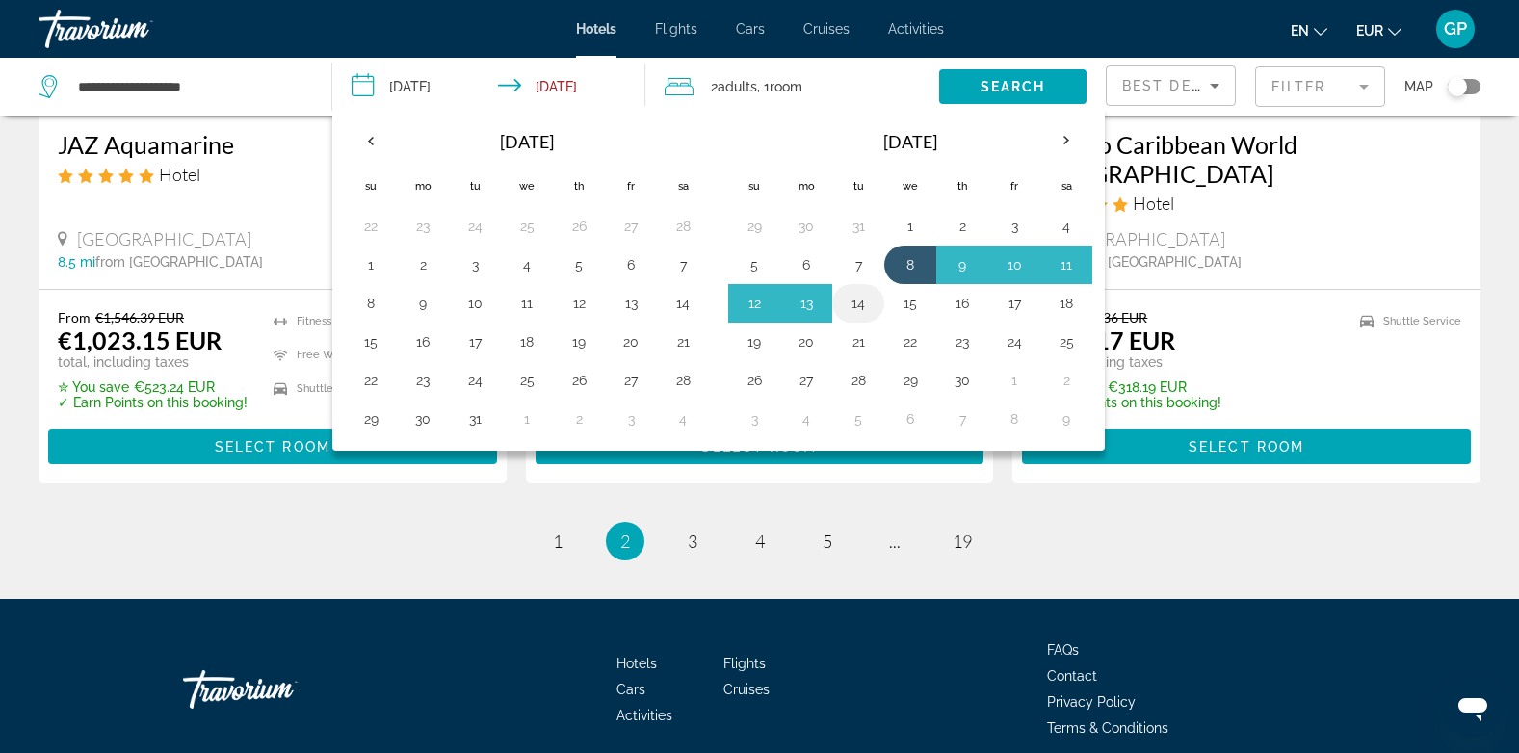
click at [850, 301] on button "14" at bounding box center [858, 303] width 31 height 27
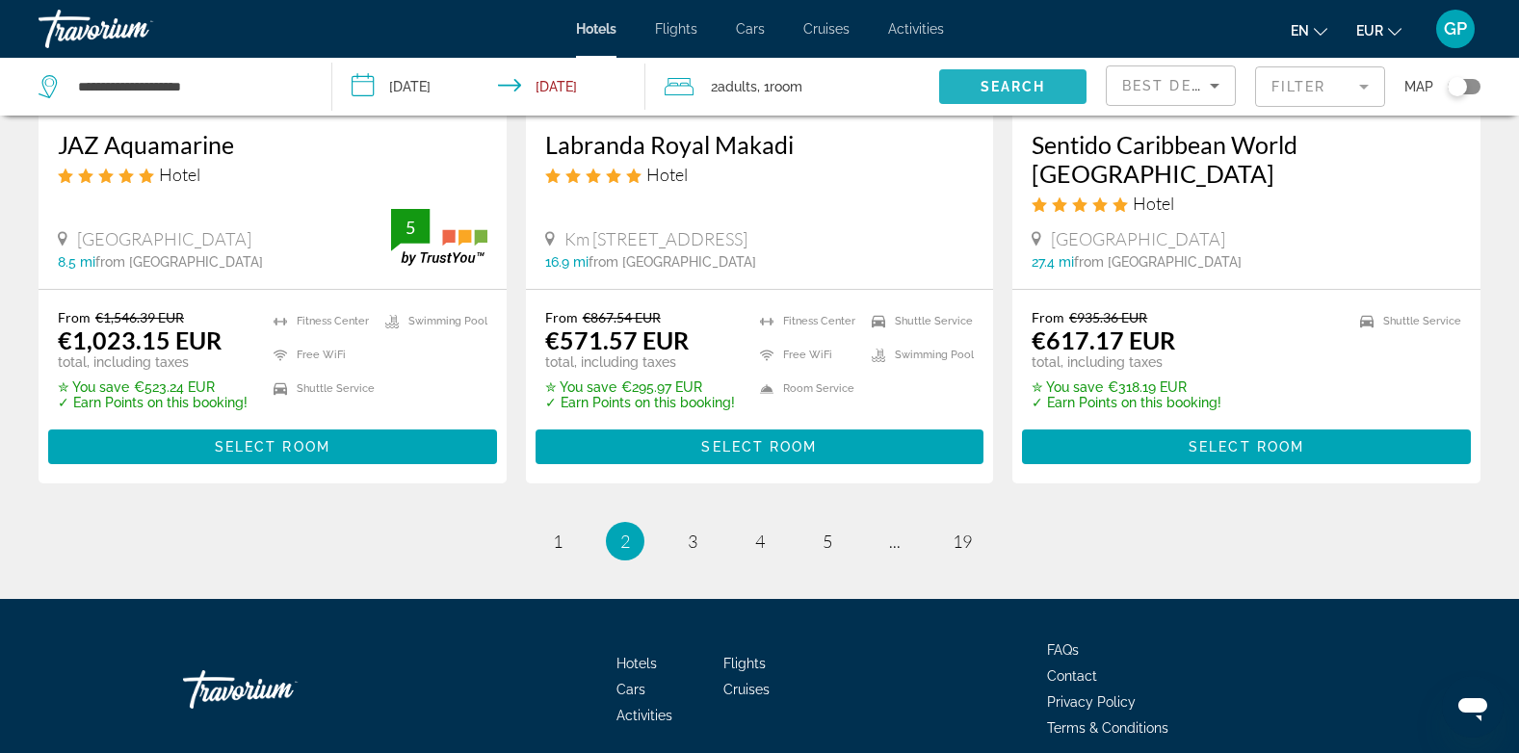
click at [992, 85] on span "Search" at bounding box center [1013, 86] width 65 height 15
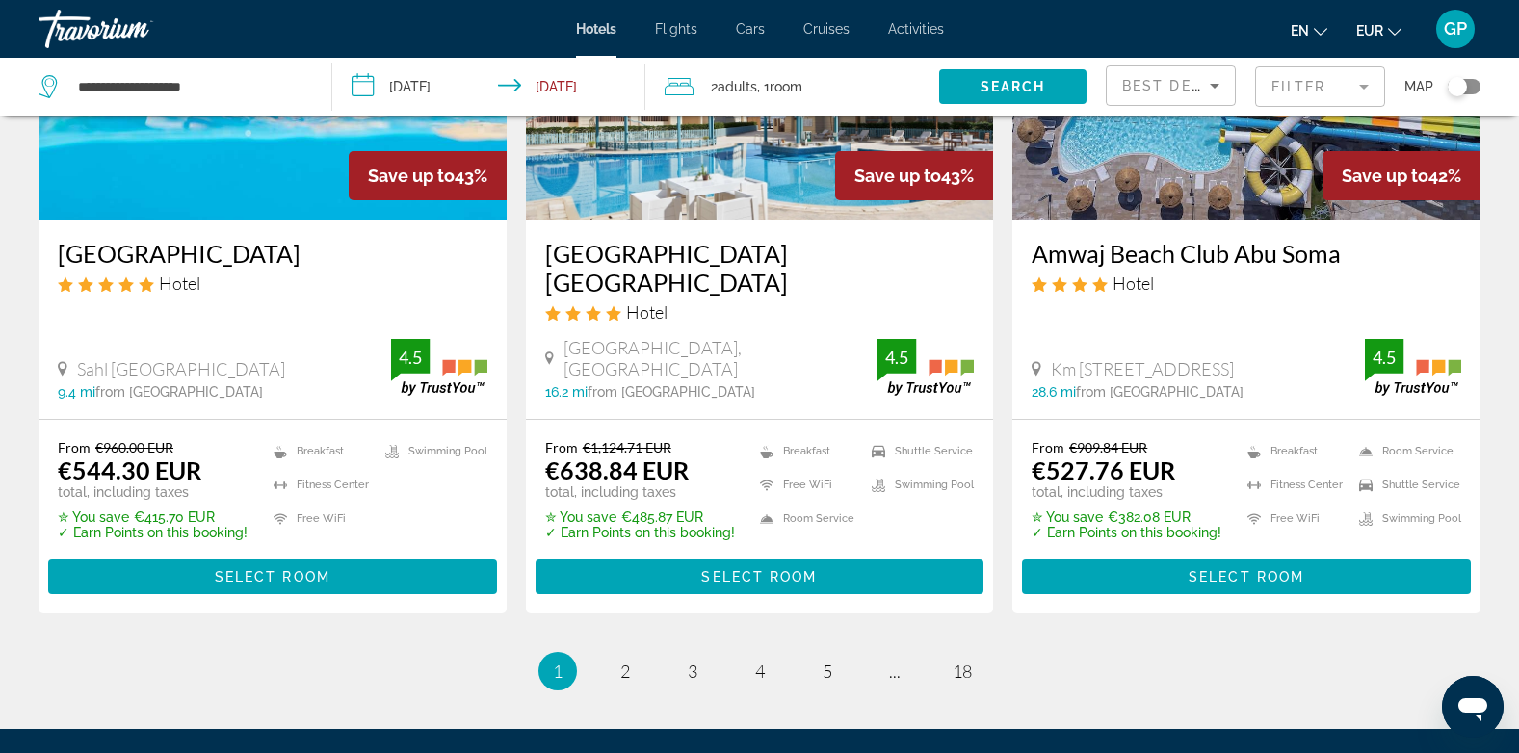
scroll to position [2601, 0]
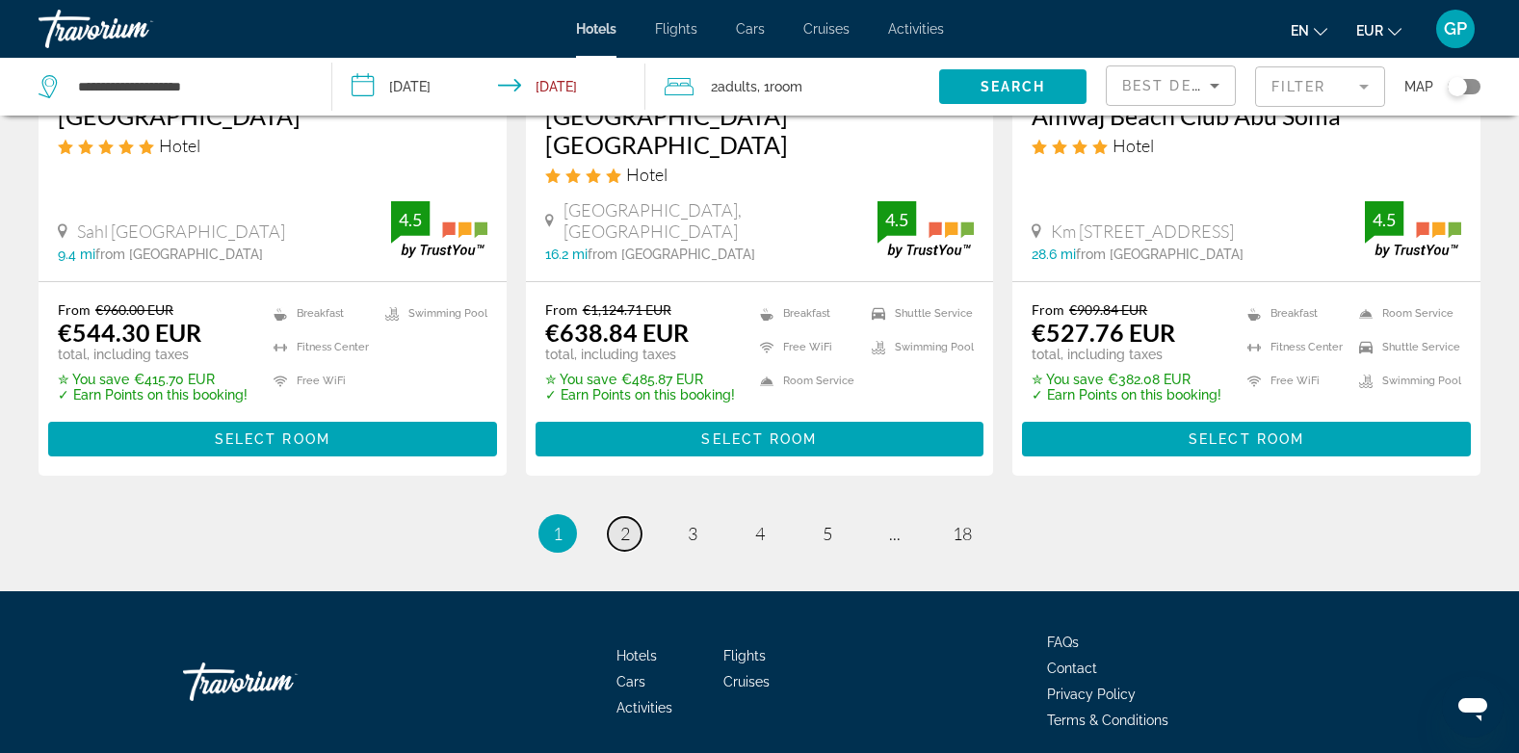
click at [620, 523] on span "2" at bounding box center [625, 533] width 10 height 21
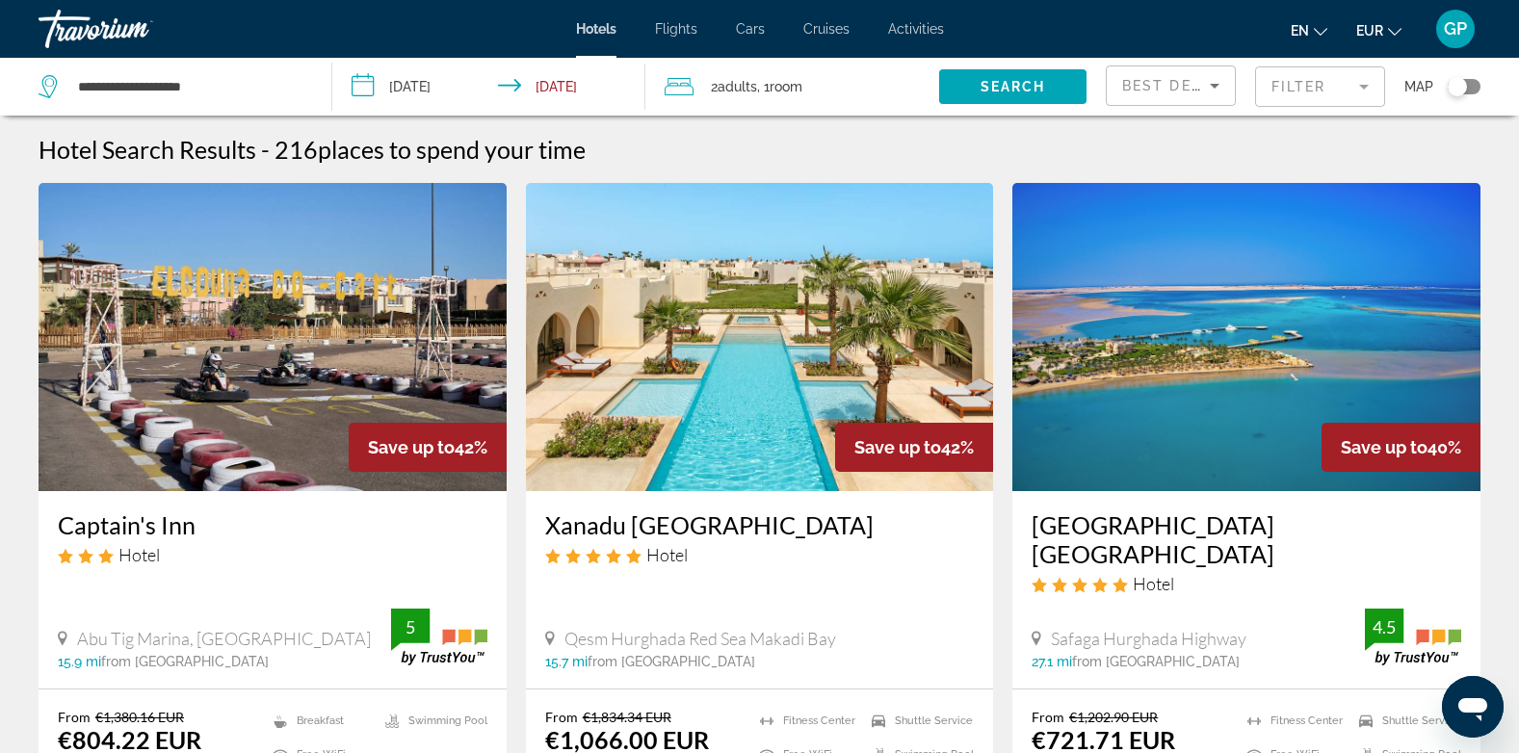
click at [447, 89] on input "**********" at bounding box center [492, 90] width 321 height 64
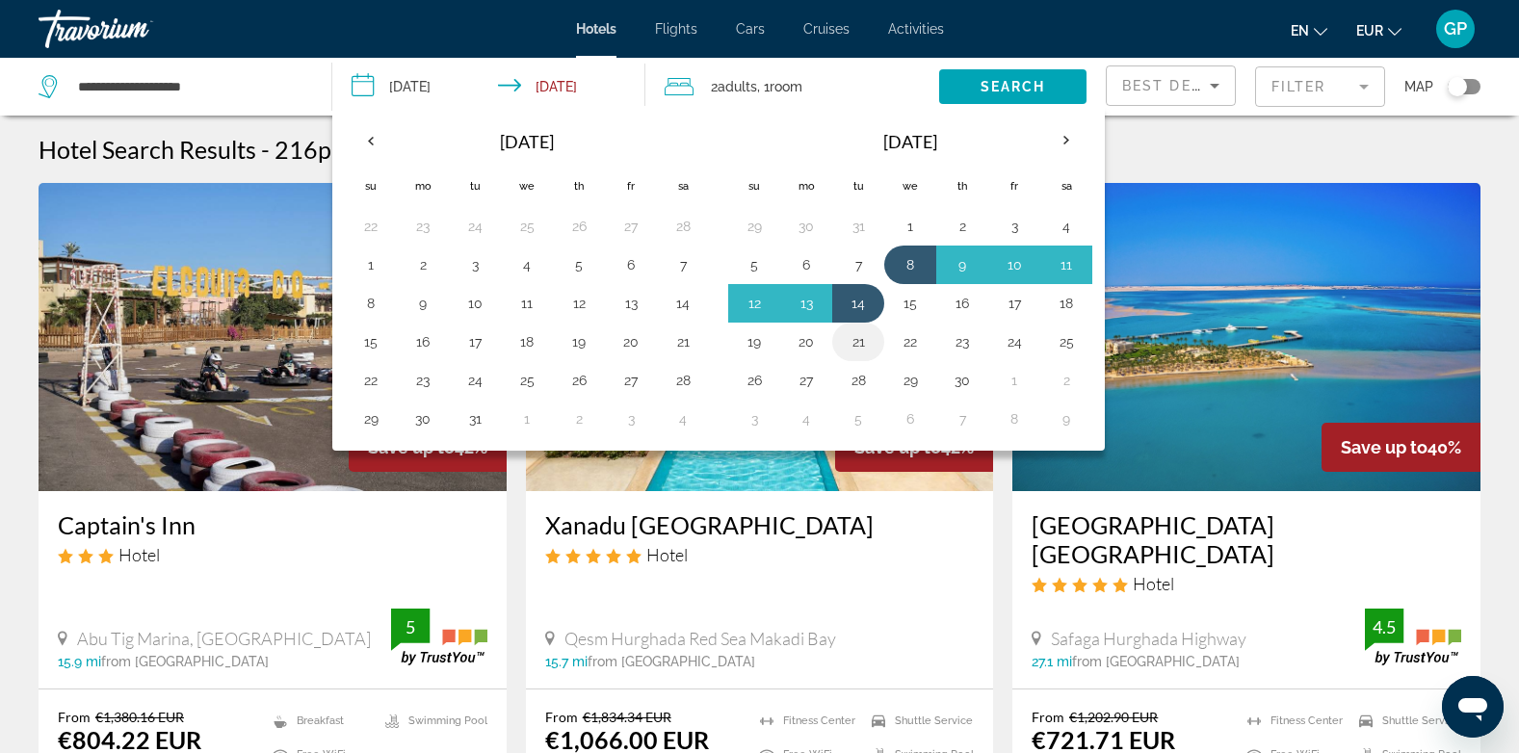
click at [860, 344] on button "21" at bounding box center [858, 341] width 31 height 27
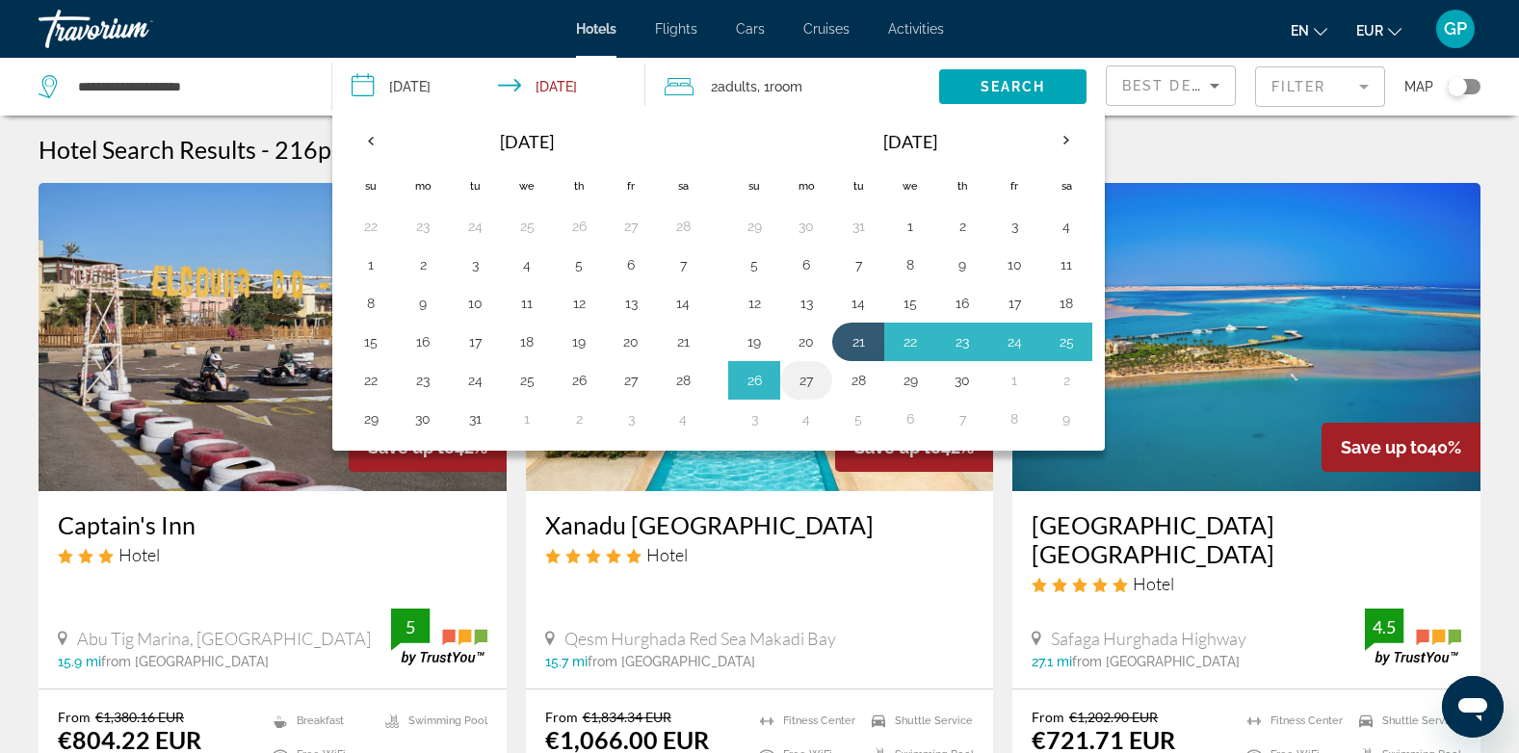
click at [803, 379] on button "27" at bounding box center [806, 380] width 31 height 27
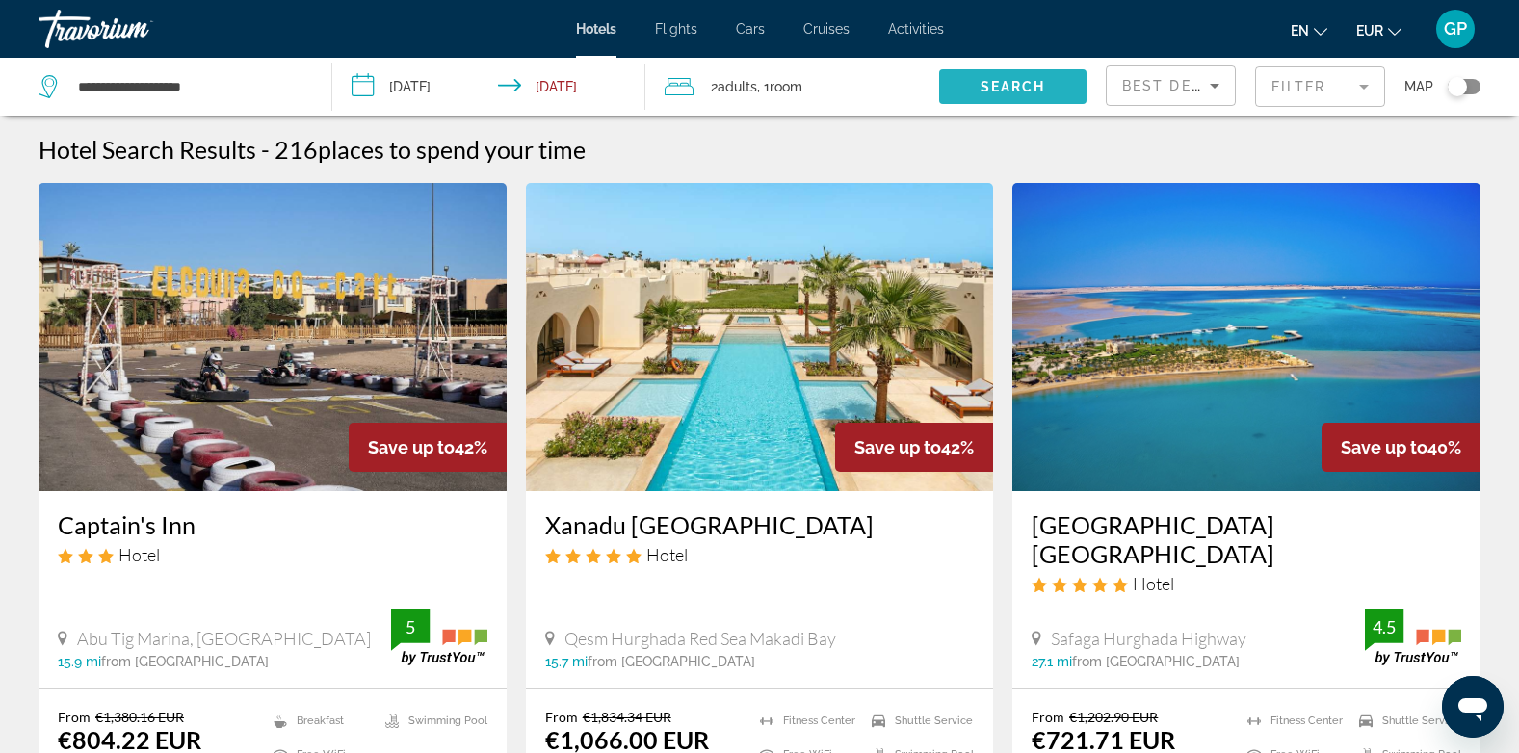
click at [1008, 91] on span "Search" at bounding box center [1013, 86] width 65 height 15
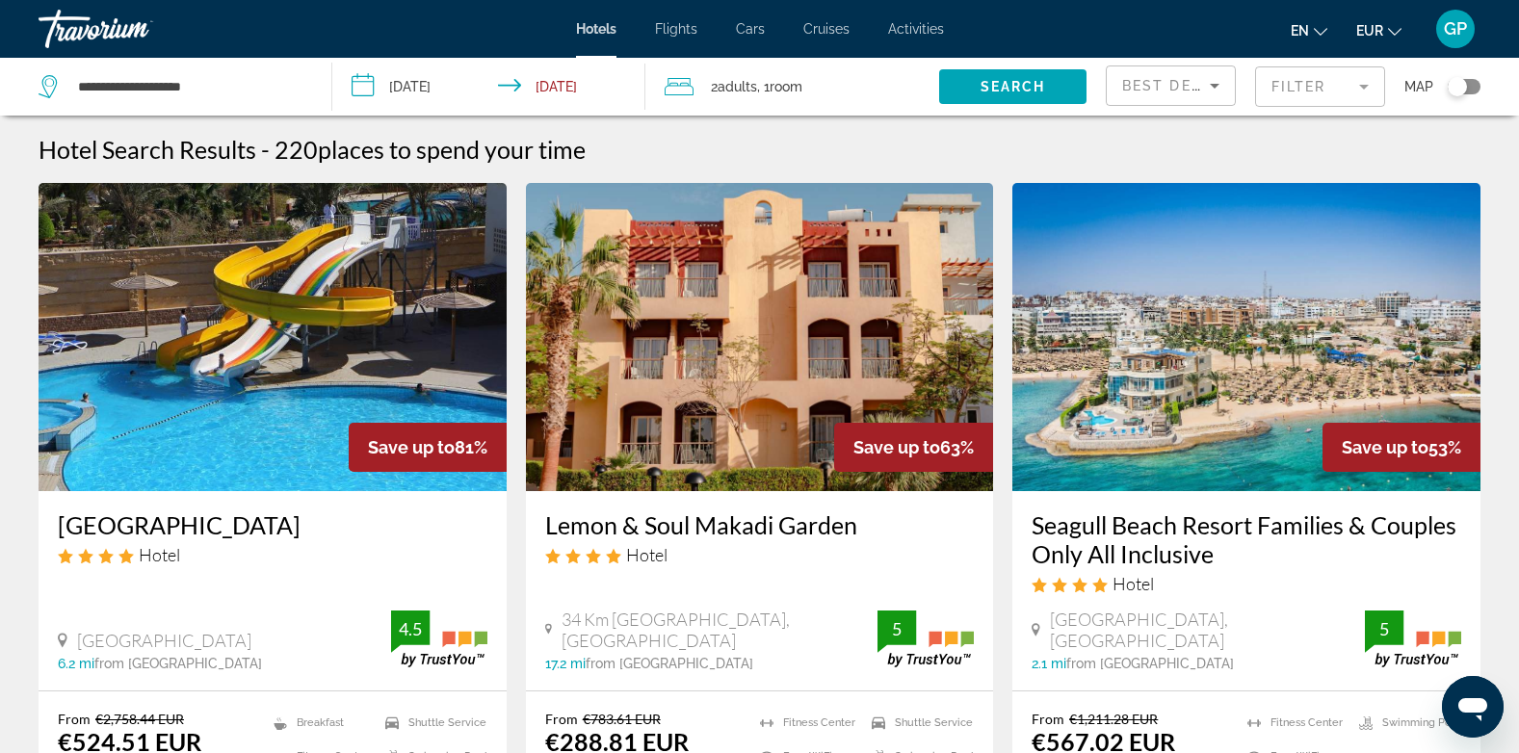
click at [422, 92] on input "**********" at bounding box center [492, 90] width 321 height 64
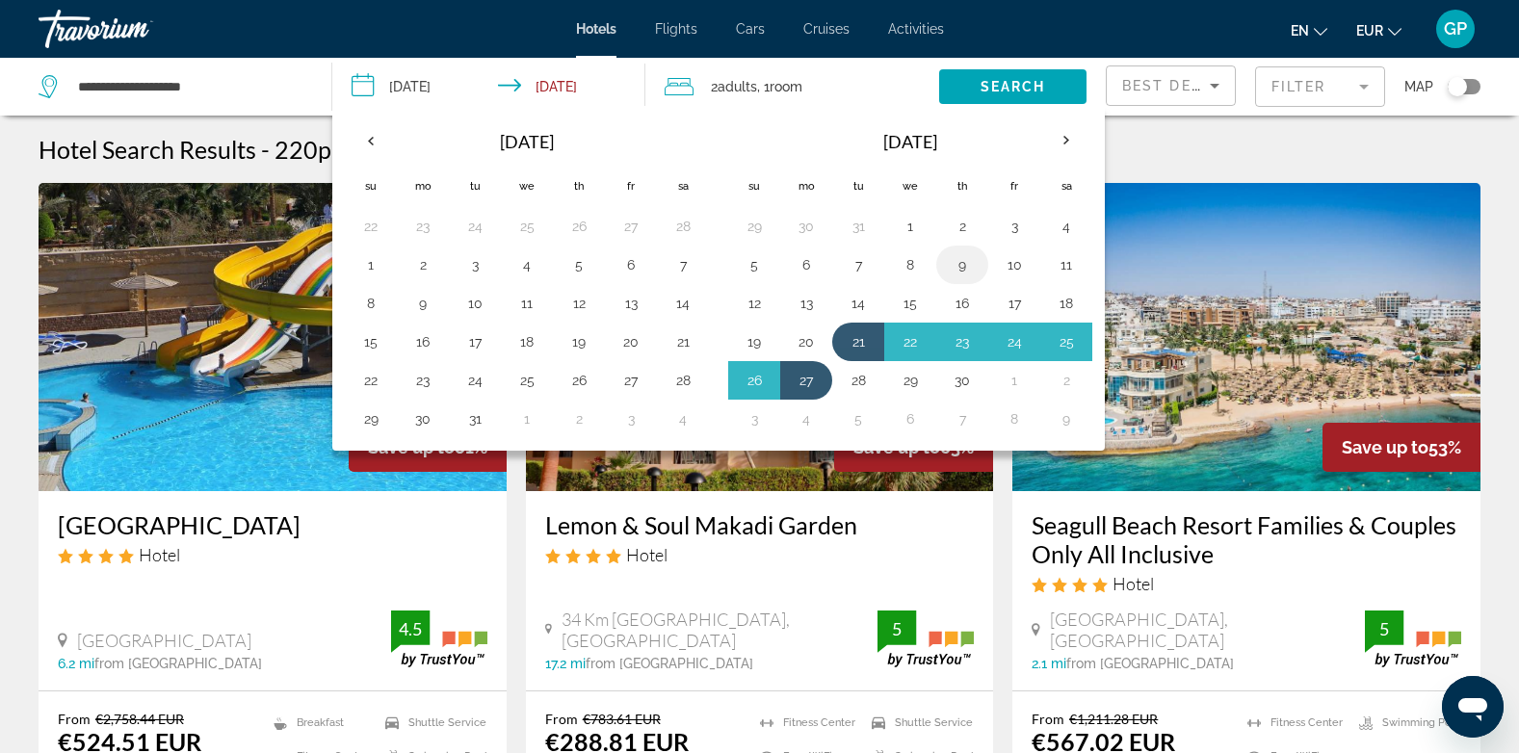
click at [958, 267] on button "9" at bounding box center [962, 264] width 31 height 27
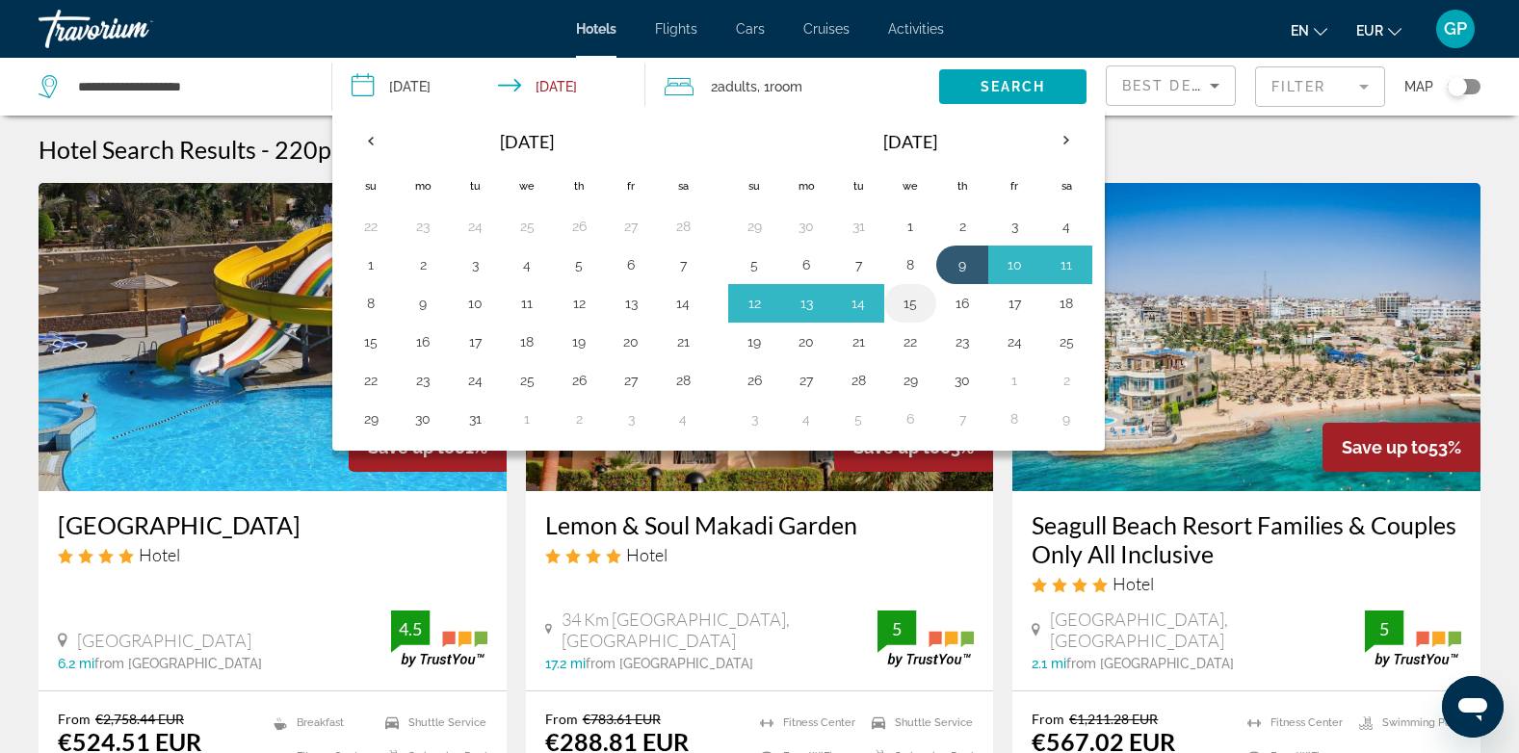
click at [914, 305] on button "15" at bounding box center [910, 303] width 31 height 27
type input "**********"
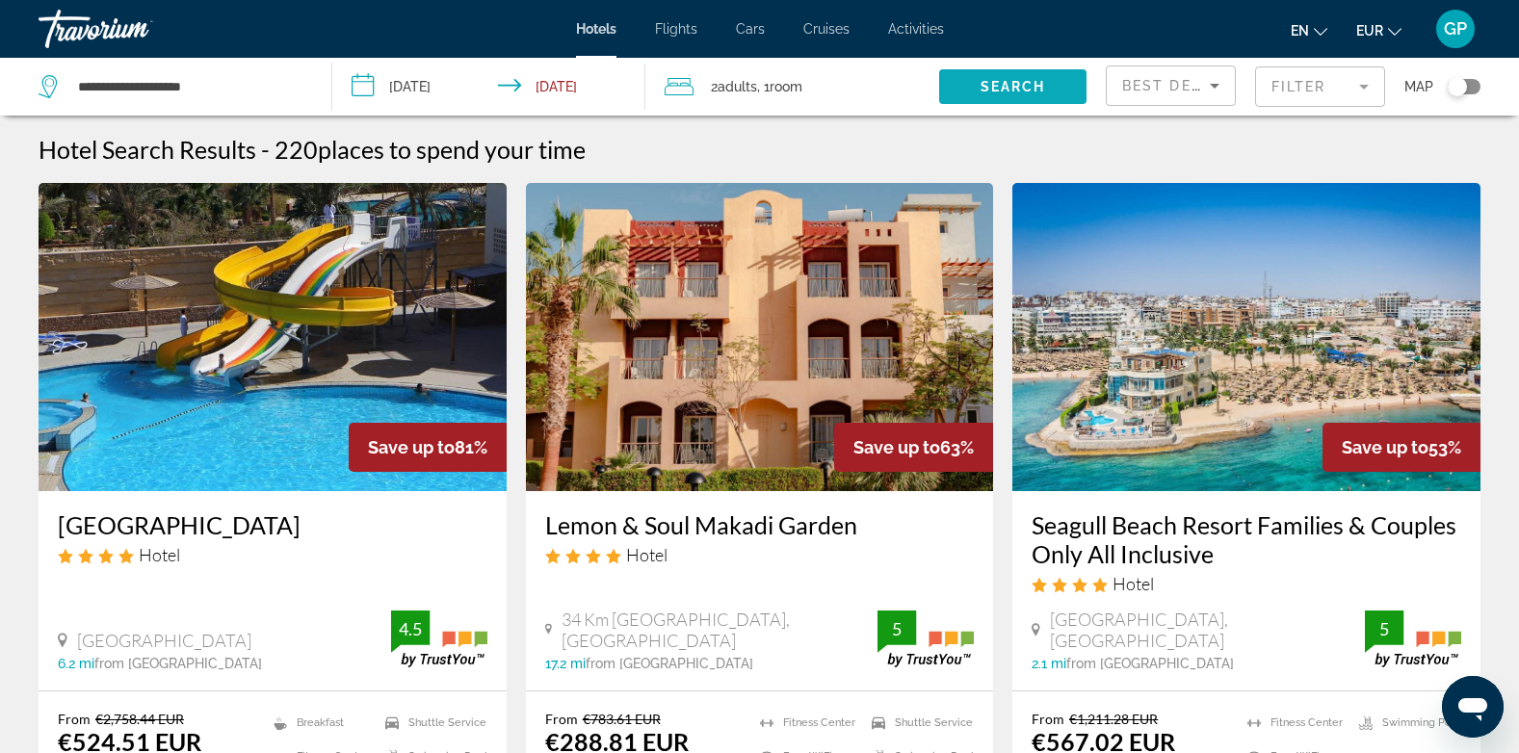
click at [1019, 86] on span "Search" at bounding box center [1013, 86] width 65 height 15
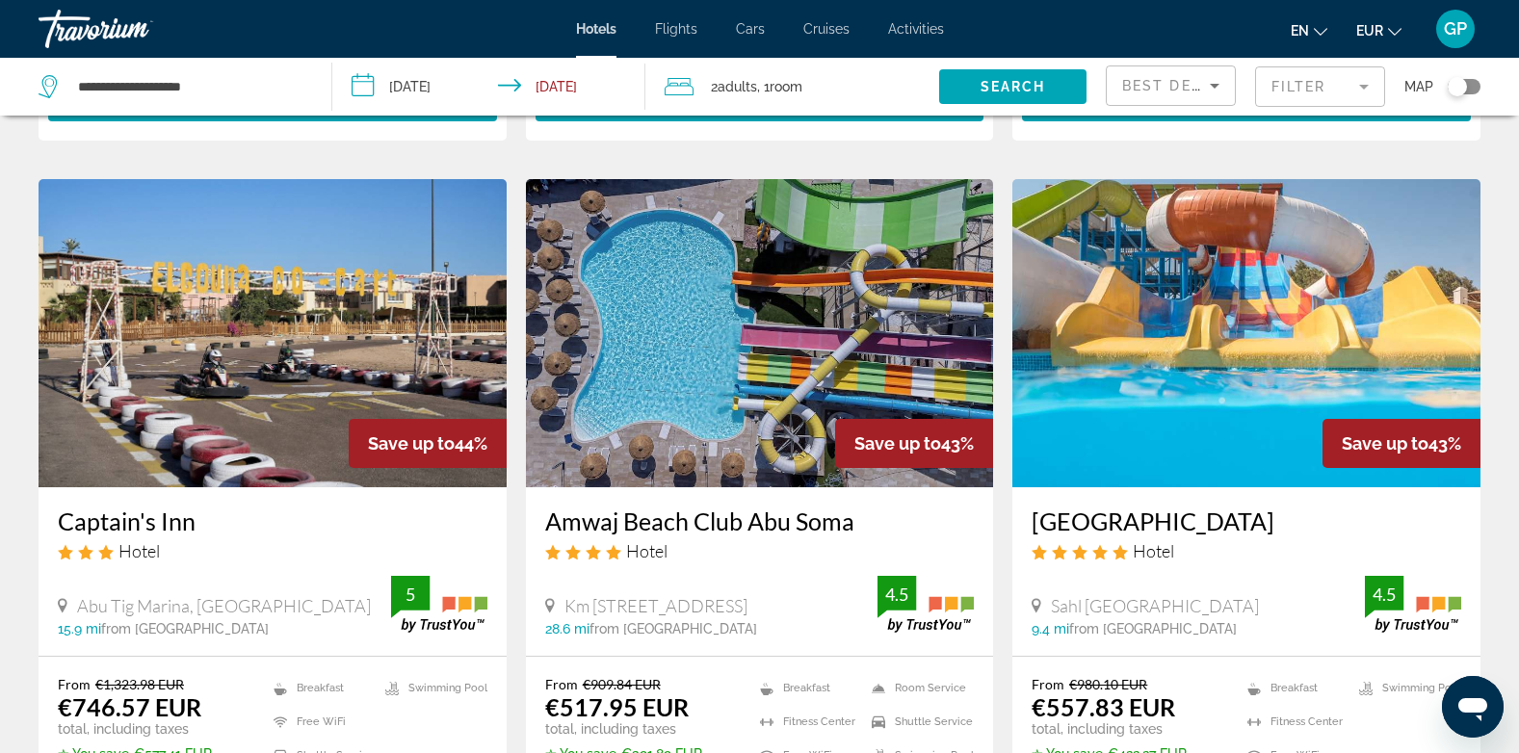
scroll to position [2215, 0]
